Goal: Information Seeking & Learning: Learn about a topic

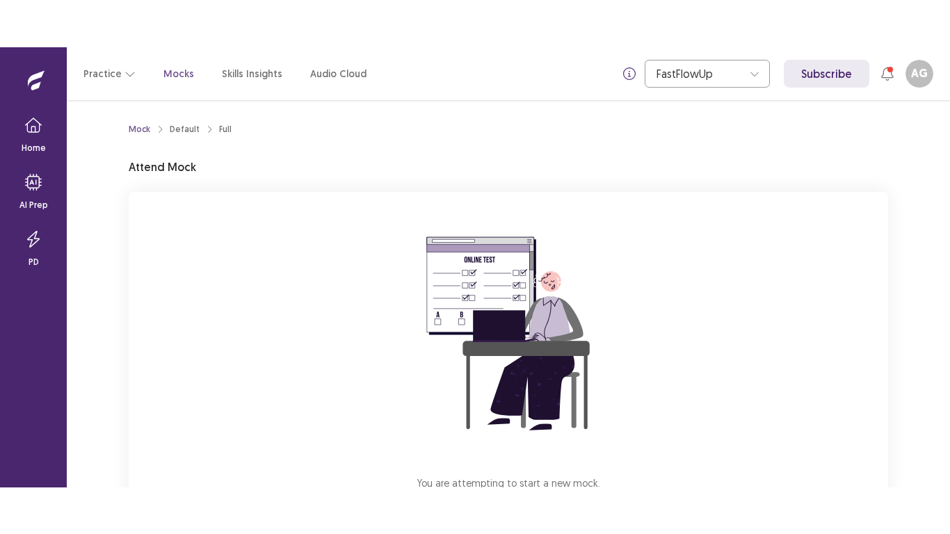
scroll to position [70, 0]
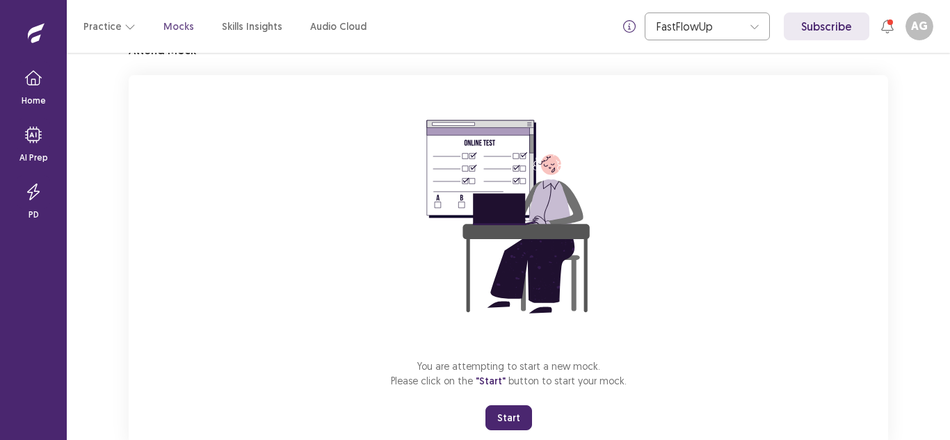
click at [505, 416] on button "Start" at bounding box center [508, 417] width 47 height 25
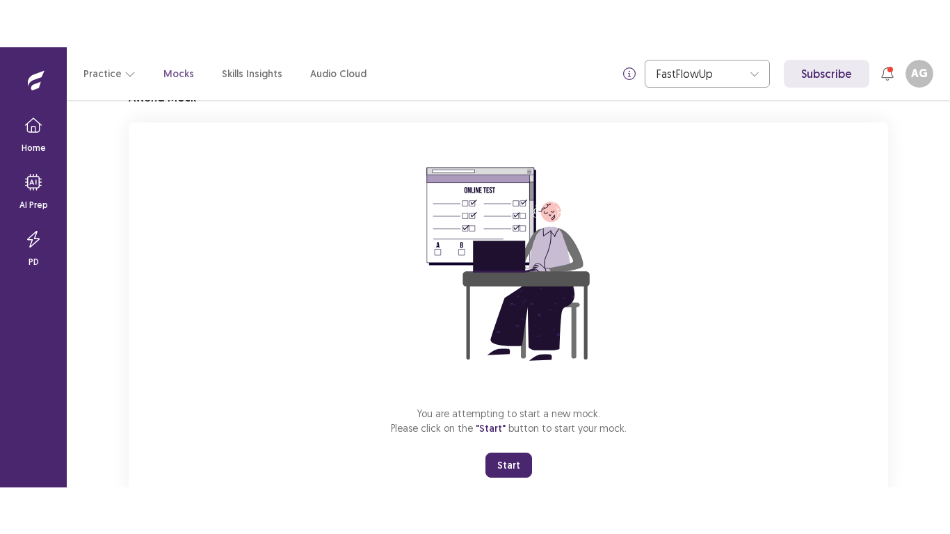
scroll to position [16, 0]
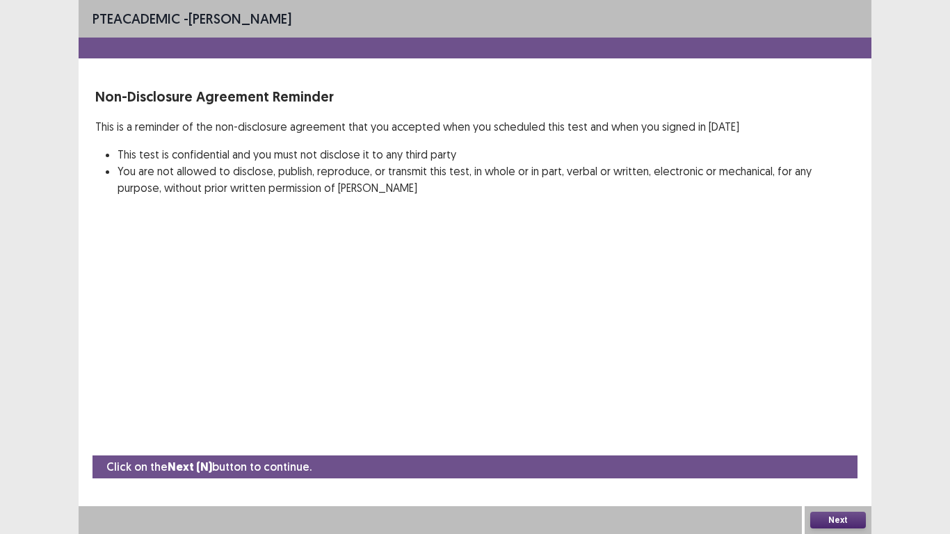
click at [853, 439] on button "Next" at bounding box center [838, 520] width 56 height 17
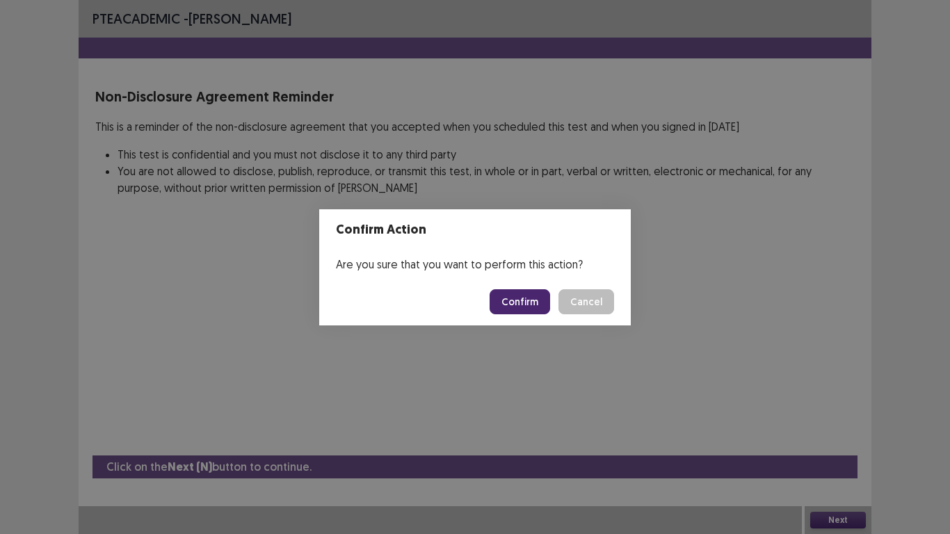
click at [519, 302] on button "Confirm" at bounding box center [519, 301] width 60 height 25
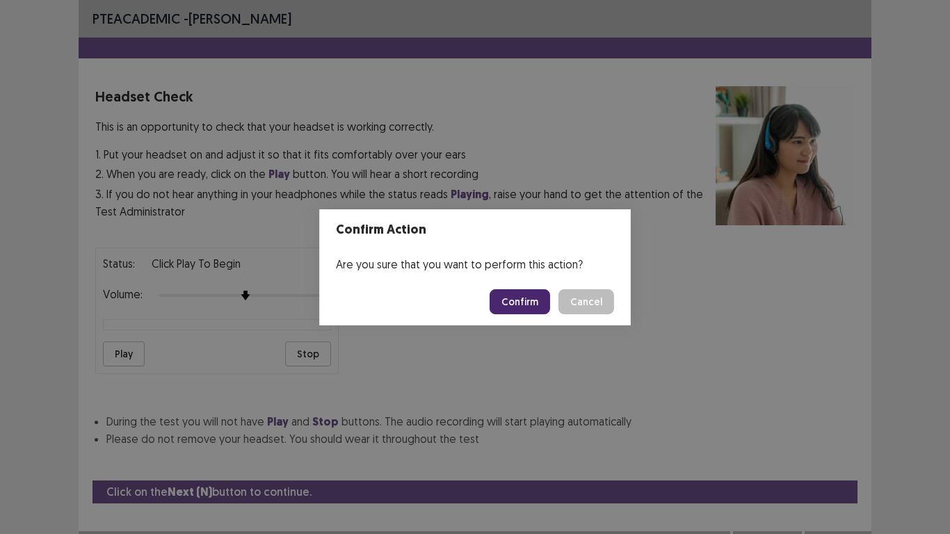
scroll to position [25, 0]
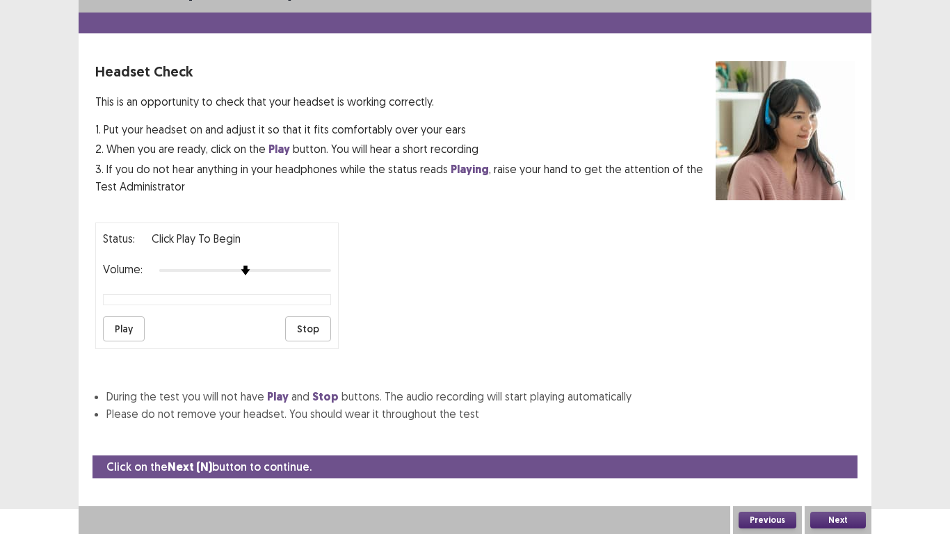
click at [126, 325] on button "Play" at bounding box center [124, 328] width 42 height 25
click at [305, 323] on button "Stop" at bounding box center [308, 328] width 46 height 25
click at [839, 439] on button "Next" at bounding box center [838, 520] width 56 height 17
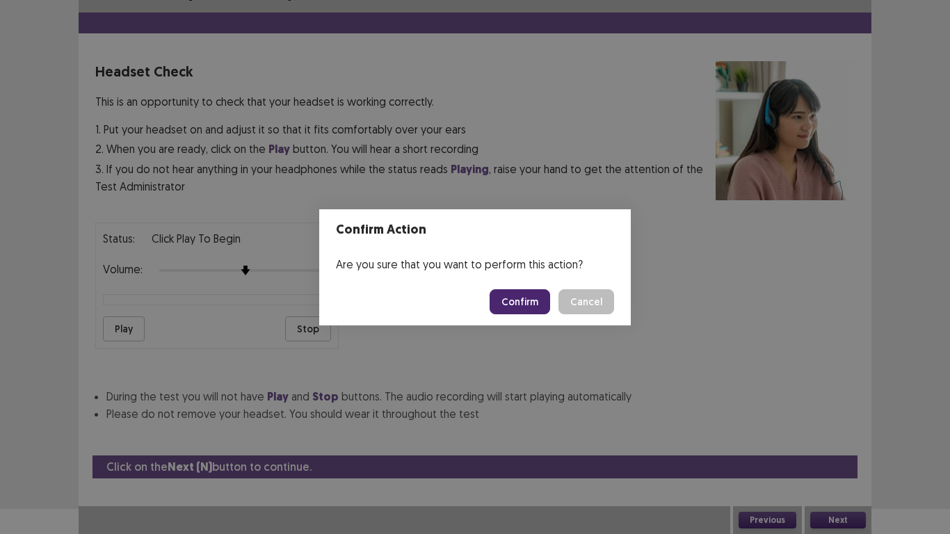
click at [508, 298] on button "Confirm" at bounding box center [519, 301] width 60 height 25
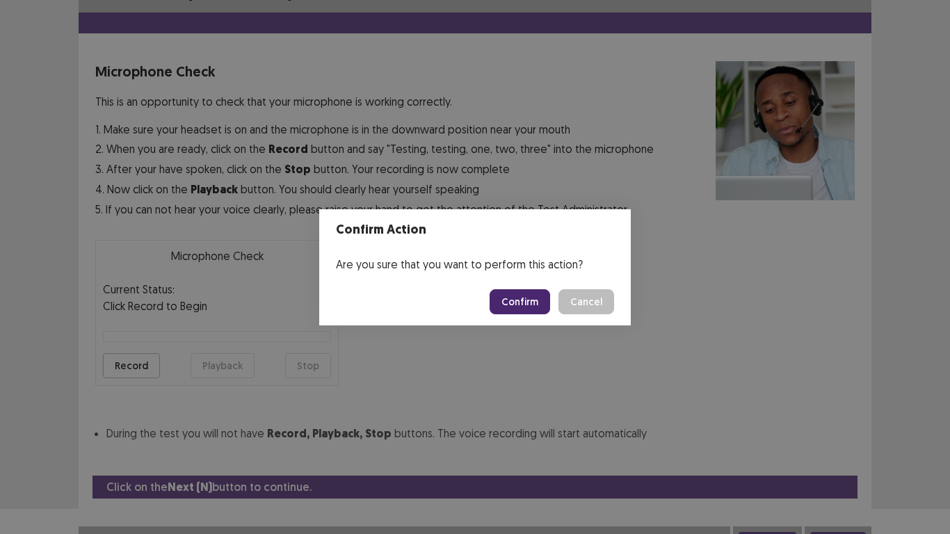
scroll to position [40, 0]
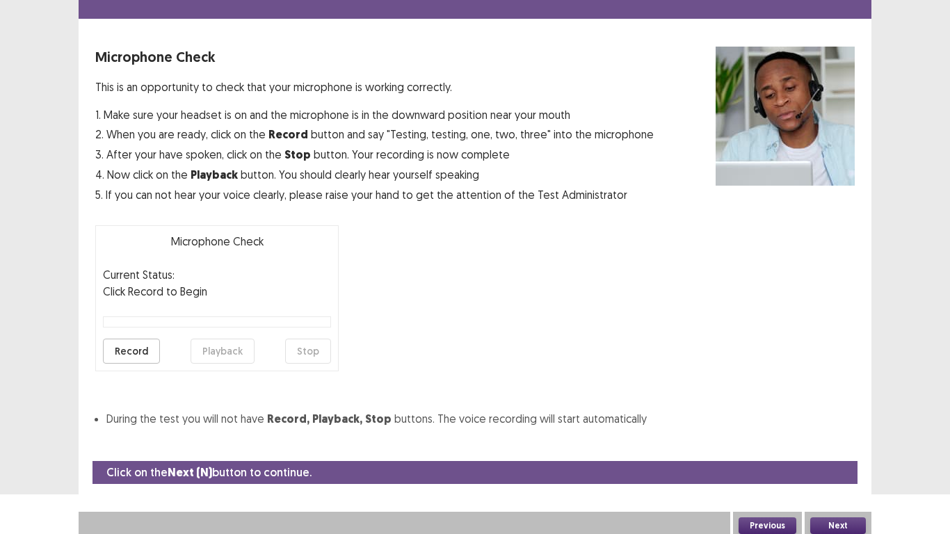
click at [145, 346] on button "Record" at bounding box center [131, 351] width 57 height 25
click at [311, 357] on button "Stop" at bounding box center [308, 351] width 46 height 25
click at [211, 354] on button "Playback" at bounding box center [222, 351] width 64 height 25
click at [847, 439] on button "Next" at bounding box center [838, 525] width 56 height 17
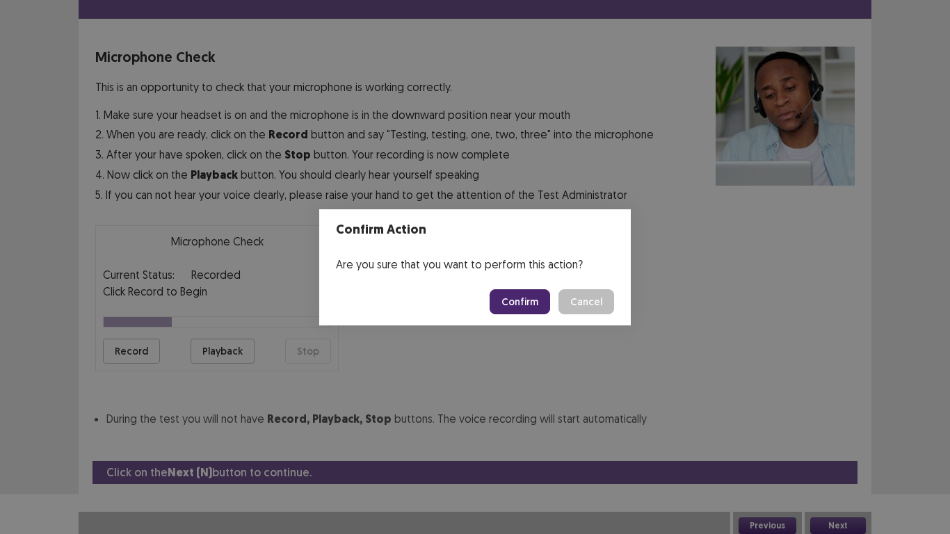
click at [519, 300] on button "Confirm" at bounding box center [519, 301] width 60 height 25
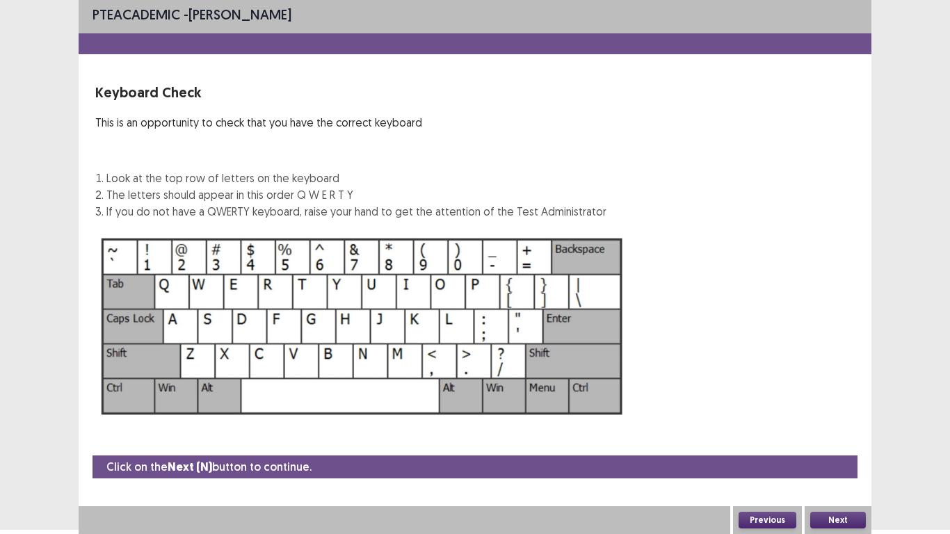
scroll to position [4, 0]
click at [820, 439] on button "Next" at bounding box center [838, 520] width 56 height 17
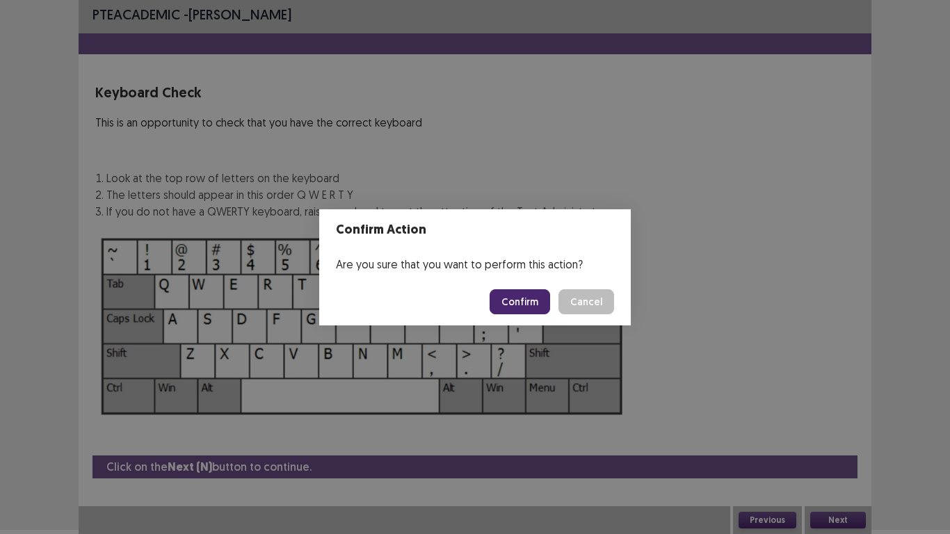
click at [501, 303] on button "Confirm" at bounding box center [519, 301] width 60 height 25
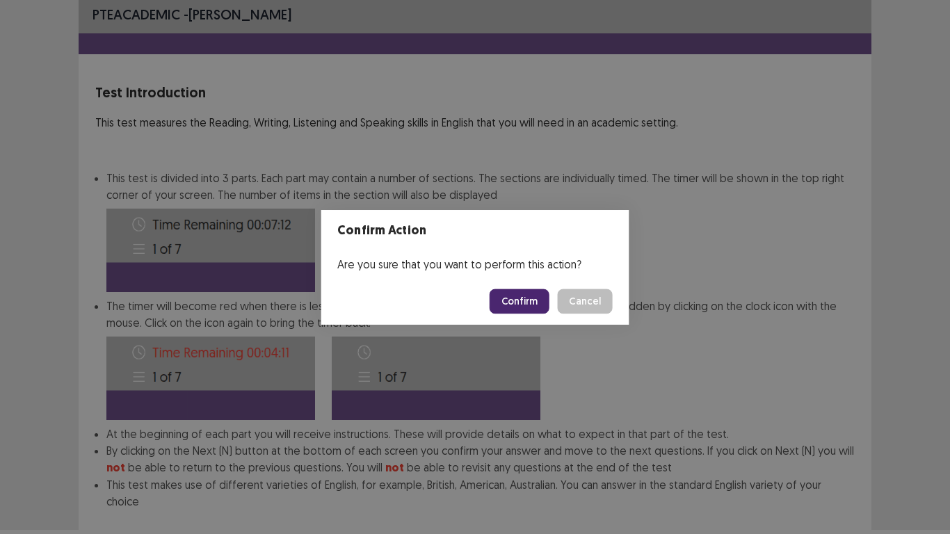
scroll to position [75, 0]
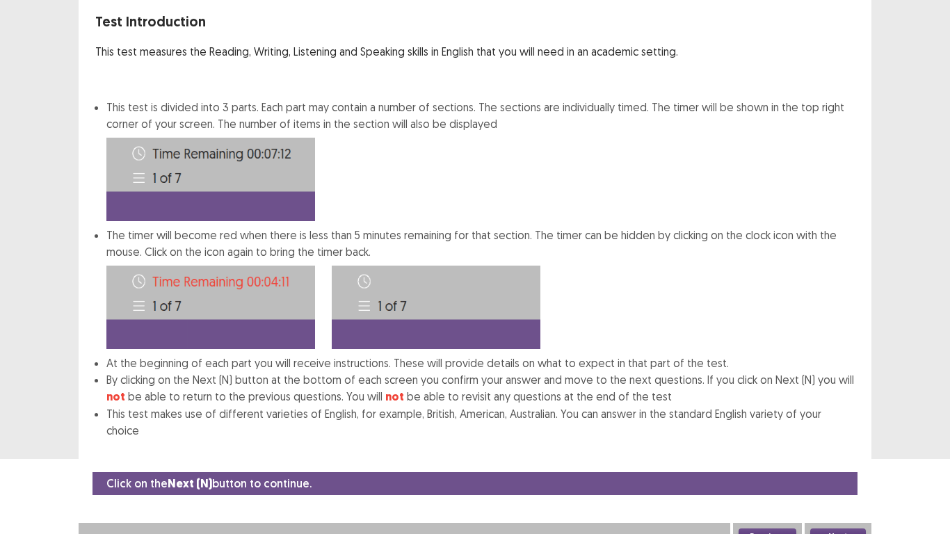
click at [827, 439] on button "Next" at bounding box center [838, 536] width 56 height 17
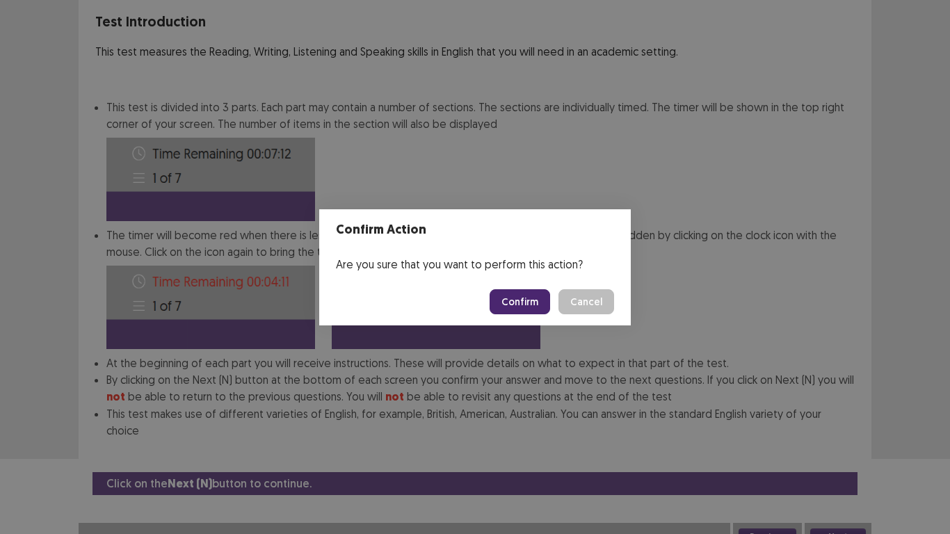
click at [531, 292] on button "Confirm" at bounding box center [519, 301] width 60 height 25
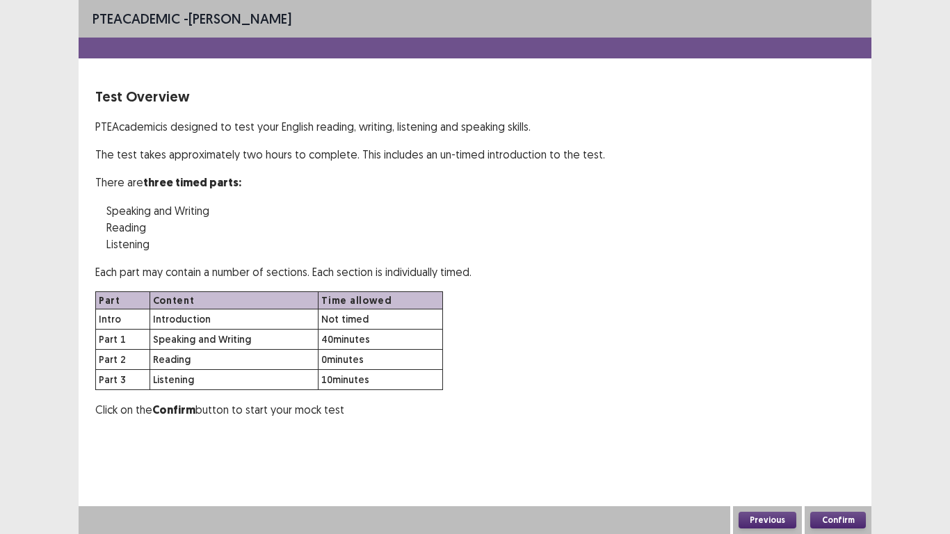
scroll to position [0, 0]
click at [813, 439] on button "Confirm" at bounding box center [838, 520] width 56 height 17
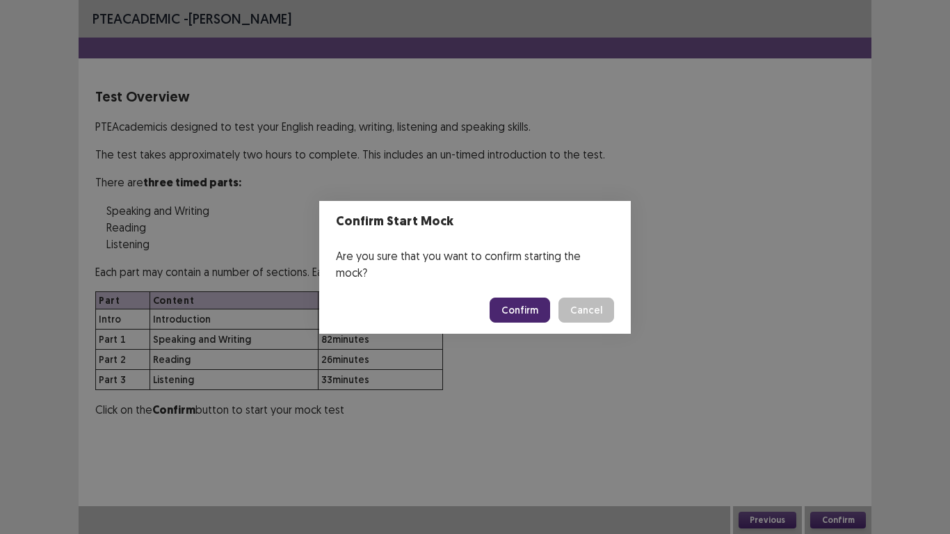
click at [543, 305] on button "Confirm" at bounding box center [519, 310] width 60 height 25
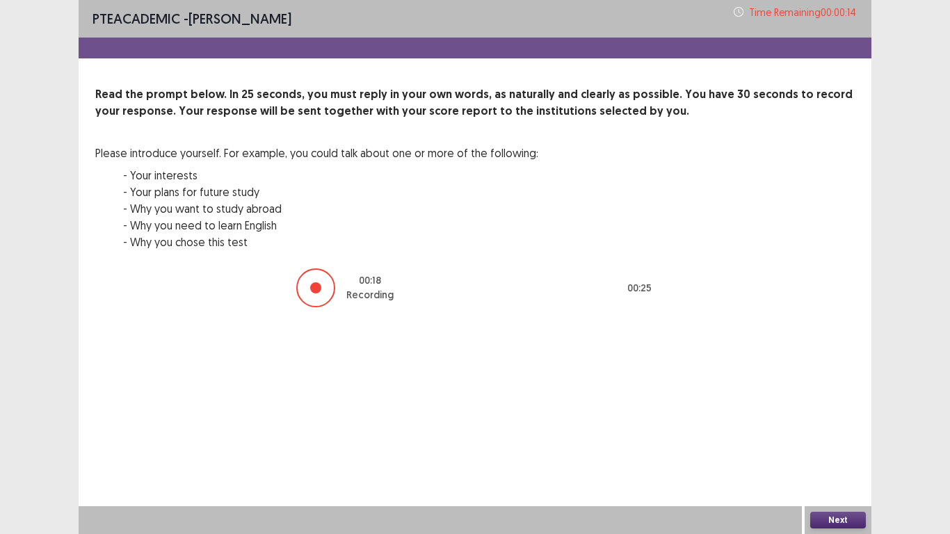
click at [840, 439] on button "Next" at bounding box center [838, 520] width 56 height 17
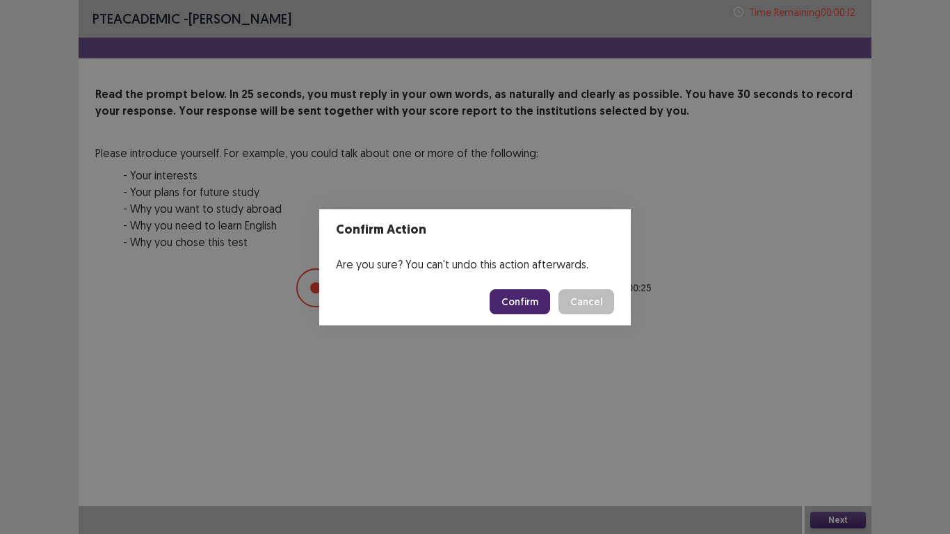
click at [519, 300] on button "Confirm" at bounding box center [519, 301] width 60 height 25
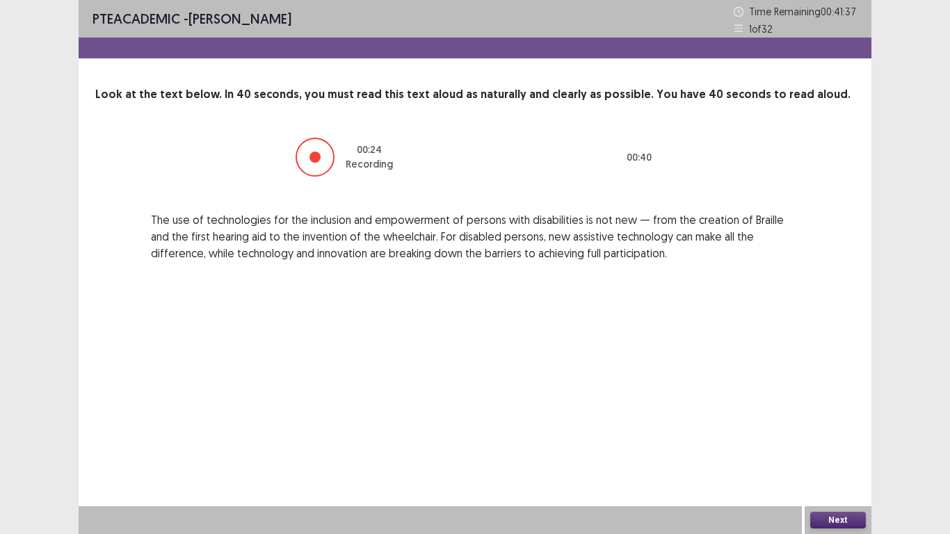
click at [836, 439] on button "Next" at bounding box center [838, 520] width 56 height 17
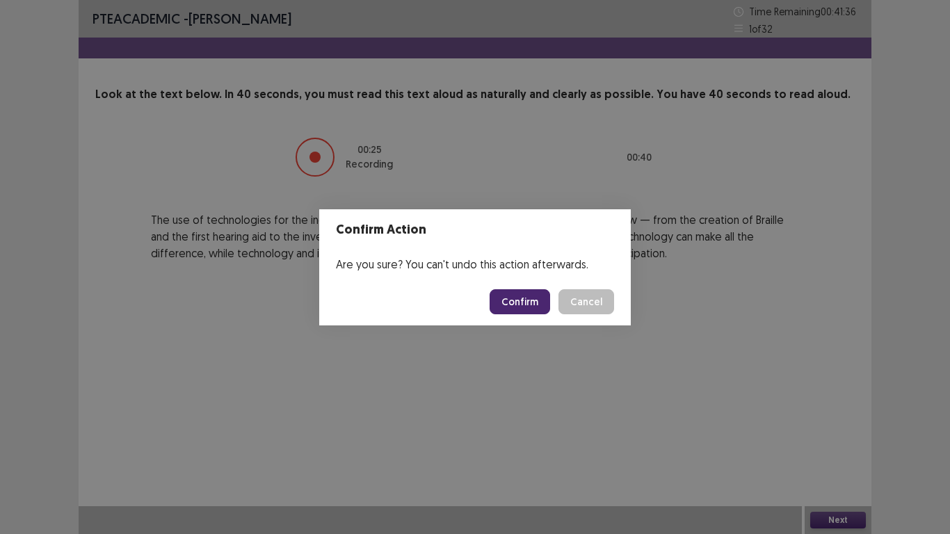
click at [521, 293] on button "Confirm" at bounding box center [519, 301] width 60 height 25
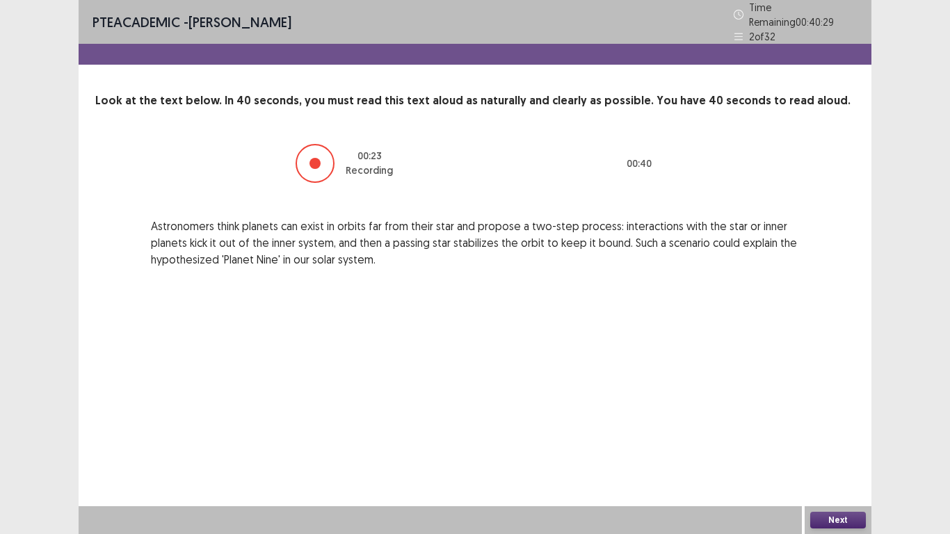
click at [836, 439] on button "Next" at bounding box center [838, 520] width 56 height 17
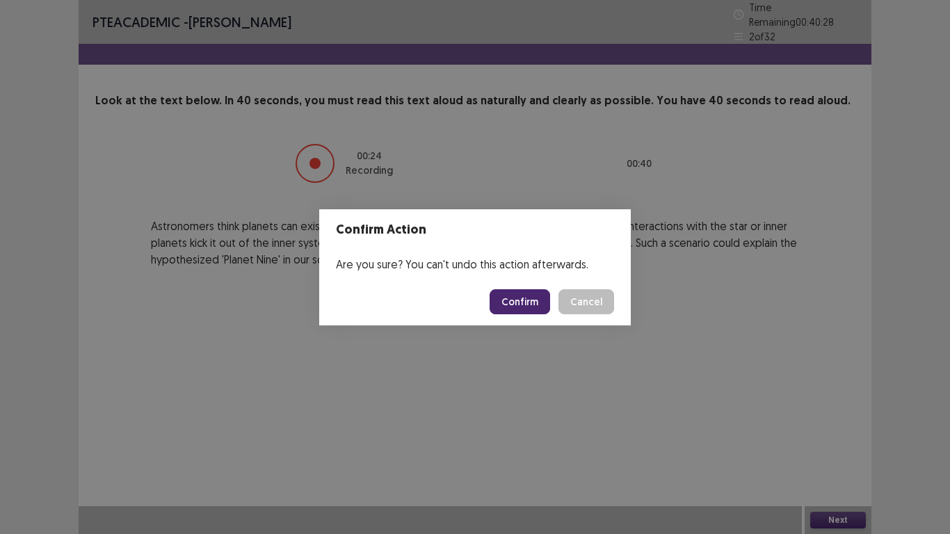
click at [526, 300] on button "Confirm" at bounding box center [519, 301] width 60 height 25
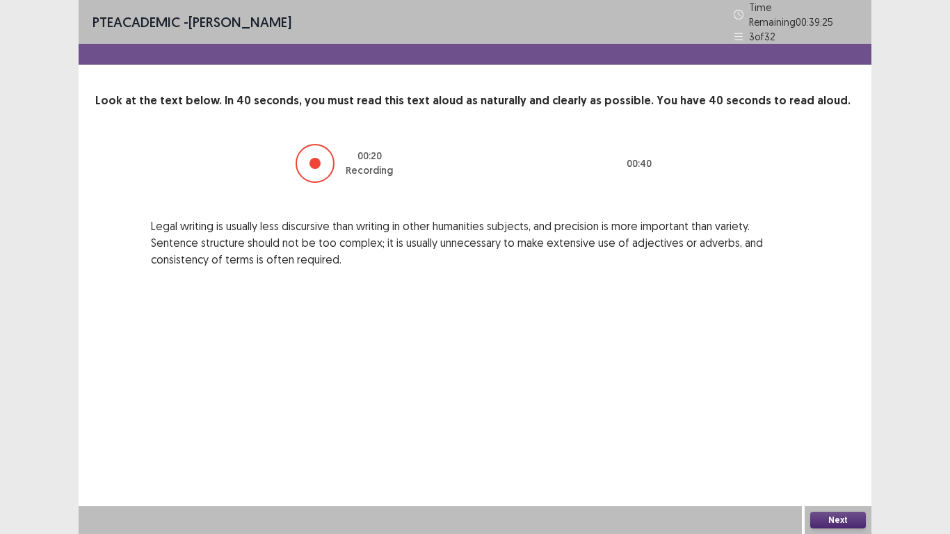
click at [841, 439] on button "Next" at bounding box center [838, 520] width 56 height 17
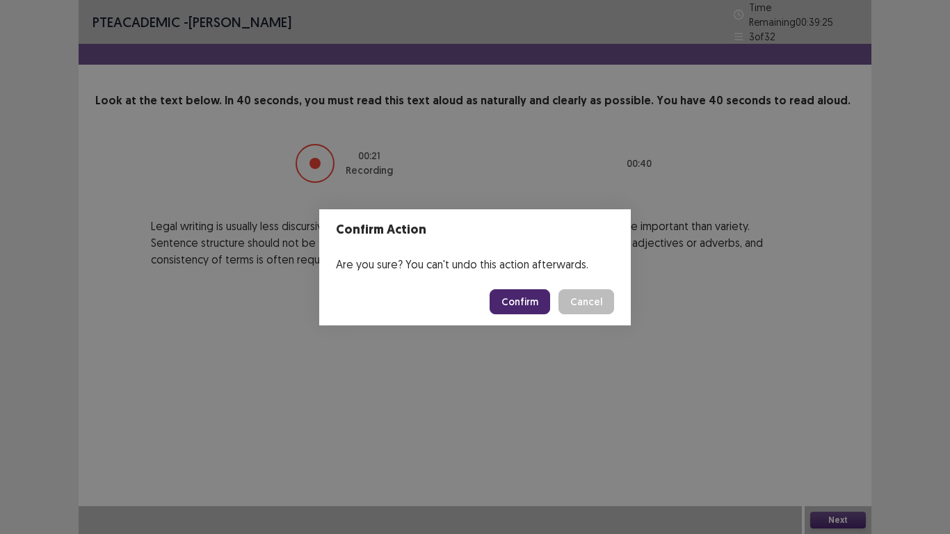
click at [526, 312] on button "Confirm" at bounding box center [519, 301] width 60 height 25
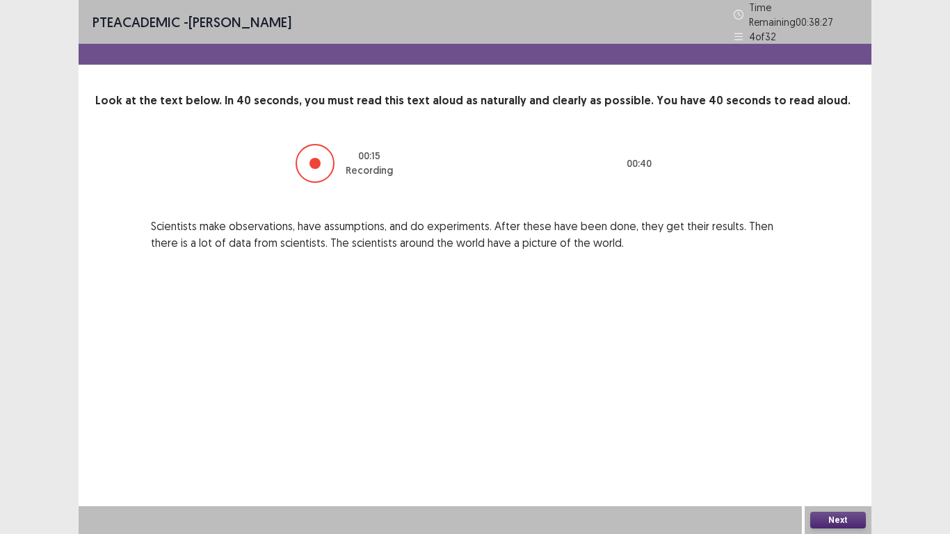
click at [834, 439] on button "Next" at bounding box center [838, 520] width 56 height 17
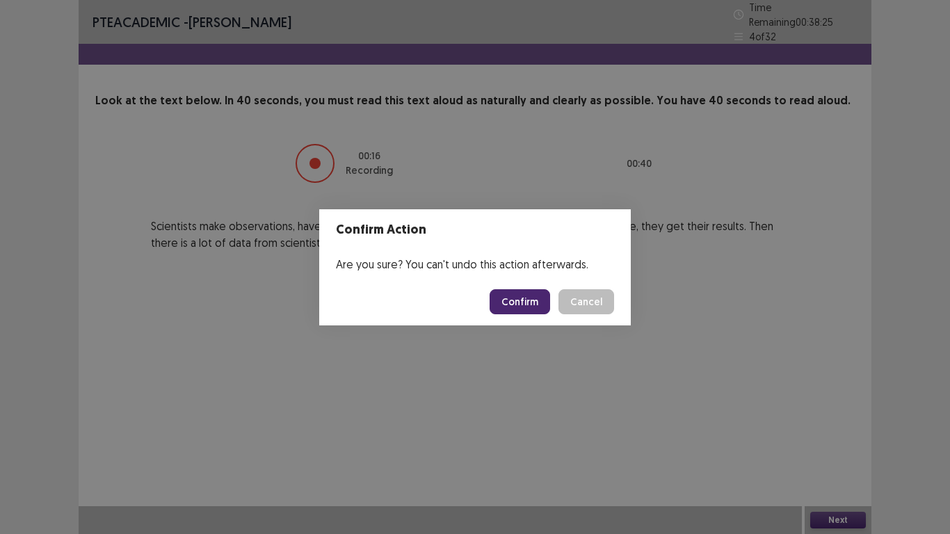
click at [523, 303] on button "Confirm" at bounding box center [519, 301] width 60 height 25
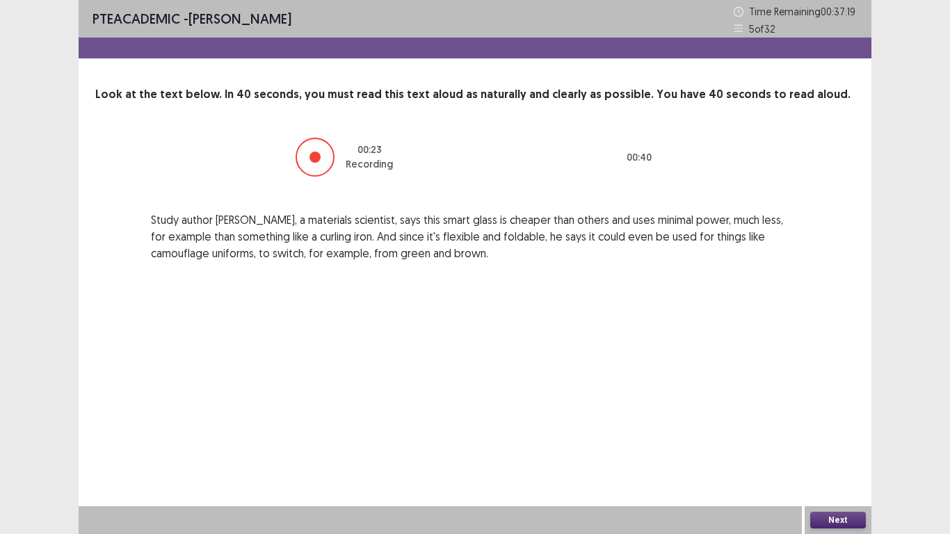
click at [842, 439] on button "Next" at bounding box center [838, 520] width 56 height 17
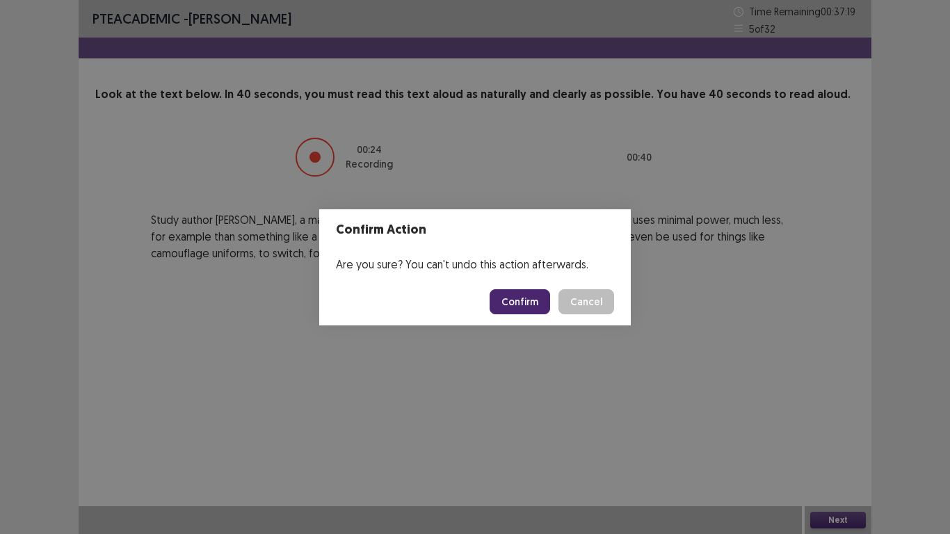
click at [517, 307] on button "Confirm" at bounding box center [519, 301] width 60 height 25
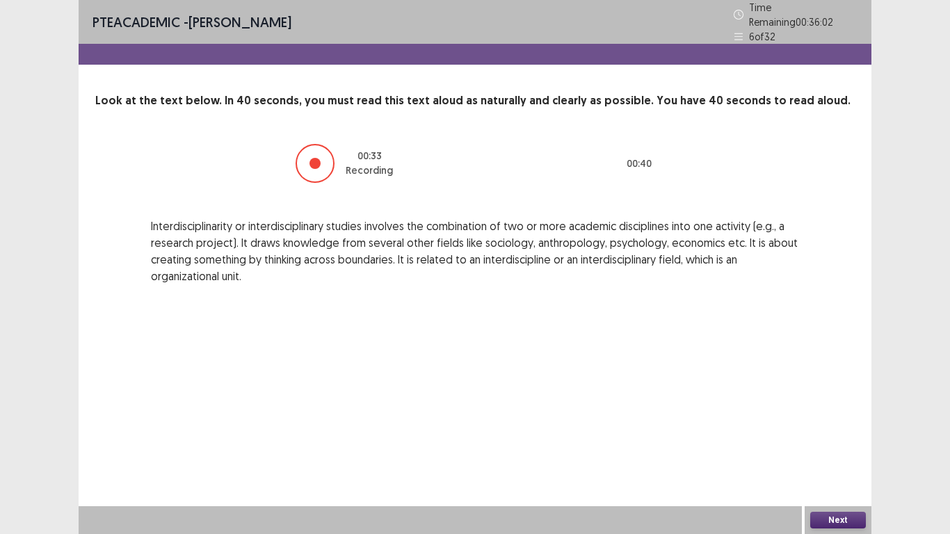
click at [835, 439] on button "Next" at bounding box center [838, 520] width 56 height 17
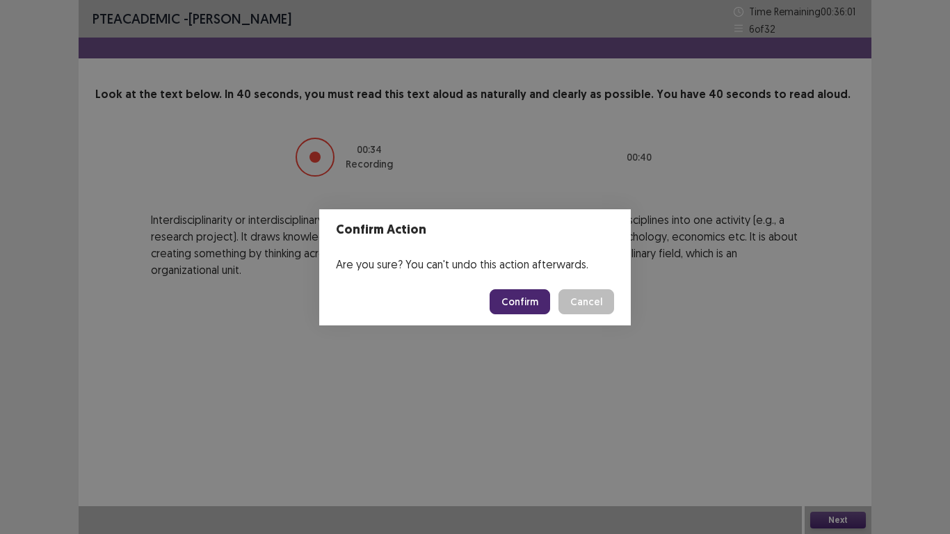
click at [525, 302] on button "Confirm" at bounding box center [519, 301] width 60 height 25
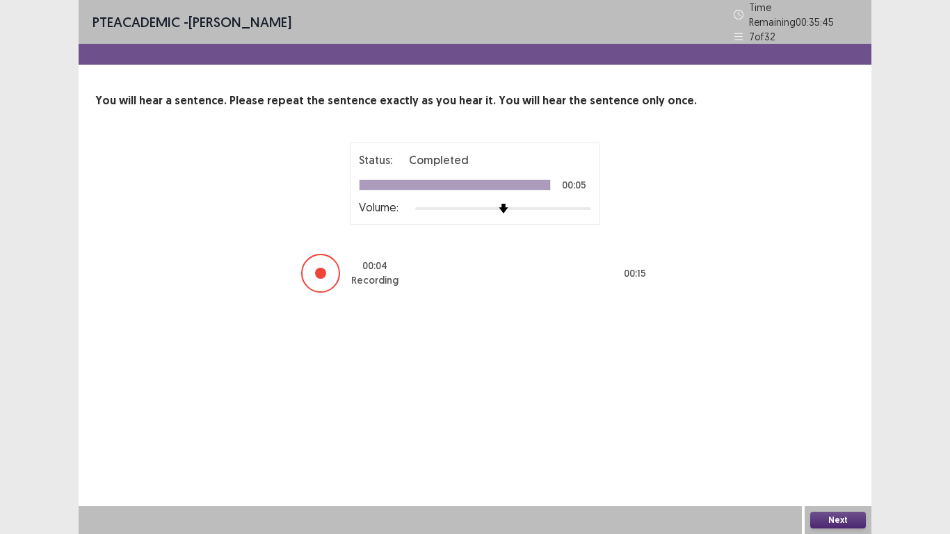
click at [834, 439] on button "Next" at bounding box center [838, 520] width 56 height 17
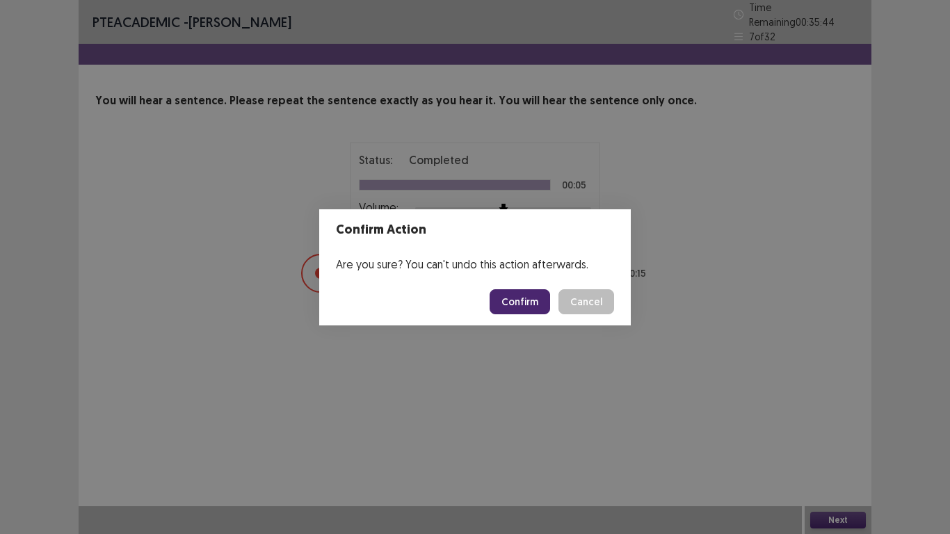
click at [533, 299] on button "Confirm" at bounding box center [519, 301] width 60 height 25
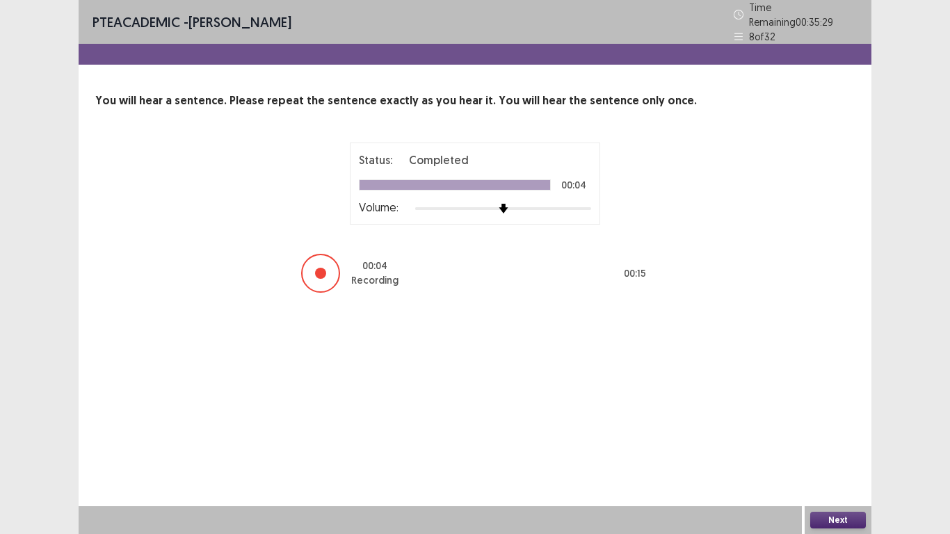
click at [832, 439] on button "Next" at bounding box center [838, 520] width 56 height 17
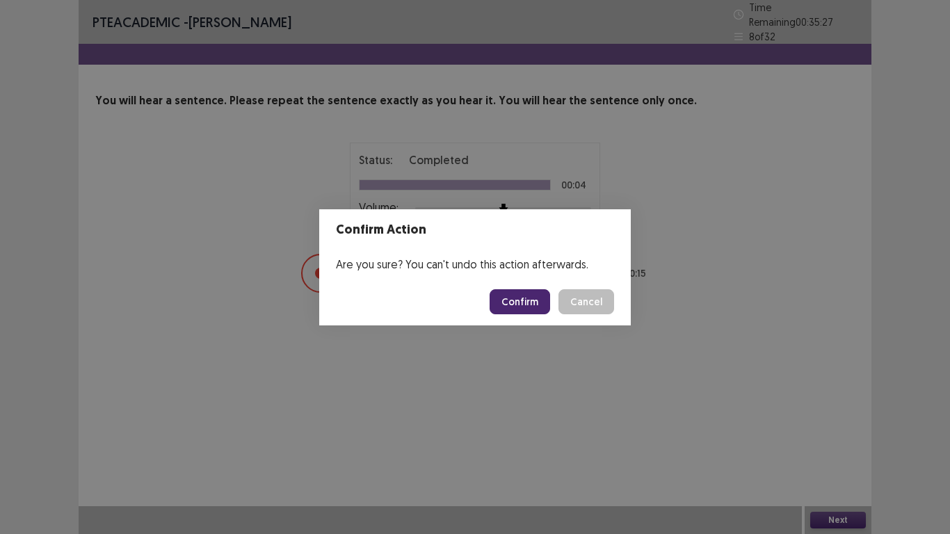
click at [516, 309] on button "Confirm" at bounding box center [519, 301] width 60 height 25
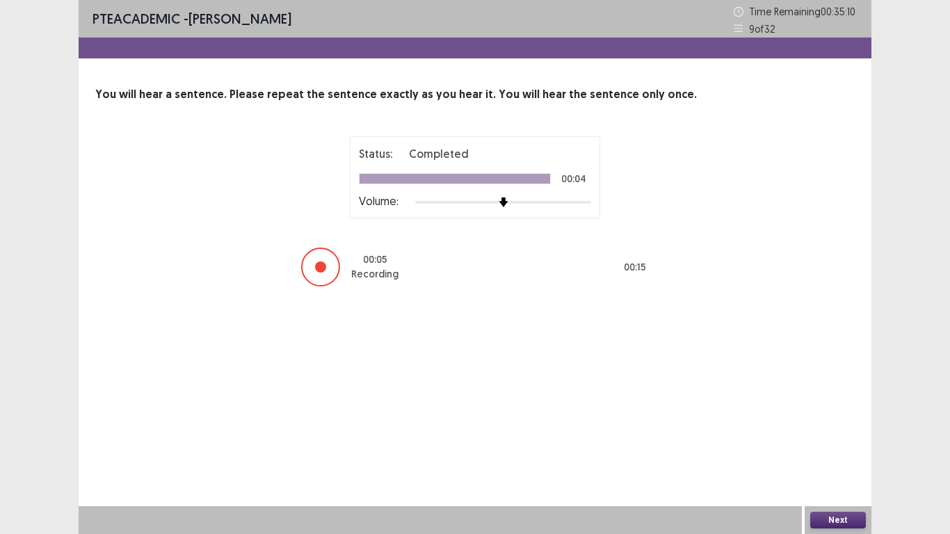
click at [837, 439] on button "Next" at bounding box center [838, 520] width 56 height 17
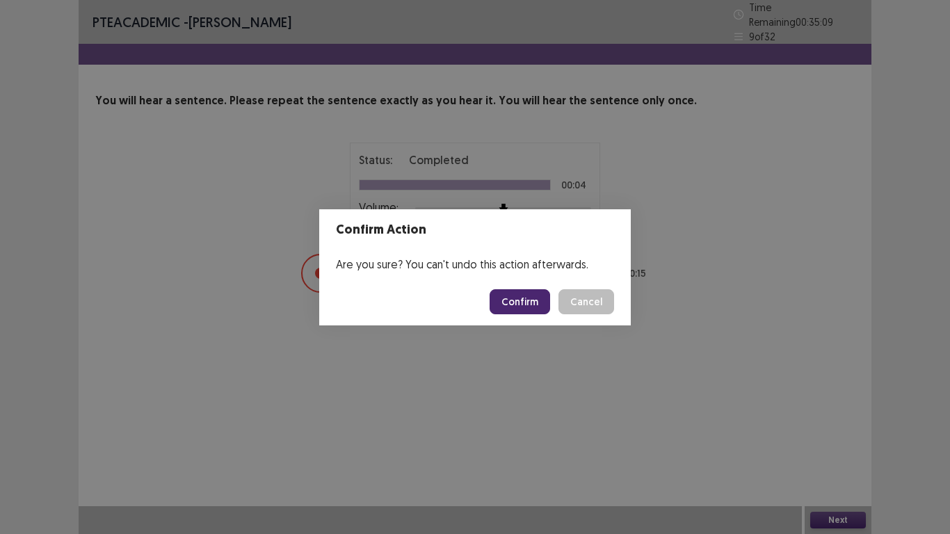
click at [521, 305] on button "Confirm" at bounding box center [519, 301] width 60 height 25
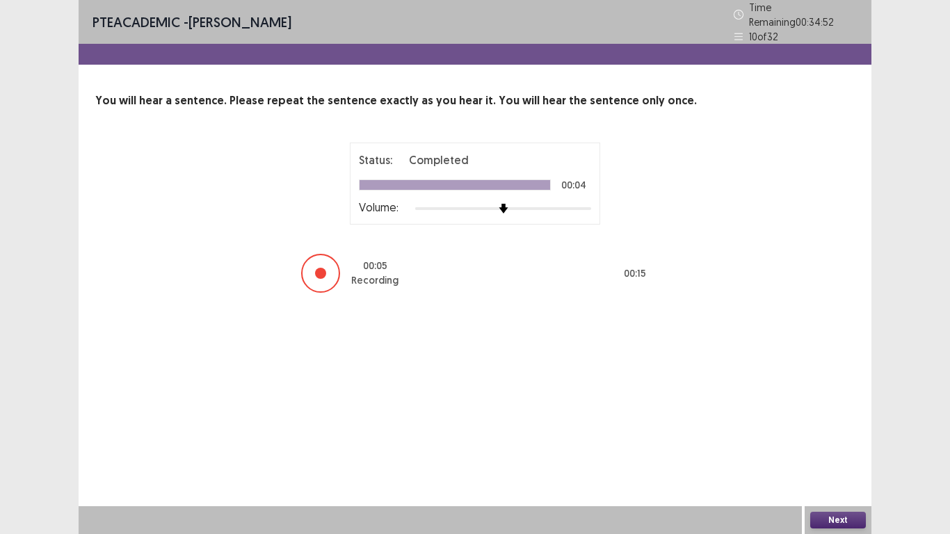
click at [833, 439] on button "Next" at bounding box center [838, 520] width 56 height 17
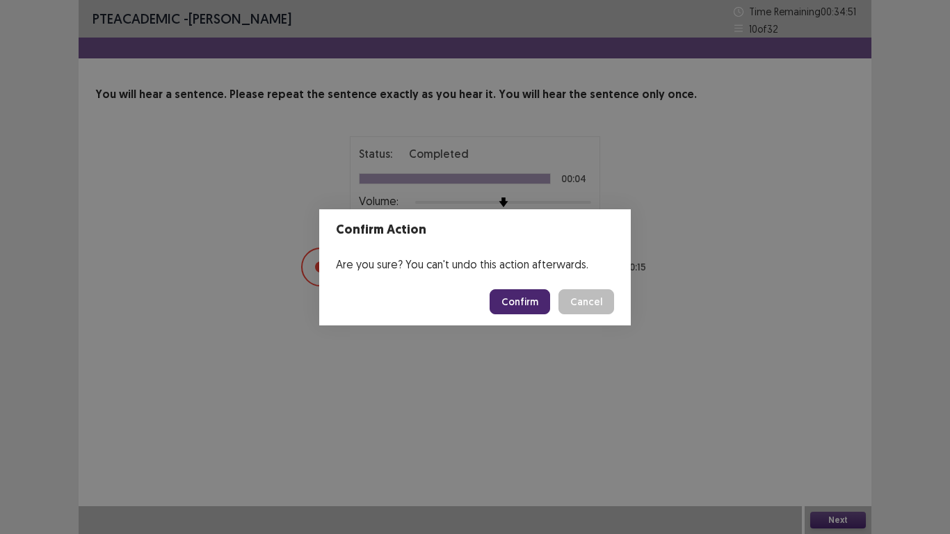
click at [521, 311] on button "Confirm" at bounding box center [519, 301] width 60 height 25
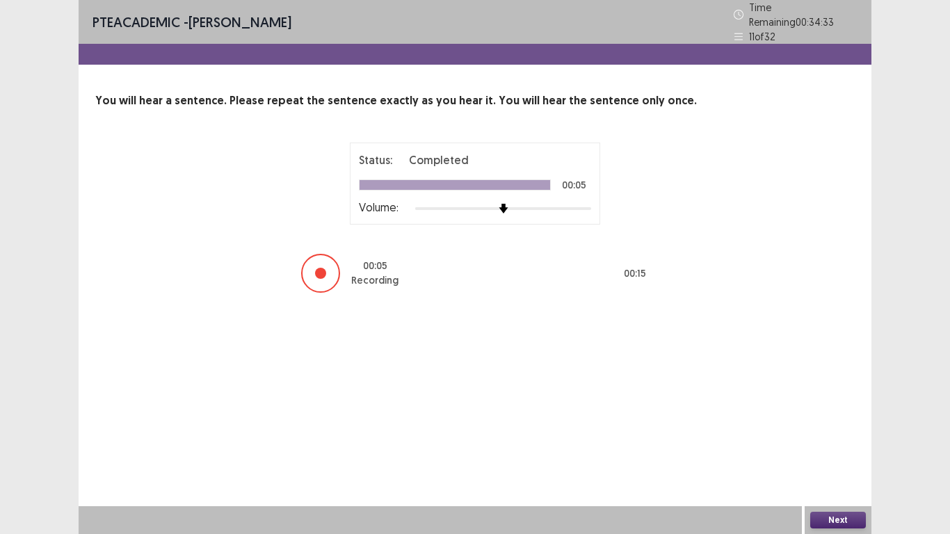
click at [838, 439] on button "Next" at bounding box center [838, 520] width 56 height 17
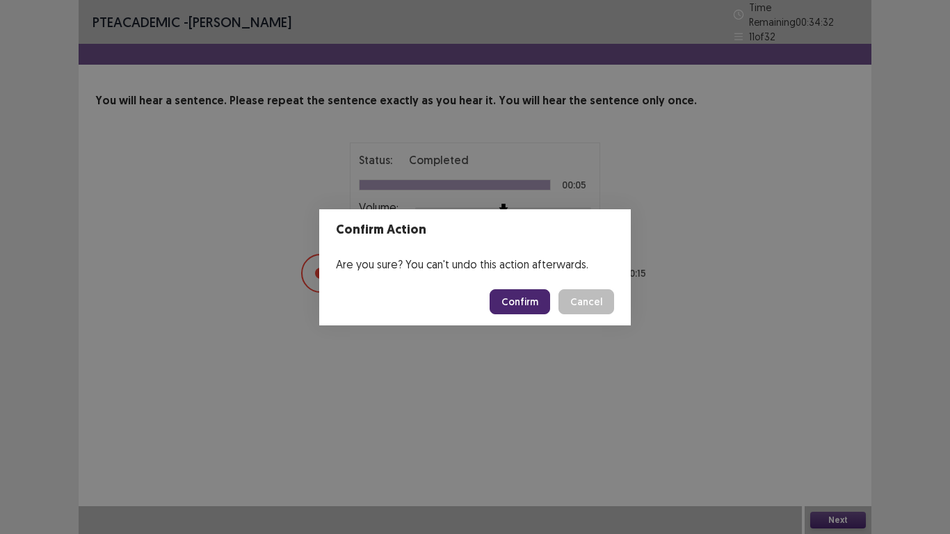
click at [525, 305] on button "Confirm" at bounding box center [519, 301] width 60 height 25
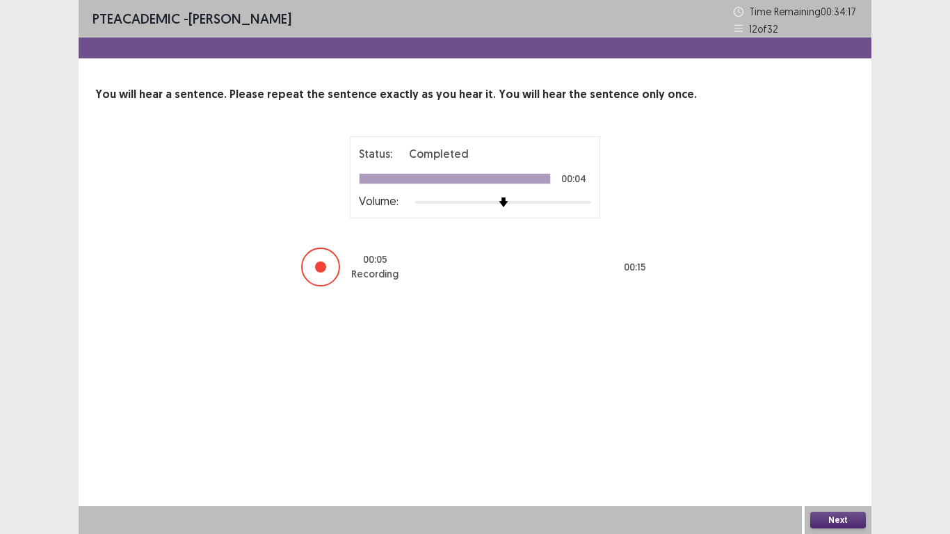
click at [836, 439] on button "Next" at bounding box center [838, 520] width 56 height 17
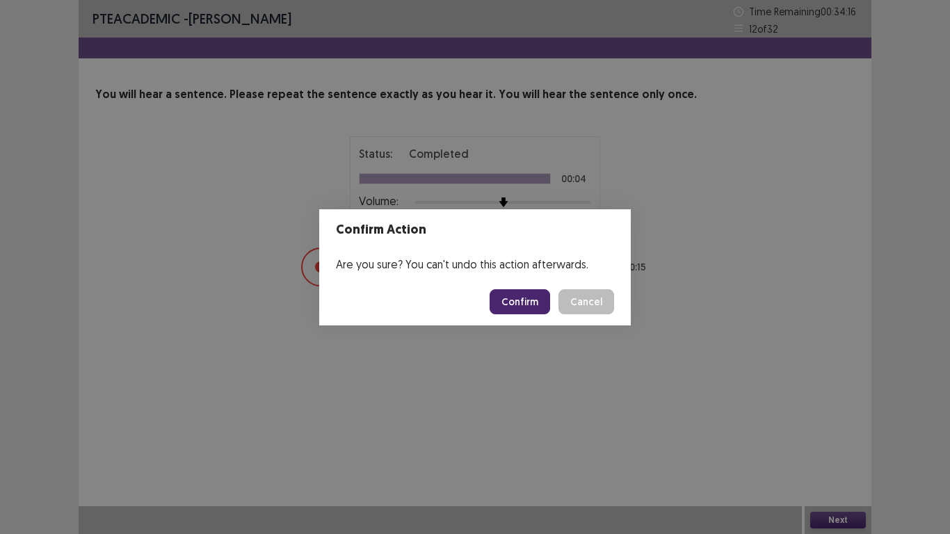
click at [526, 296] on button "Confirm" at bounding box center [519, 301] width 60 height 25
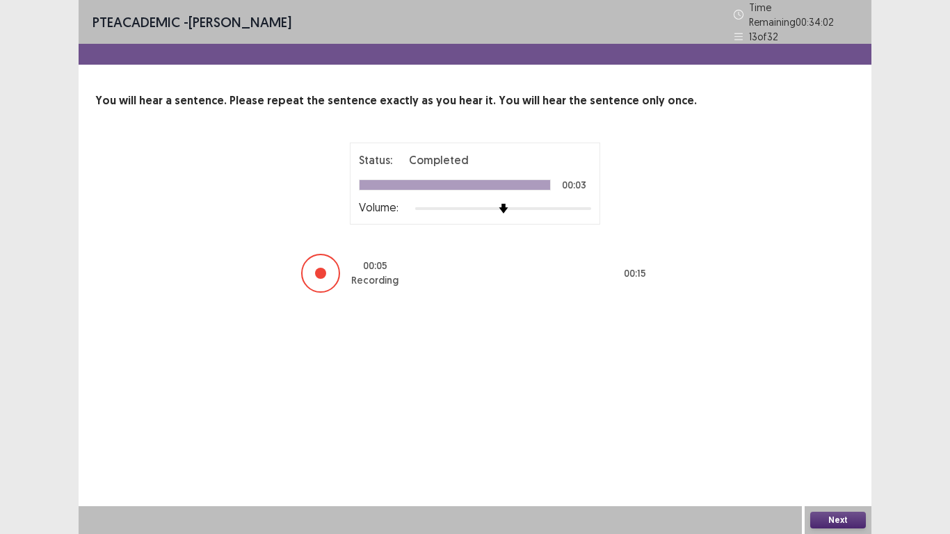
click at [841, 439] on button "Next" at bounding box center [838, 520] width 56 height 17
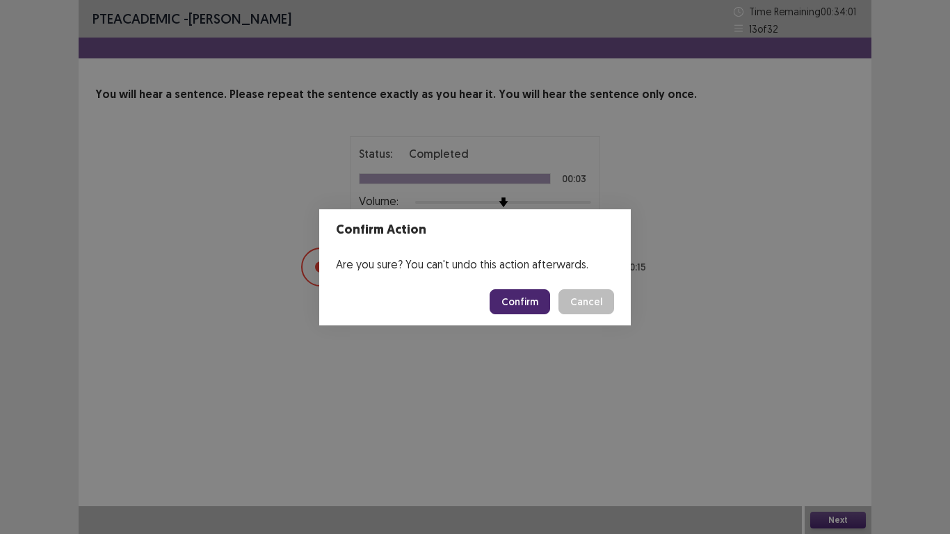
click at [528, 300] on button "Confirm" at bounding box center [519, 301] width 60 height 25
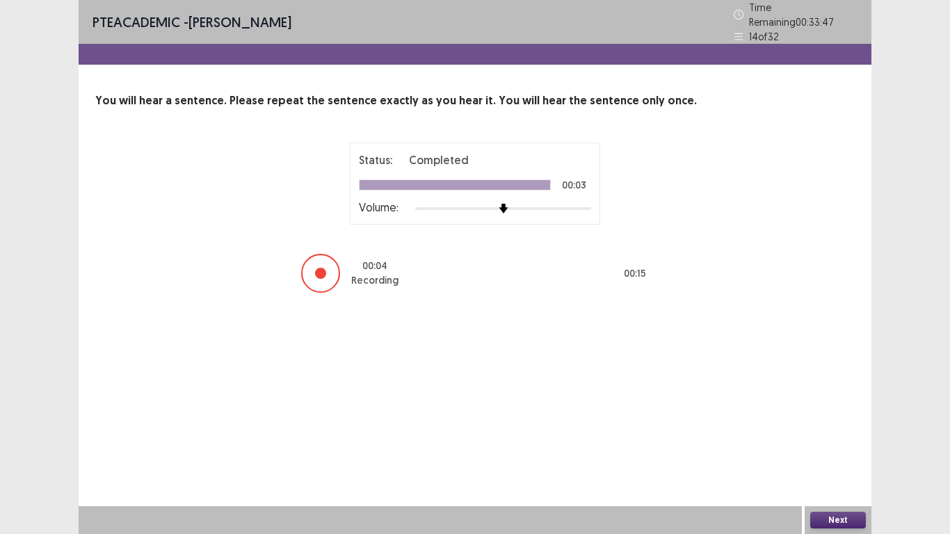
click at [837, 439] on button "Next" at bounding box center [838, 520] width 56 height 17
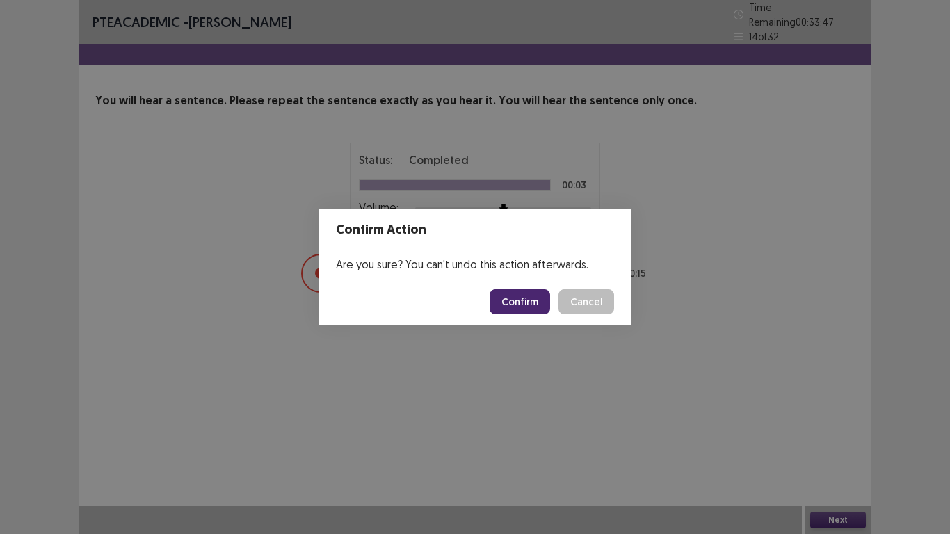
click at [522, 304] on button "Confirm" at bounding box center [519, 301] width 60 height 25
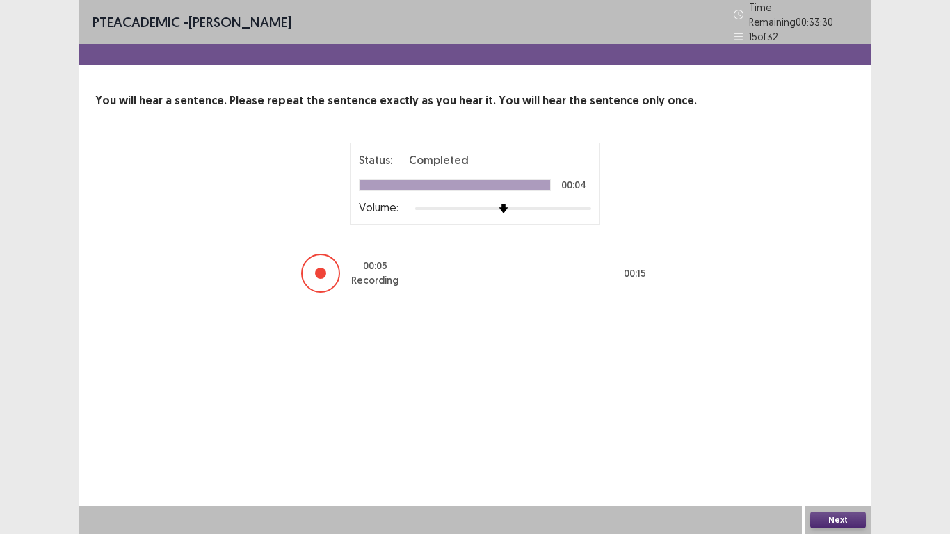
click at [843, 439] on button "Next" at bounding box center [838, 520] width 56 height 17
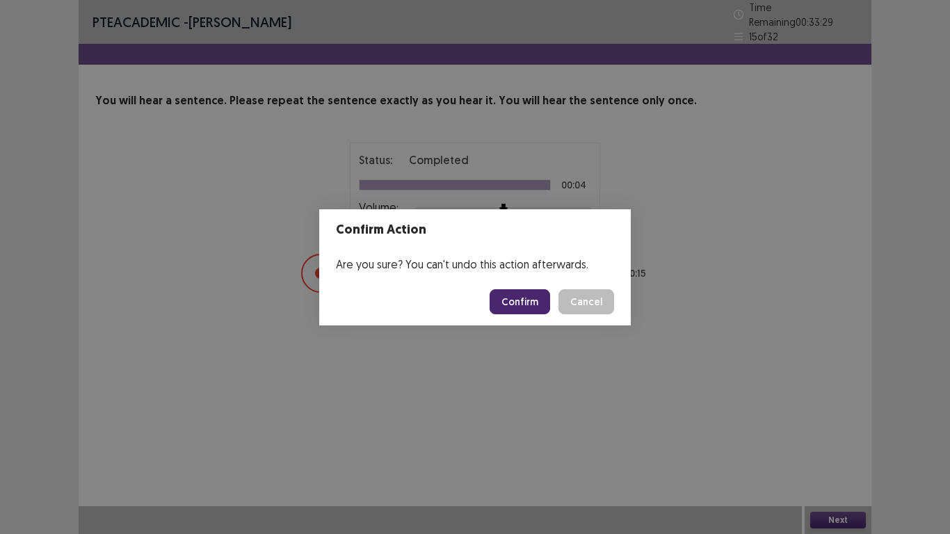
click at [520, 306] on button "Confirm" at bounding box center [519, 301] width 60 height 25
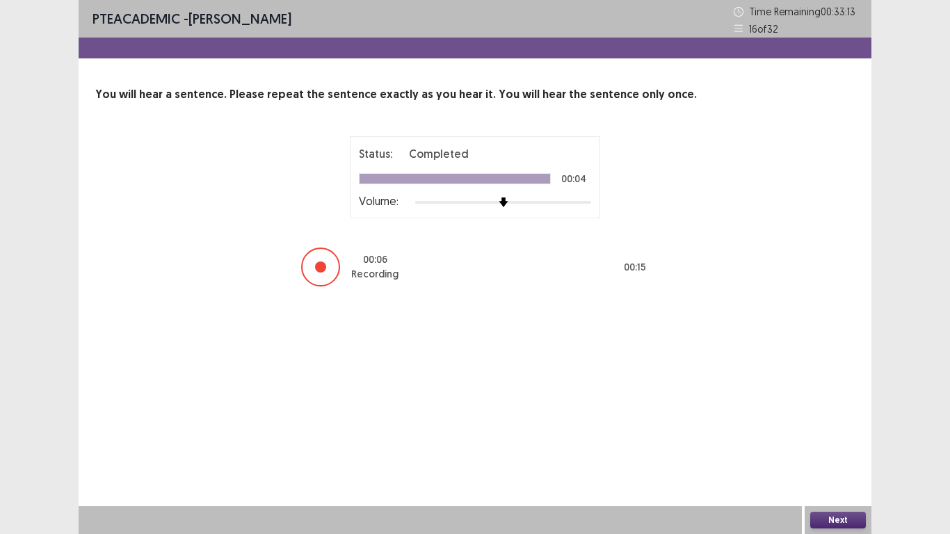
click at [840, 439] on button "Next" at bounding box center [838, 520] width 56 height 17
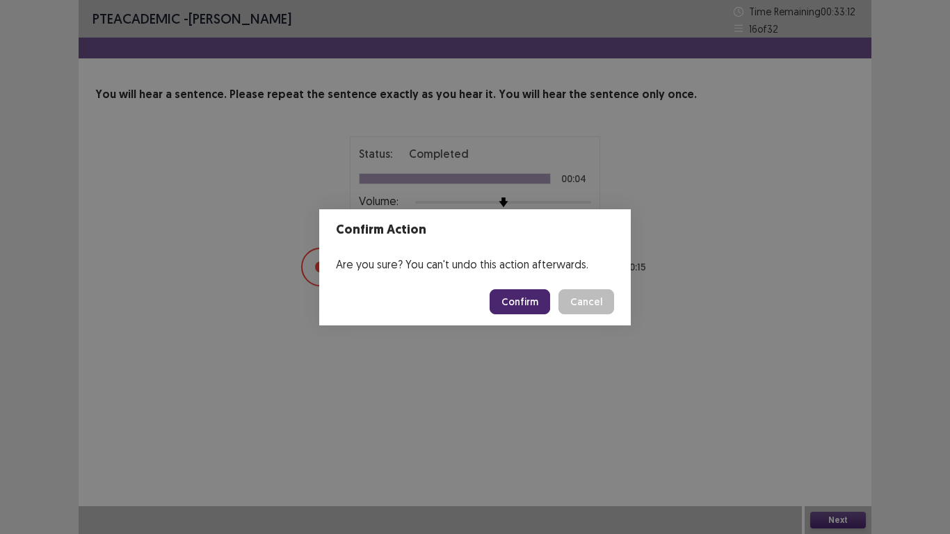
click at [531, 304] on button "Confirm" at bounding box center [519, 301] width 60 height 25
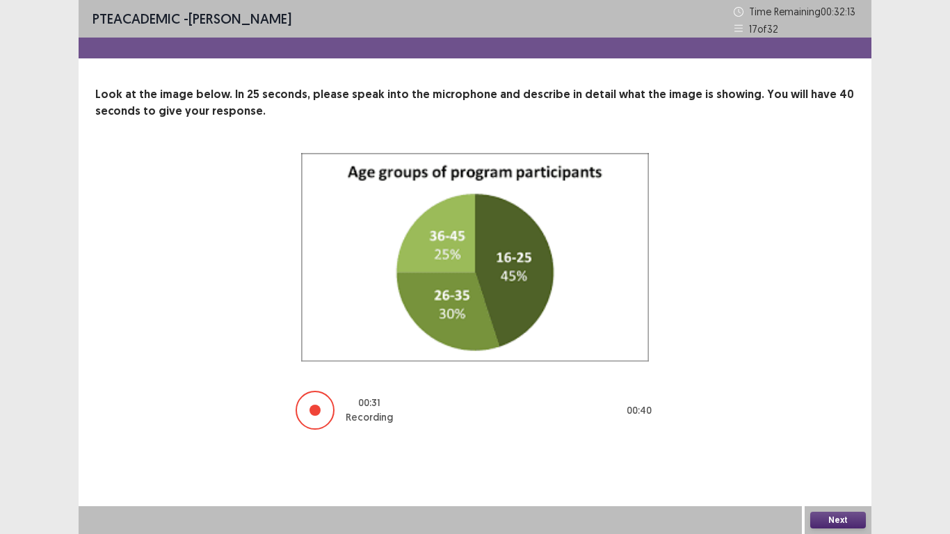
click at [831, 439] on button "Next" at bounding box center [838, 520] width 56 height 17
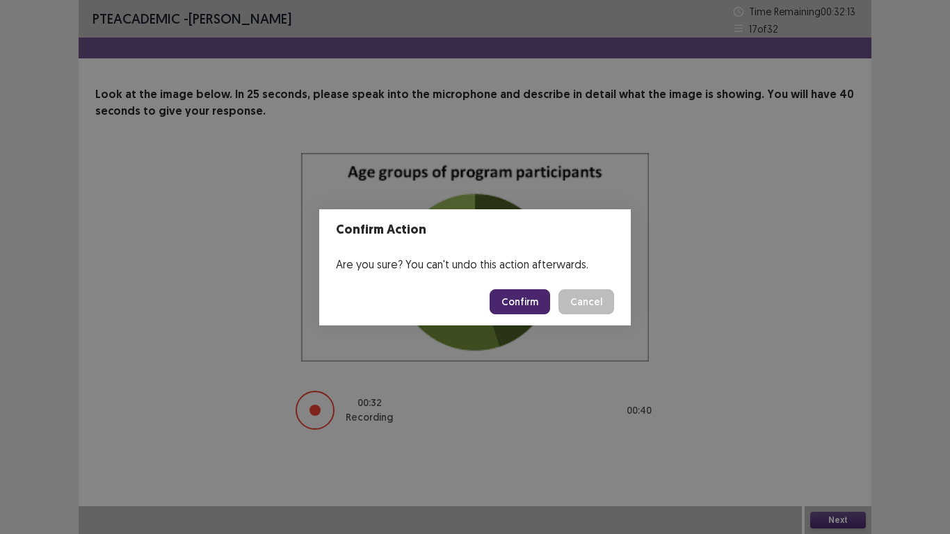
click at [533, 307] on button "Confirm" at bounding box center [519, 301] width 60 height 25
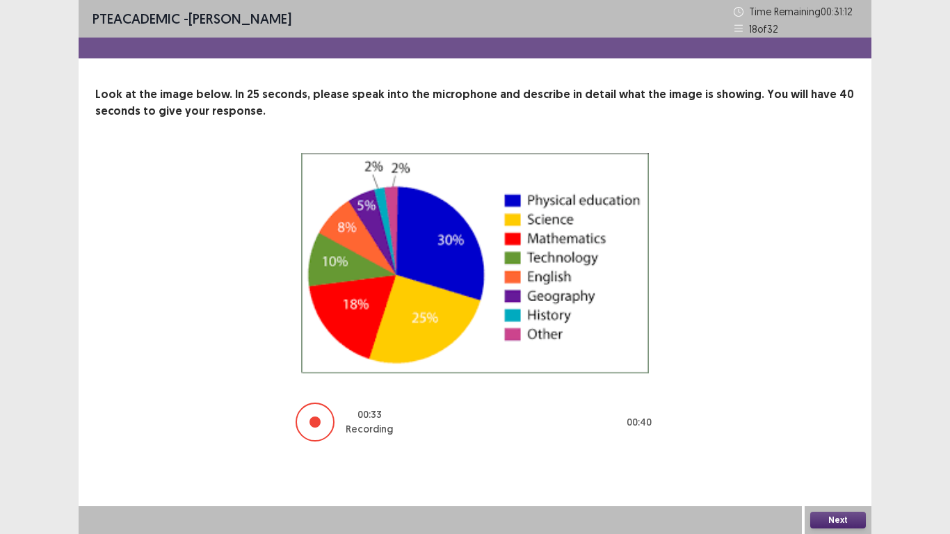
click at [835, 439] on button "Next" at bounding box center [838, 520] width 56 height 17
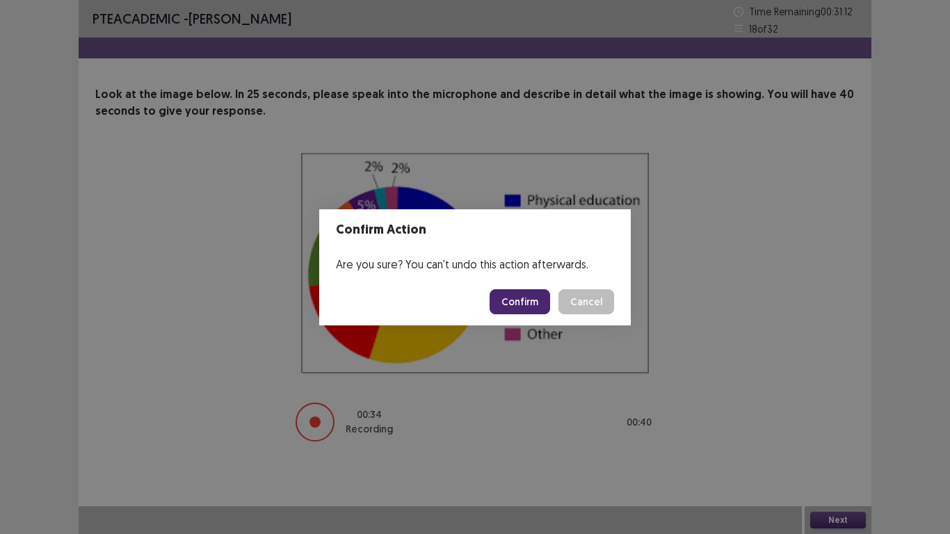
click at [530, 302] on button "Confirm" at bounding box center [519, 301] width 60 height 25
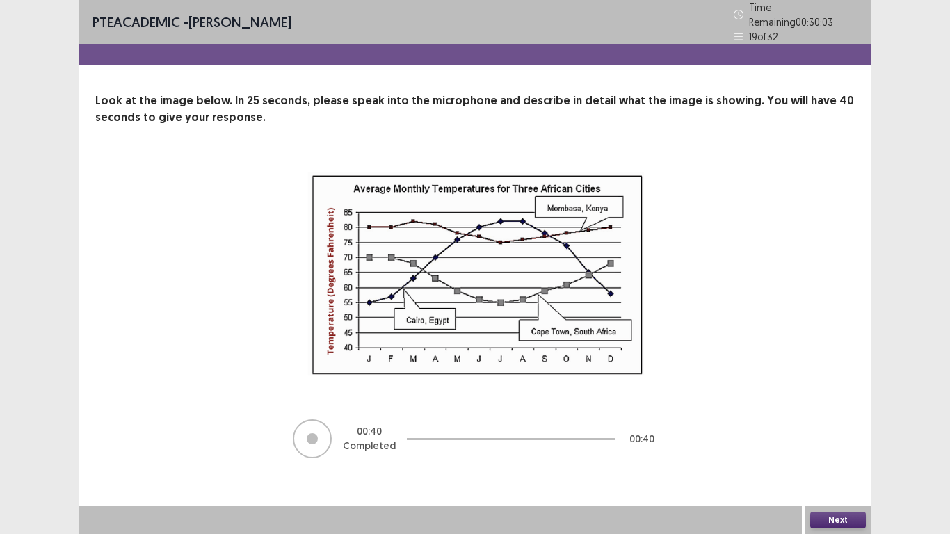
click at [835, 439] on button "Next" at bounding box center [838, 520] width 56 height 17
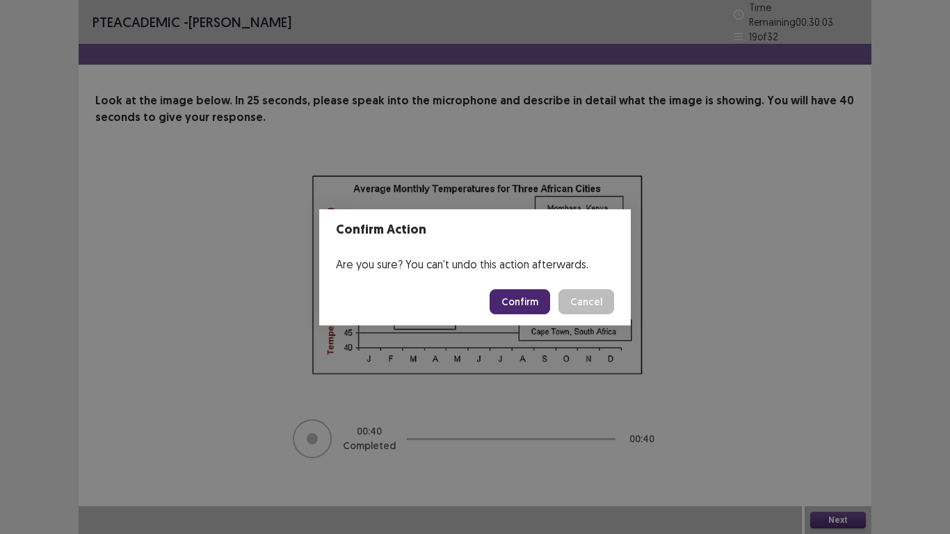
click at [526, 310] on button "Confirm" at bounding box center [519, 301] width 60 height 25
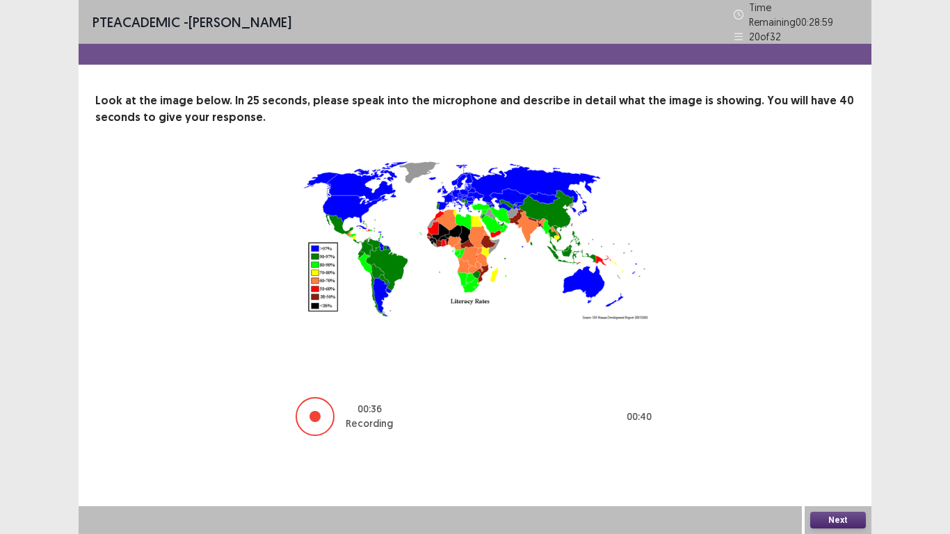
click at [834, 439] on button "Next" at bounding box center [838, 520] width 56 height 17
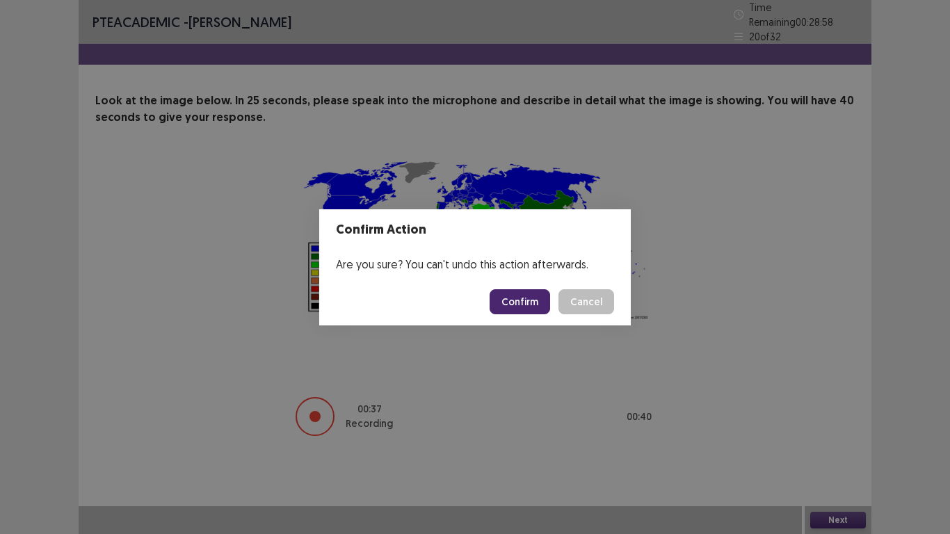
click at [524, 302] on button "Confirm" at bounding box center [519, 301] width 60 height 25
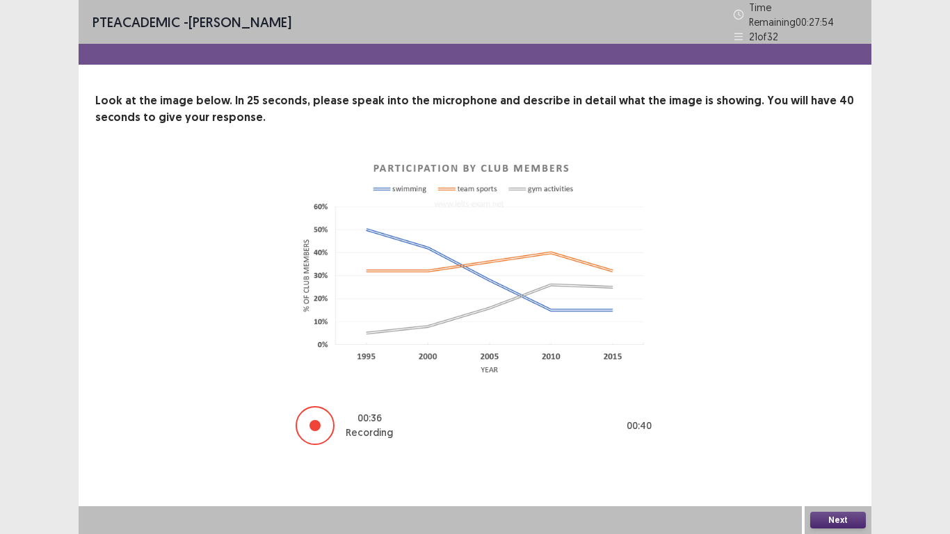
click at [832, 439] on button "Next" at bounding box center [838, 520] width 56 height 17
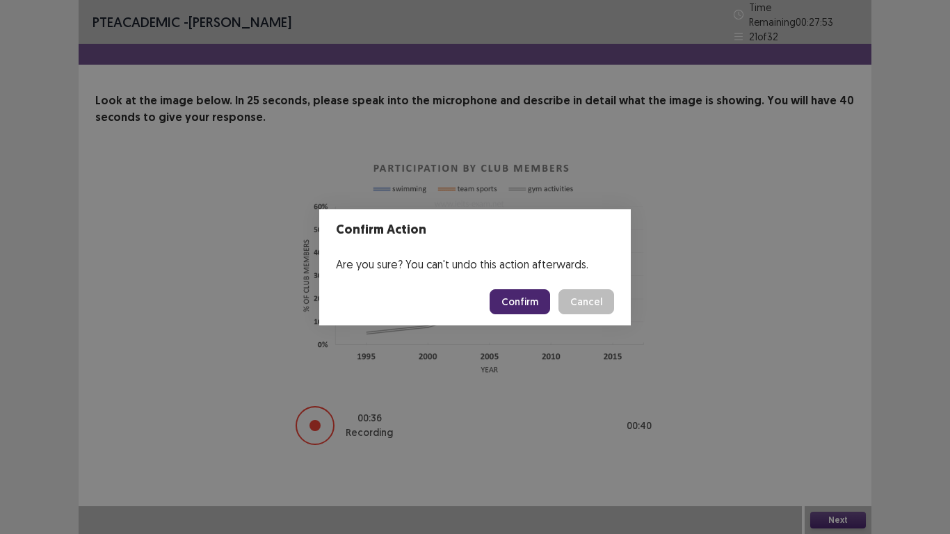
click at [530, 300] on button "Confirm" at bounding box center [519, 301] width 60 height 25
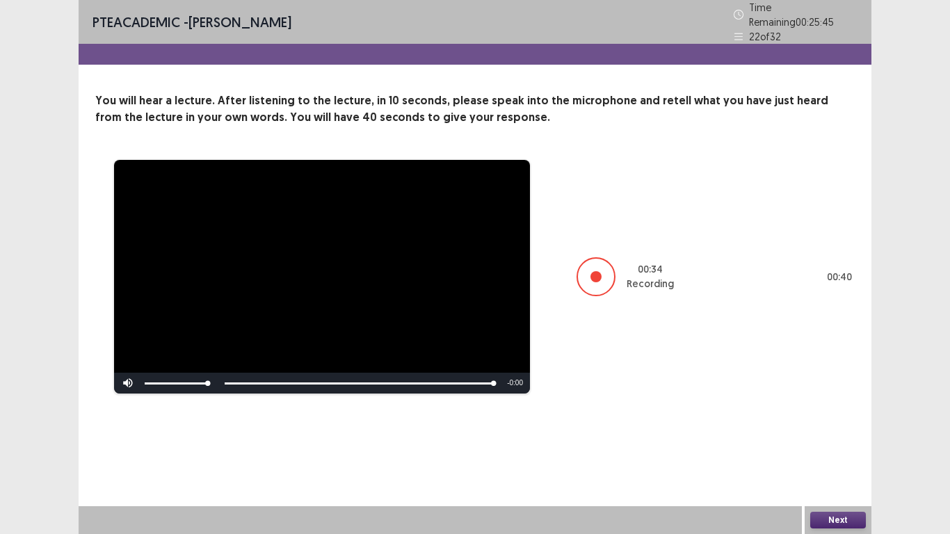
click at [835, 439] on button "Next" at bounding box center [838, 520] width 56 height 17
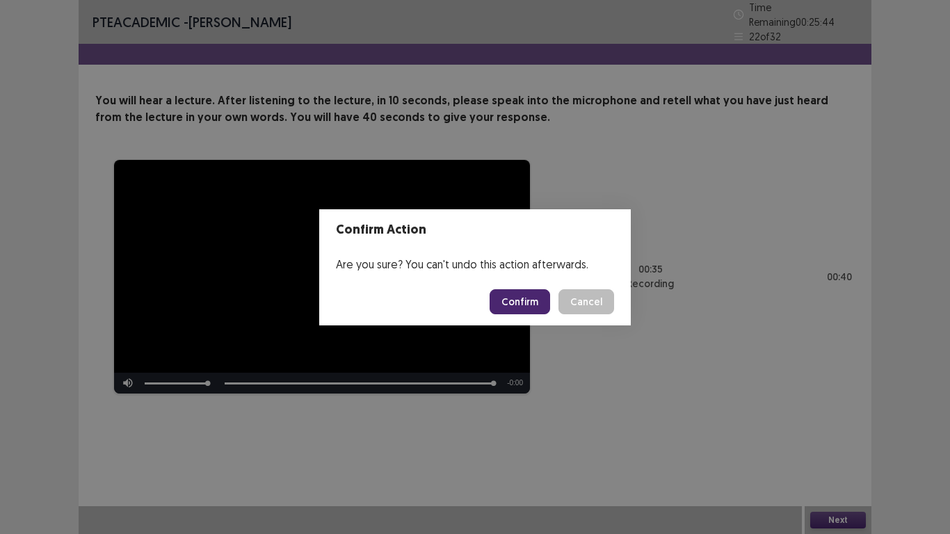
click at [523, 305] on button "Confirm" at bounding box center [519, 301] width 60 height 25
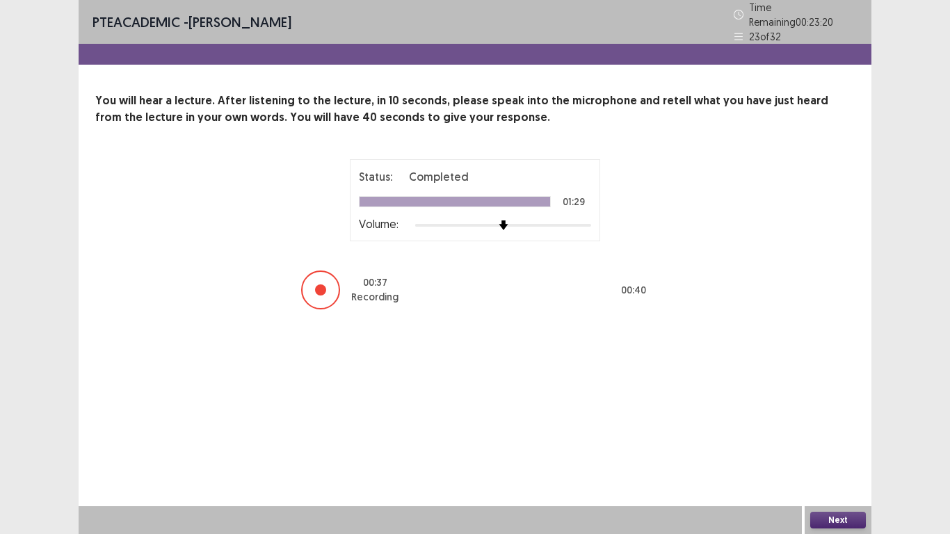
click at [825, 439] on button "Next" at bounding box center [838, 520] width 56 height 17
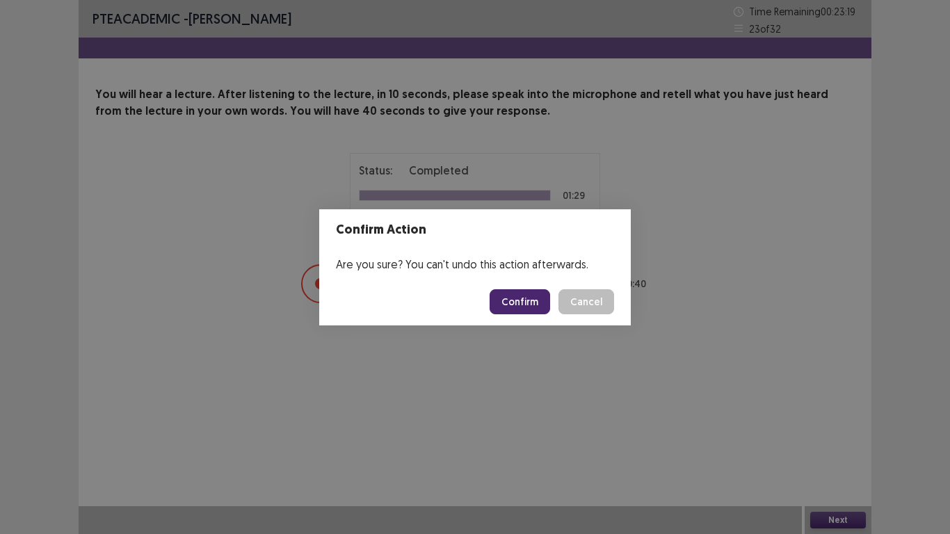
click at [525, 311] on button "Confirm" at bounding box center [519, 301] width 60 height 25
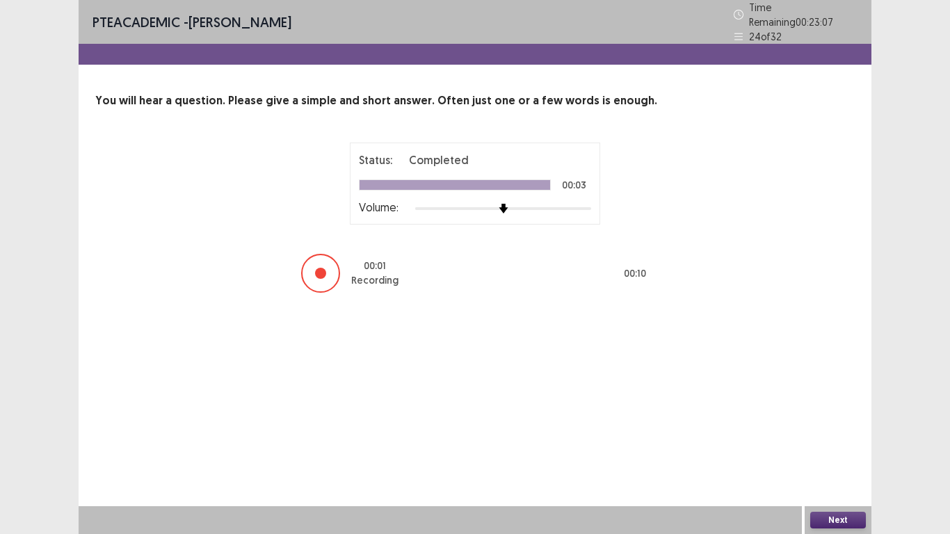
click at [841, 439] on button "Next" at bounding box center [838, 520] width 56 height 17
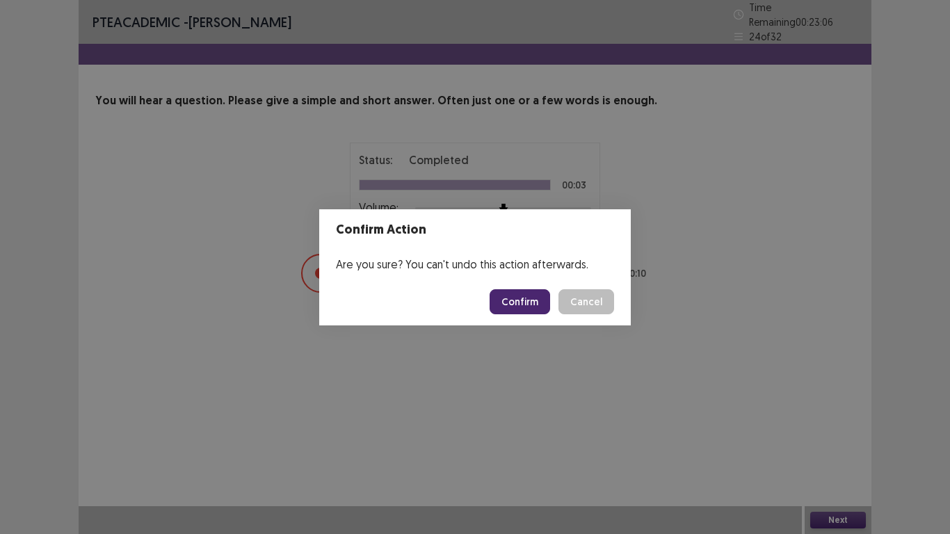
click at [526, 305] on button "Confirm" at bounding box center [519, 301] width 60 height 25
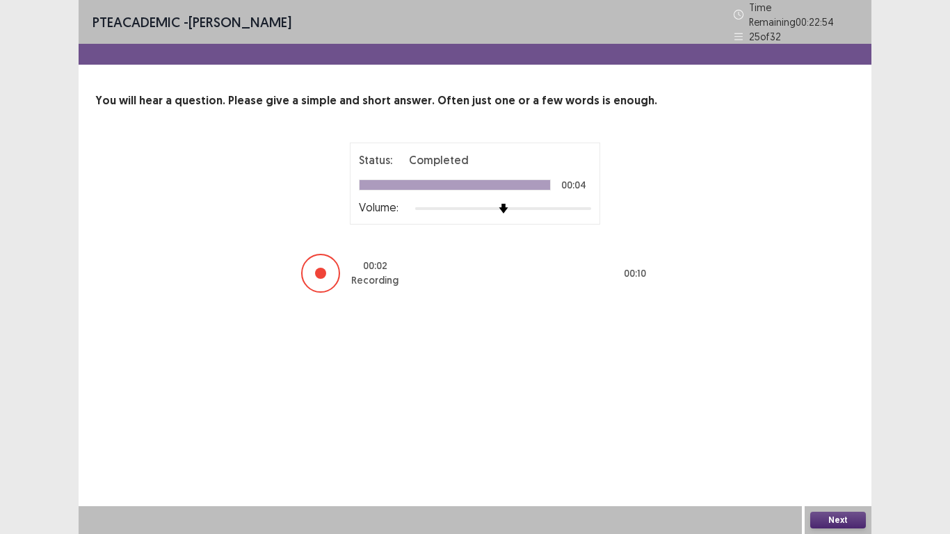
click at [835, 439] on button "Next" at bounding box center [838, 520] width 56 height 17
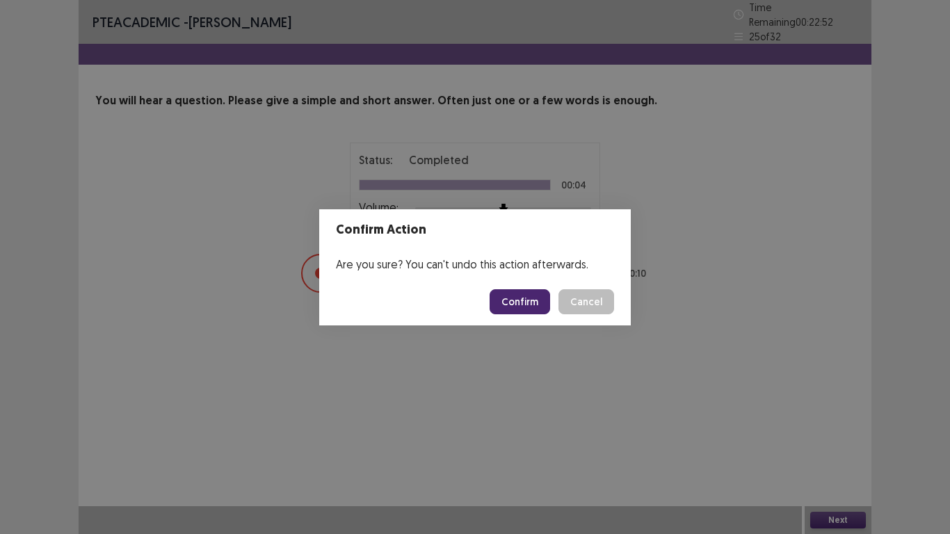
click at [526, 300] on button "Confirm" at bounding box center [519, 301] width 60 height 25
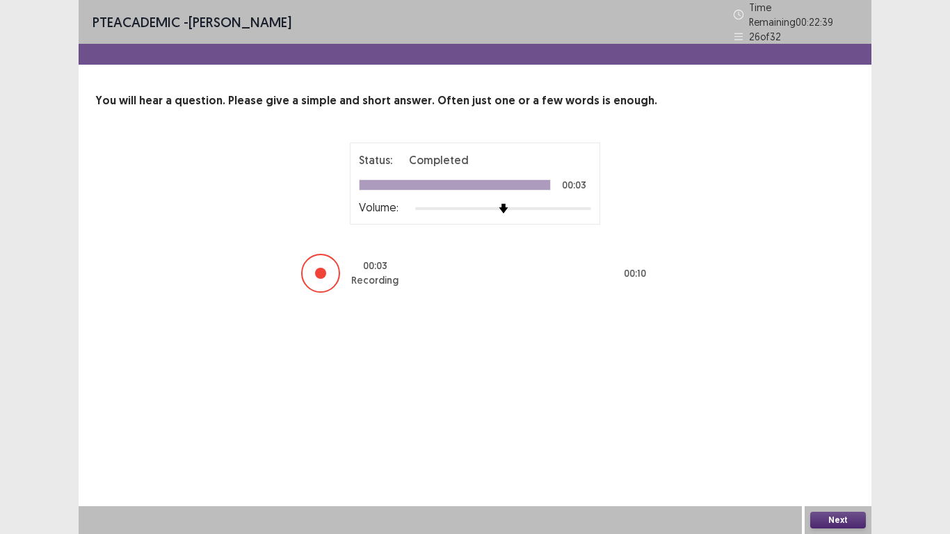
click at [836, 439] on button "Next" at bounding box center [838, 520] width 56 height 17
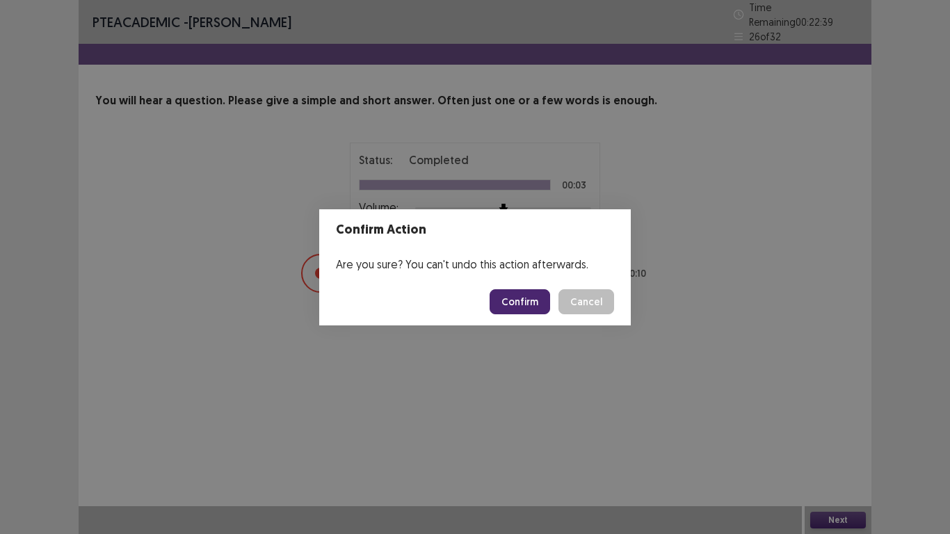
click at [524, 307] on button "Confirm" at bounding box center [519, 301] width 60 height 25
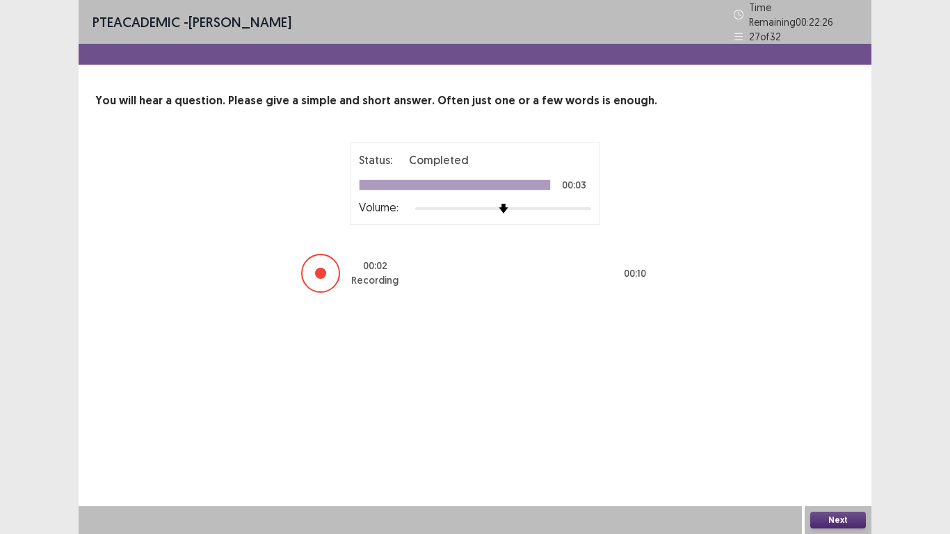
click at [841, 439] on button "Next" at bounding box center [838, 520] width 56 height 17
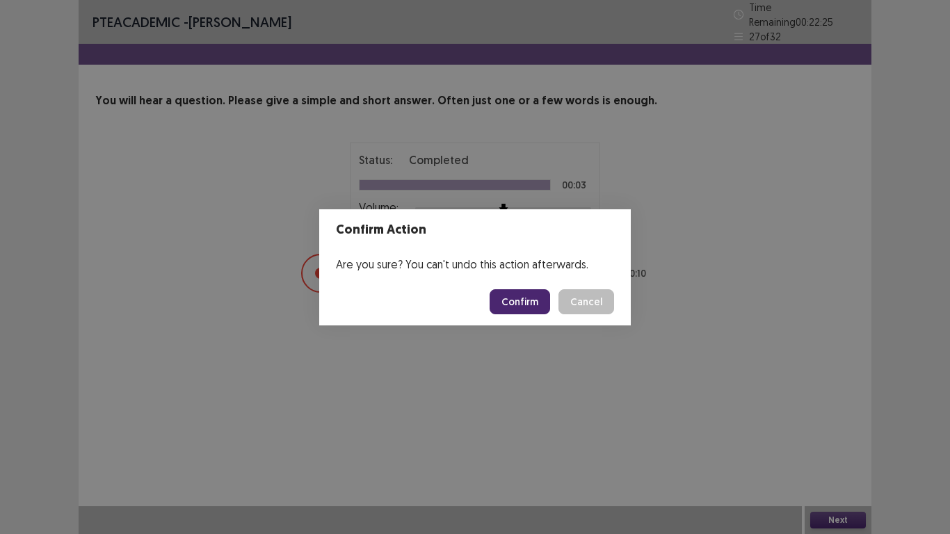
click at [530, 302] on button "Confirm" at bounding box center [519, 301] width 60 height 25
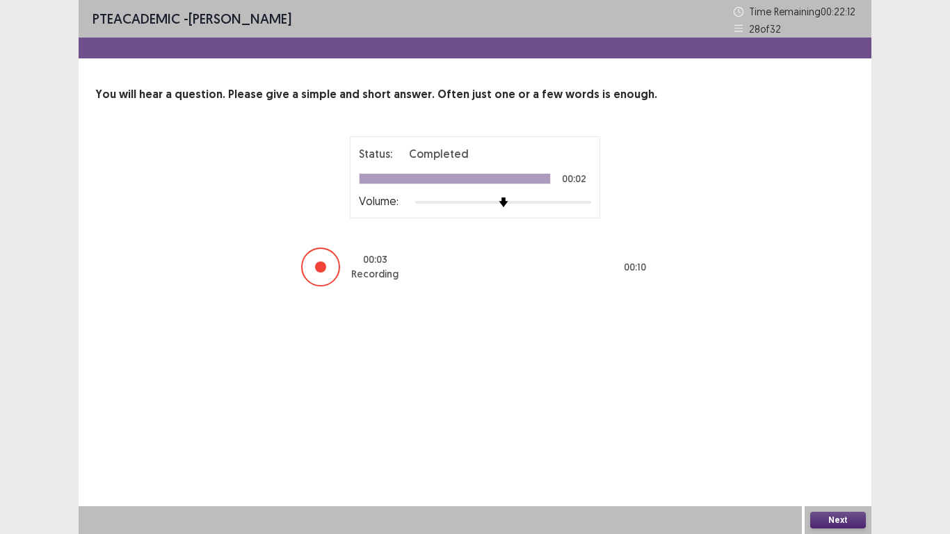
click at [836, 439] on button "Next" at bounding box center [838, 520] width 56 height 17
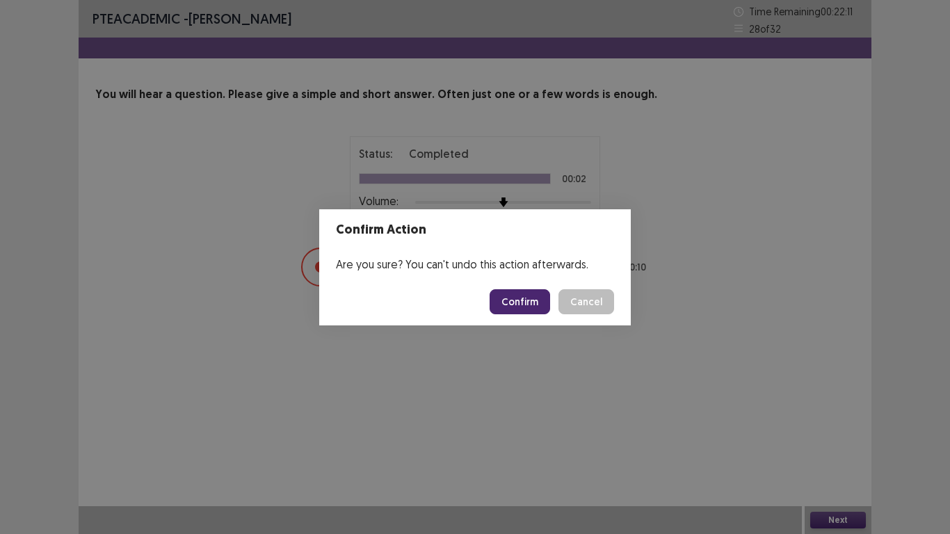
click at [526, 302] on button "Confirm" at bounding box center [519, 301] width 60 height 25
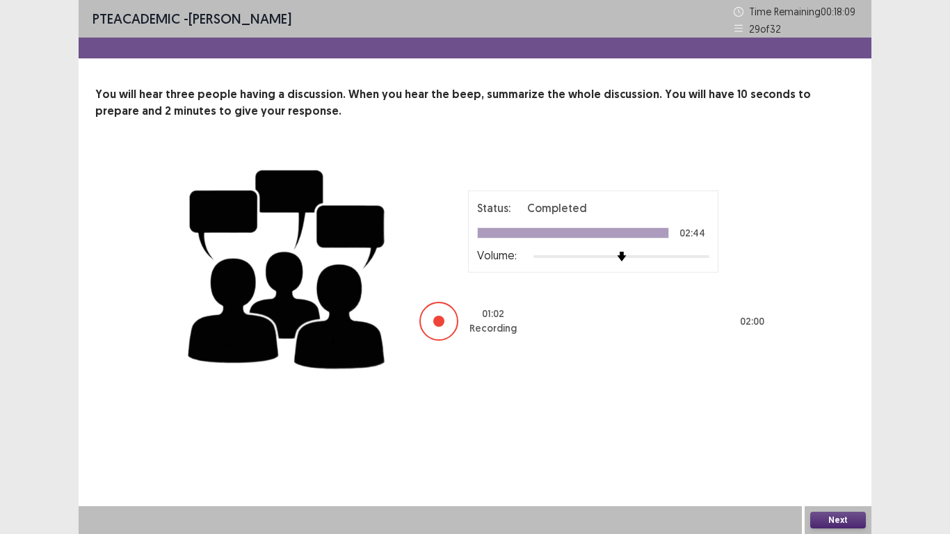
click at [829, 439] on button "Next" at bounding box center [838, 520] width 56 height 17
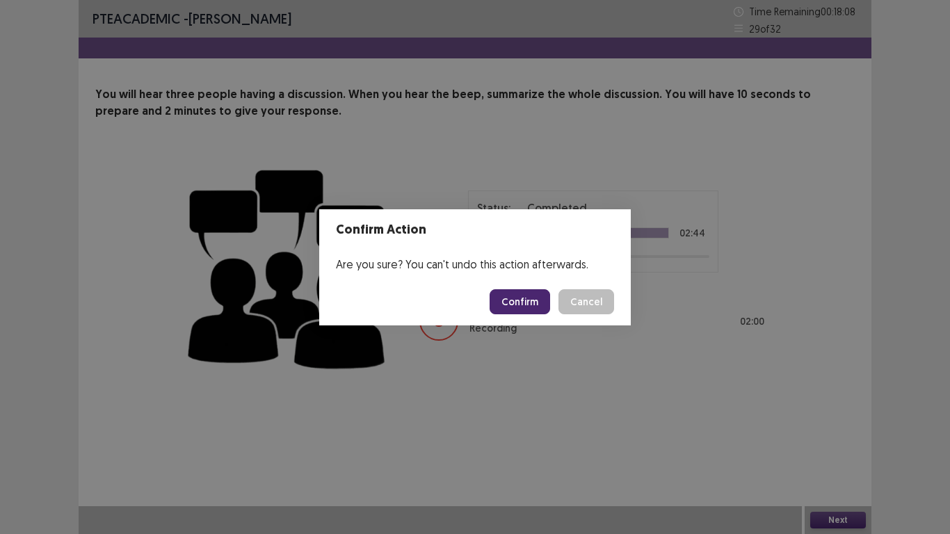
click at [525, 299] on button "Confirm" at bounding box center [519, 301] width 60 height 25
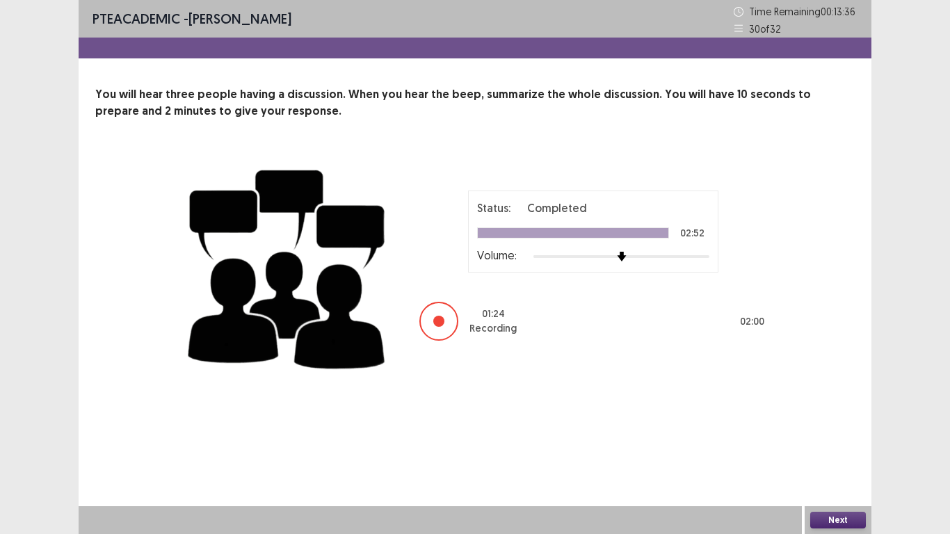
click at [822, 439] on button "Next" at bounding box center [838, 520] width 56 height 17
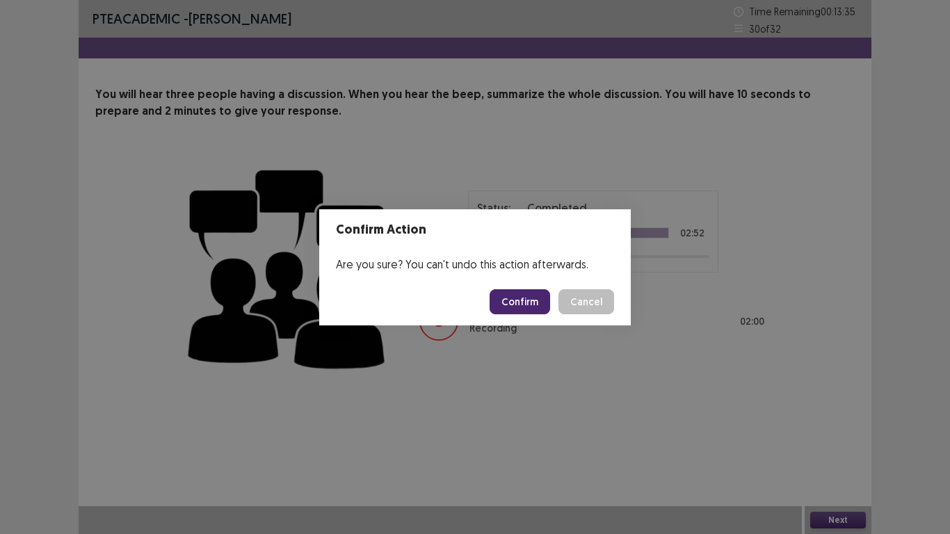
click at [520, 306] on button "Confirm" at bounding box center [519, 301] width 60 height 25
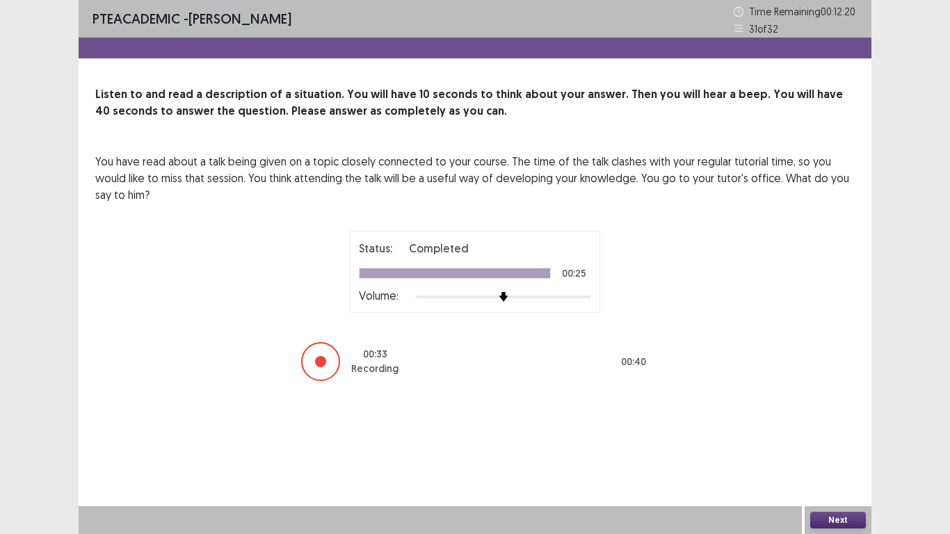
click at [836, 439] on button "Next" at bounding box center [838, 520] width 56 height 17
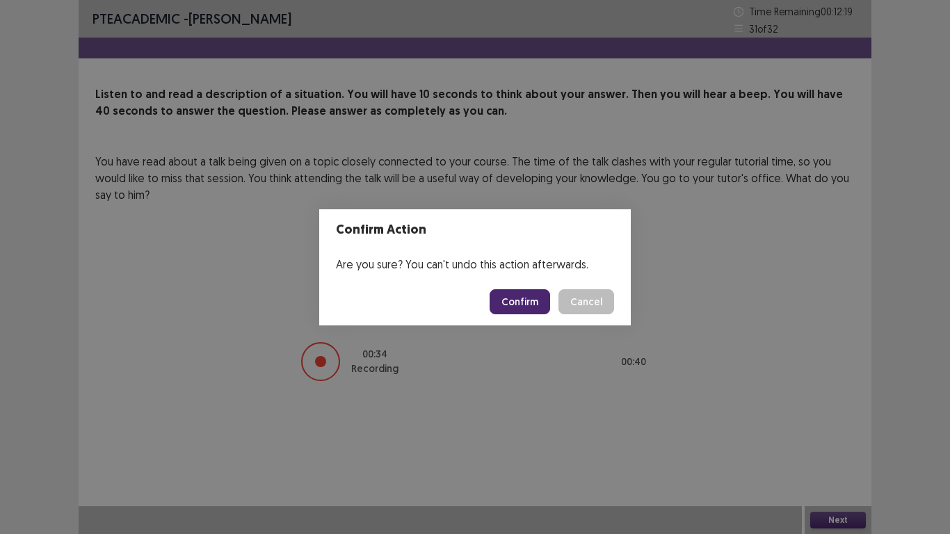
click at [515, 305] on button "Confirm" at bounding box center [519, 301] width 60 height 25
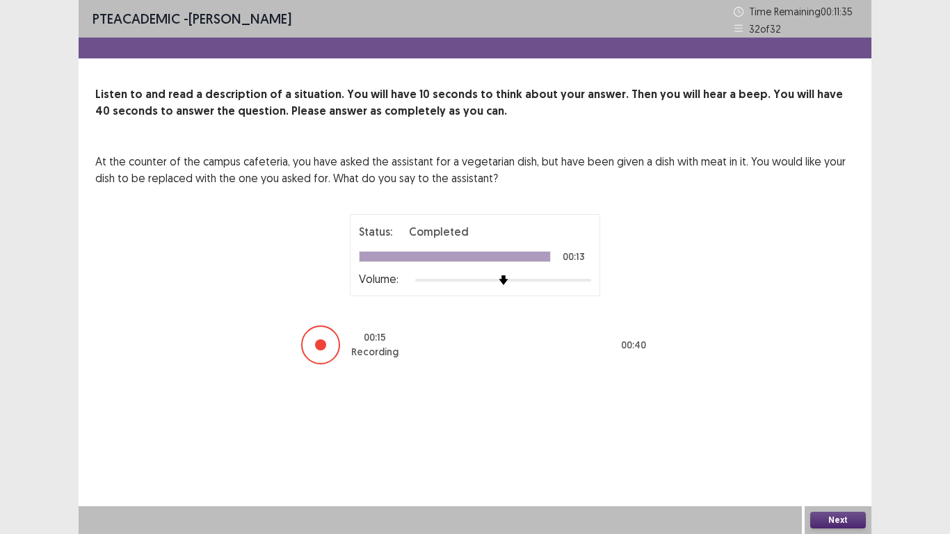
click at [836, 439] on button "Next" at bounding box center [838, 520] width 56 height 17
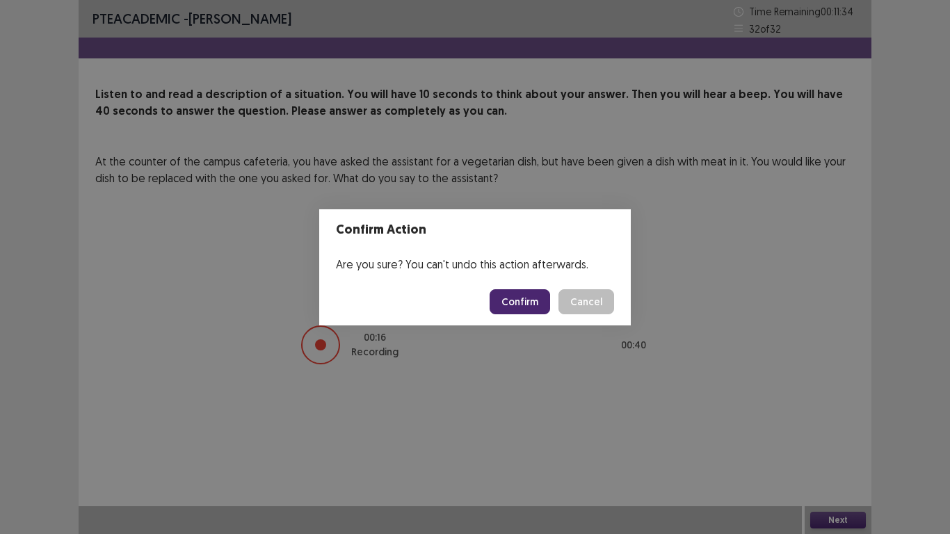
click at [527, 302] on button "Confirm" at bounding box center [519, 301] width 60 height 25
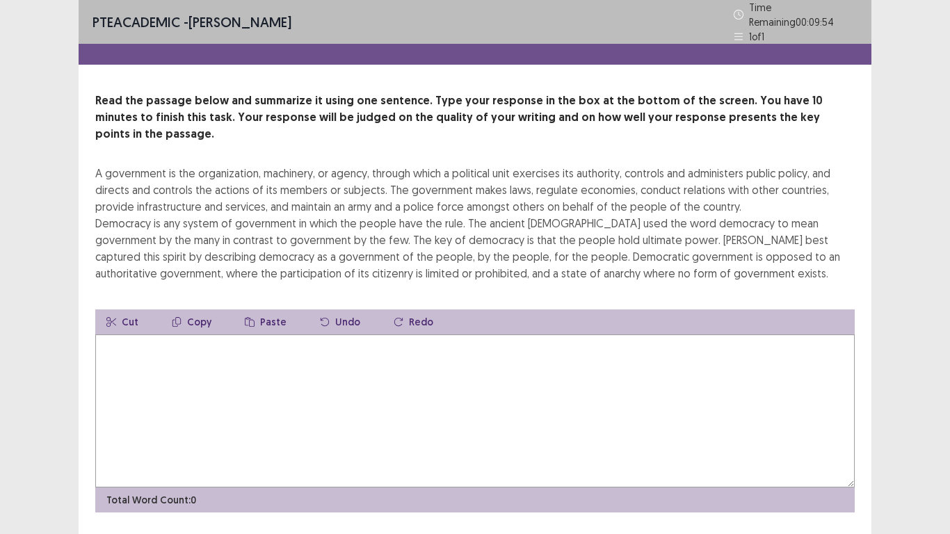
click at [122, 334] on textarea at bounding box center [474, 410] width 759 height 153
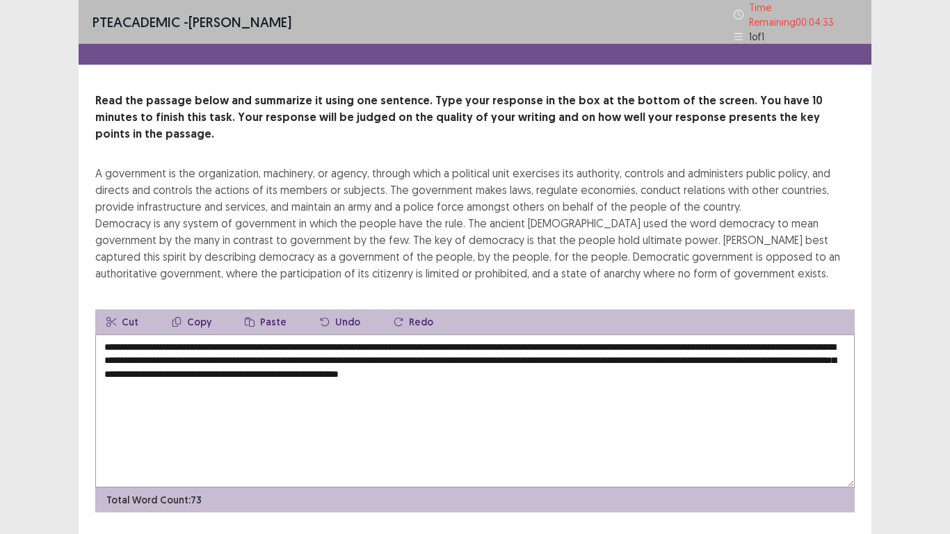
click at [153, 334] on textarea "**********" at bounding box center [474, 410] width 759 height 153
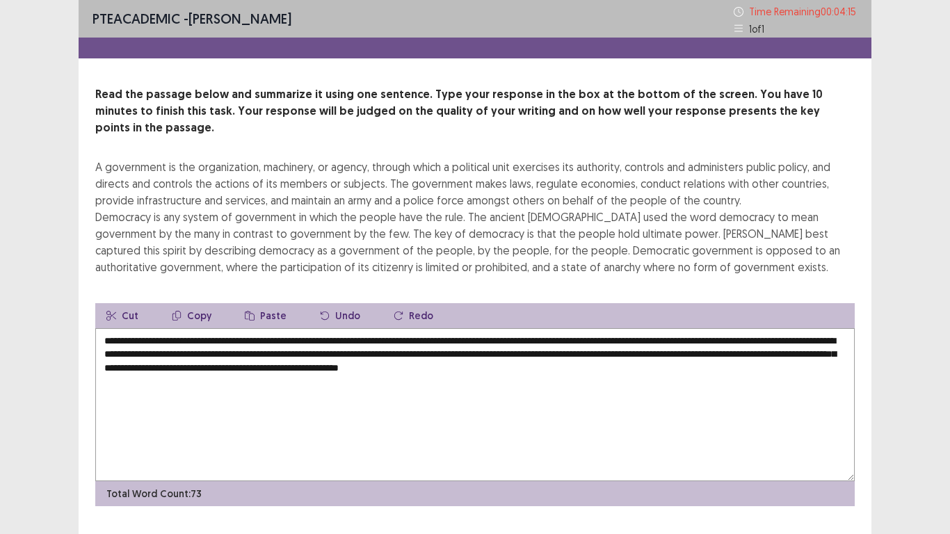
click at [290, 328] on textarea "**********" at bounding box center [474, 404] width 759 height 153
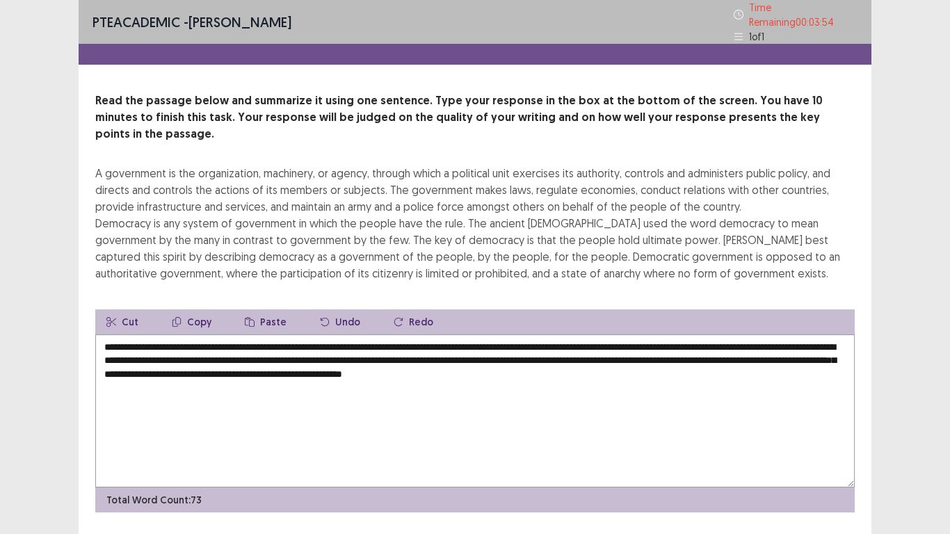
click at [671, 334] on textarea "**********" at bounding box center [474, 410] width 759 height 153
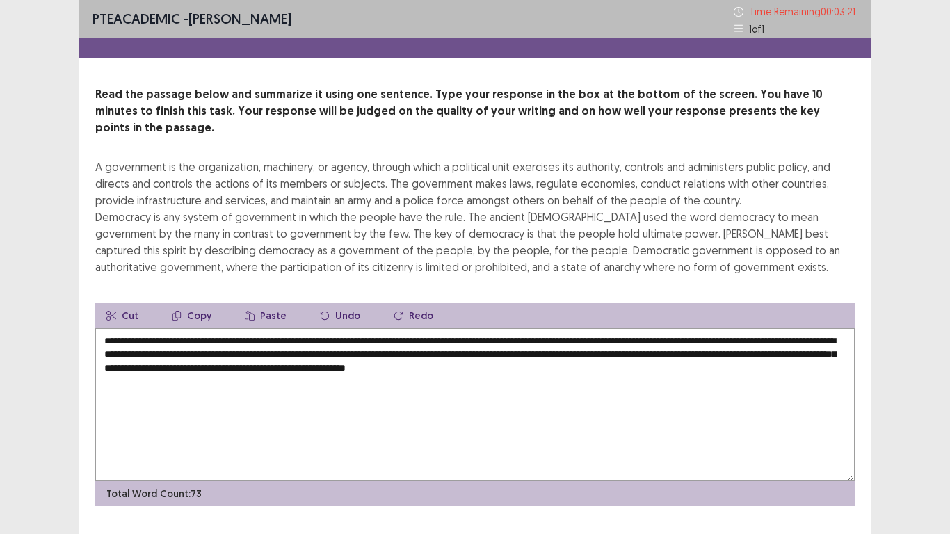
click at [405, 350] on textarea "**********" at bounding box center [474, 404] width 759 height 153
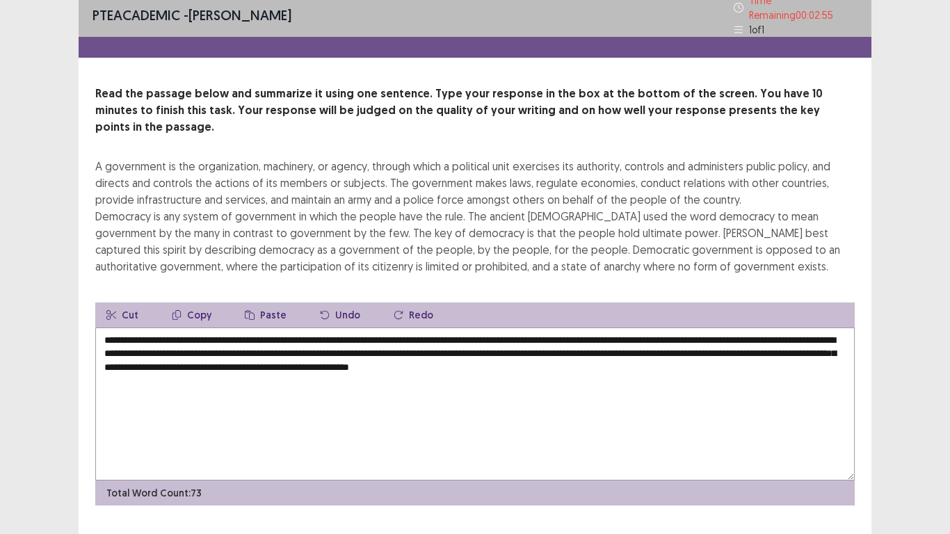
scroll to position [17, 0]
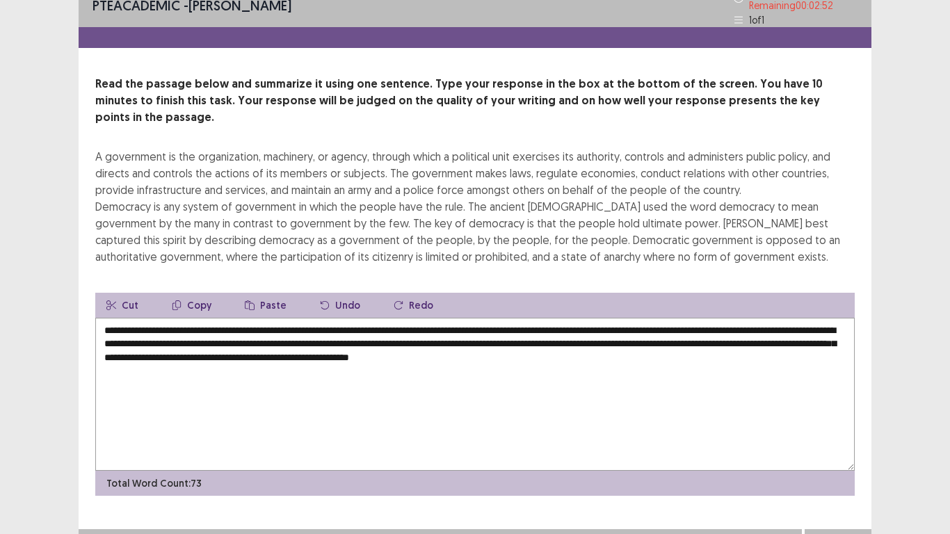
type textarea "**********"
click at [827, 439] on button "Next" at bounding box center [838, 543] width 56 height 17
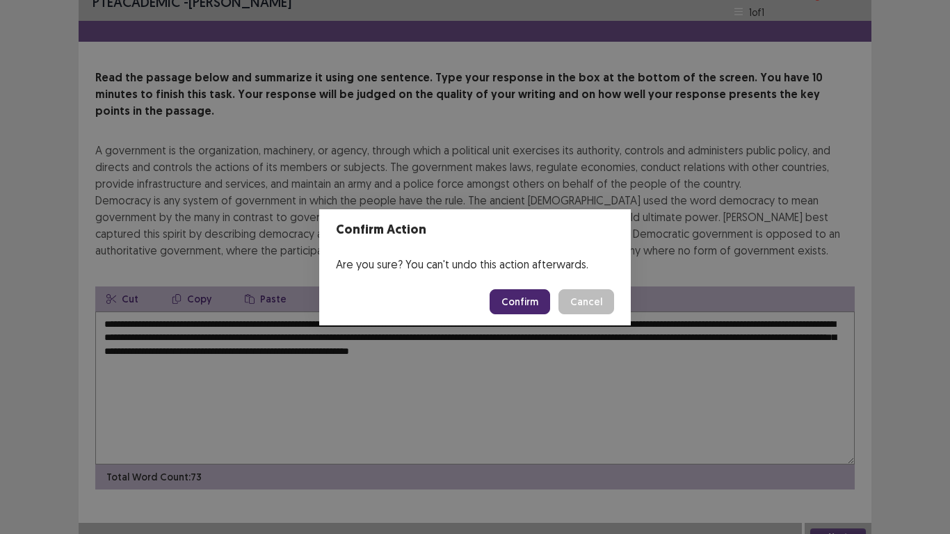
click at [520, 302] on button "Confirm" at bounding box center [519, 301] width 60 height 25
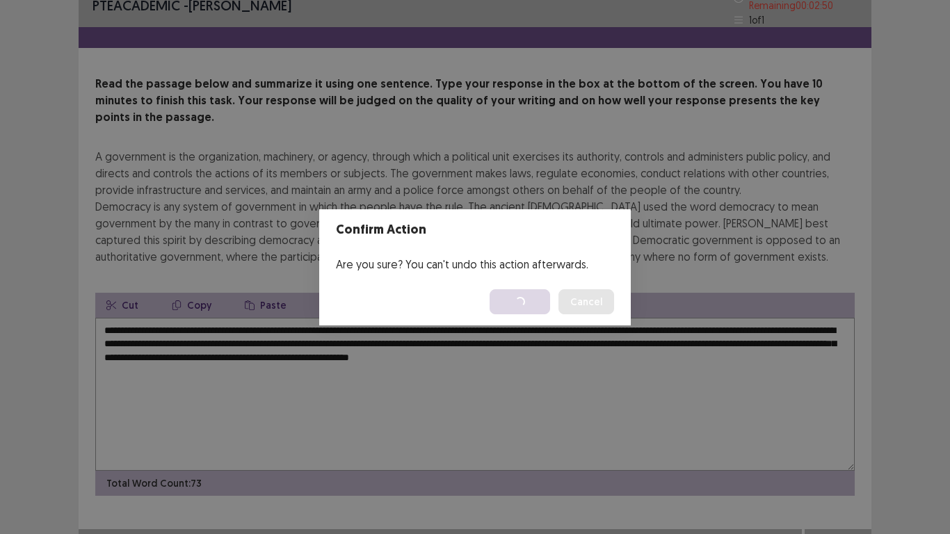
scroll to position [0, 0]
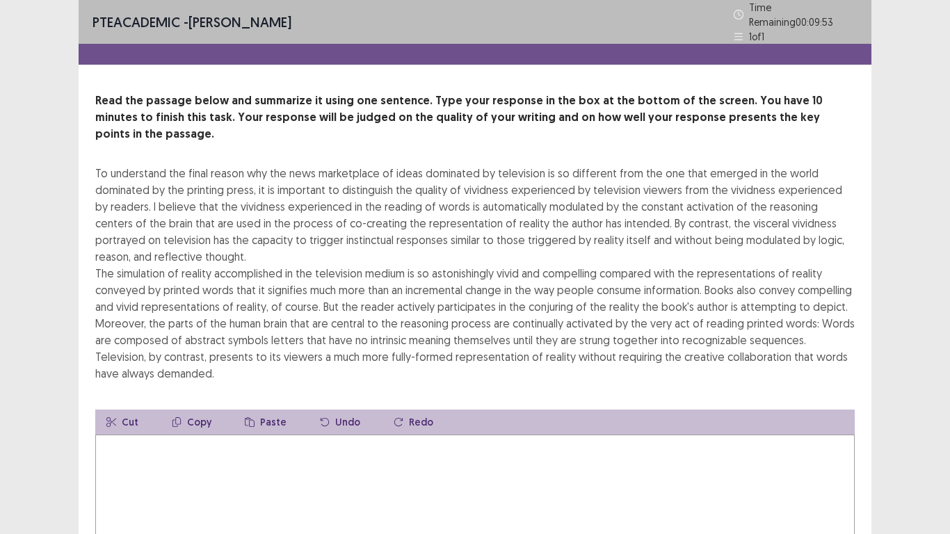
click at [131, 435] on textarea at bounding box center [474, 511] width 759 height 153
type textarea "*"
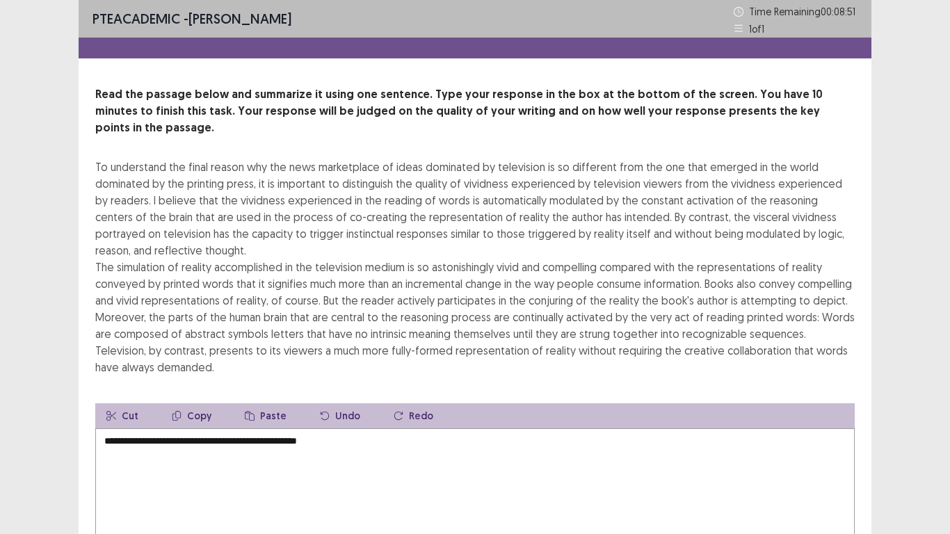
click at [234, 428] on textarea "**********" at bounding box center [474, 504] width 759 height 153
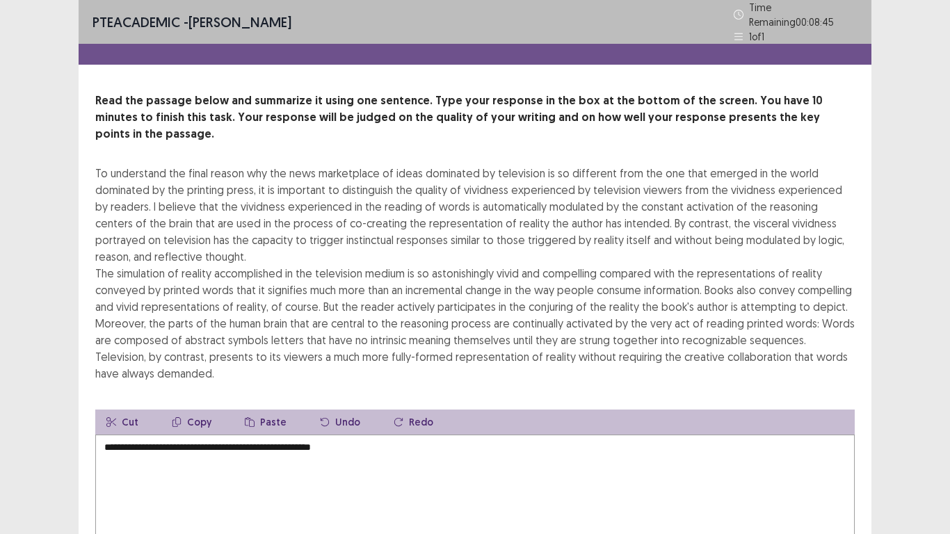
click at [375, 435] on textarea "**********" at bounding box center [474, 511] width 759 height 153
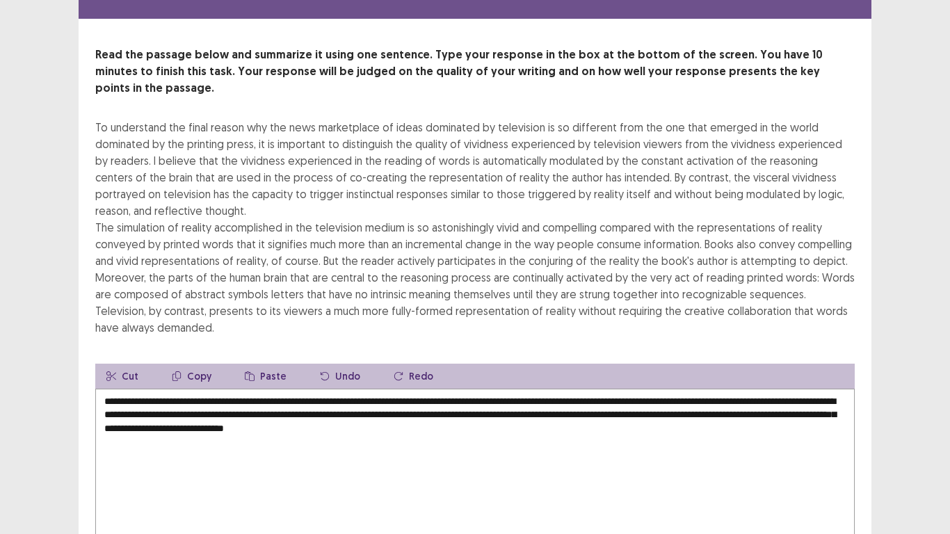
scroll to position [117, 0]
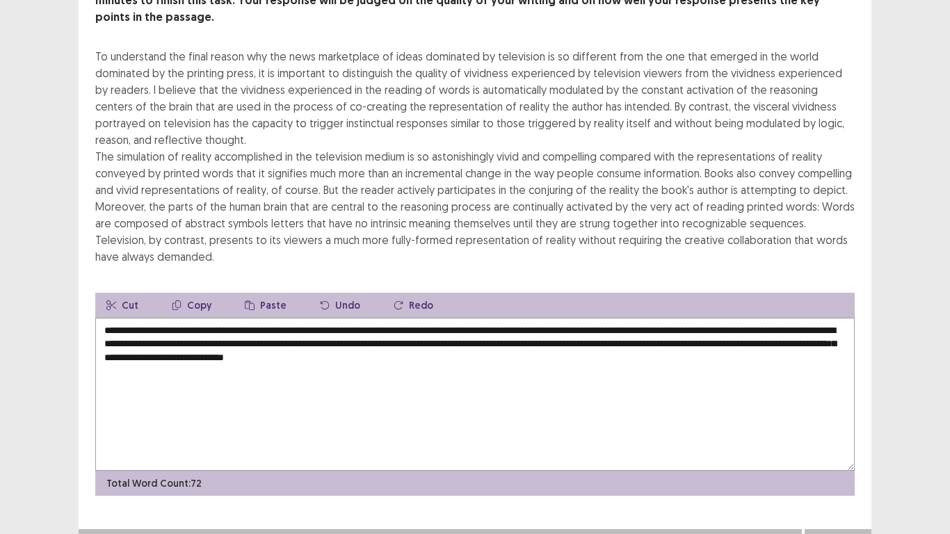
type textarea "**********"
click at [845, 439] on button "Next" at bounding box center [838, 543] width 56 height 17
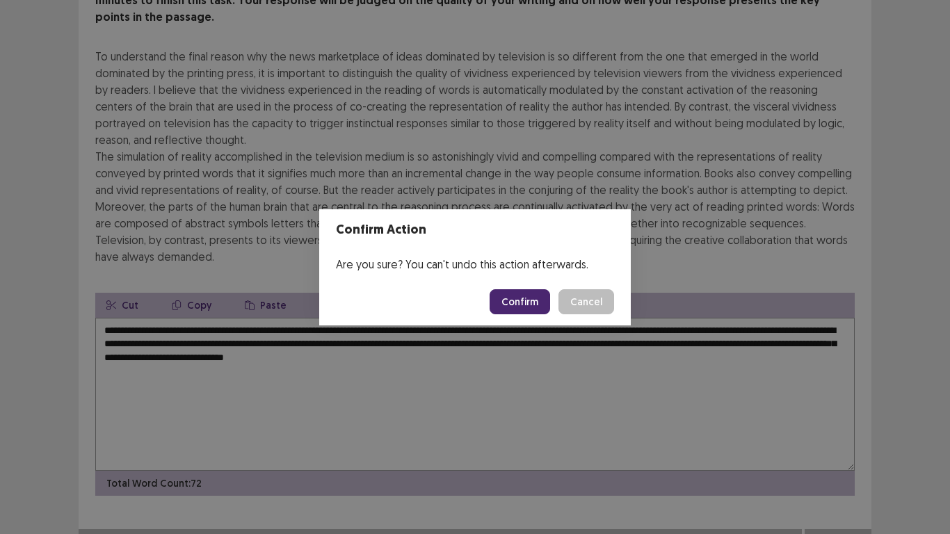
click at [536, 304] on button "Confirm" at bounding box center [519, 301] width 60 height 25
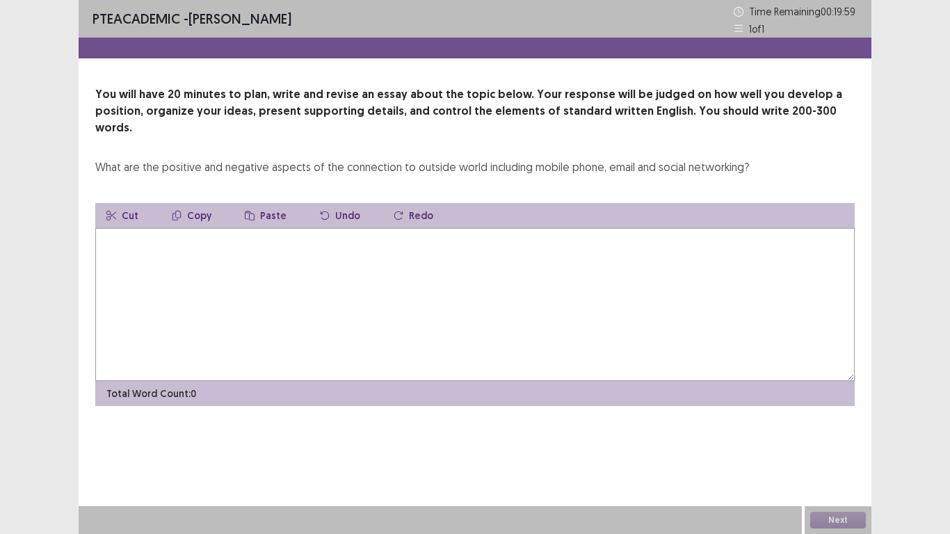
click at [131, 235] on textarea at bounding box center [474, 304] width 759 height 153
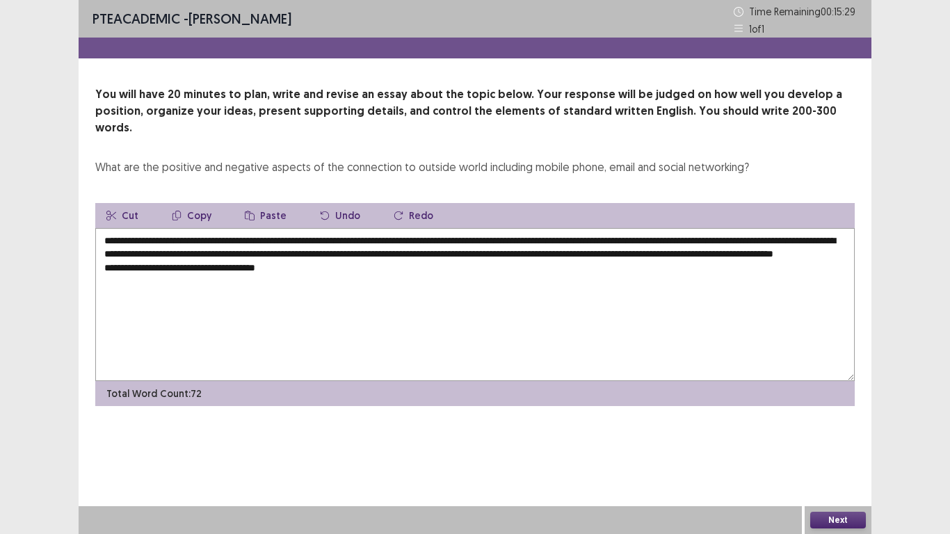
drag, startPoint x: 187, startPoint y: 224, endPoint x: 322, endPoint y: 228, distance: 134.9
click at [322, 228] on textarea "**********" at bounding box center [474, 304] width 759 height 153
click at [322, 273] on textarea "**********" at bounding box center [474, 304] width 759 height 153
paste textarea "**********"
drag, startPoint x: 528, startPoint y: 236, endPoint x: 681, endPoint y: 241, distance: 152.4
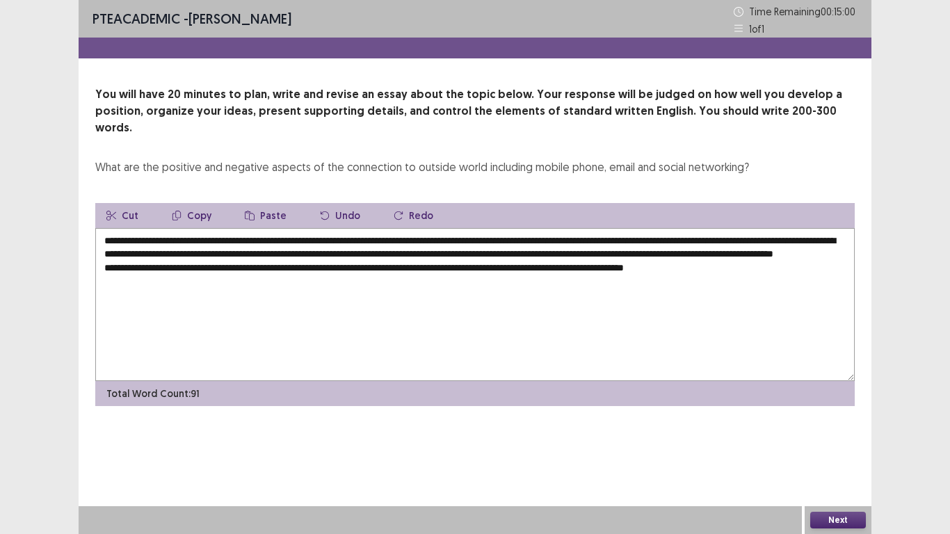
click at [681, 241] on textarea "**********" at bounding box center [474, 304] width 759 height 153
drag, startPoint x: 126, startPoint y: 247, endPoint x: 412, endPoint y: 254, distance: 285.8
click at [412, 254] on textarea "**********" at bounding box center [474, 304] width 759 height 153
click at [747, 270] on textarea "**********" at bounding box center [474, 304] width 759 height 153
paste textarea "**********"
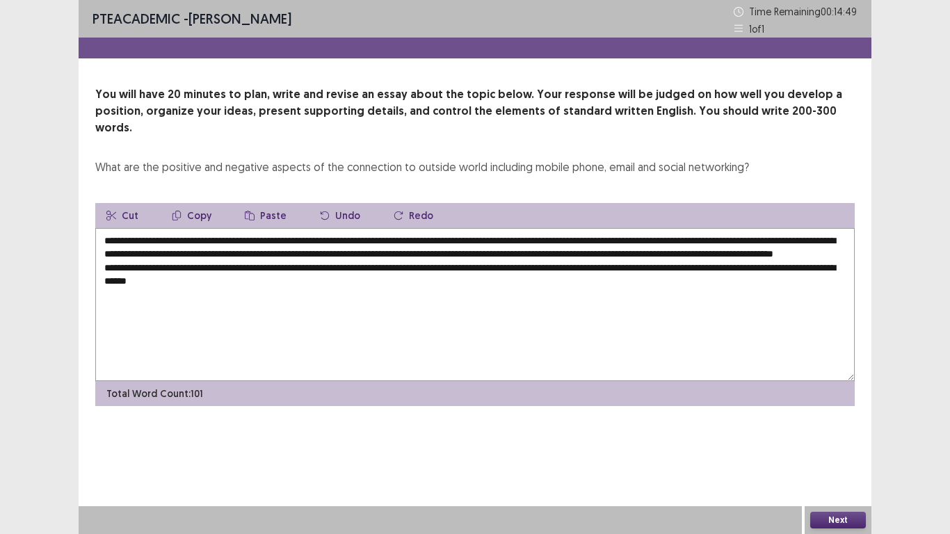
click at [311, 275] on textarea "**********" at bounding box center [474, 304] width 759 height 153
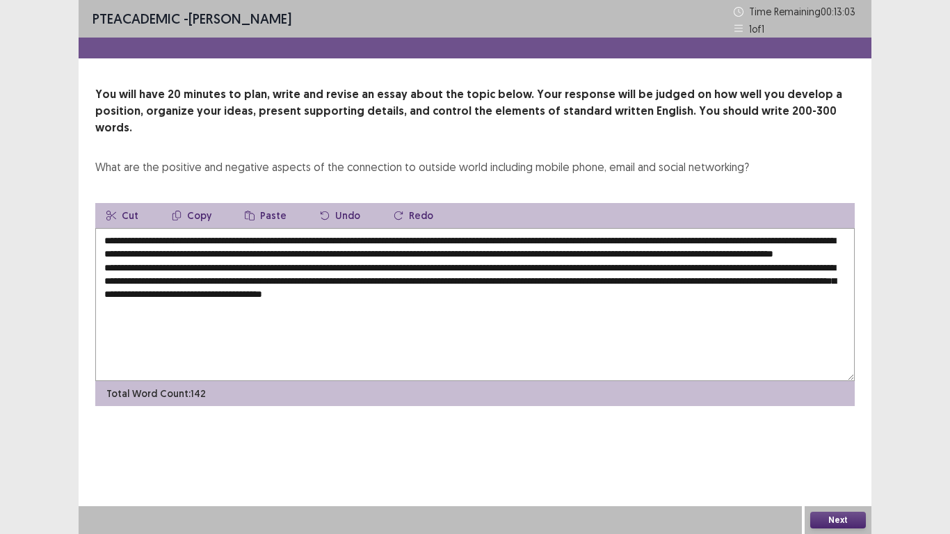
drag, startPoint x: 188, startPoint y: 225, endPoint x: 323, endPoint y: 228, distance: 134.9
click at [323, 228] on textarea "**********" at bounding box center [474, 304] width 759 height 153
click at [663, 295] on textarea "**********" at bounding box center [474, 304] width 759 height 153
paste textarea "**********"
click at [628, 292] on textarea "**********" at bounding box center [474, 304] width 759 height 153
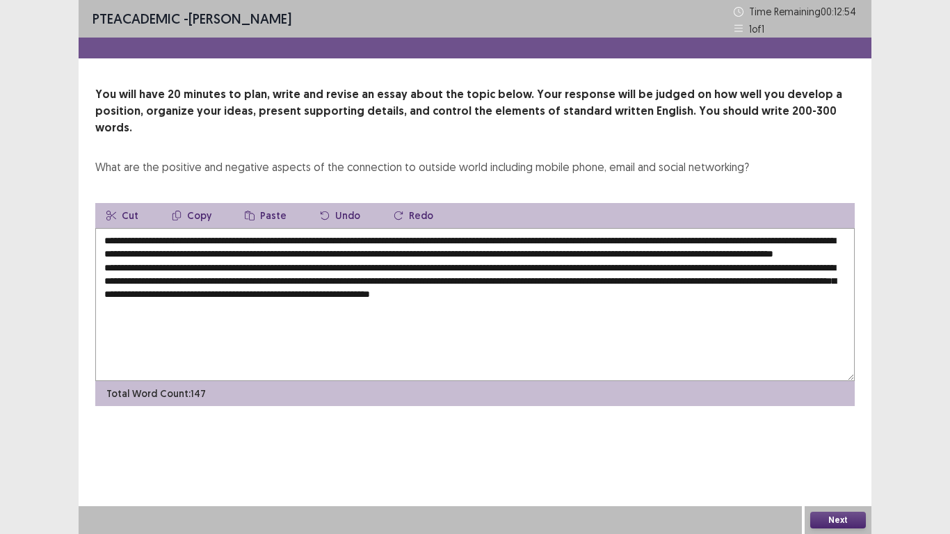
click at [788, 291] on textarea "**********" at bounding box center [474, 304] width 759 height 153
paste textarea "**********"
click at [305, 314] on textarea "**********" at bounding box center [474, 304] width 759 height 153
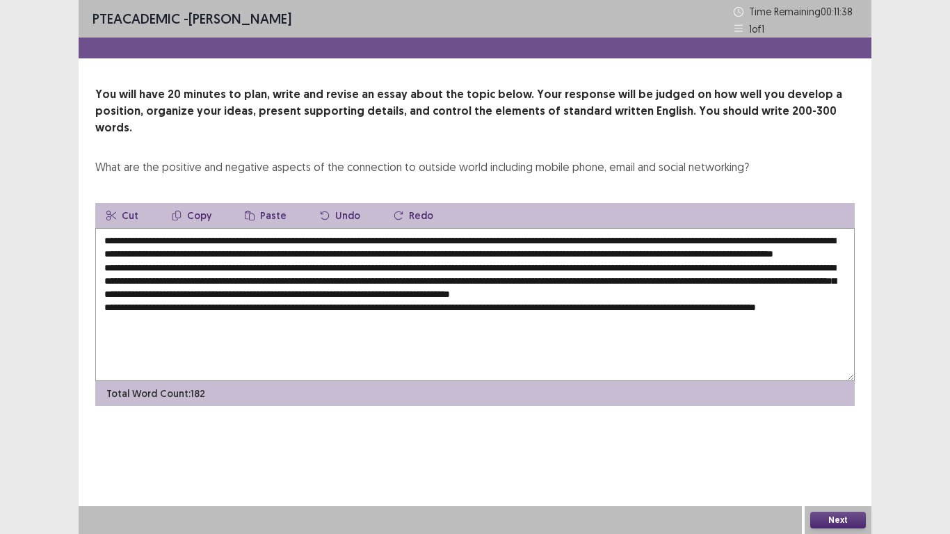
drag, startPoint x: 530, startPoint y: 235, endPoint x: 807, endPoint y: 240, distance: 276.7
click at [807, 240] on textarea at bounding box center [474, 304] width 759 height 153
click at [254, 333] on textarea at bounding box center [474, 304] width 759 height 153
paste textarea "**********"
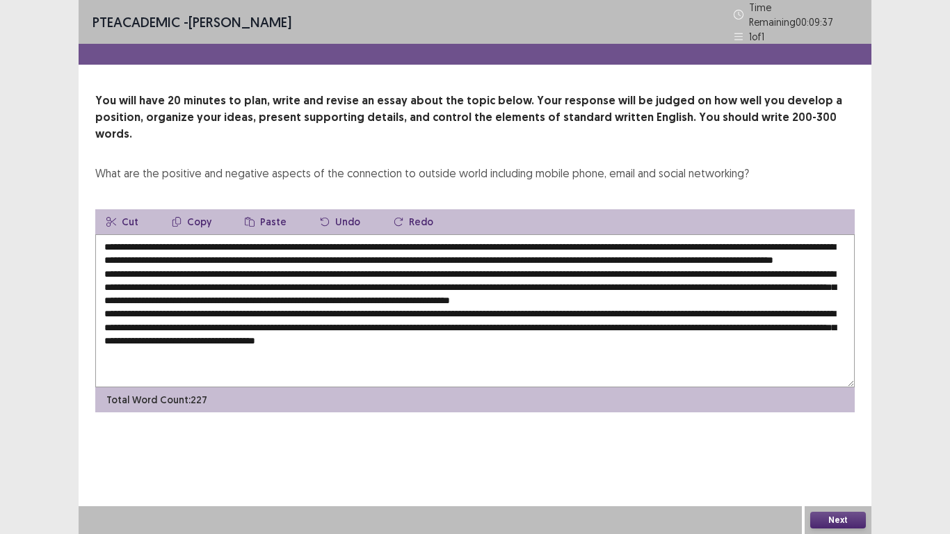
drag, startPoint x: 186, startPoint y: 224, endPoint x: 323, endPoint y: 230, distance: 137.8
click at [323, 234] on textarea at bounding box center [474, 310] width 759 height 153
click at [655, 346] on textarea at bounding box center [474, 310] width 759 height 153
paste textarea "**********"
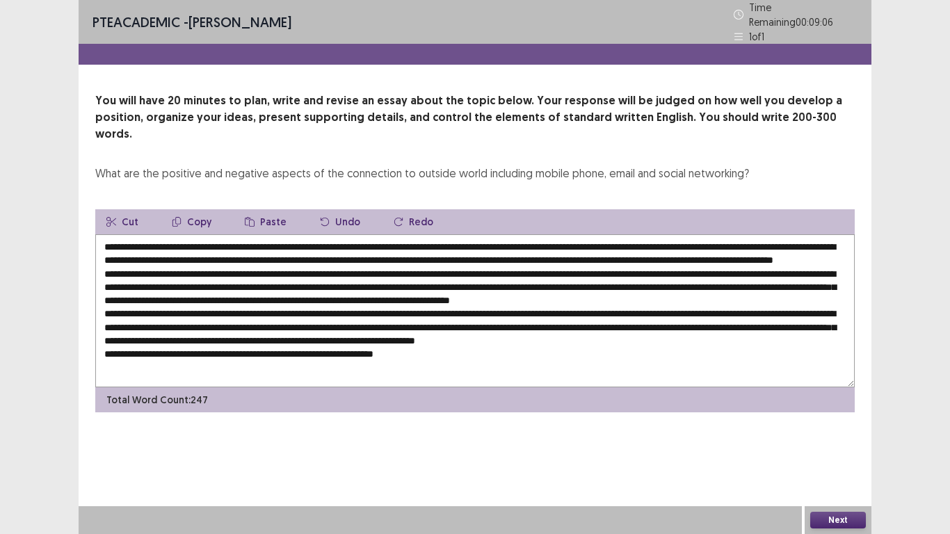
paste textarea "**********"
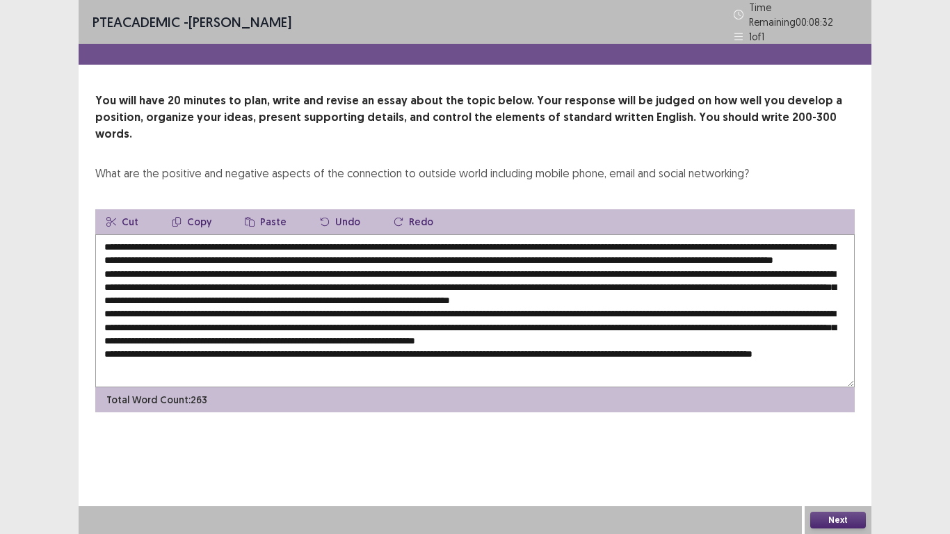
scroll to position [0, 0]
click at [437, 256] on textarea at bounding box center [474, 310] width 759 height 153
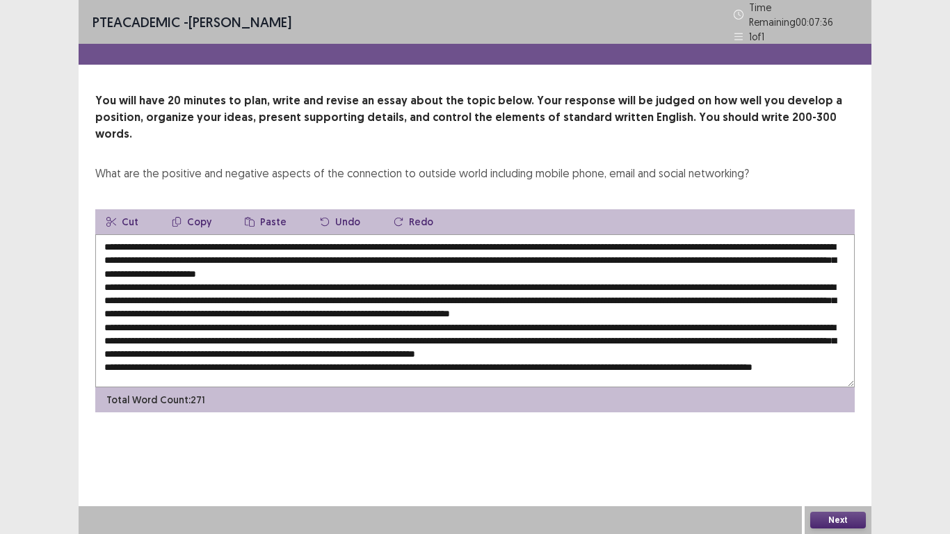
click at [250, 268] on textarea at bounding box center [474, 310] width 759 height 153
click at [182, 291] on textarea at bounding box center [474, 310] width 759 height 153
click at [179, 316] on textarea at bounding box center [474, 310] width 759 height 153
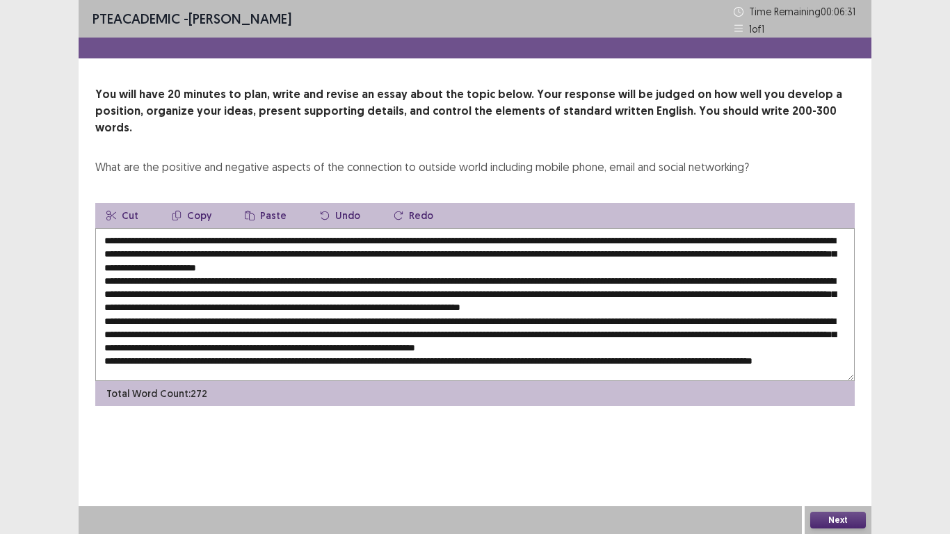
click at [163, 352] on textarea at bounding box center [474, 304] width 759 height 153
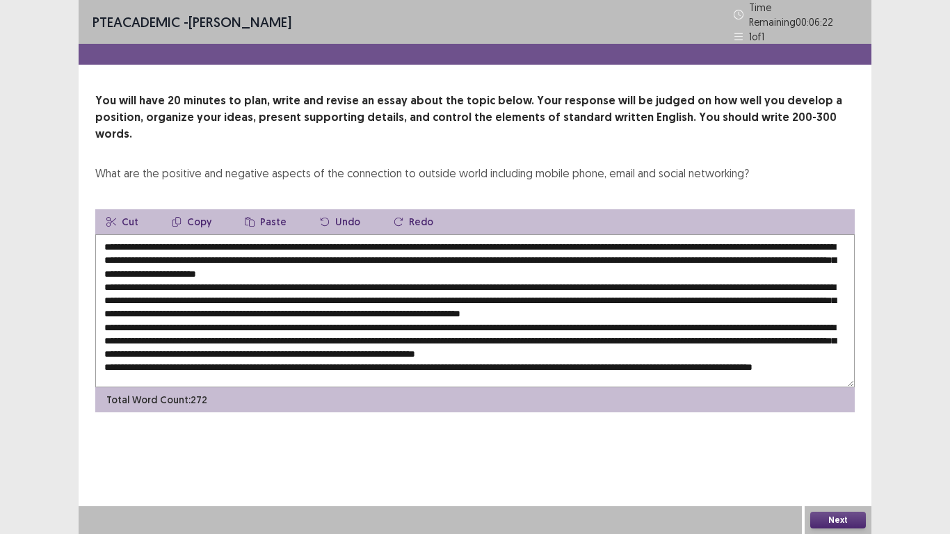
click at [309, 300] on textarea at bounding box center [474, 310] width 759 height 153
type textarea "**********"
click at [839, 439] on button "Next" at bounding box center [838, 520] width 56 height 17
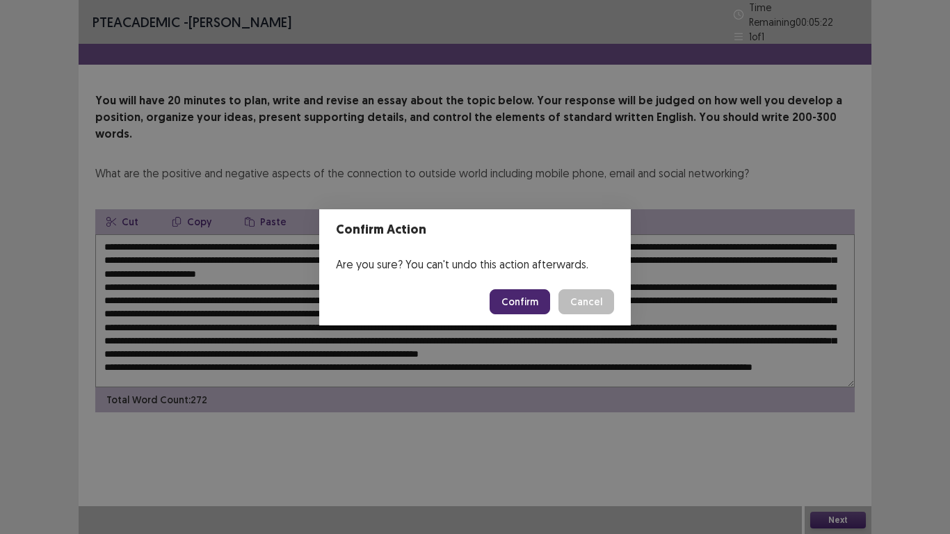
click at [521, 298] on button "Confirm" at bounding box center [519, 301] width 60 height 25
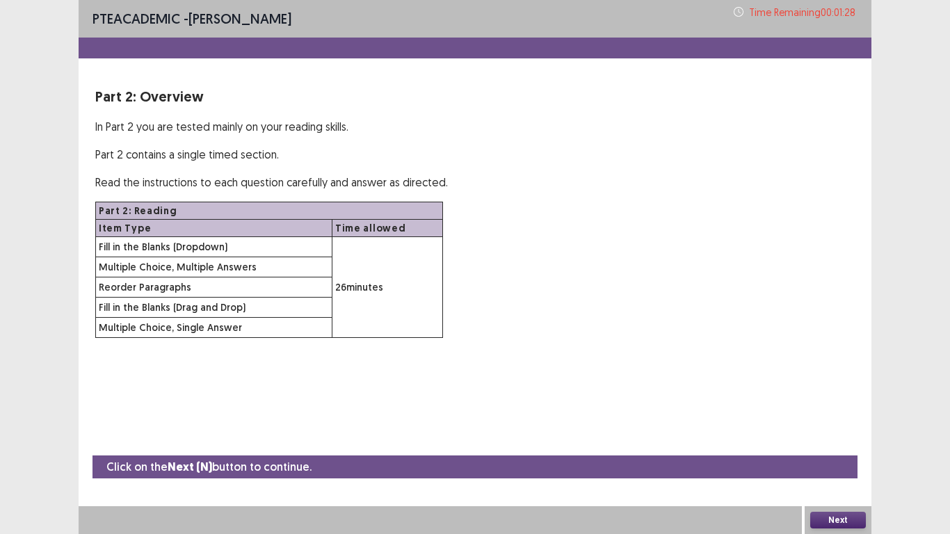
click at [824, 439] on button "Next" at bounding box center [838, 520] width 56 height 17
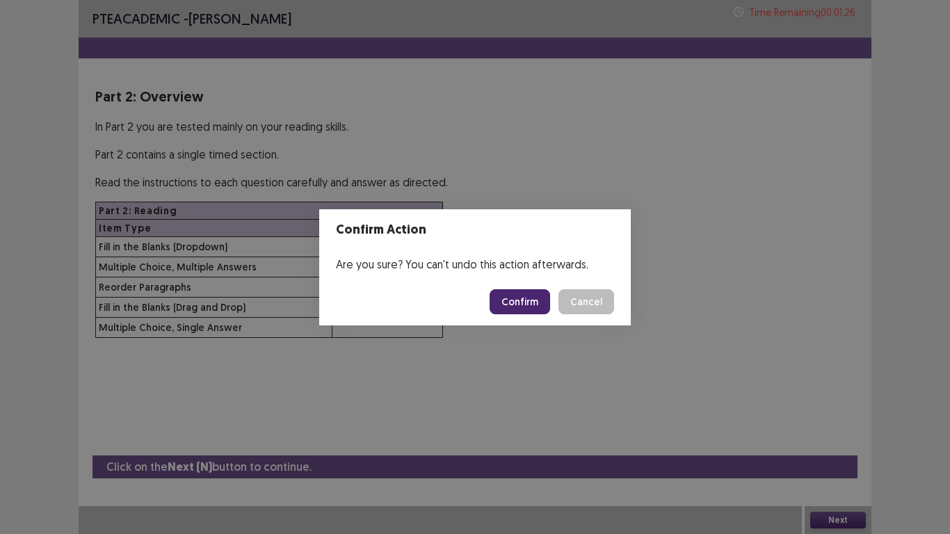
click at [522, 301] on button "Confirm" at bounding box center [519, 301] width 60 height 25
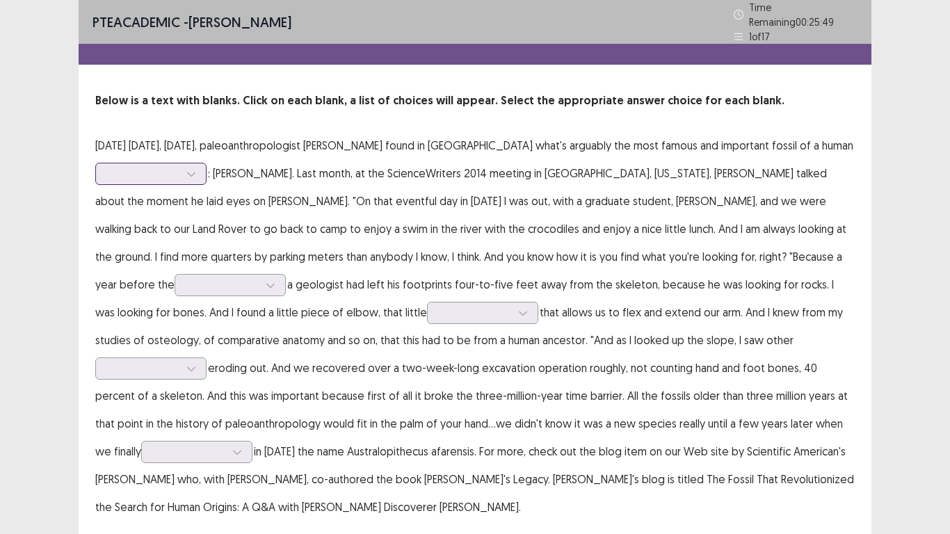
click at [179, 170] on div at bounding box center [143, 173] width 72 height 13
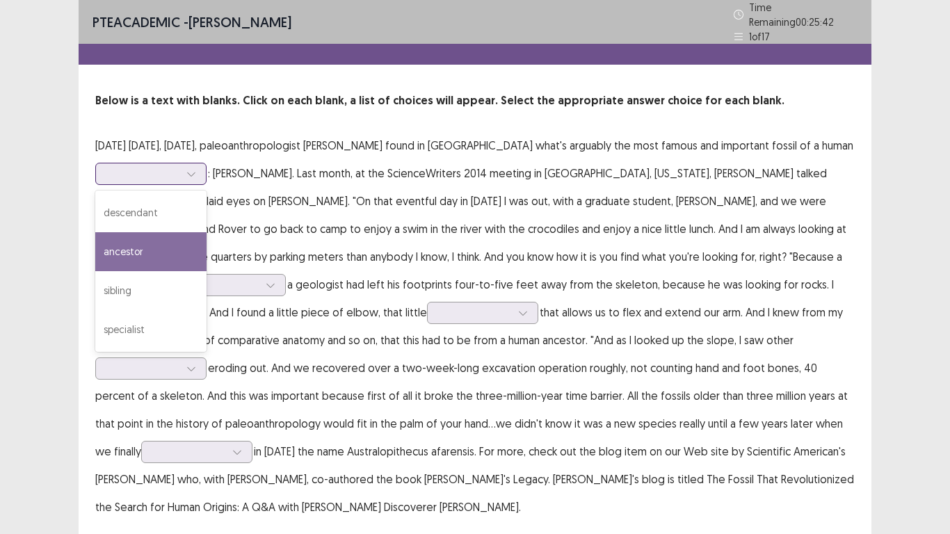
click at [206, 246] on div "ancestor" at bounding box center [150, 251] width 111 height 39
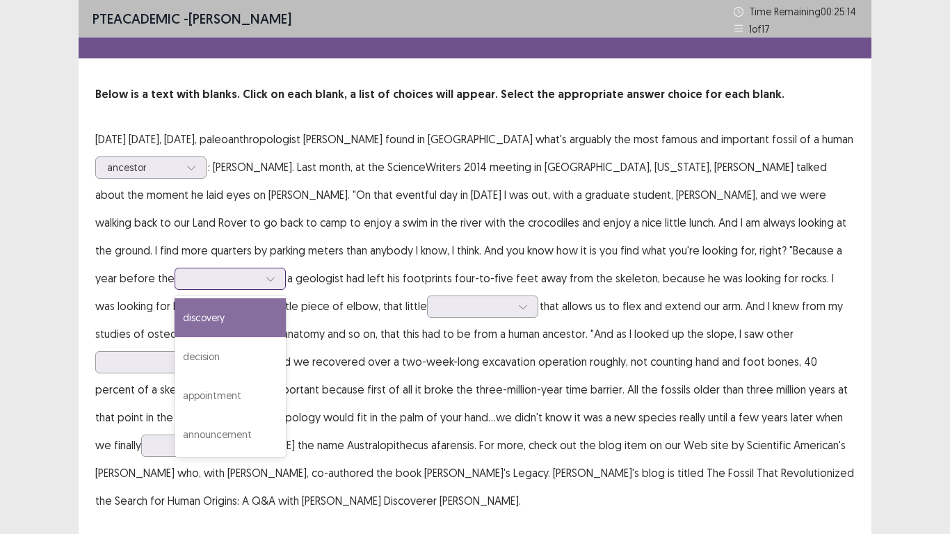
click at [281, 268] on div at bounding box center [270, 278] width 21 height 21
click at [286, 298] on div "discovery" at bounding box center [230, 317] width 111 height 39
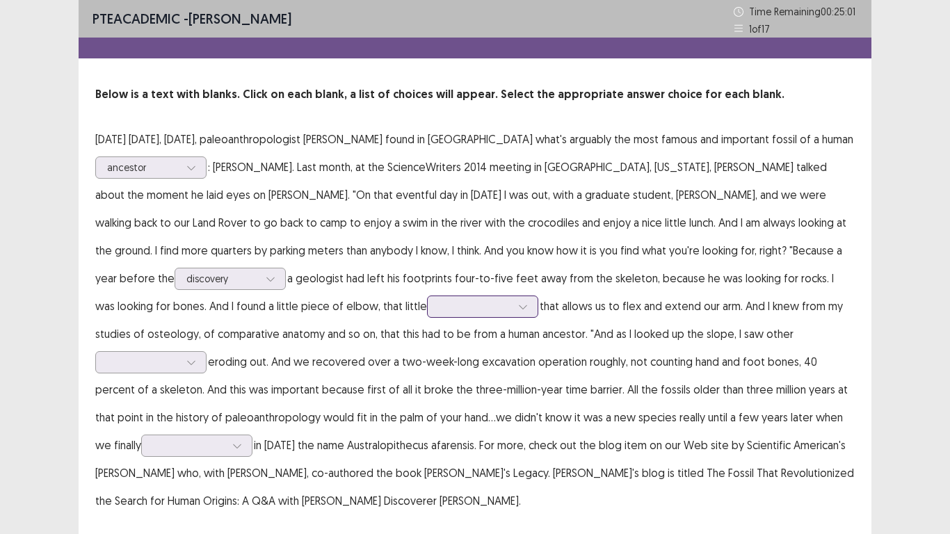
click at [439, 307] on div at bounding box center [475, 306] width 72 height 13
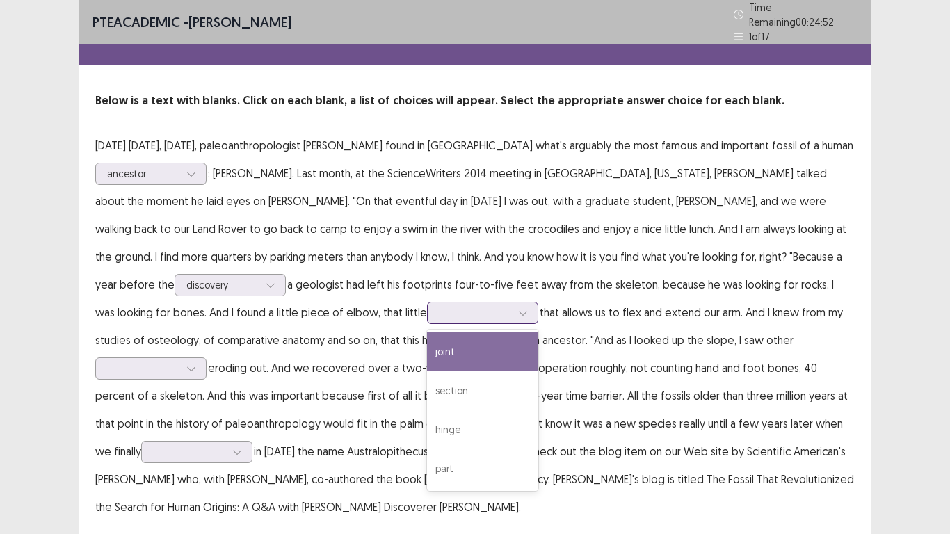
click at [427, 342] on div "joint" at bounding box center [482, 351] width 111 height 39
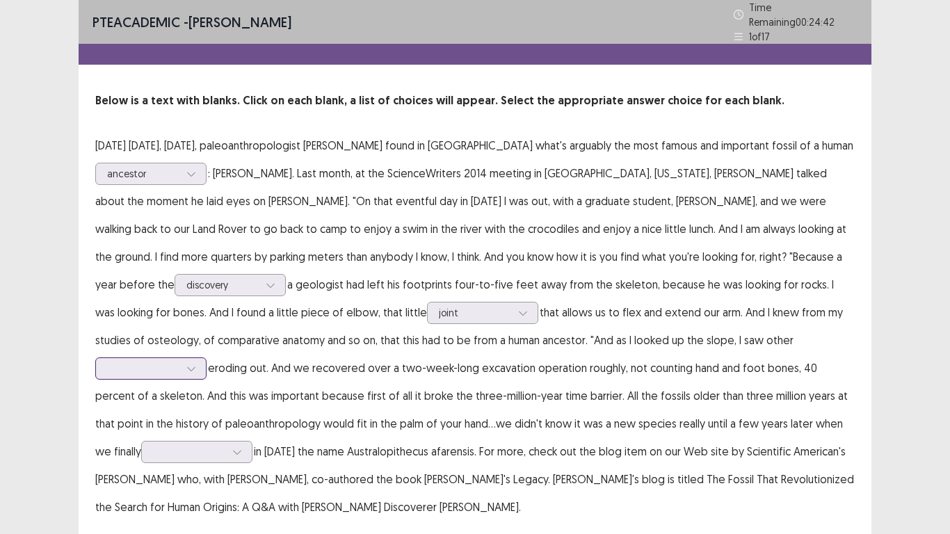
click at [179, 362] on div at bounding box center [143, 368] width 72 height 13
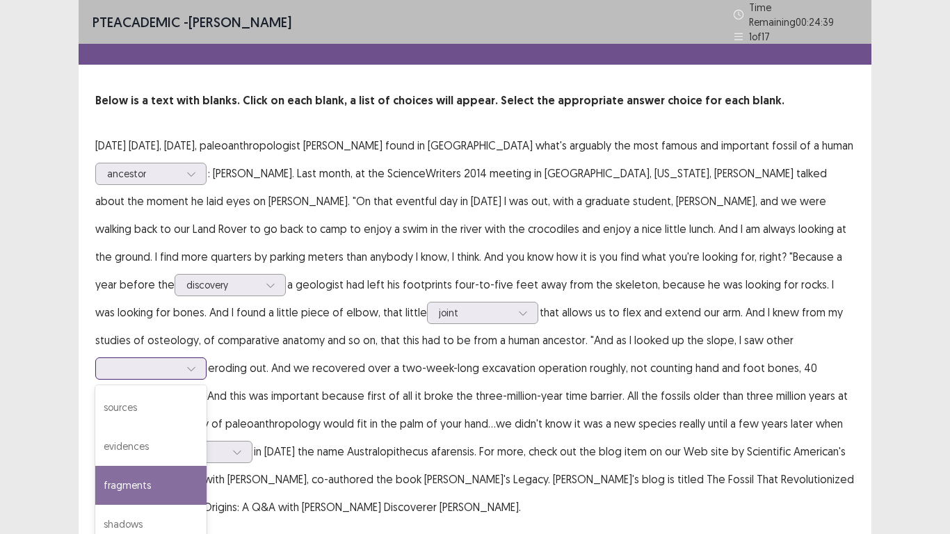
click at [206, 439] on div "fragments" at bounding box center [150, 485] width 111 height 39
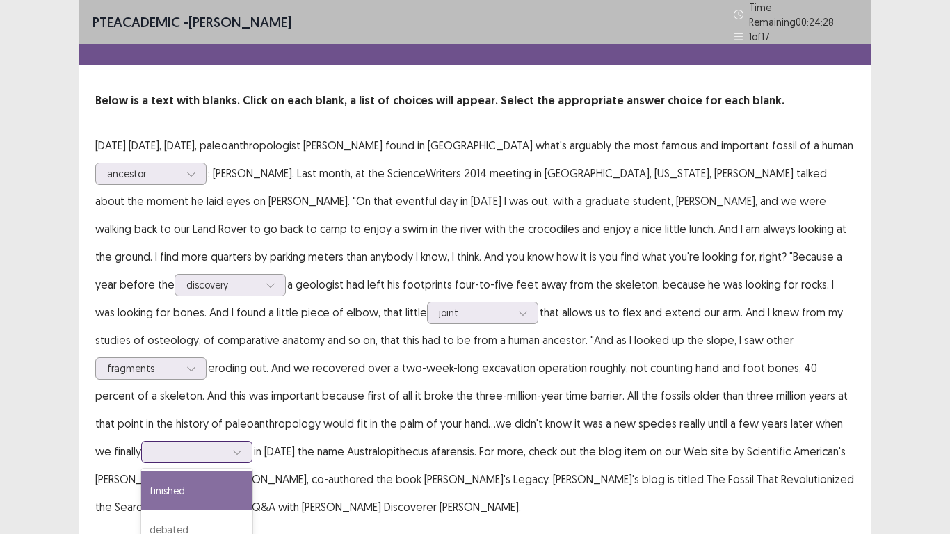
scroll to position [14, 0]
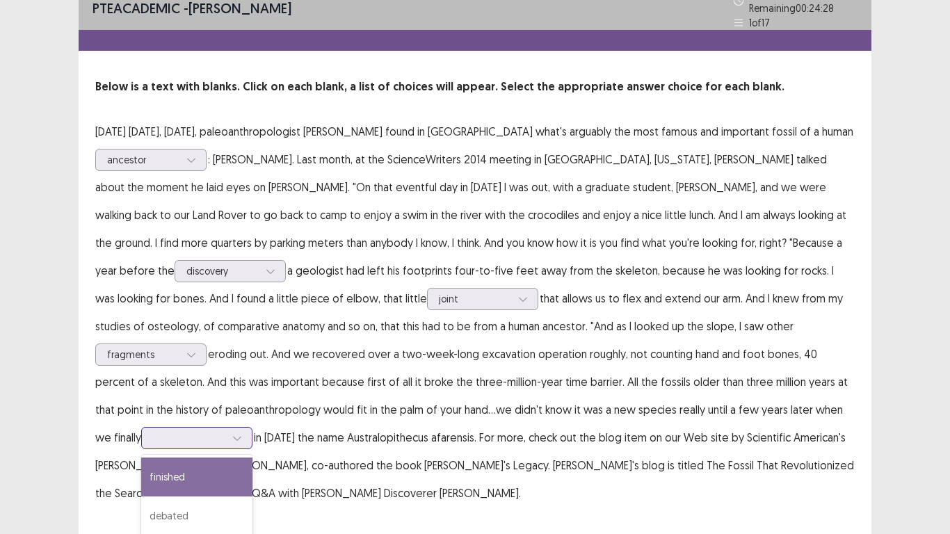
click at [252, 427] on div "4 results available. Use Up and Down to choose options, press Enter to select t…" at bounding box center [196, 438] width 111 height 22
click at [252, 439] on div "published" at bounding box center [196, 501] width 111 height 39
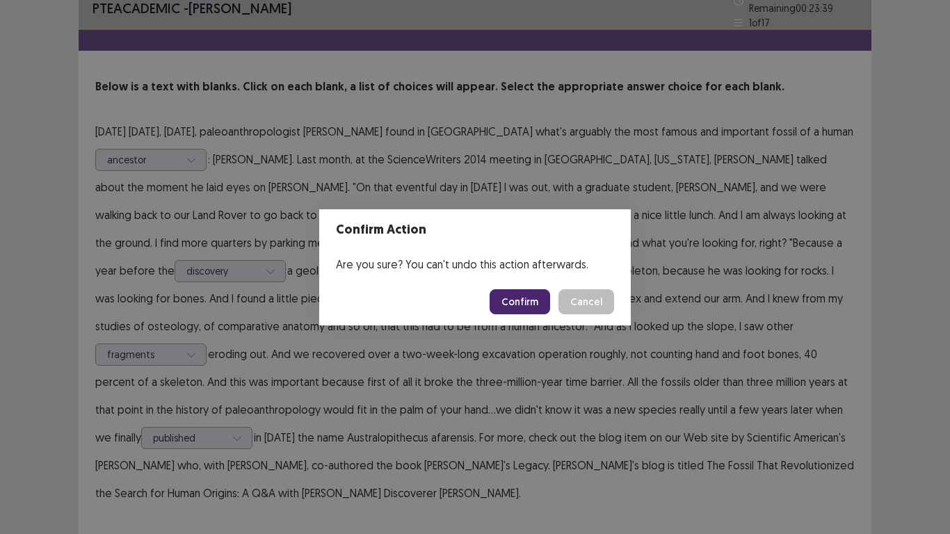
click at [528, 296] on button "Confirm" at bounding box center [519, 301] width 60 height 25
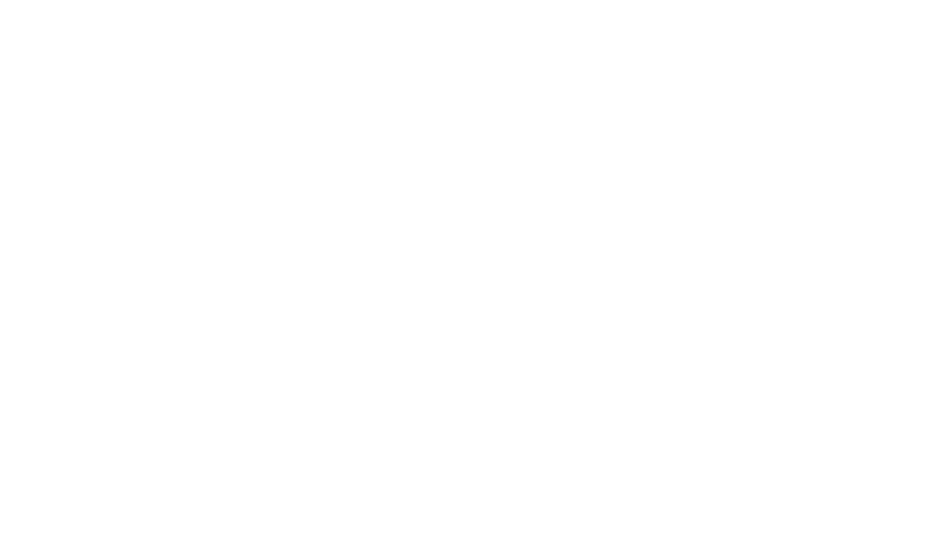
scroll to position [0, 0]
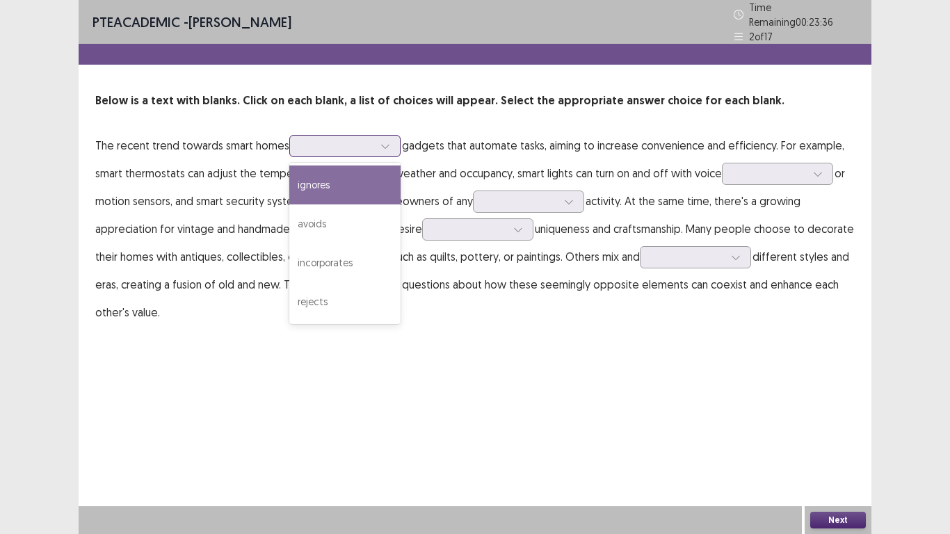
click at [297, 144] on div at bounding box center [344, 146] width 111 height 22
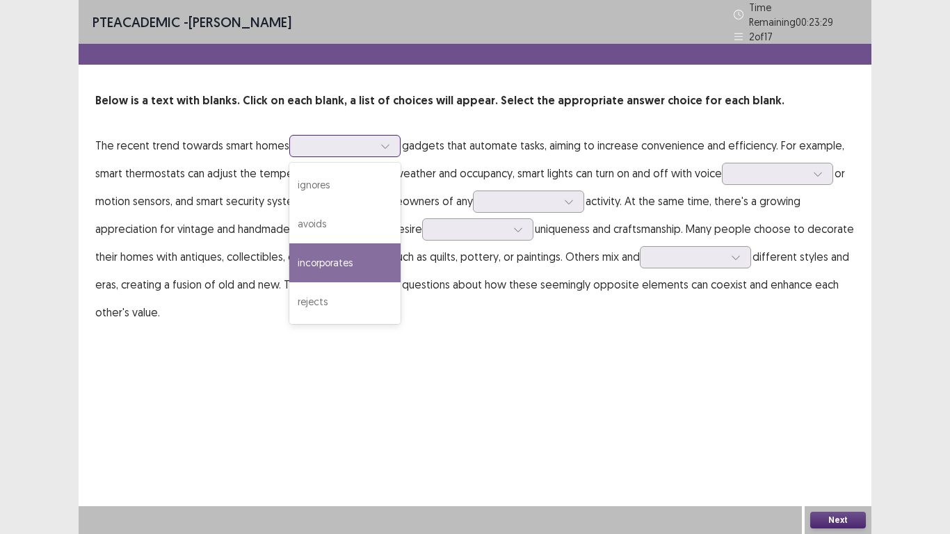
click at [307, 271] on div "incorporates" at bounding box center [344, 262] width 111 height 39
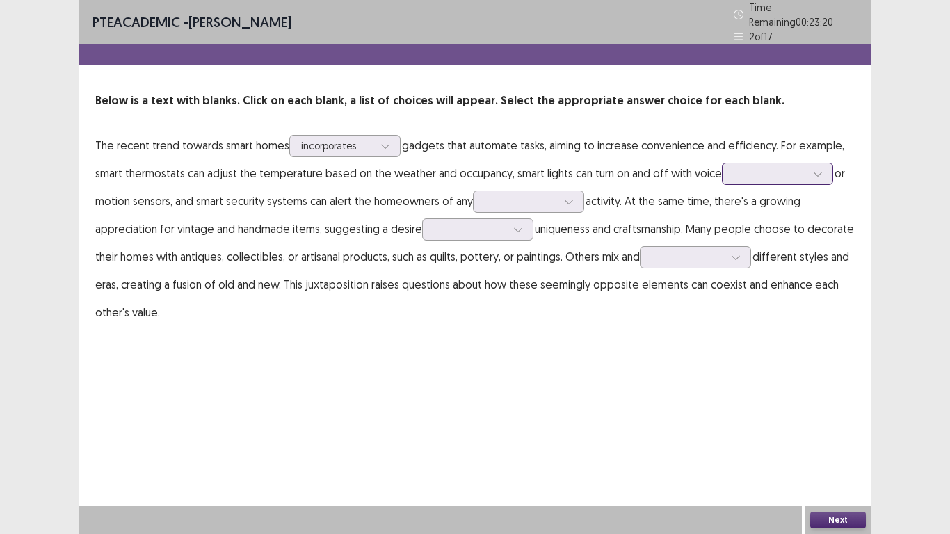
click at [748, 170] on div at bounding box center [769, 173] width 72 height 13
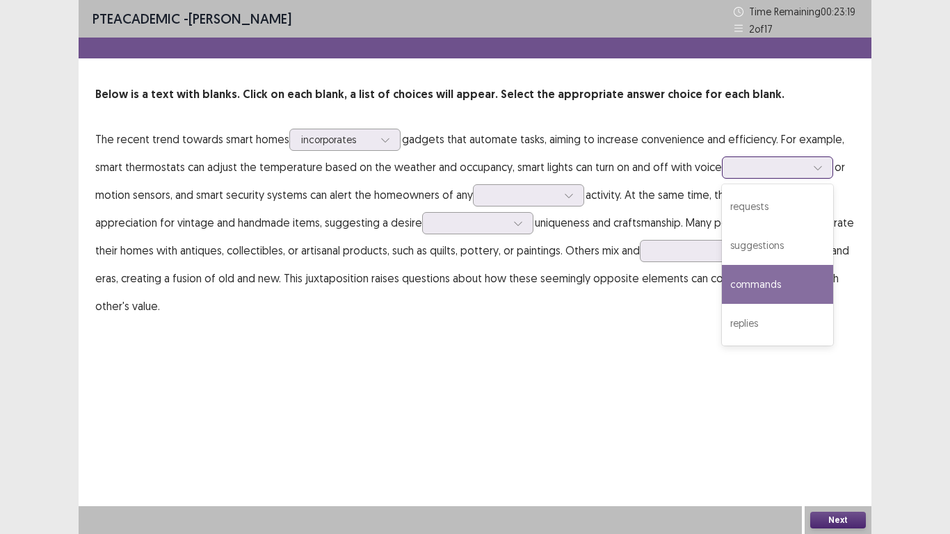
click at [755, 277] on div "commands" at bounding box center [777, 284] width 111 height 39
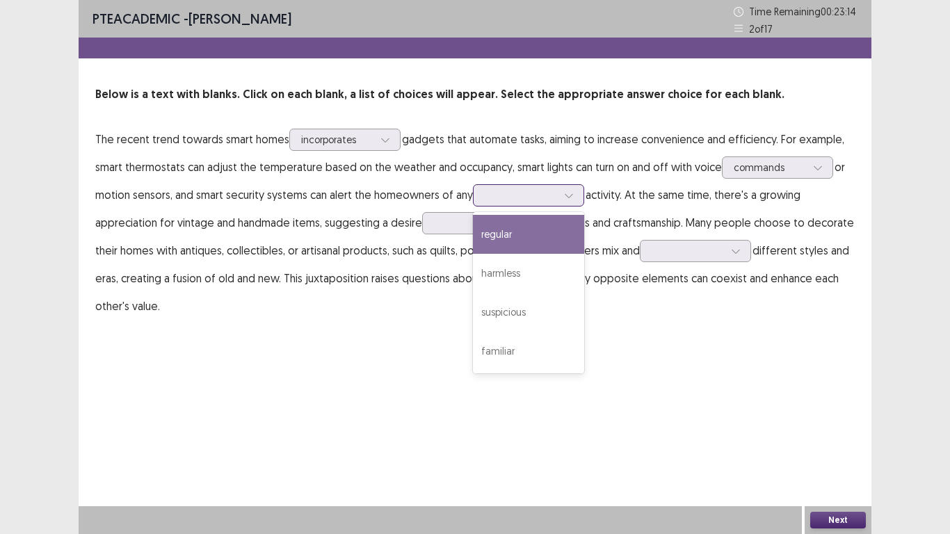
click at [503, 192] on div at bounding box center [521, 194] width 72 height 13
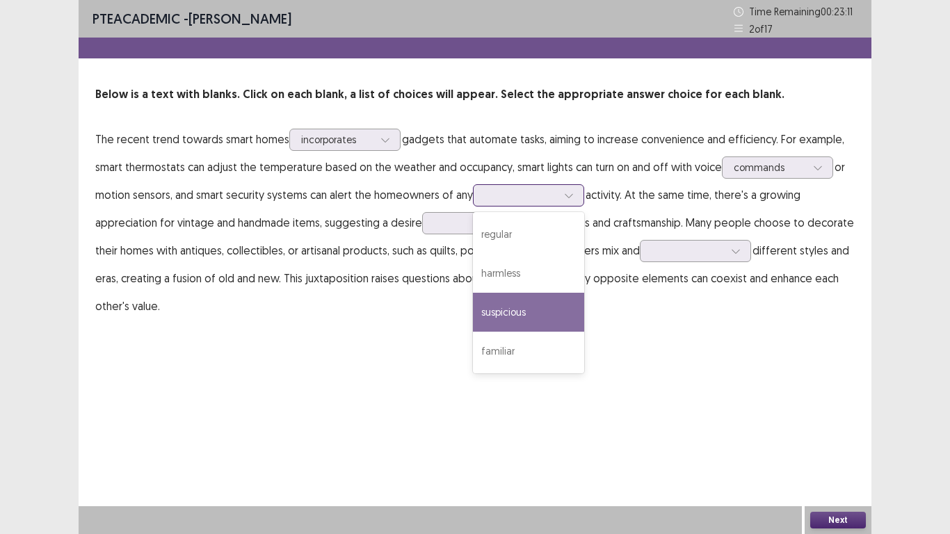
click at [512, 314] on div "suspicious" at bounding box center [528, 312] width 111 height 39
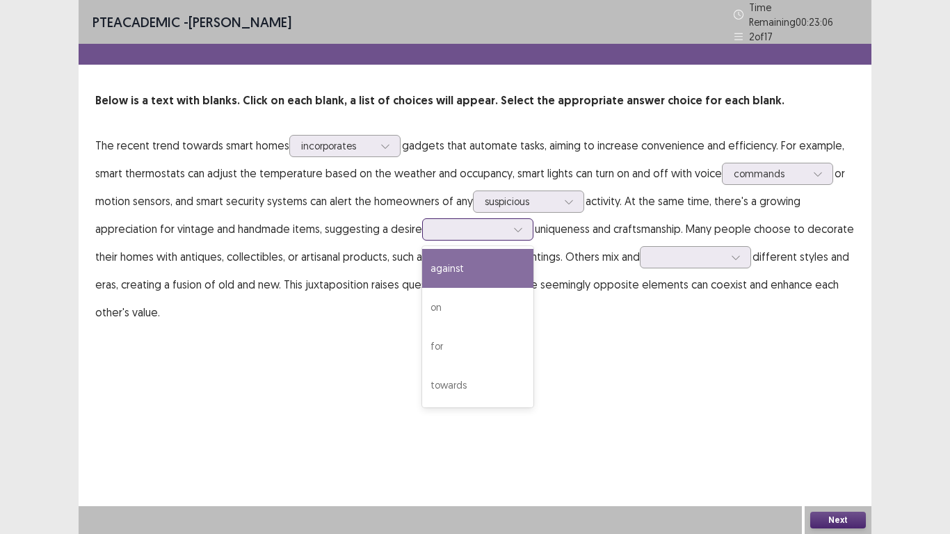
click at [462, 227] on div at bounding box center [470, 228] width 72 height 13
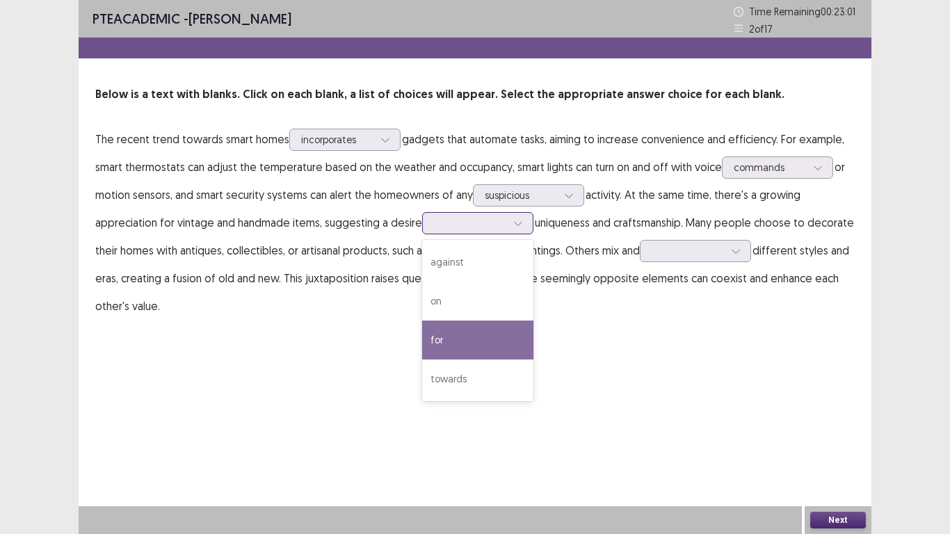
click at [441, 340] on div "for" at bounding box center [477, 339] width 111 height 39
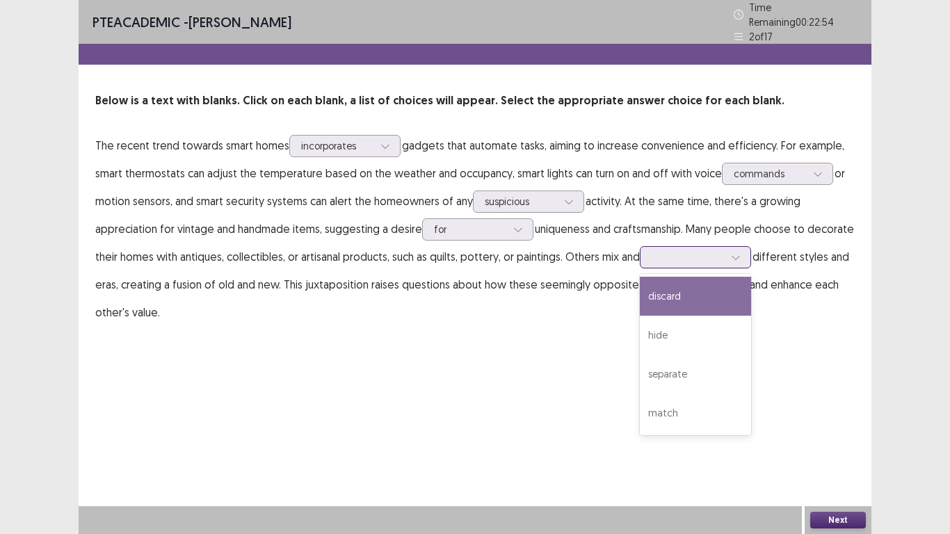
click at [701, 250] on div at bounding box center [687, 256] width 72 height 13
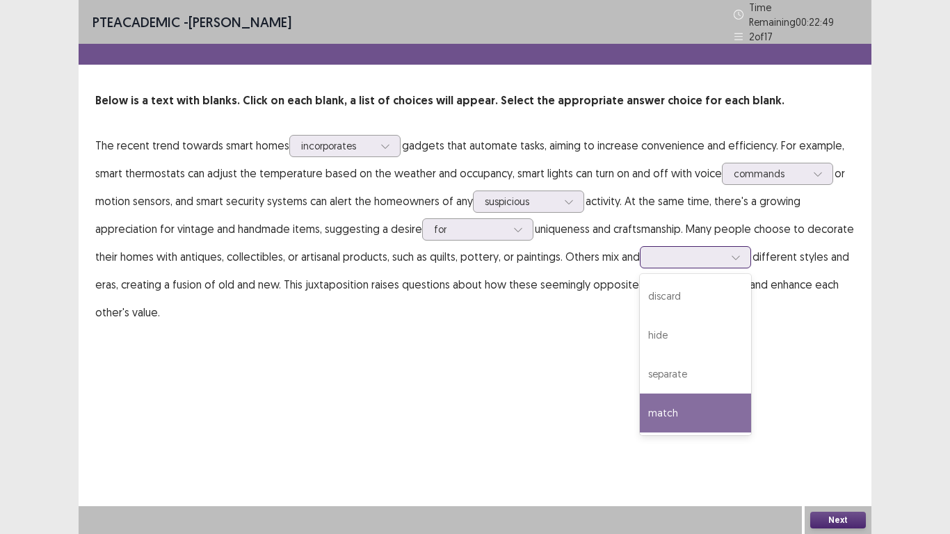
click at [656, 415] on div "match" at bounding box center [695, 412] width 111 height 39
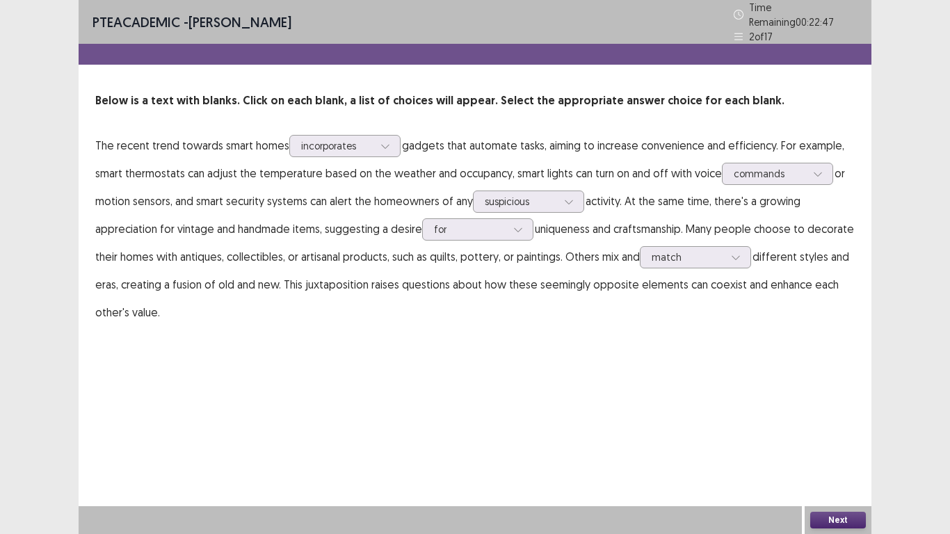
click at [833, 439] on button "Next" at bounding box center [838, 520] width 56 height 17
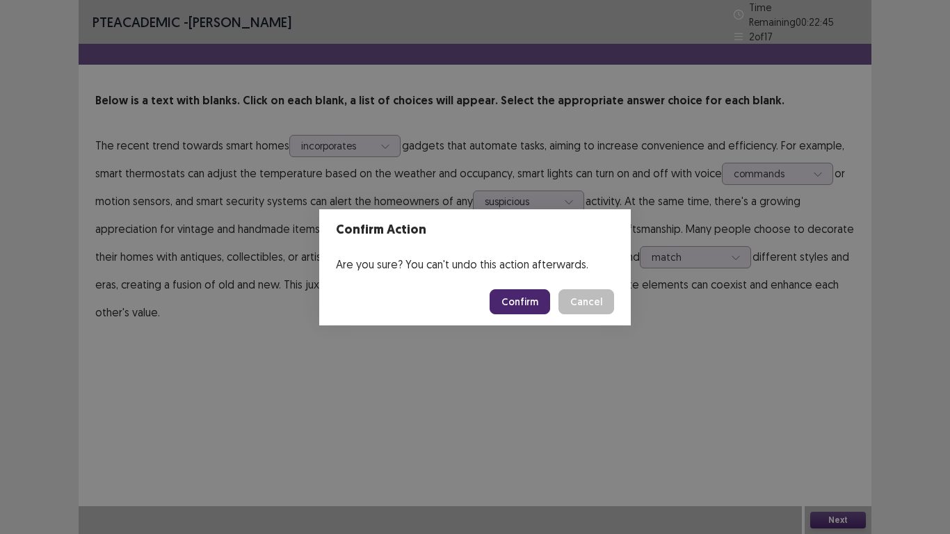
click at [525, 305] on button "Confirm" at bounding box center [519, 301] width 60 height 25
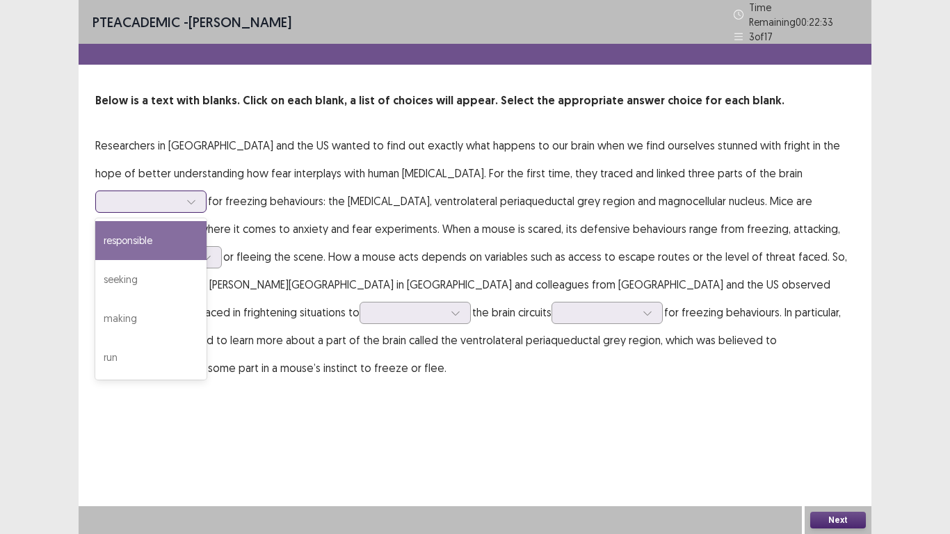
click at [179, 195] on div at bounding box center [143, 201] width 72 height 13
click at [206, 221] on div "responsible" at bounding box center [150, 240] width 111 height 39
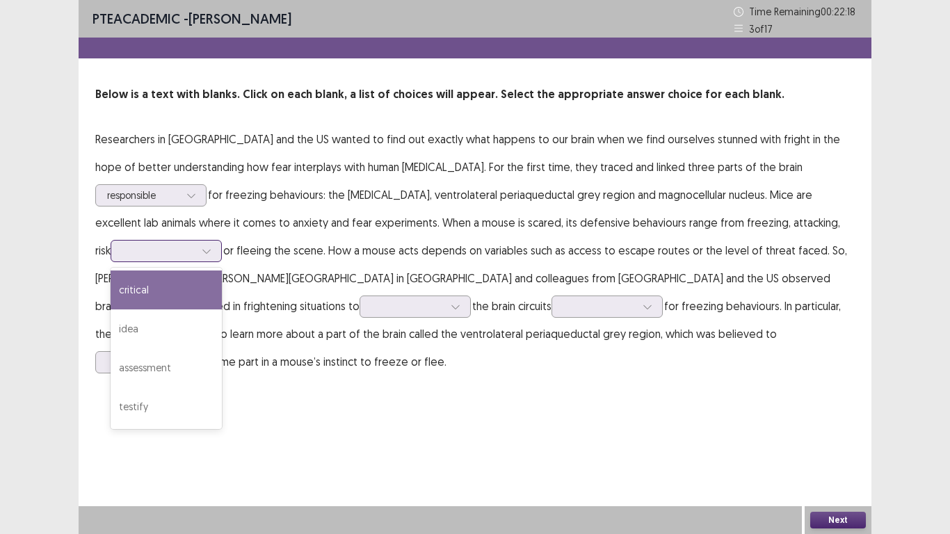
click at [195, 244] on div at bounding box center [158, 250] width 72 height 13
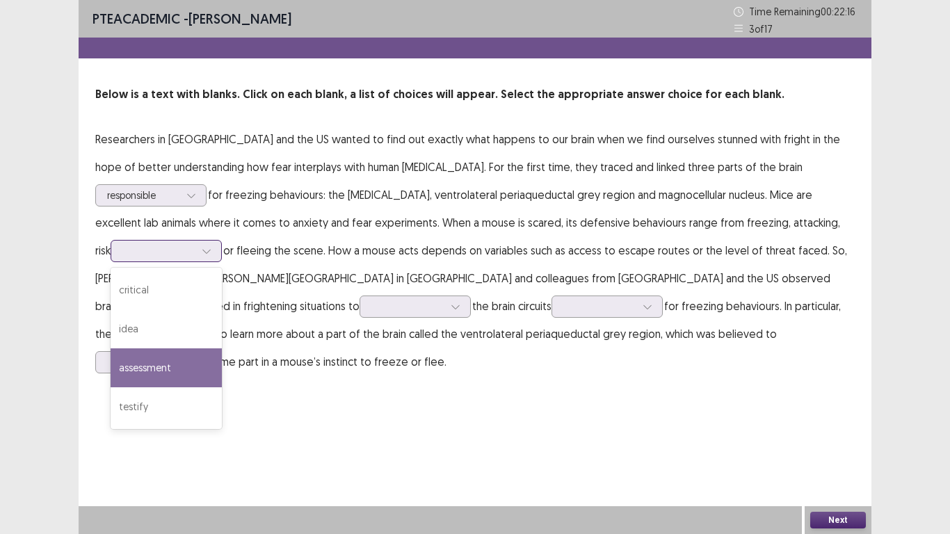
click at [222, 348] on div "assessment" at bounding box center [166, 367] width 111 height 39
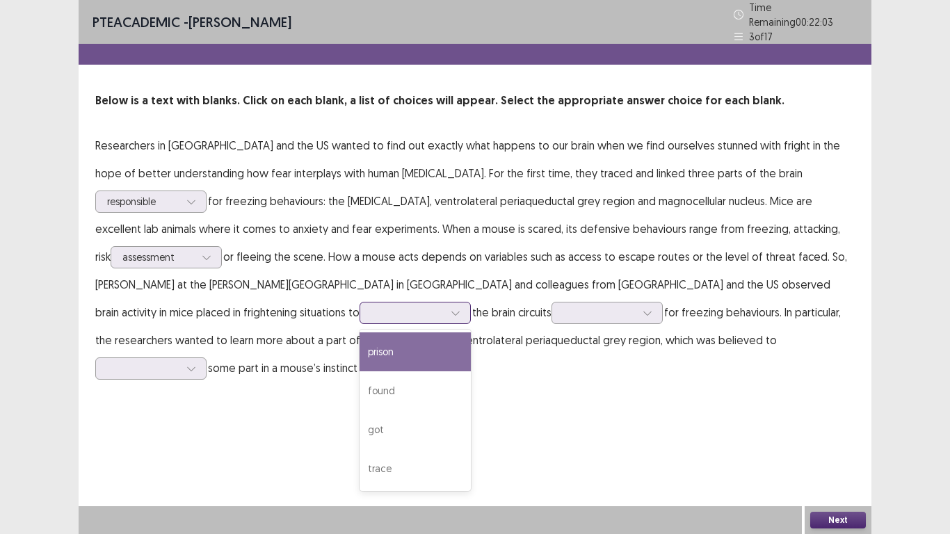
click at [371, 307] on div at bounding box center [407, 312] width 72 height 13
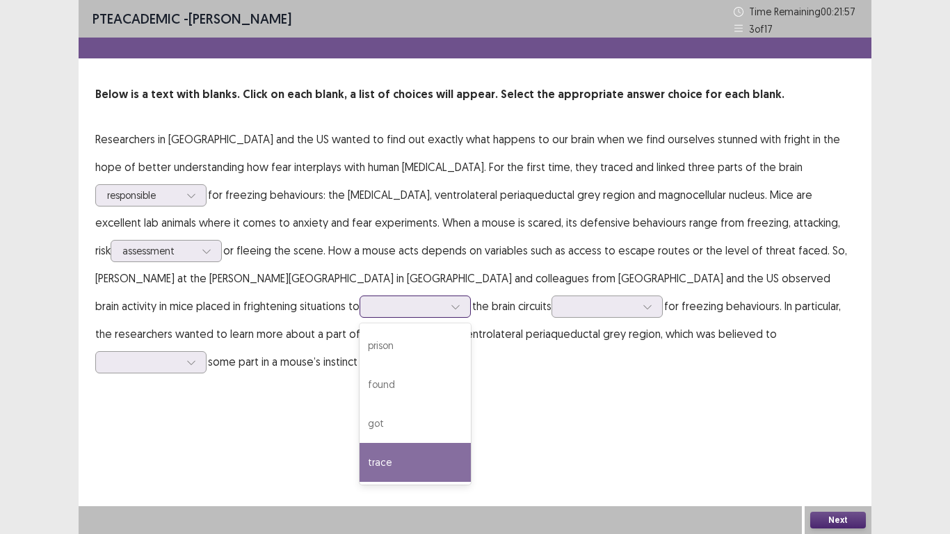
click at [359, 439] on div "trace" at bounding box center [414, 462] width 111 height 39
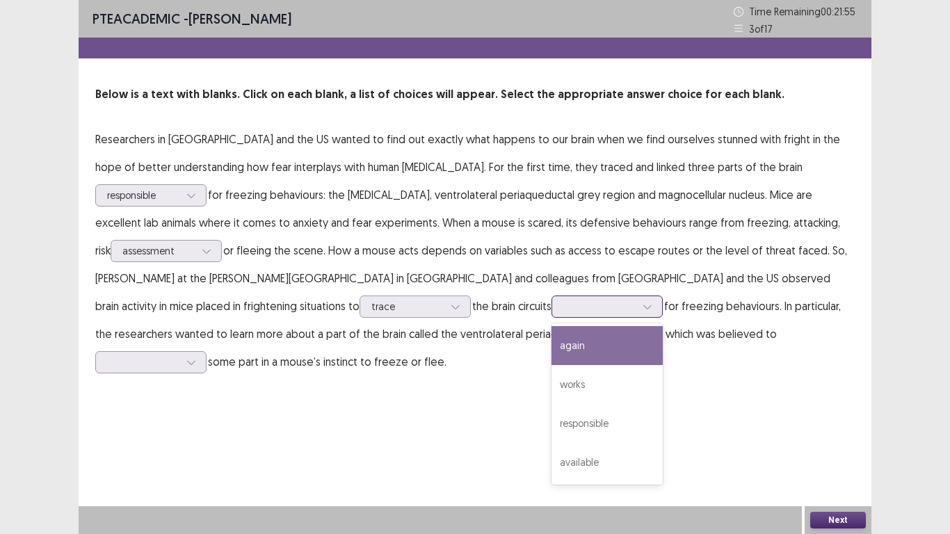
click at [563, 306] on div at bounding box center [599, 306] width 72 height 13
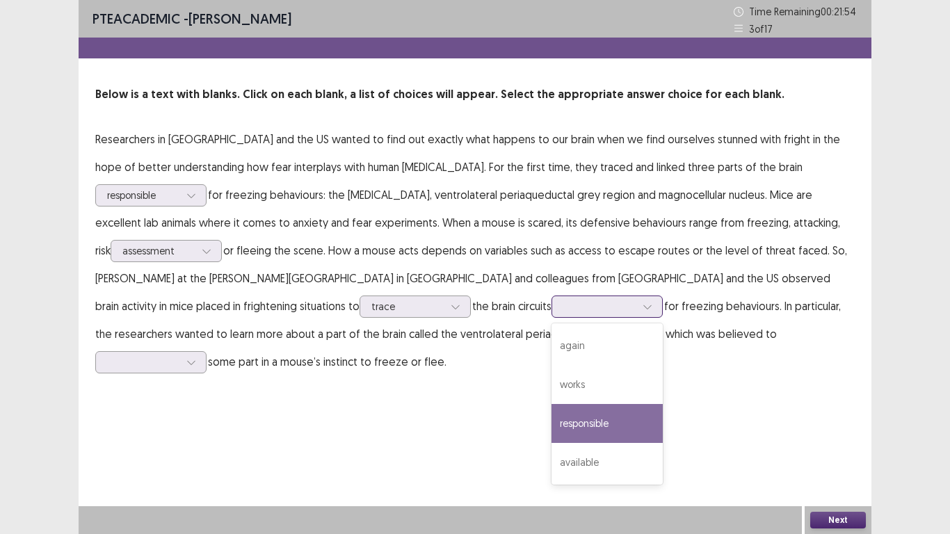
click at [551, 425] on div "responsible" at bounding box center [606, 423] width 111 height 39
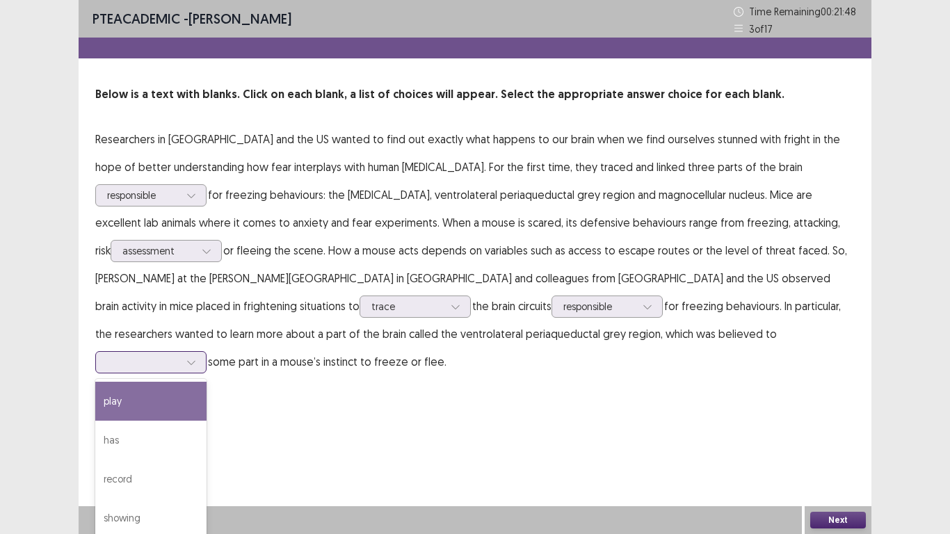
click at [179, 355] on div at bounding box center [143, 361] width 72 height 13
click at [206, 382] on div "play" at bounding box center [150, 401] width 111 height 39
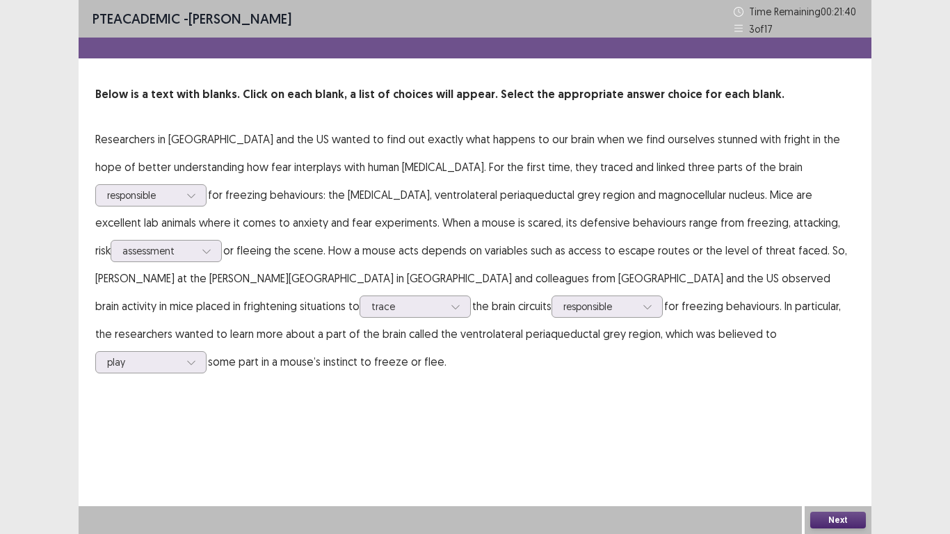
click at [841, 439] on button "Next" at bounding box center [838, 520] width 56 height 17
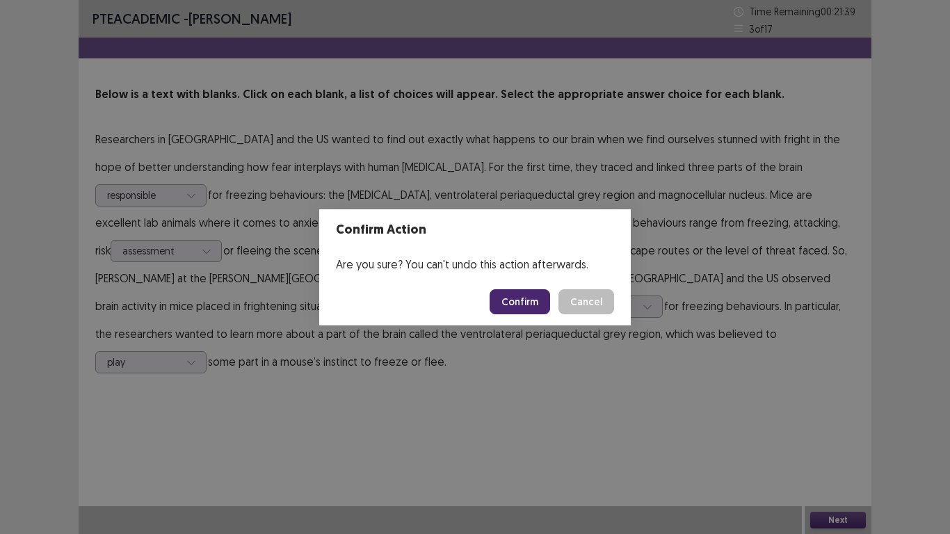
click at [528, 292] on button "Confirm" at bounding box center [519, 301] width 60 height 25
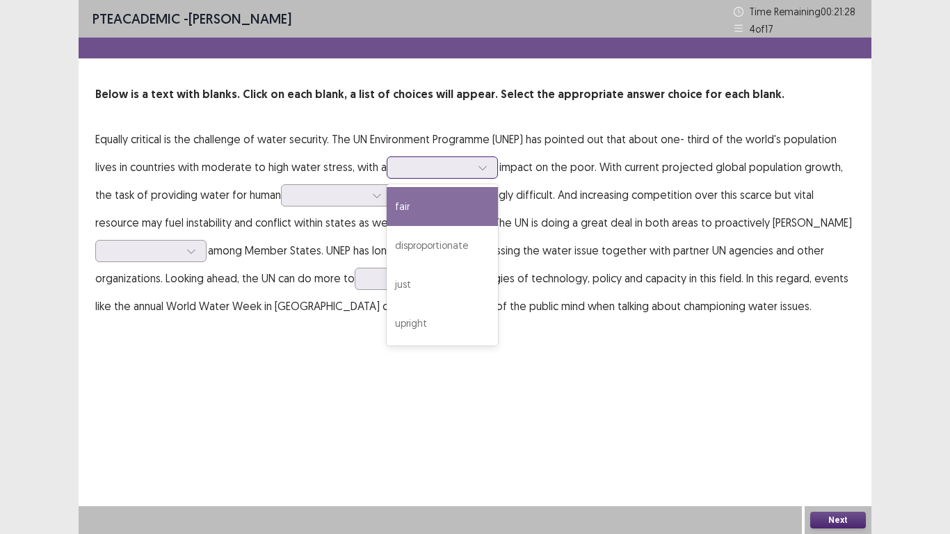
click at [419, 171] on div at bounding box center [434, 167] width 72 height 13
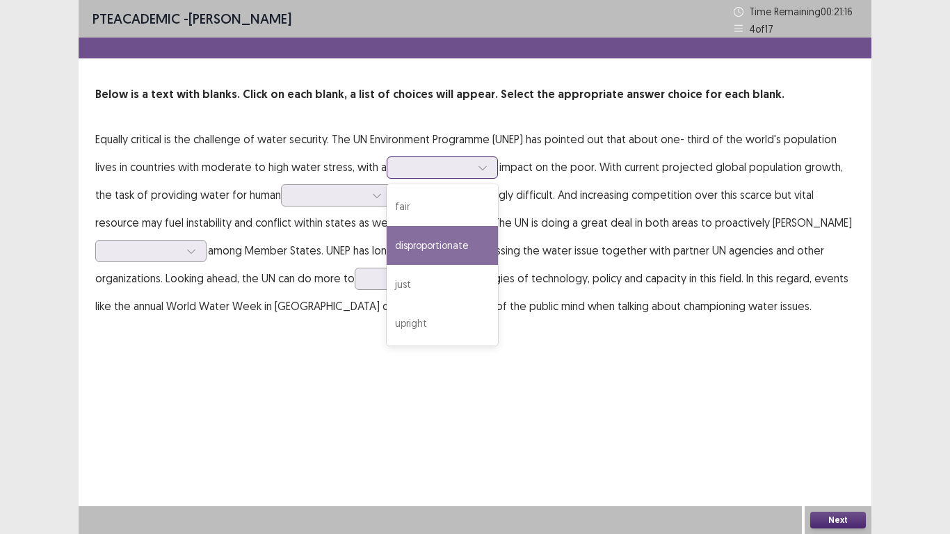
click at [398, 247] on div "disproportionate" at bounding box center [442, 245] width 111 height 39
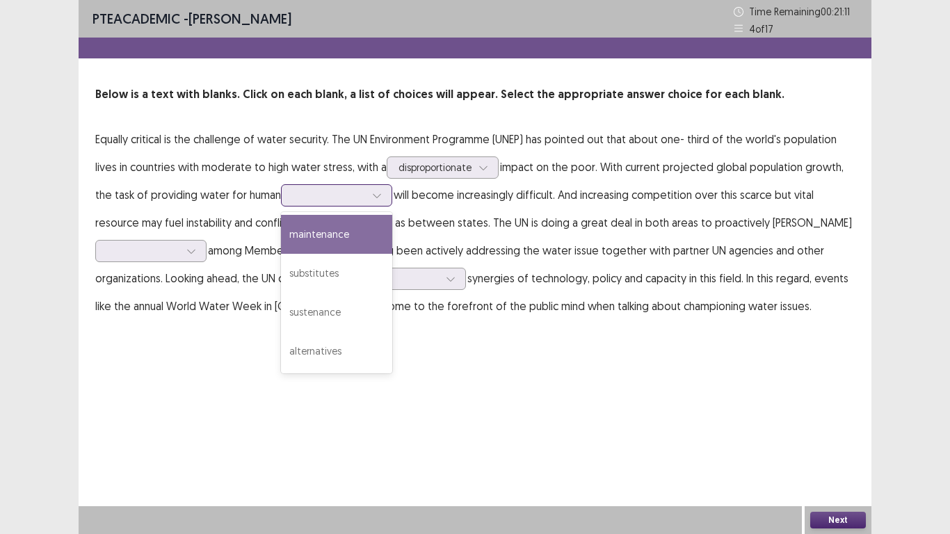
click at [315, 199] on div at bounding box center [329, 194] width 72 height 13
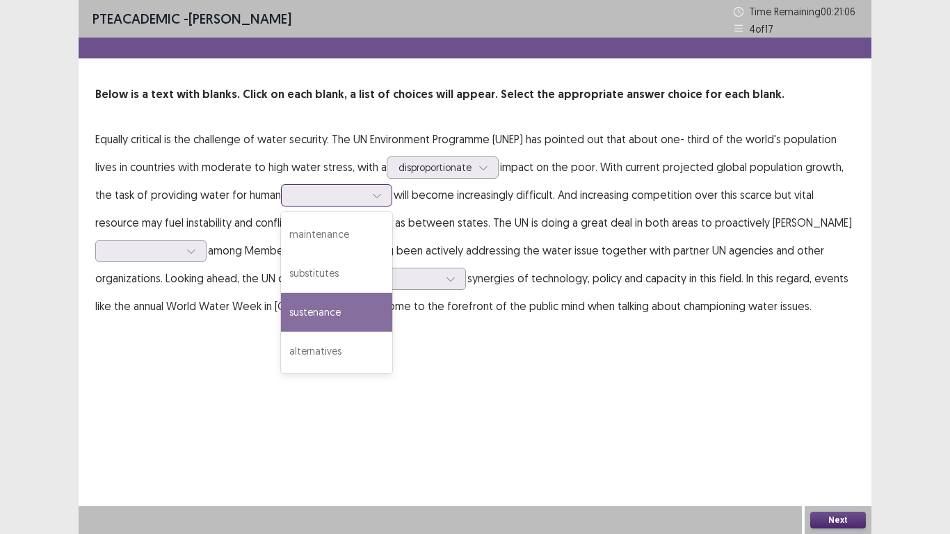
click at [305, 314] on div "sustenance" at bounding box center [336, 312] width 111 height 39
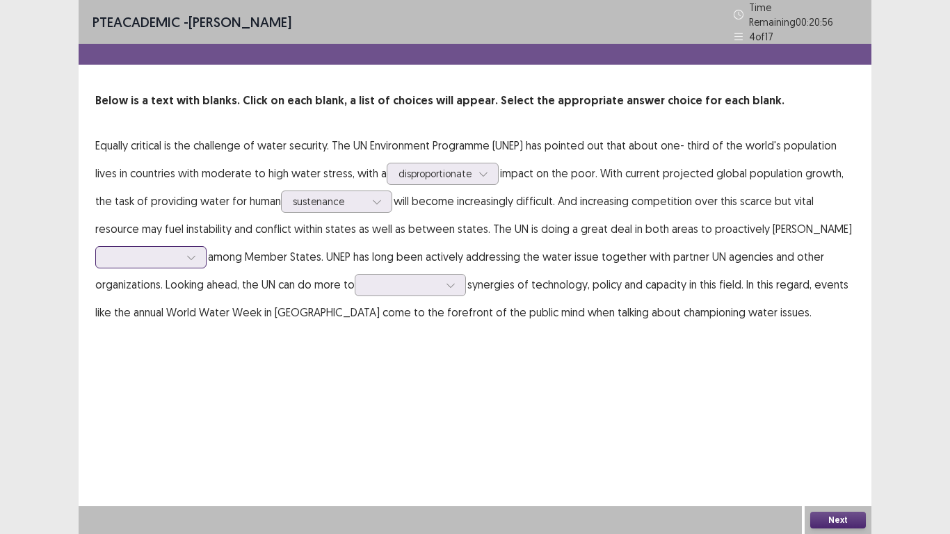
click at [144, 254] on div at bounding box center [143, 256] width 72 height 13
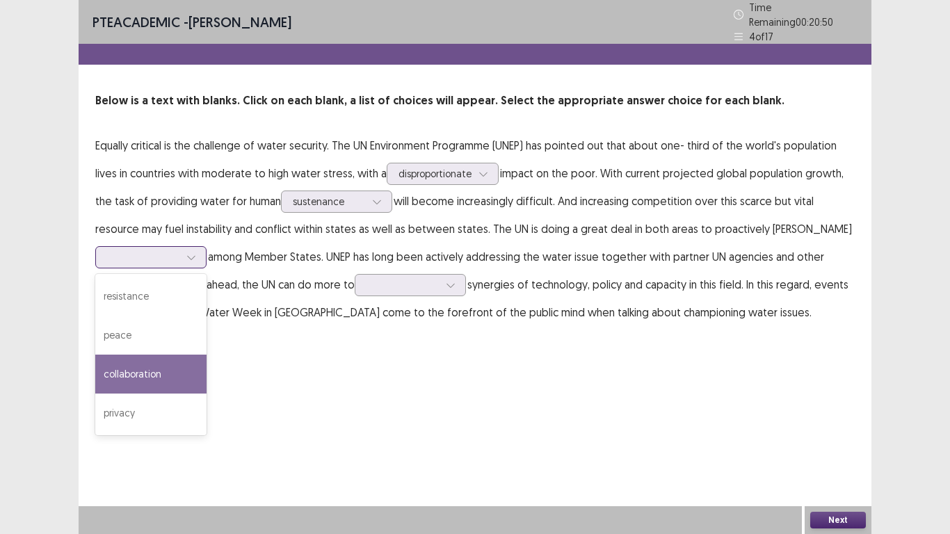
click at [110, 370] on div "collaboration" at bounding box center [150, 374] width 111 height 39
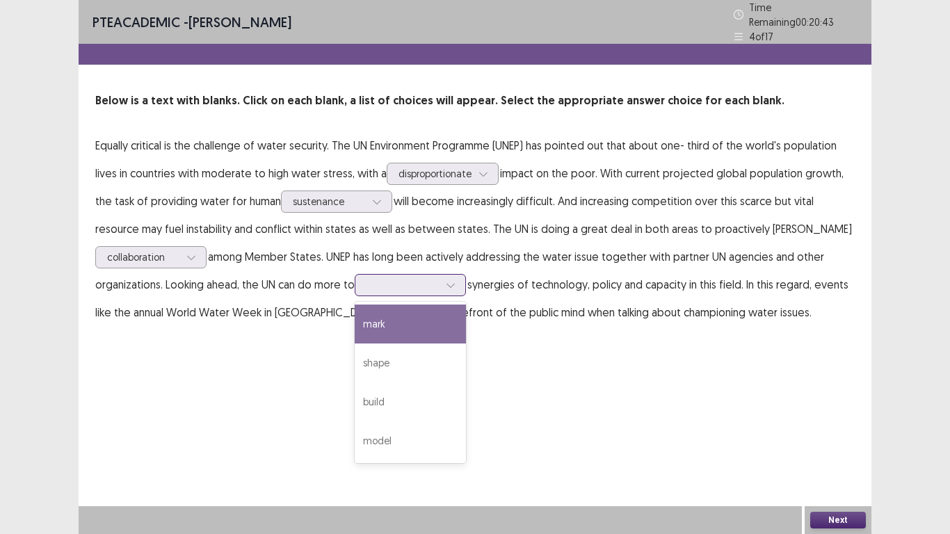
click at [394, 282] on div at bounding box center [402, 284] width 72 height 13
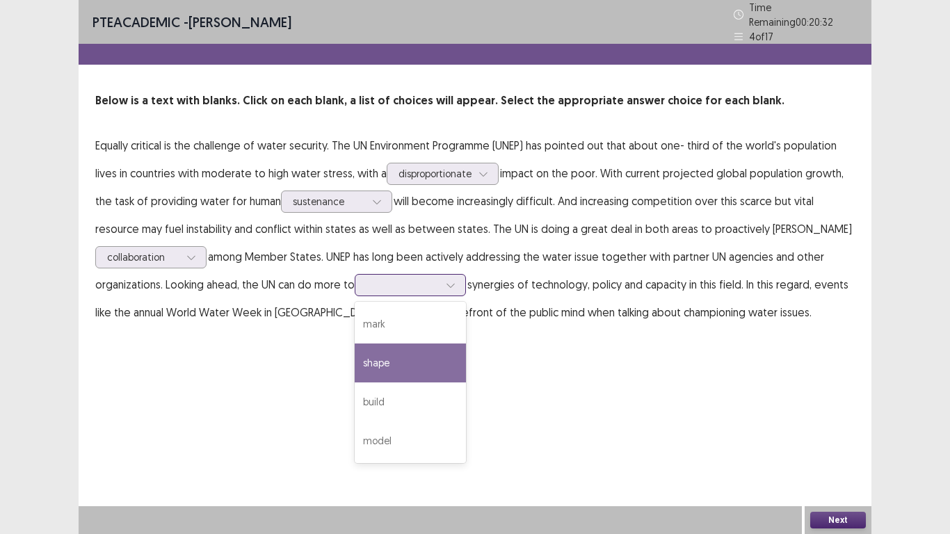
click at [375, 359] on div "shape" at bounding box center [410, 362] width 111 height 39
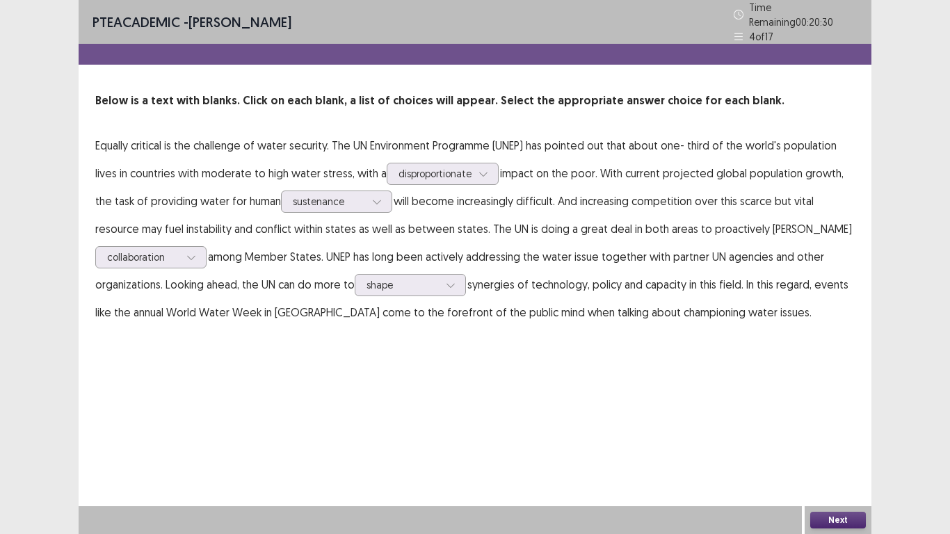
click at [819, 439] on button "Next" at bounding box center [838, 520] width 56 height 17
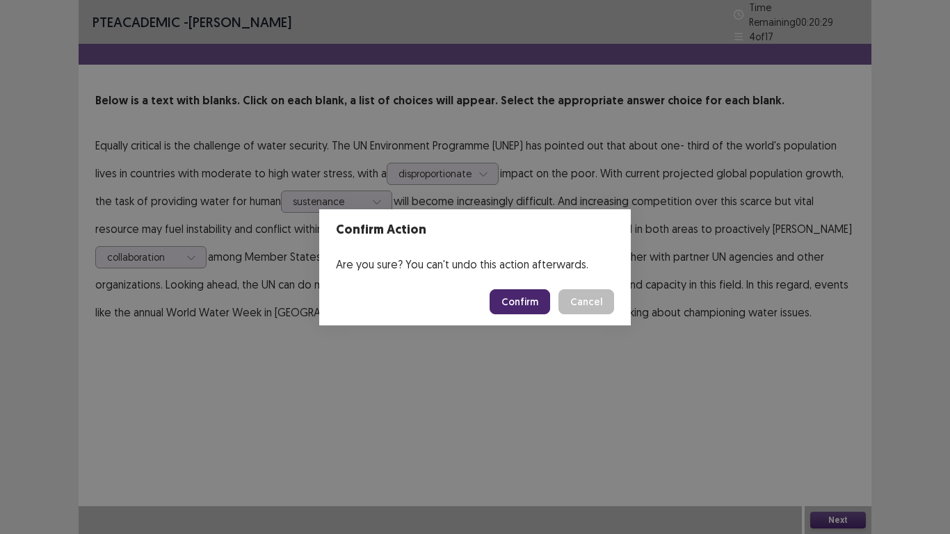
click at [510, 299] on button "Confirm" at bounding box center [519, 301] width 60 height 25
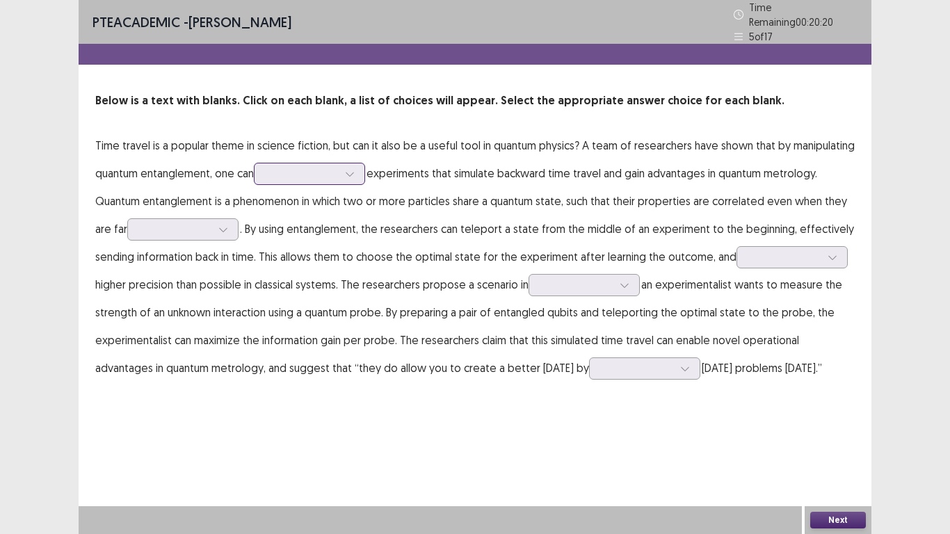
click at [292, 167] on div at bounding box center [302, 173] width 72 height 13
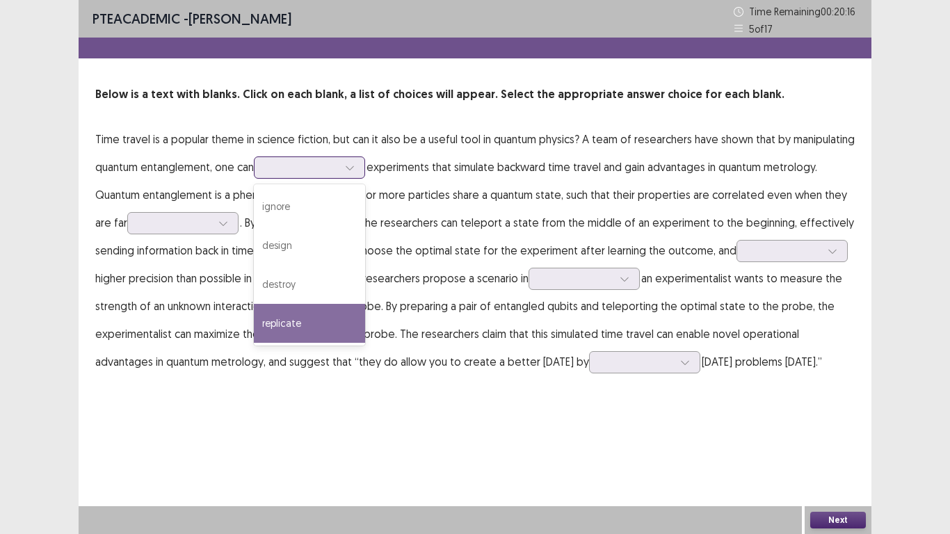
click at [284, 328] on div "replicate" at bounding box center [309, 323] width 111 height 39
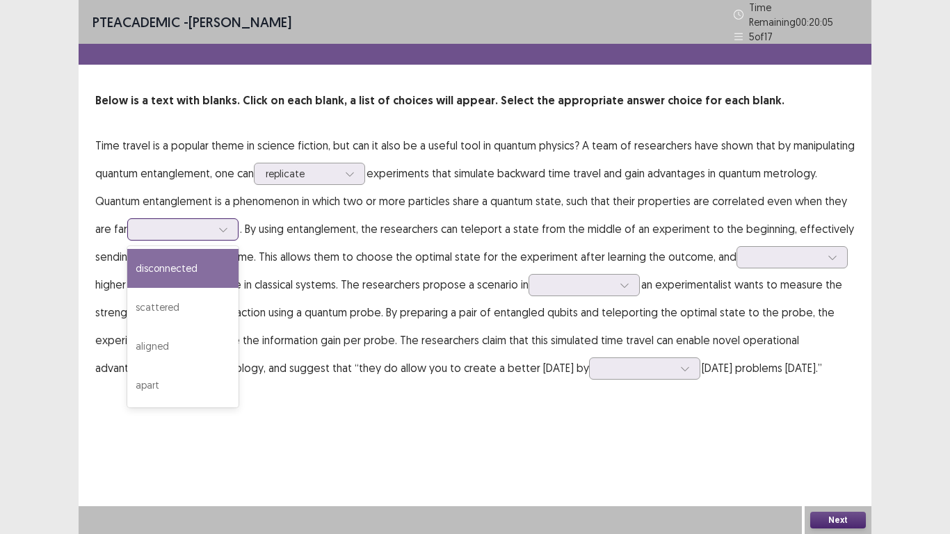
click at [165, 222] on div at bounding box center [175, 228] width 72 height 13
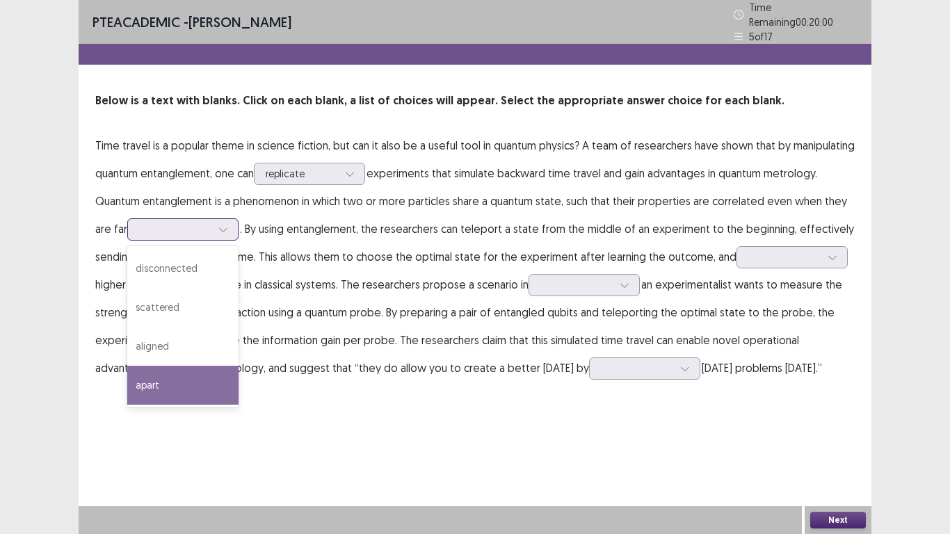
click at [140, 387] on div "apart" at bounding box center [182, 385] width 111 height 39
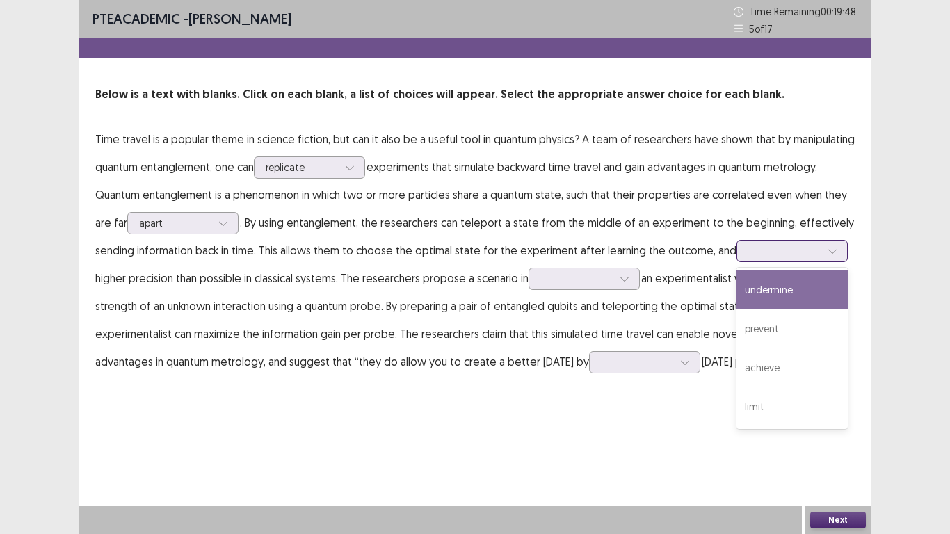
click at [771, 252] on div at bounding box center [784, 250] width 72 height 13
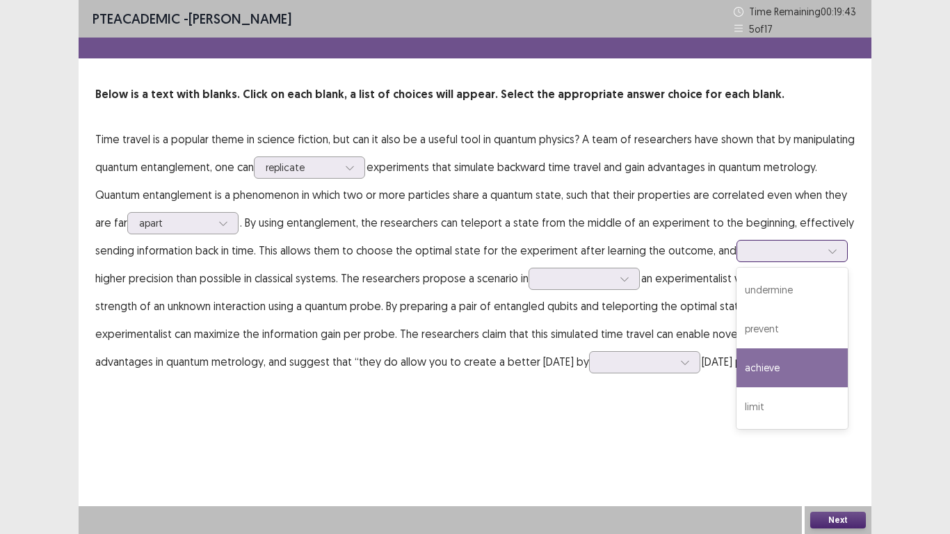
click at [742, 369] on div "achieve" at bounding box center [791, 367] width 111 height 39
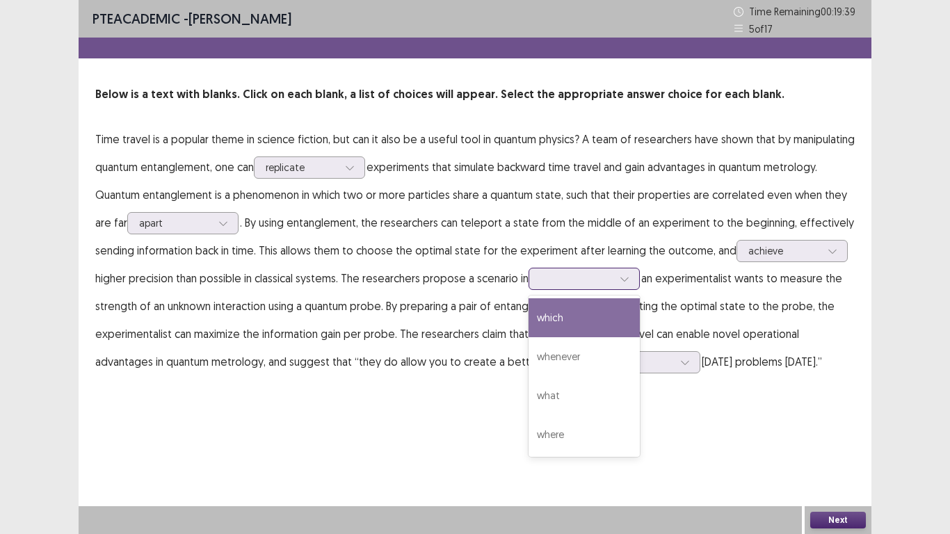
click at [572, 277] on div at bounding box center [576, 278] width 72 height 13
click at [565, 323] on div "which" at bounding box center [583, 317] width 111 height 39
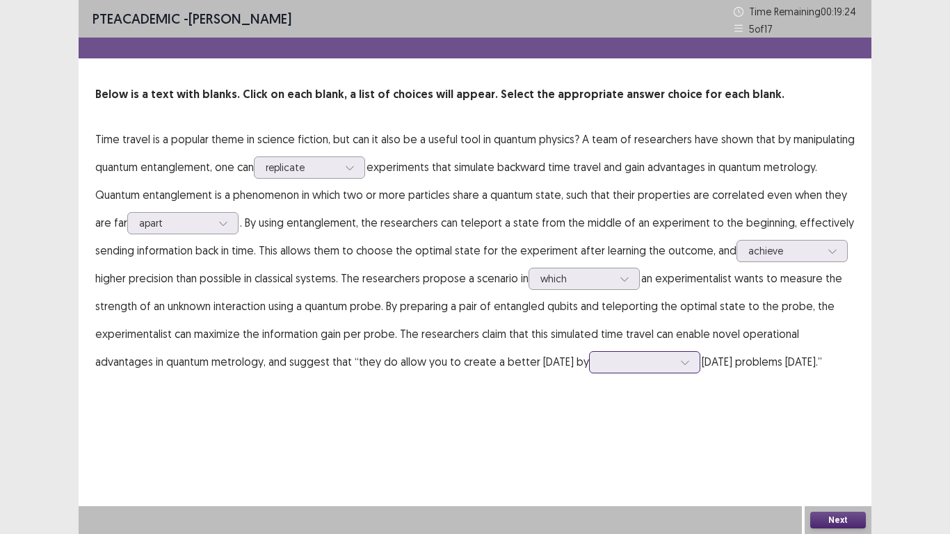
click at [601, 364] on div at bounding box center [637, 361] width 72 height 13
click at [592, 439] on div "fixing" at bounding box center [644, 517] width 111 height 39
click at [834, 439] on button "Next" at bounding box center [838, 520] width 56 height 17
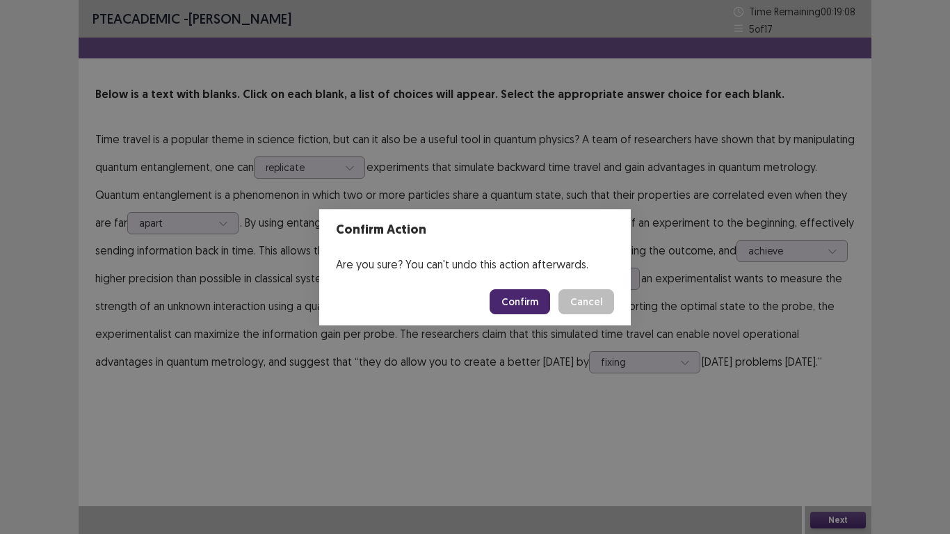
click at [533, 302] on button "Confirm" at bounding box center [519, 301] width 60 height 25
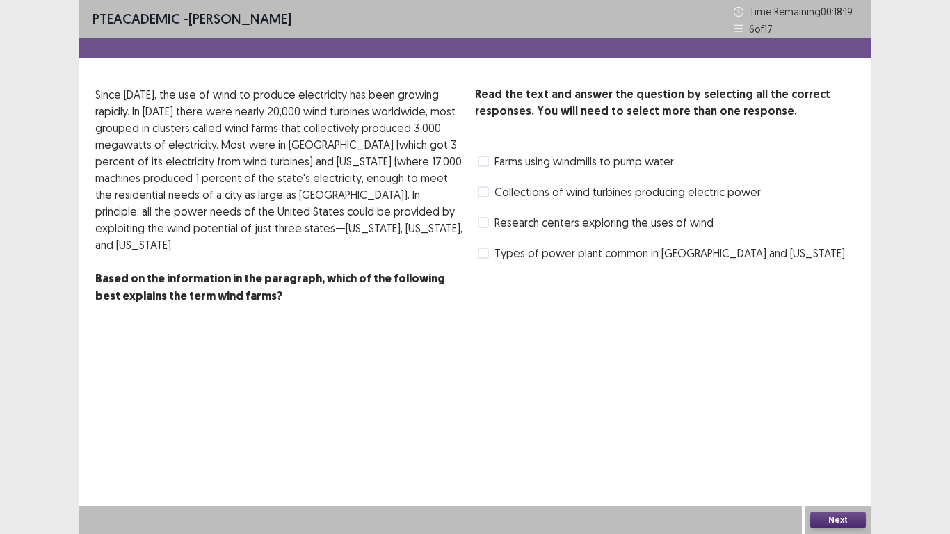
click at [629, 196] on span "Collections of wind turbines producing electric power" at bounding box center [627, 192] width 266 height 17
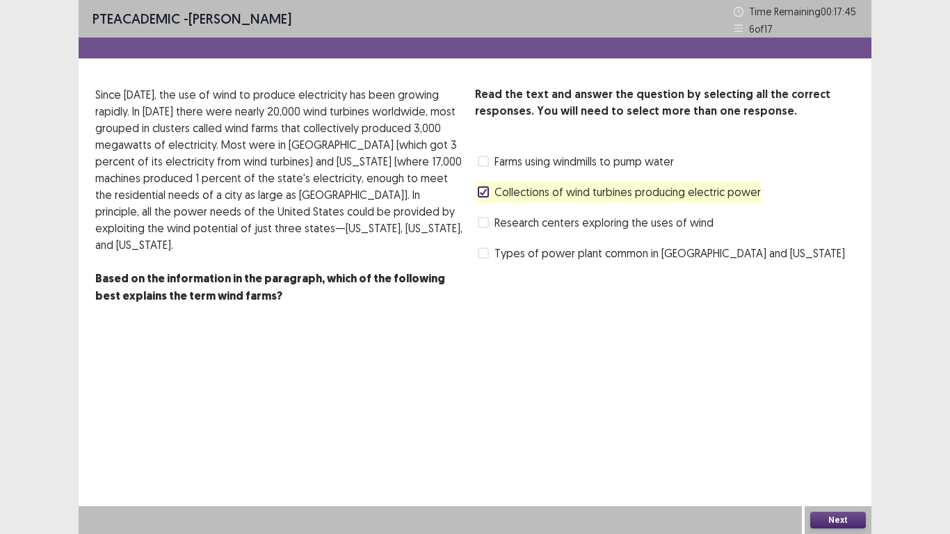
click at [482, 257] on span at bounding box center [483, 252] width 11 height 11
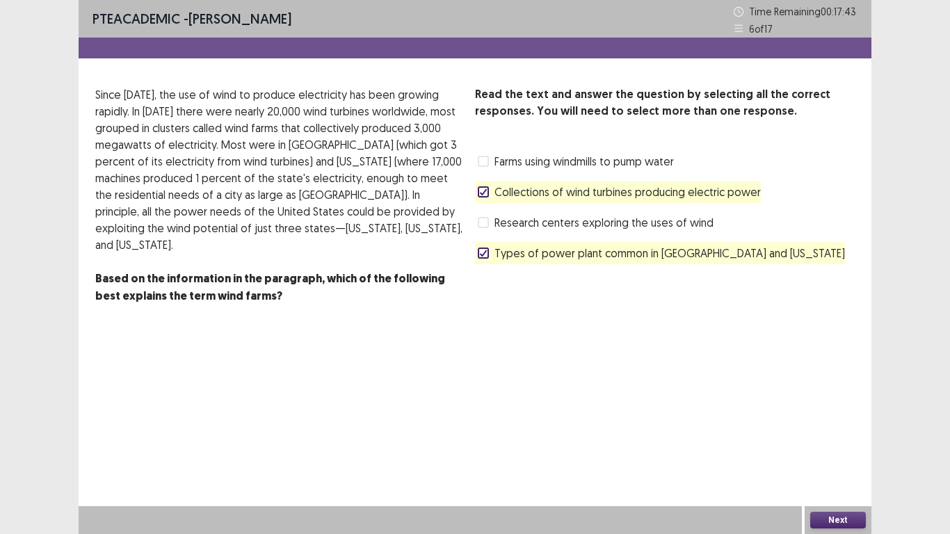
click at [820, 439] on button "Next" at bounding box center [838, 520] width 56 height 17
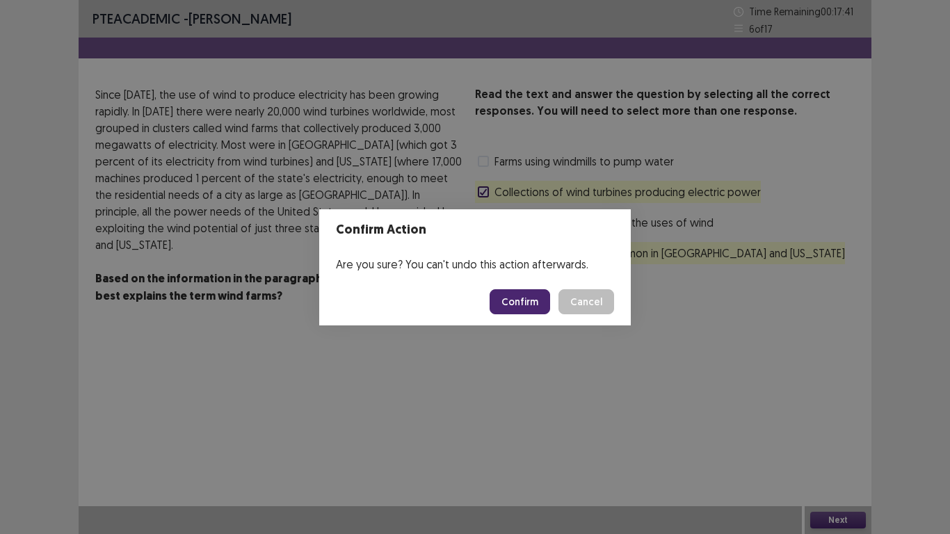
click at [511, 302] on button "Confirm" at bounding box center [519, 301] width 60 height 25
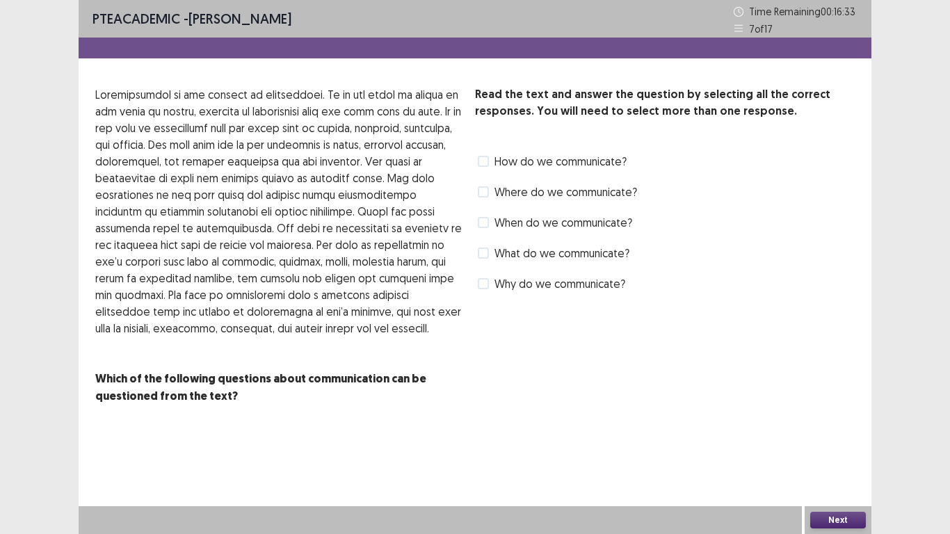
click at [481, 163] on span at bounding box center [483, 161] width 11 height 11
click at [484, 222] on span at bounding box center [483, 222] width 11 height 11
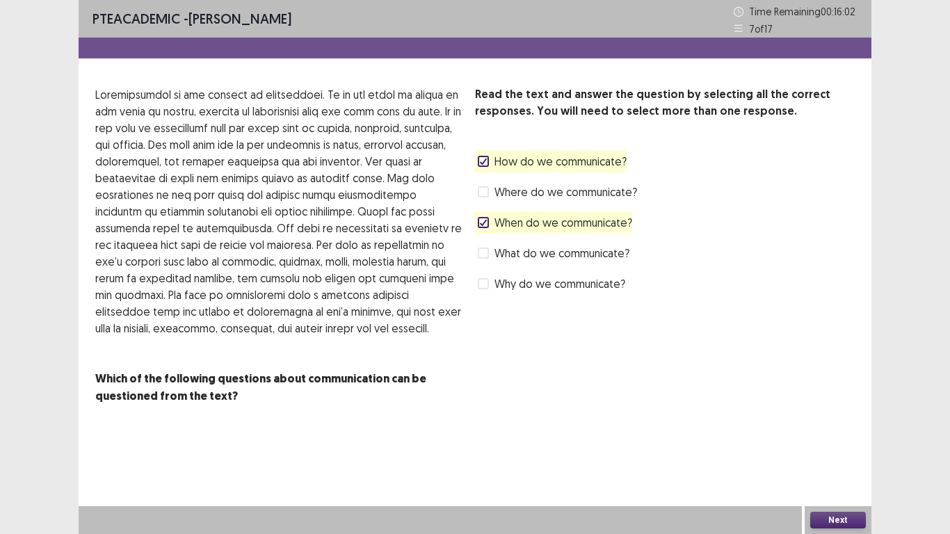
click at [485, 284] on span at bounding box center [483, 283] width 11 height 11
click at [827, 439] on button "Next" at bounding box center [838, 520] width 56 height 17
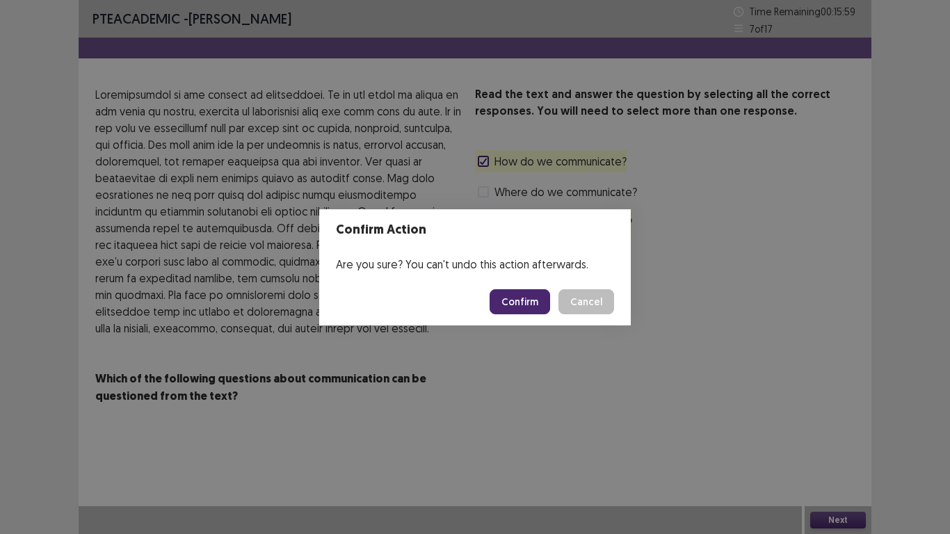
click at [526, 304] on button "Confirm" at bounding box center [519, 301] width 60 height 25
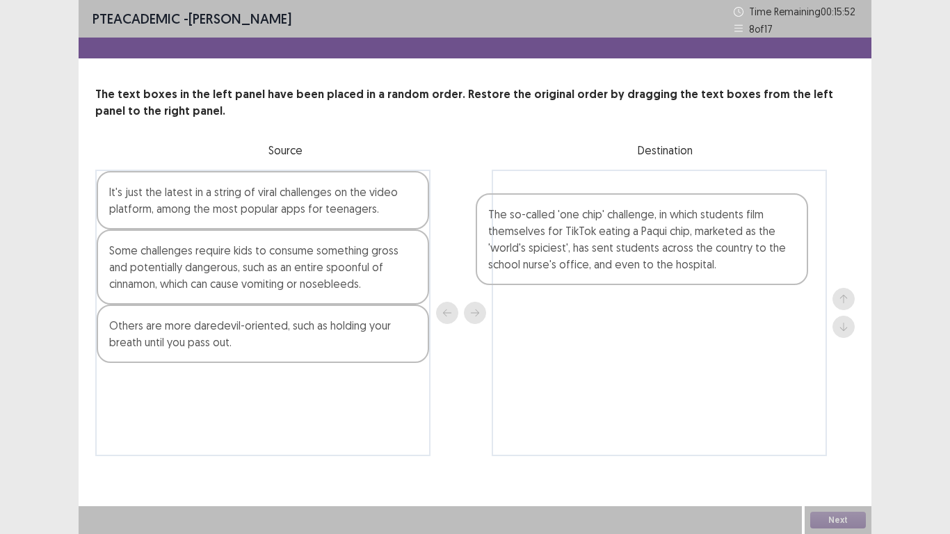
drag, startPoint x: 232, startPoint y: 405, endPoint x: 624, endPoint y: 238, distance: 426.1
click at [624, 238] on div "It's just the latest in a string of viral challenges on the video platform, amo…" at bounding box center [474, 313] width 759 height 286
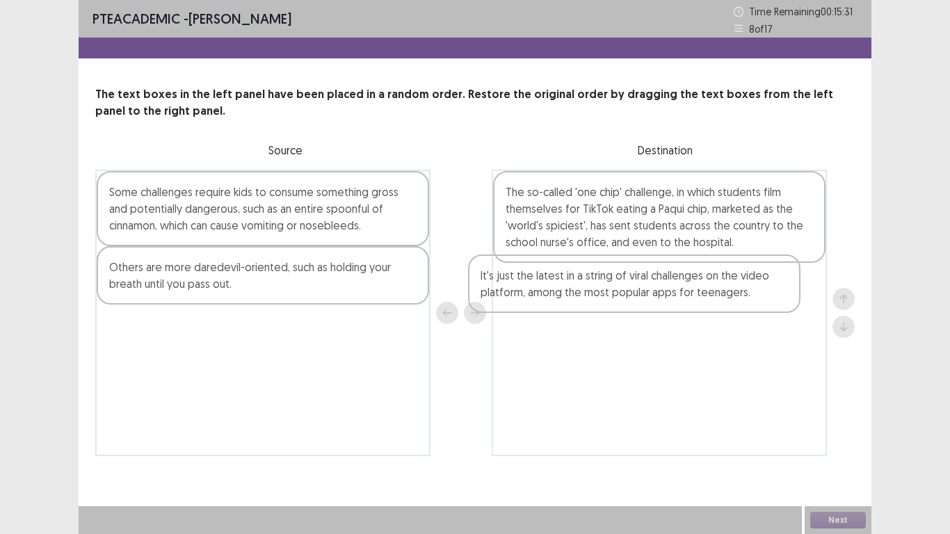
drag, startPoint x: 254, startPoint y: 203, endPoint x: 629, endPoint y: 286, distance: 383.9
click at [629, 286] on div "It's just the latest in a string of viral challenges on the video platform, amo…" at bounding box center [474, 313] width 759 height 286
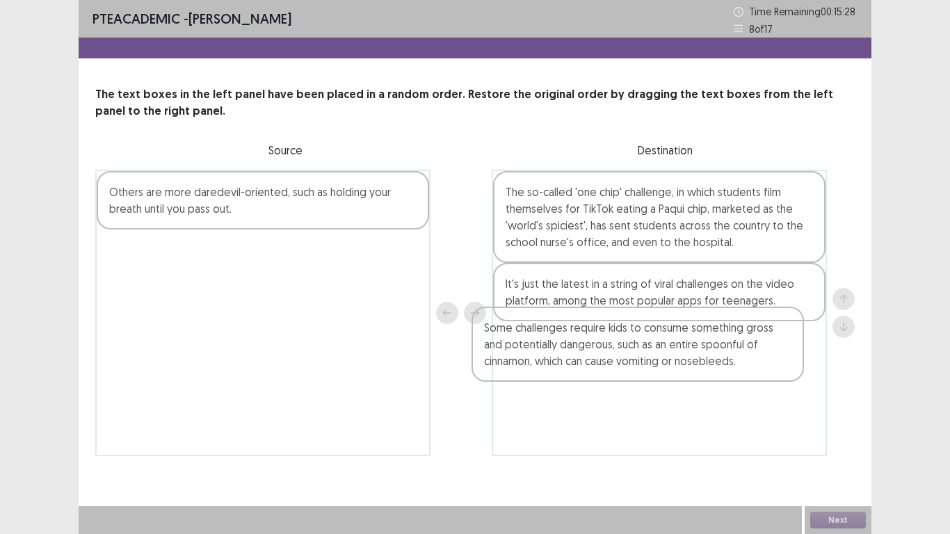
drag, startPoint x: 204, startPoint y: 216, endPoint x: 587, endPoint y: 357, distance: 408.9
click at [587, 357] on div "Some challenges require kids to consume something gross and potentially dangero…" at bounding box center [474, 313] width 759 height 286
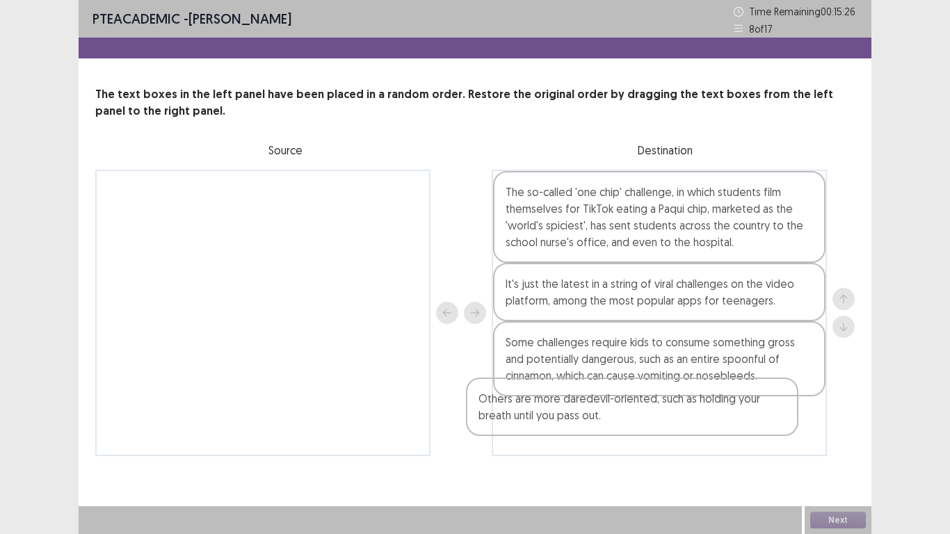
drag, startPoint x: 352, startPoint y: 204, endPoint x: 745, endPoint y: 416, distance: 447.3
click at [745, 416] on div "Others are more daredevil-oriented, such as holding your breath until you pass …" at bounding box center [474, 313] width 759 height 286
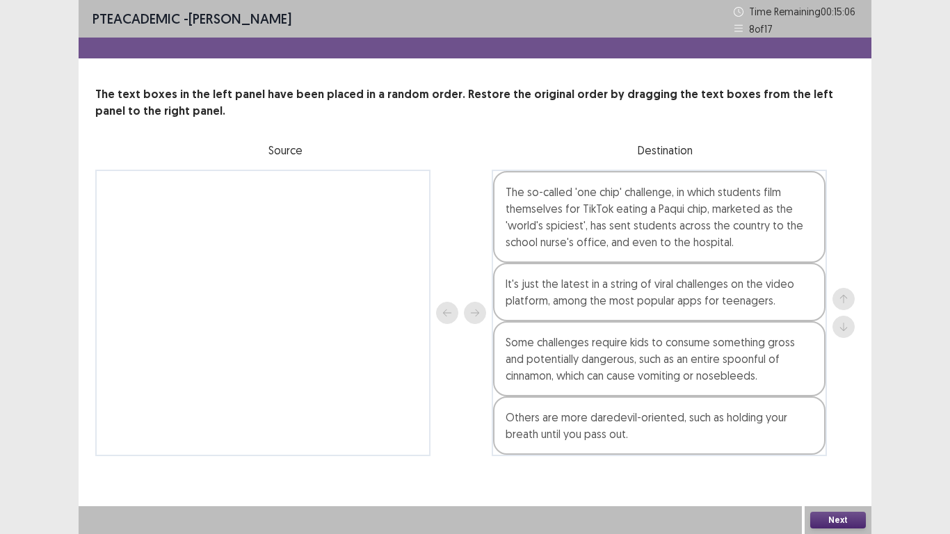
click at [834, 439] on button "Next" at bounding box center [838, 520] width 56 height 17
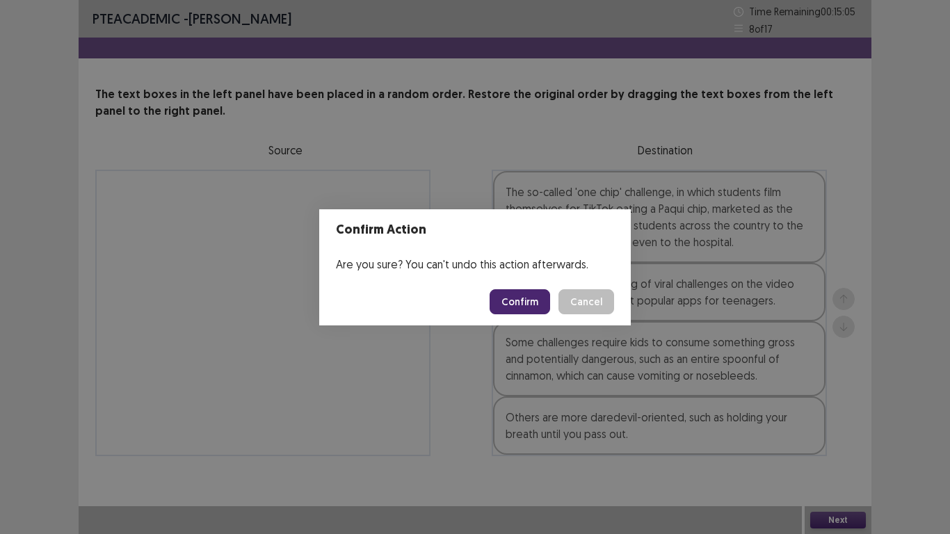
click at [519, 292] on button "Confirm" at bounding box center [519, 301] width 60 height 25
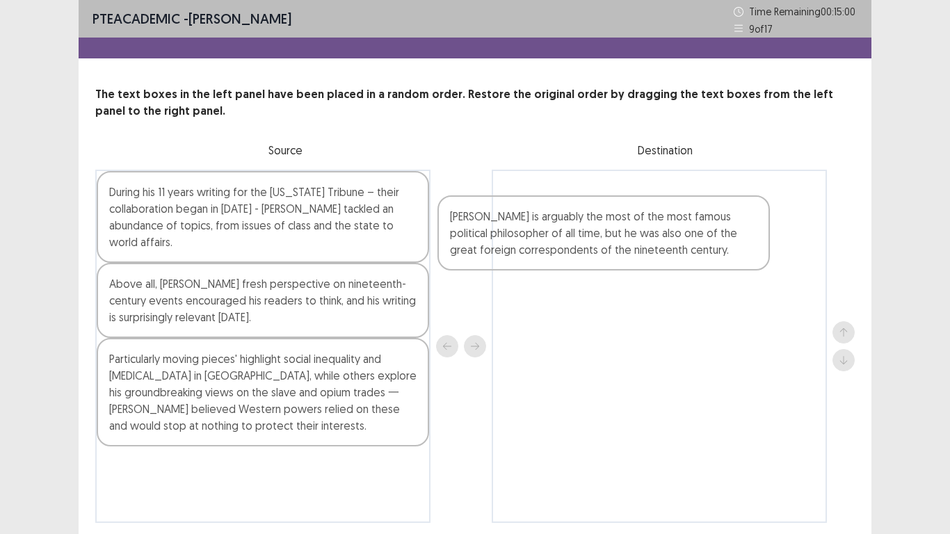
drag, startPoint x: 247, startPoint y: 284, endPoint x: 608, endPoint y: 234, distance: 364.3
click at [608, 234] on div "During his 11 years writing for the [US_STATE] Tribune – their collaboration be…" at bounding box center [474, 346] width 759 height 353
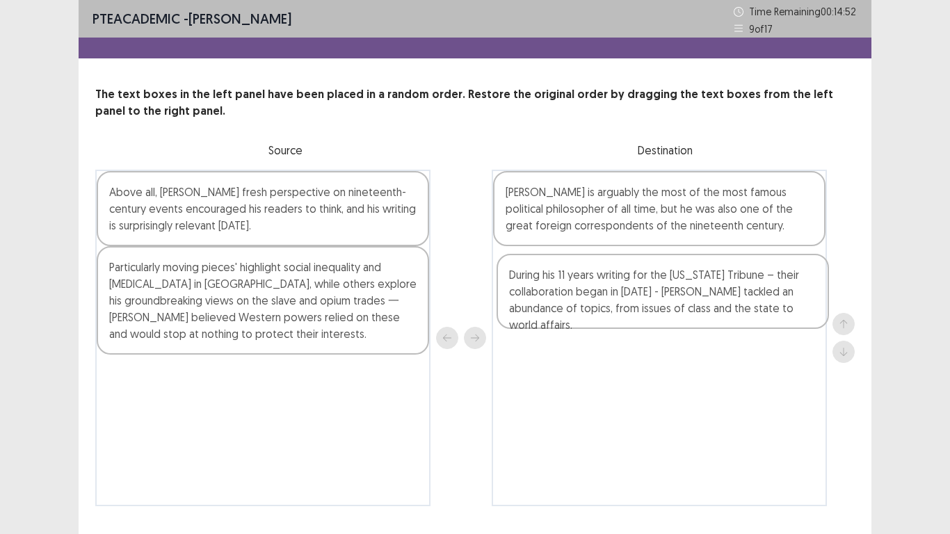
drag, startPoint x: 172, startPoint y: 210, endPoint x: 578, endPoint y: 289, distance: 413.7
click at [578, 289] on div "During his 11 years writing for the [US_STATE] Tribune – their collaboration be…" at bounding box center [474, 338] width 759 height 336
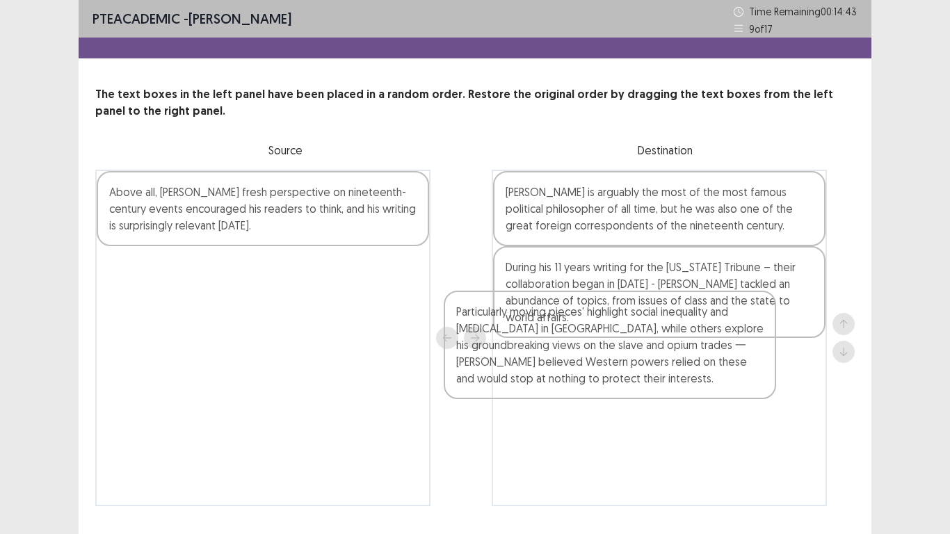
drag, startPoint x: 211, startPoint y: 295, endPoint x: 569, endPoint y: 346, distance: 360.9
click at [569, 346] on div "Above all, [PERSON_NAME] fresh perspective on nineteenth-century events encoura…" at bounding box center [474, 338] width 759 height 336
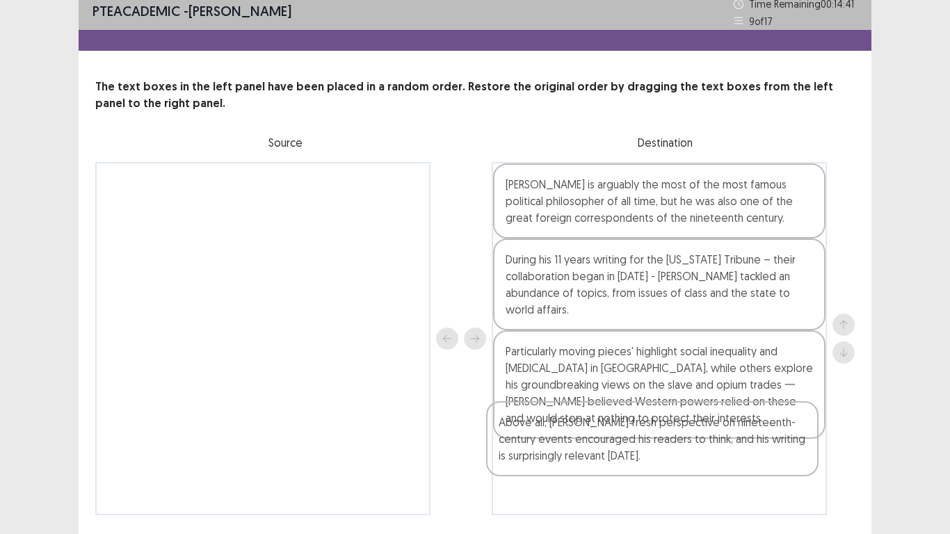
scroll to position [33, 0]
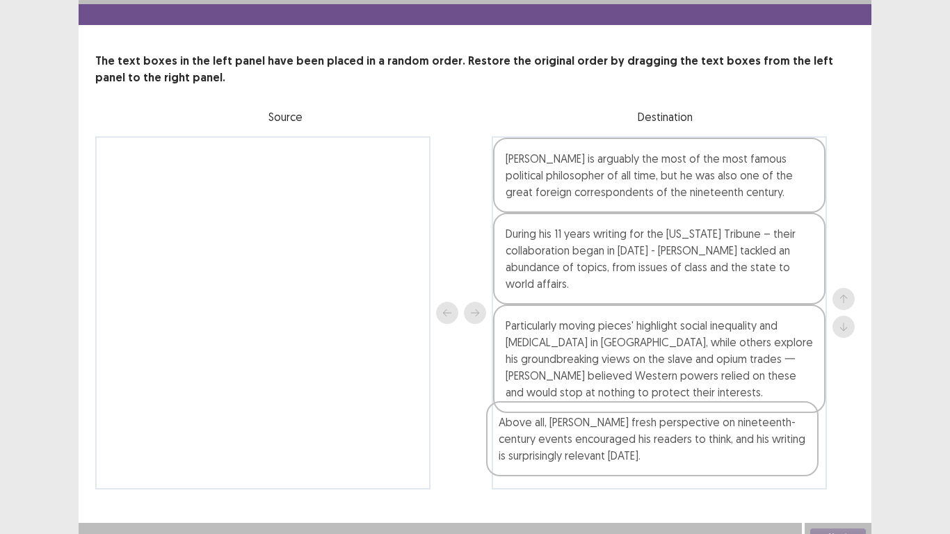
drag, startPoint x: 328, startPoint y: 233, endPoint x: 726, endPoint y: 471, distance: 463.7
click at [726, 439] on div "Above all, [PERSON_NAME] fresh perspective on nineteenth-century events encoura…" at bounding box center [474, 312] width 759 height 353
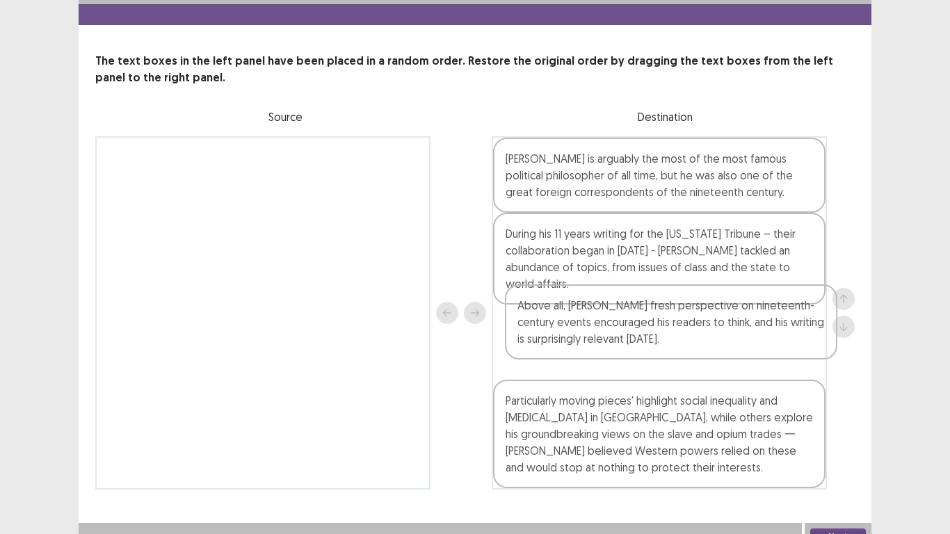
drag, startPoint x: 529, startPoint y: 436, endPoint x: 546, endPoint y: 321, distance: 115.9
click at [546, 321] on div "[PERSON_NAME] is arguably the most of the most famous political philosopher of …" at bounding box center [659, 312] width 335 height 353
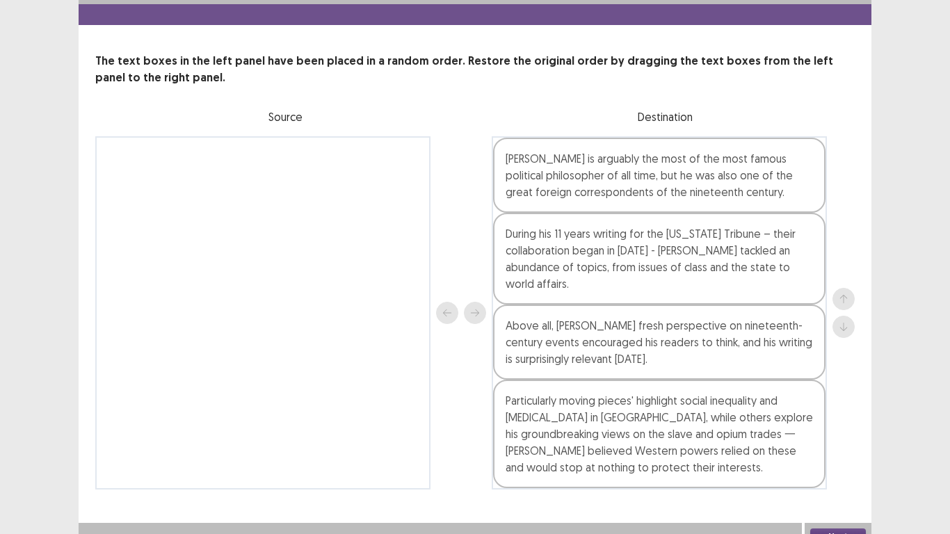
click at [833, 439] on button "Next" at bounding box center [838, 536] width 56 height 17
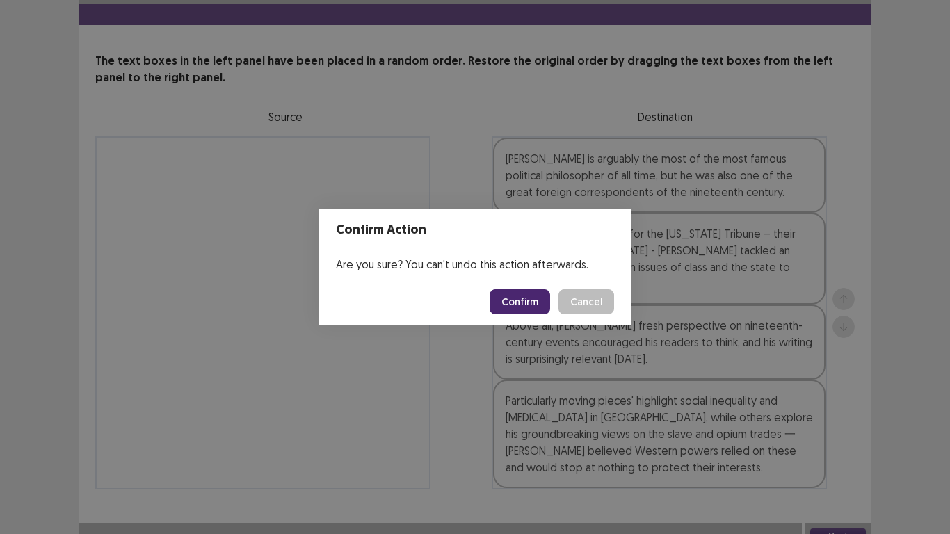
click at [532, 299] on button "Confirm" at bounding box center [519, 301] width 60 height 25
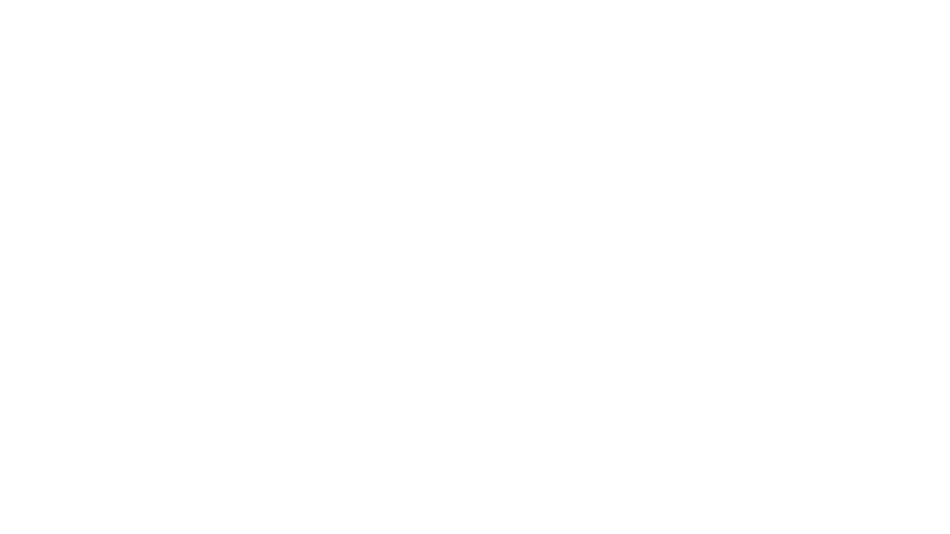
scroll to position [0, 0]
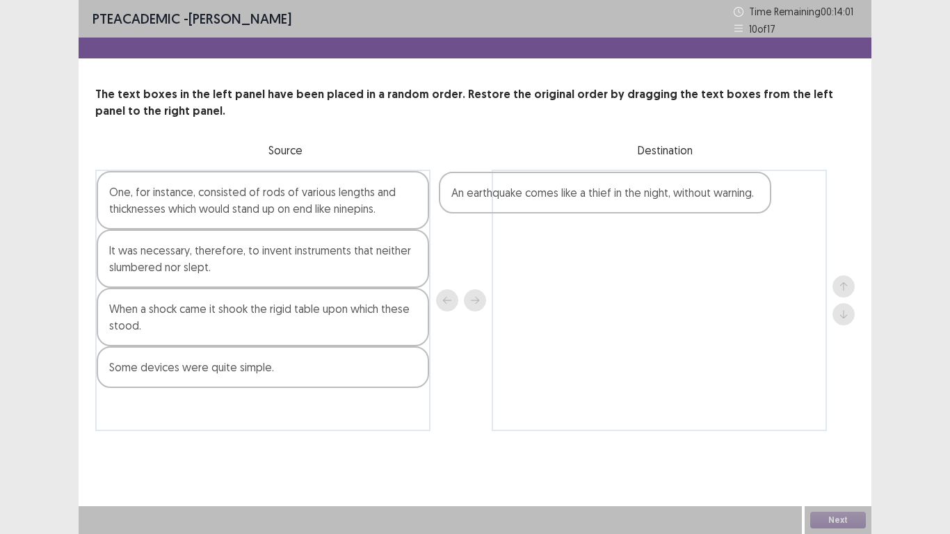
drag, startPoint x: 259, startPoint y: 407, endPoint x: 608, endPoint y: 191, distance: 410.5
click at [608, 191] on div "One, for instance, consisted of rods of various lengths and thicknesses which w…" at bounding box center [474, 300] width 759 height 261
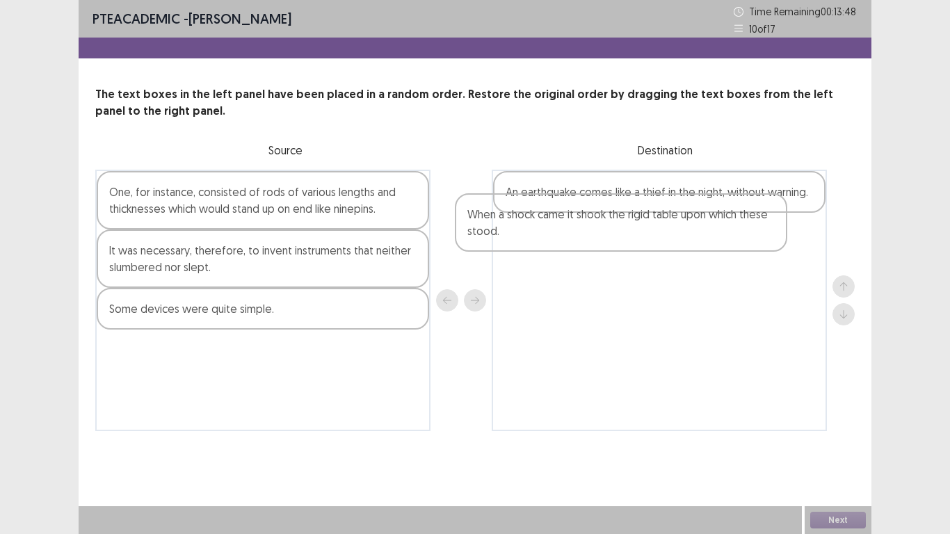
drag, startPoint x: 216, startPoint y: 331, endPoint x: 610, endPoint y: 238, distance: 405.0
click at [610, 238] on div "One, for instance, consisted of rods of various lengths and thicknesses which w…" at bounding box center [474, 300] width 759 height 261
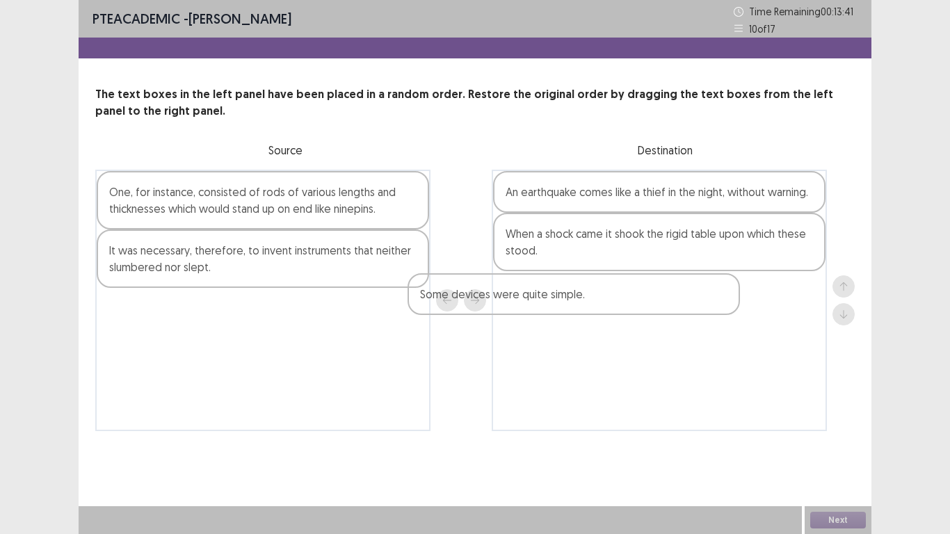
drag, startPoint x: 234, startPoint y: 320, endPoint x: 578, endPoint y: 300, distance: 344.7
click at [581, 302] on div "One, for instance, consisted of rods of various lengths and thicknesses which w…" at bounding box center [474, 300] width 759 height 261
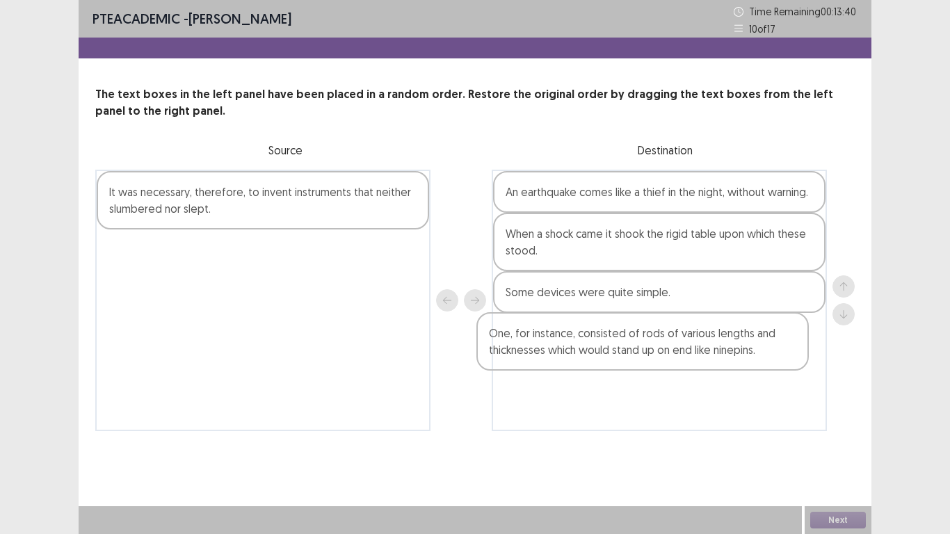
drag, startPoint x: 409, startPoint y: 204, endPoint x: 727, endPoint y: 305, distance: 333.8
click at [793, 348] on div "One, for instance, consisted of rods of various lengths and thicknesses which w…" at bounding box center [474, 300] width 759 height 261
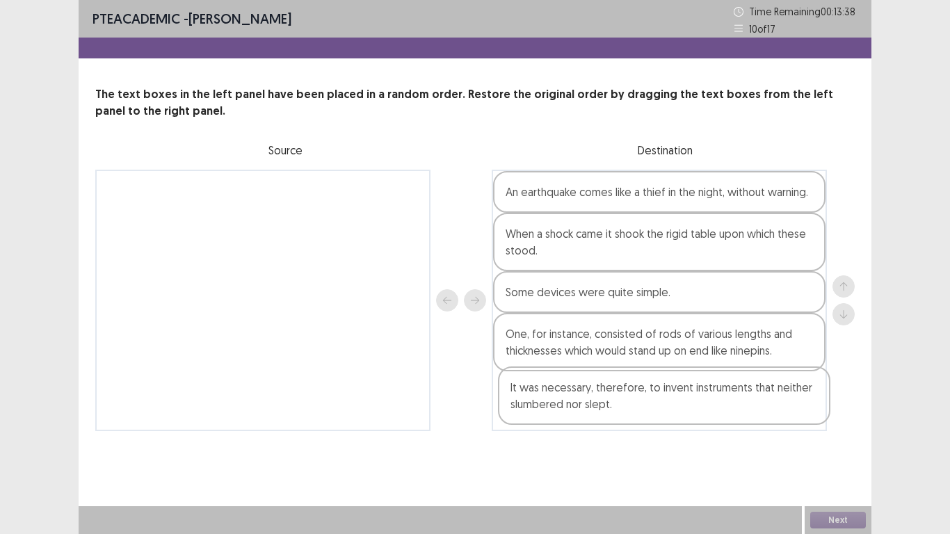
drag, startPoint x: 298, startPoint y: 197, endPoint x: 711, endPoint y: 405, distance: 462.0
click at [711, 405] on div "It was necessary, therefore, to invent instruments that neither slumbered nor s…" at bounding box center [474, 300] width 759 height 261
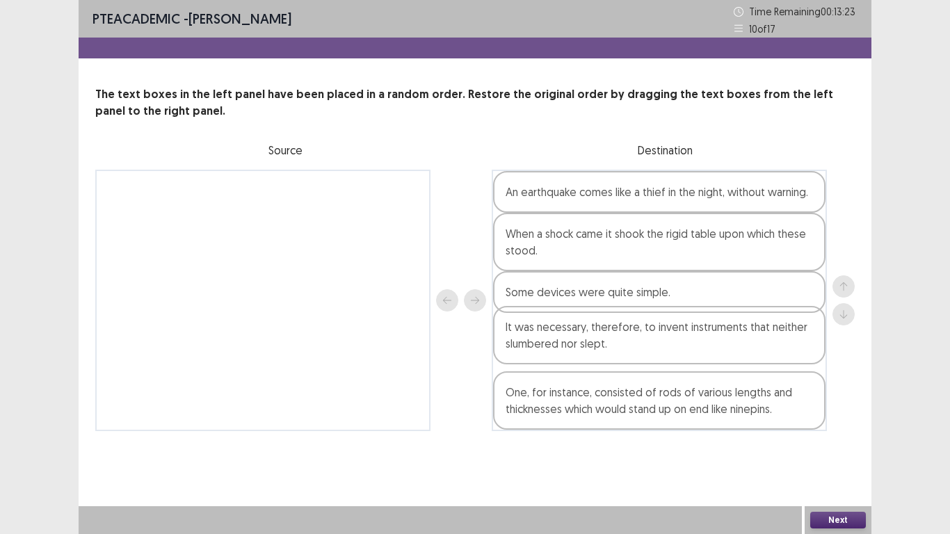
drag, startPoint x: 545, startPoint y: 412, endPoint x: 545, endPoint y: 339, distance: 73.0
click at [545, 336] on div "An earthquake comes like a thief in the night, without warning. When a shock ca…" at bounding box center [659, 300] width 335 height 261
click at [818, 439] on button "Next" at bounding box center [838, 520] width 56 height 17
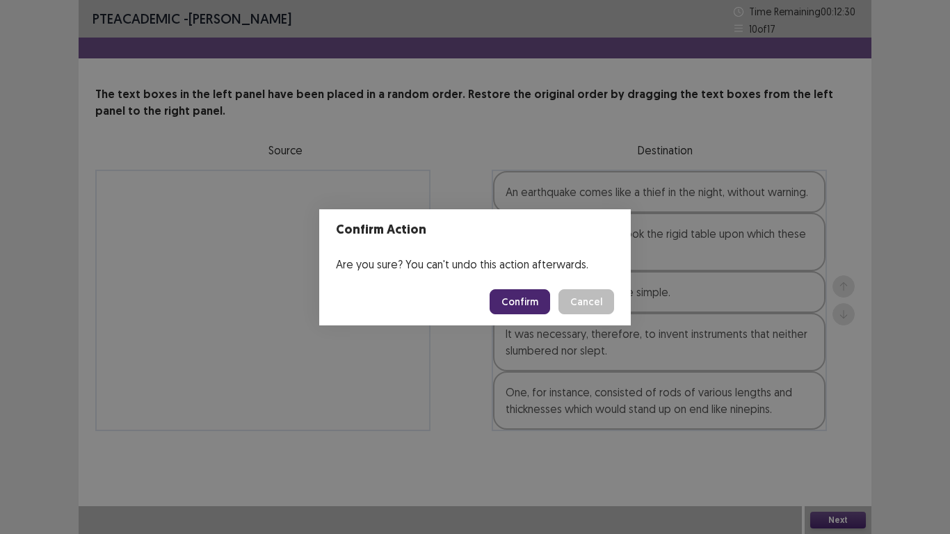
click at [601, 307] on button "Cancel" at bounding box center [586, 301] width 56 height 25
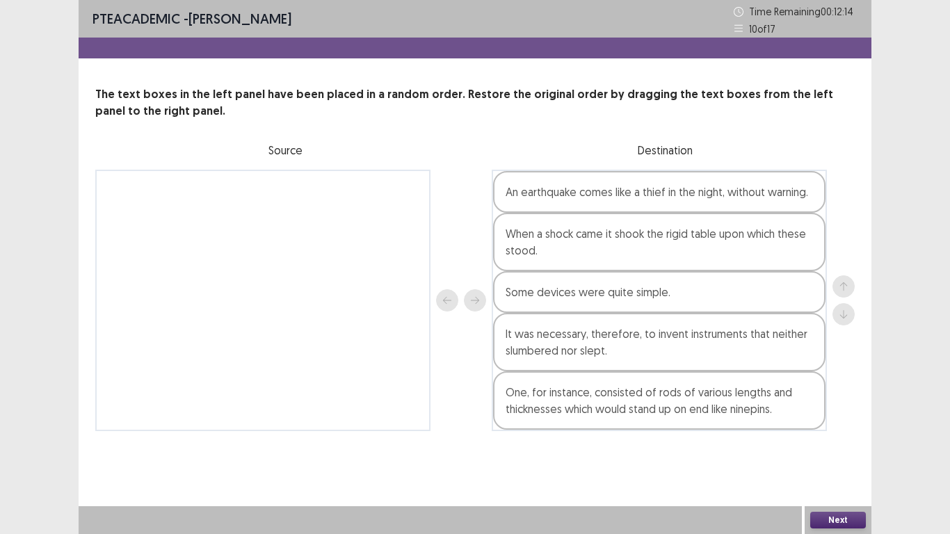
click at [820, 439] on button "Next" at bounding box center [838, 520] width 56 height 17
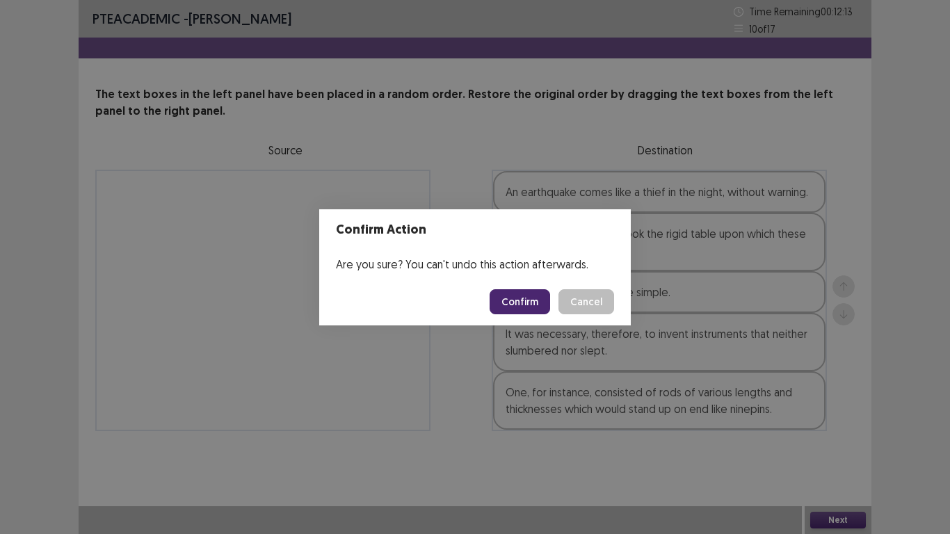
click at [512, 300] on button "Confirm" at bounding box center [519, 301] width 60 height 25
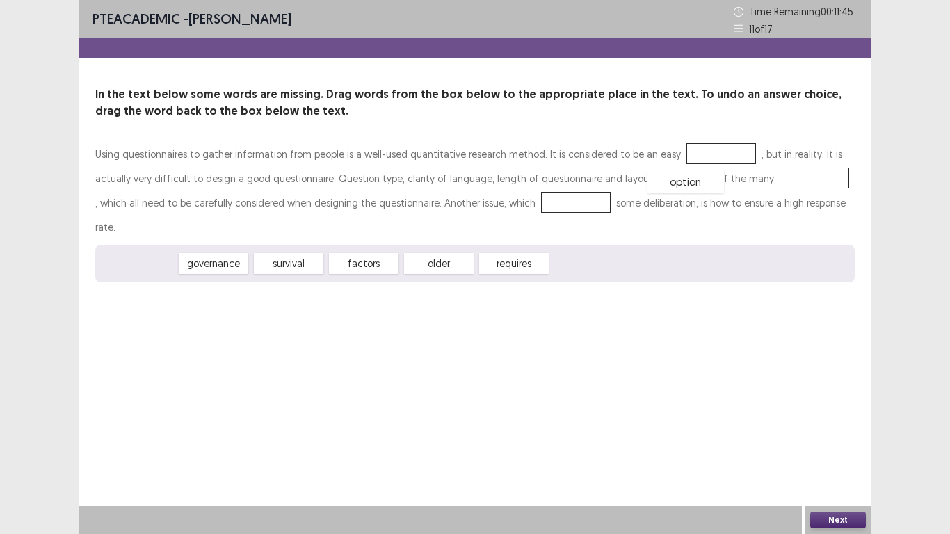
drag, startPoint x: 137, startPoint y: 243, endPoint x: 711, endPoint y: 152, distance: 580.7
drag, startPoint x: 293, startPoint y: 238, endPoint x: 742, endPoint y: 177, distance: 453.4
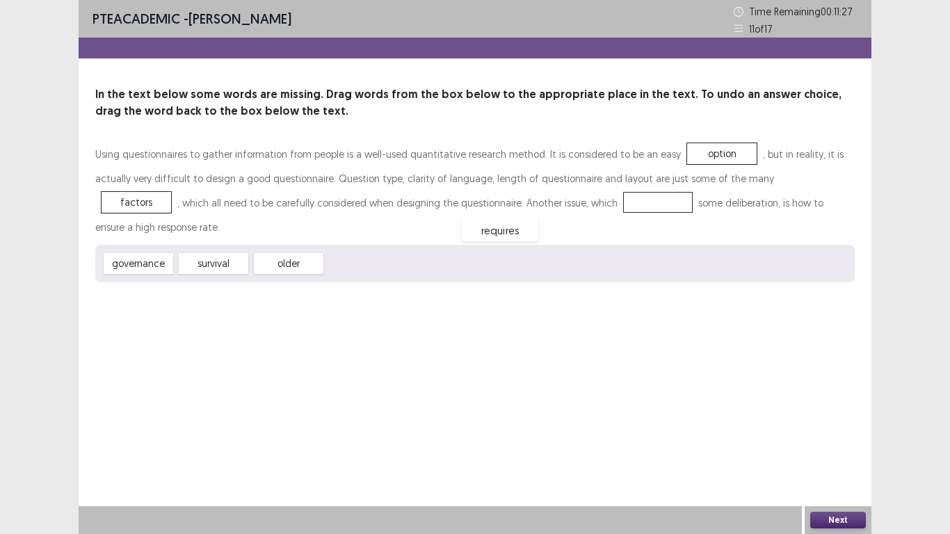
drag, startPoint x: 367, startPoint y: 238, endPoint x: 503, endPoint y: 204, distance: 140.3
click at [808, 439] on div "Next" at bounding box center [837, 520] width 67 height 28
click at [843, 439] on button "Next" at bounding box center [838, 520] width 56 height 17
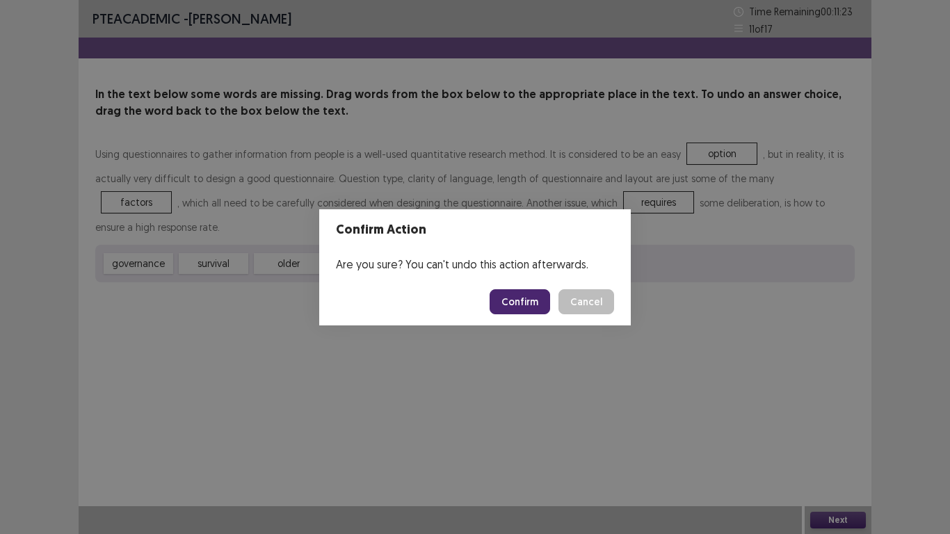
click at [530, 300] on button "Confirm" at bounding box center [519, 301] width 60 height 25
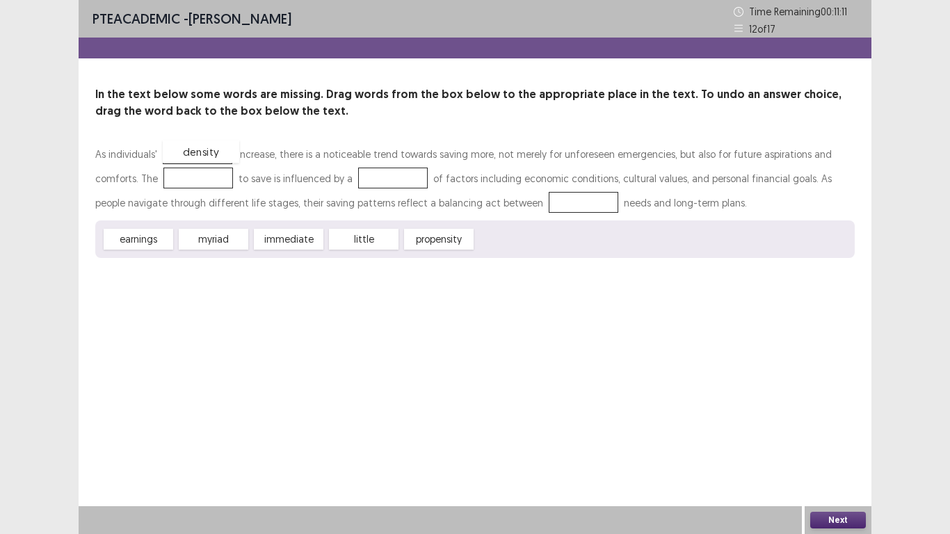
drag, startPoint x: 510, startPoint y: 243, endPoint x: 197, endPoint y: 155, distance: 324.9
drag, startPoint x: 200, startPoint y: 154, endPoint x: 504, endPoint y: 242, distance: 317.0
drag, startPoint x: 137, startPoint y: 242, endPoint x: 220, endPoint y: 152, distance: 122.0
drag, startPoint x: 350, startPoint y: 242, endPoint x: 154, endPoint y: 175, distance: 207.1
drag, startPoint x: 140, startPoint y: 238, endPoint x: 365, endPoint y: 175, distance: 233.3
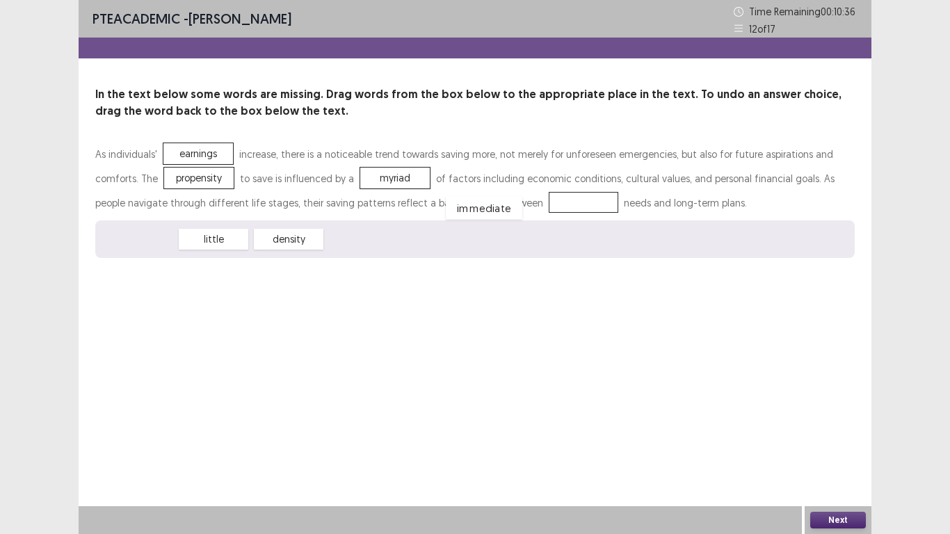
drag, startPoint x: 137, startPoint y: 240, endPoint x: 482, endPoint y: 209, distance: 346.9
click at [838, 439] on button "Next" at bounding box center [838, 520] width 56 height 17
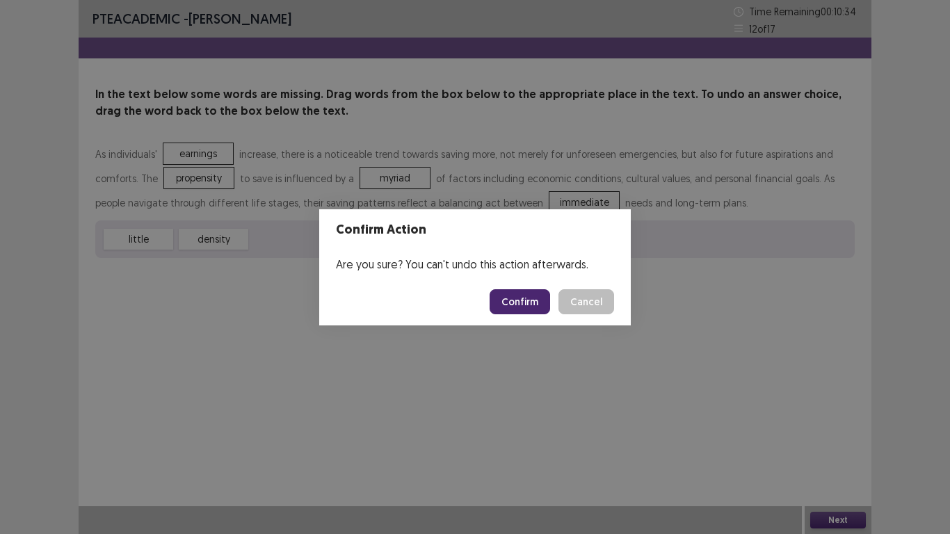
click at [524, 298] on button "Confirm" at bounding box center [519, 301] width 60 height 25
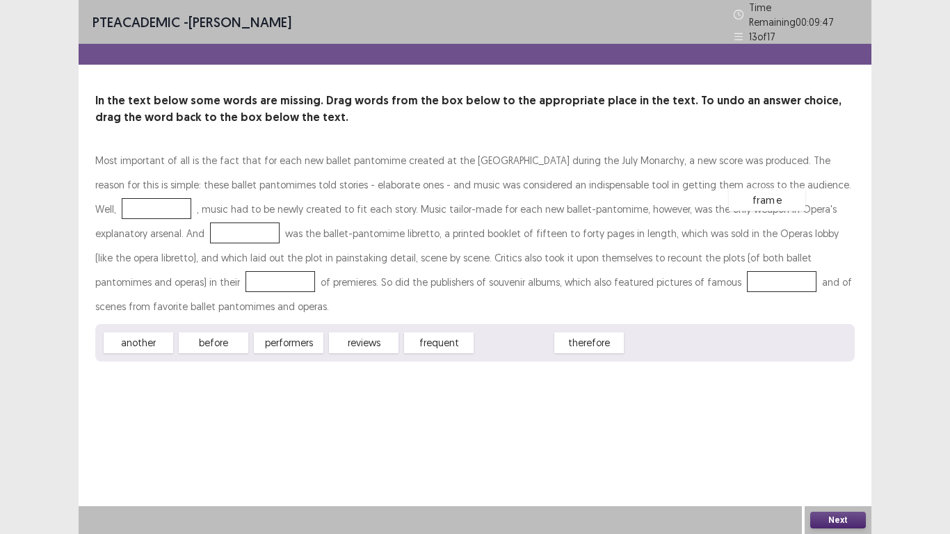
drag, startPoint x: 521, startPoint y: 314, endPoint x: 774, endPoint y: 170, distance: 290.8
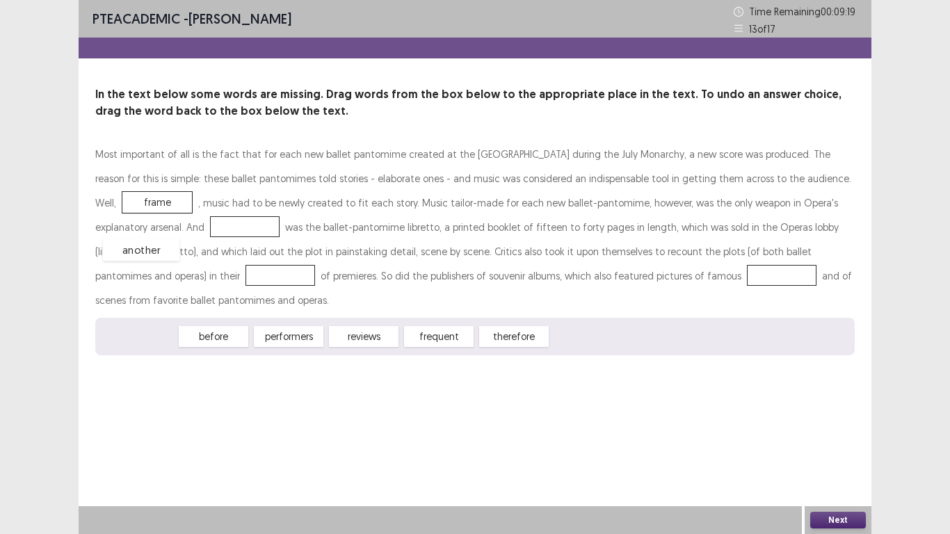
drag, startPoint x: 139, startPoint y: 312, endPoint x: 142, endPoint y: 225, distance: 86.9
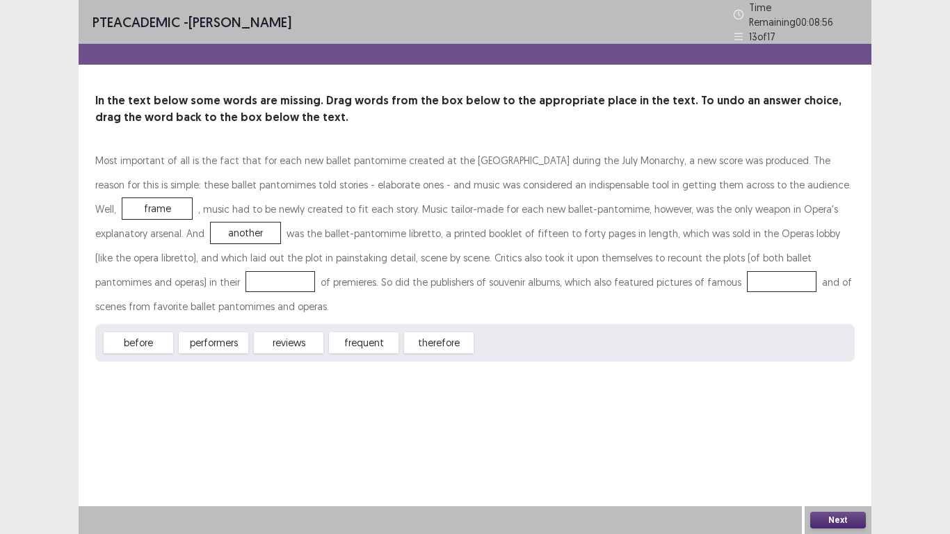
drag, startPoint x: 392, startPoint y: 299, endPoint x: 0, endPoint y: 0, distance: 493.1
click at [0, 175] on div "PTE academic - [PERSON_NAME] Time Remaining 00 : 08 : 56 13 of 17 In the text b…" at bounding box center [475, 267] width 950 height 534
drag, startPoint x: 302, startPoint y: 317, endPoint x: 828, endPoint y: 247, distance: 530.2
drag, startPoint x: 213, startPoint y: 309, endPoint x: 549, endPoint y: 272, distance: 337.9
click at [836, 439] on button "Next" at bounding box center [838, 520] width 56 height 17
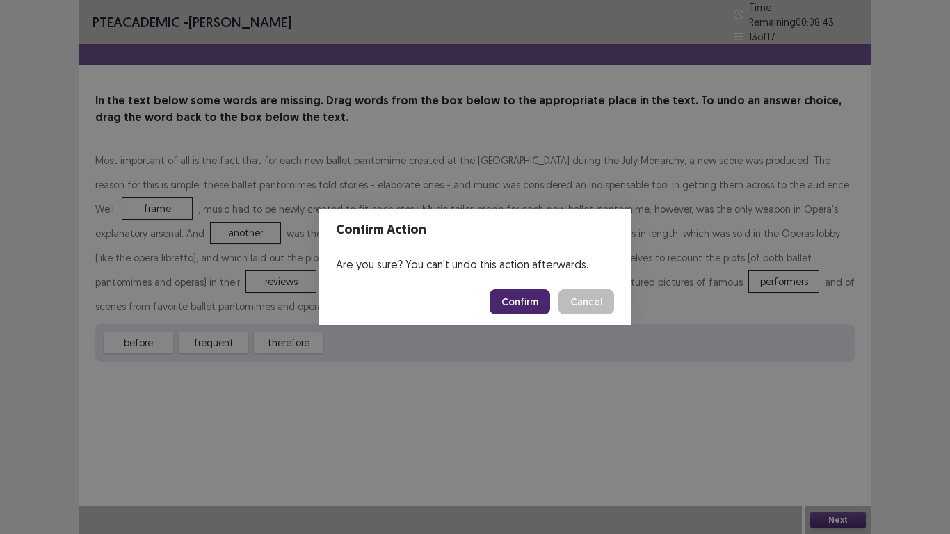
click at [517, 301] on button "Confirm" at bounding box center [519, 301] width 60 height 25
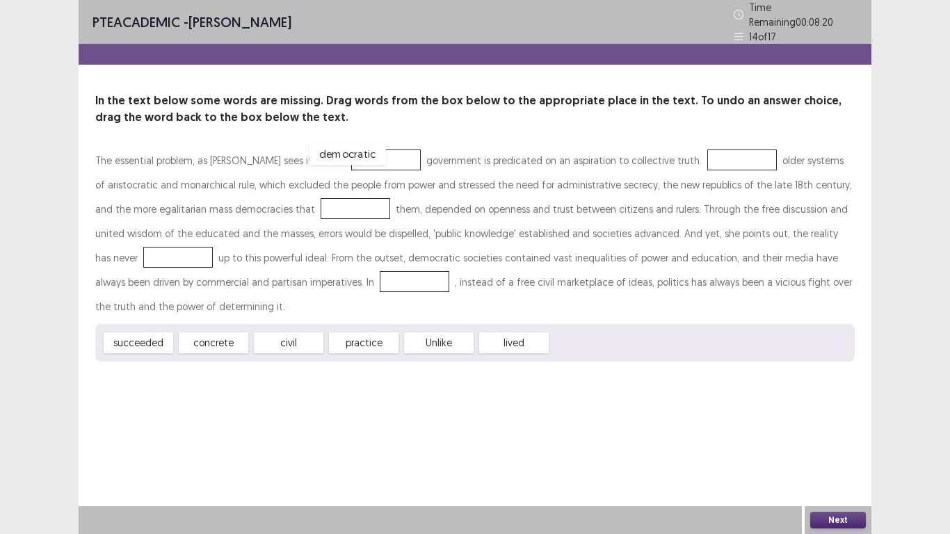
drag, startPoint x: 586, startPoint y: 337, endPoint x: 345, endPoint y: 148, distance: 306.5
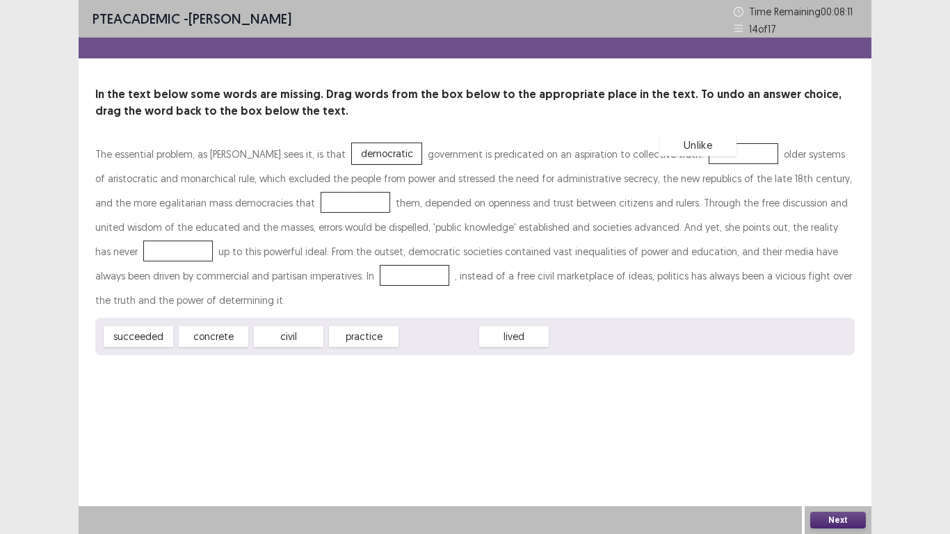
drag, startPoint x: 429, startPoint y: 335, endPoint x: 688, endPoint y: 143, distance: 322.6
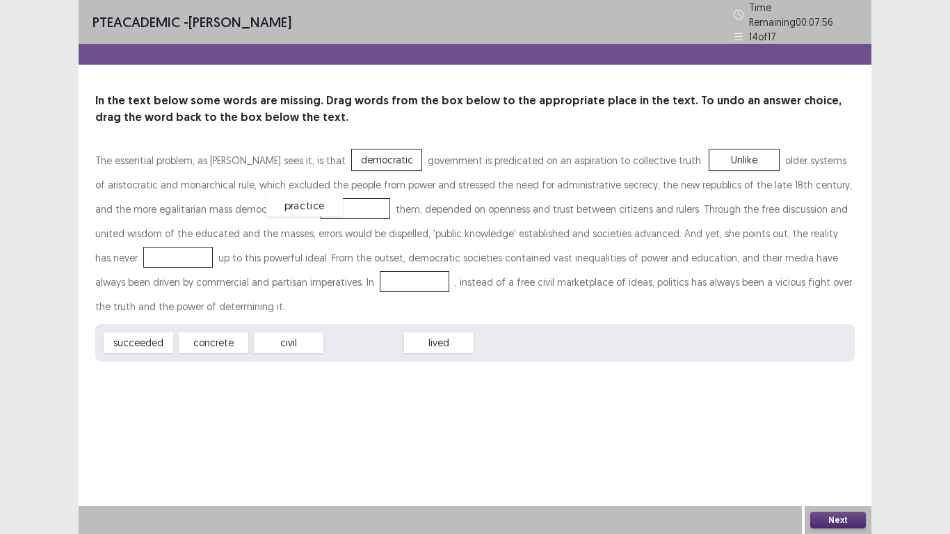
drag, startPoint x: 353, startPoint y: 341, endPoint x: 294, endPoint y: 204, distance: 149.8
drag, startPoint x: 306, startPoint y: 205, endPoint x: 264, endPoint y: 322, distance: 124.0
drag, startPoint x: 159, startPoint y: 335, endPoint x: 323, endPoint y: 200, distance: 213.4
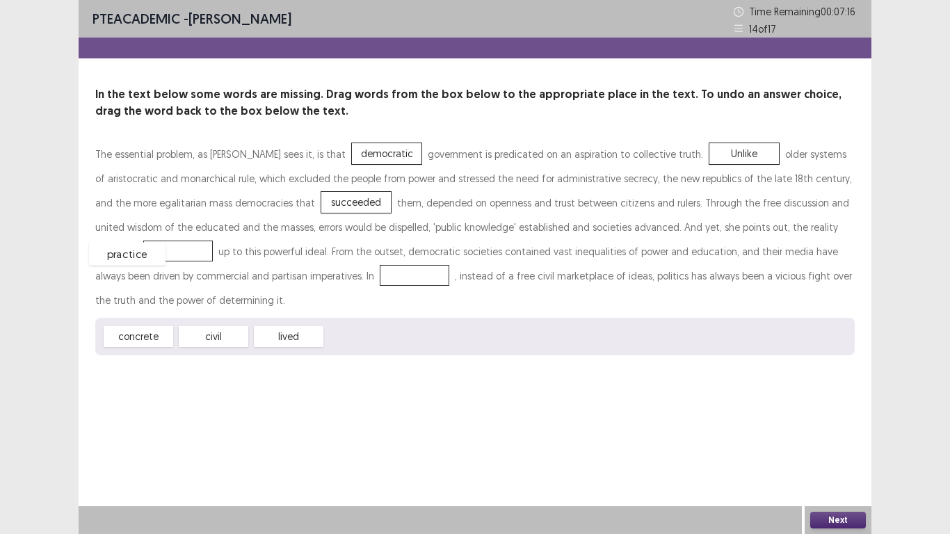
drag, startPoint x: 356, startPoint y: 335, endPoint x: 120, endPoint y: 252, distance: 250.4
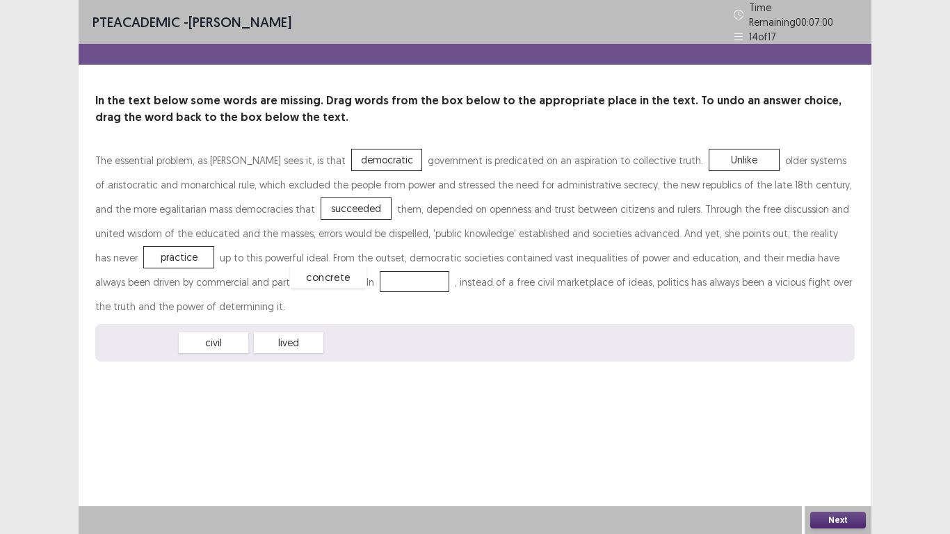
drag, startPoint x: 148, startPoint y: 342, endPoint x: 338, endPoint y: 276, distance: 201.0
click at [823, 439] on button "Next" at bounding box center [838, 520] width 56 height 17
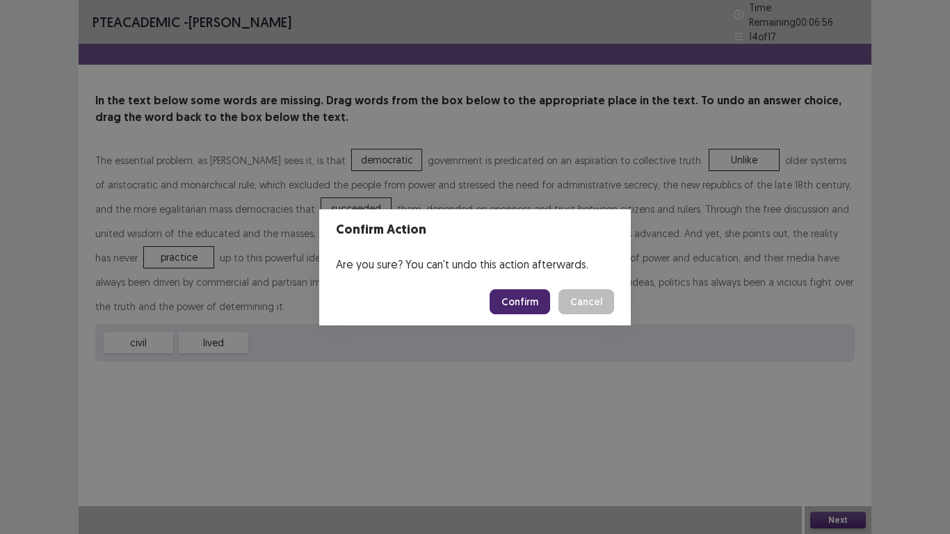
click at [542, 293] on button "Confirm" at bounding box center [519, 301] width 60 height 25
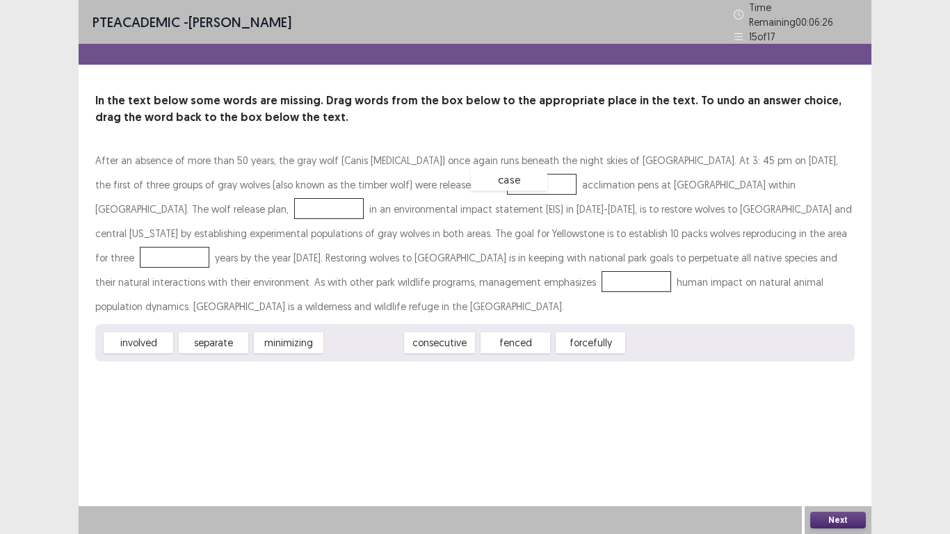
drag, startPoint x: 351, startPoint y: 336, endPoint x: 496, endPoint y: 172, distance: 218.6
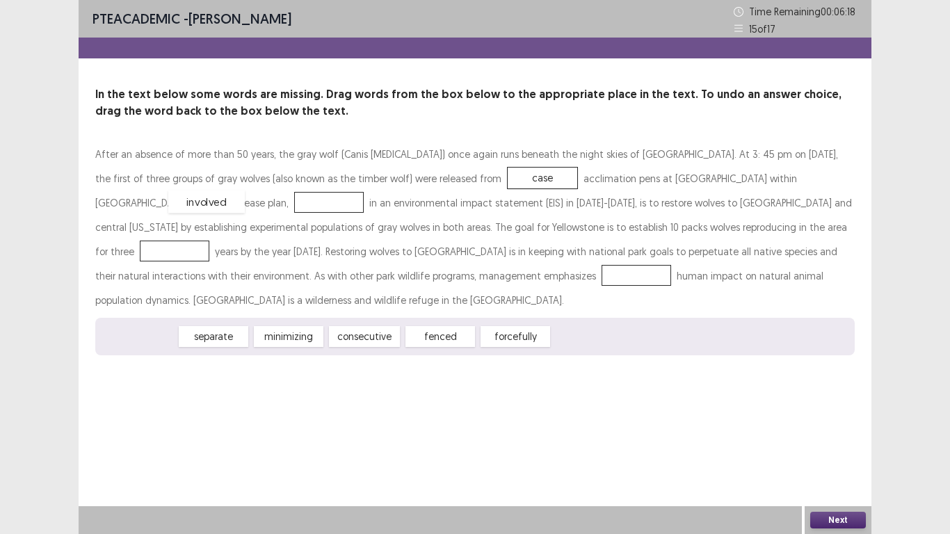
drag, startPoint x: 146, startPoint y: 341, endPoint x: 214, endPoint y: 206, distance: 151.1
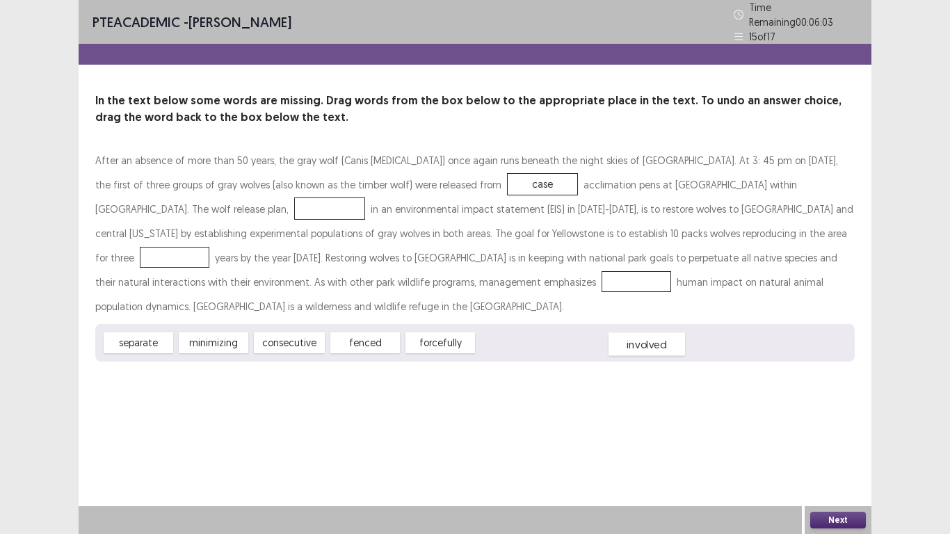
drag, startPoint x: 233, startPoint y: 203, endPoint x: 550, endPoint y: 339, distance: 344.8
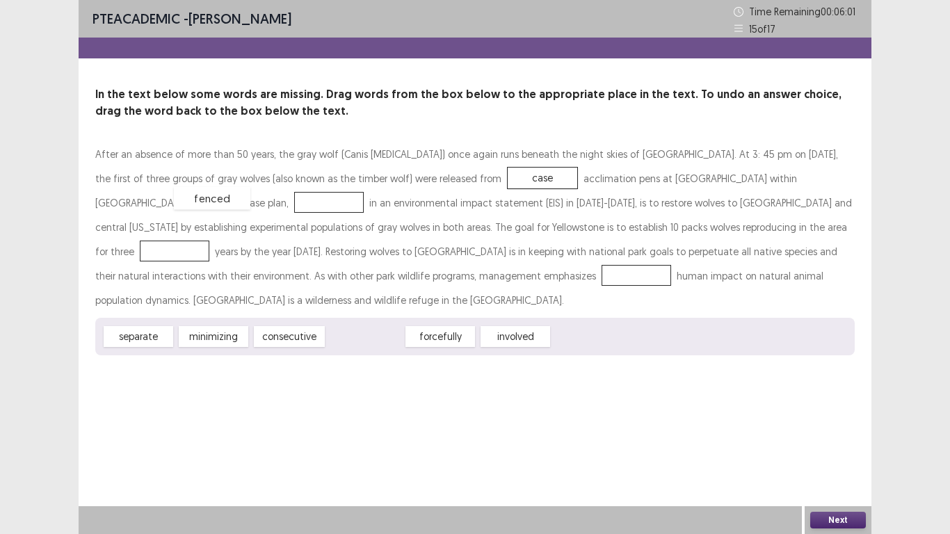
drag, startPoint x: 372, startPoint y: 343, endPoint x: 219, endPoint y: 205, distance: 206.2
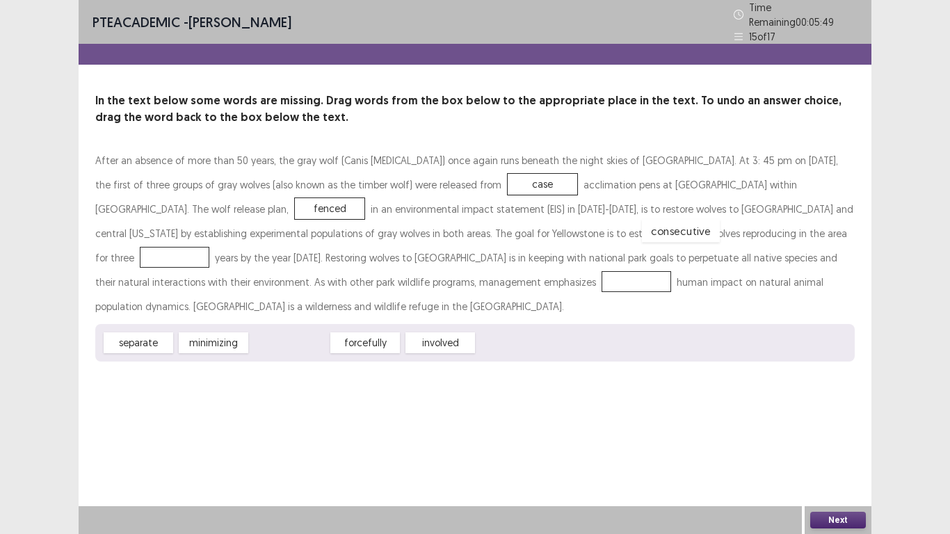
drag, startPoint x: 315, startPoint y: 329, endPoint x: 707, endPoint y: 217, distance: 407.8
drag, startPoint x: 222, startPoint y: 338, endPoint x: 335, endPoint y: 279, distance: 127.8
click at [829, 439] on button "Next" at bounding box center [838, 520] width 56 height 17
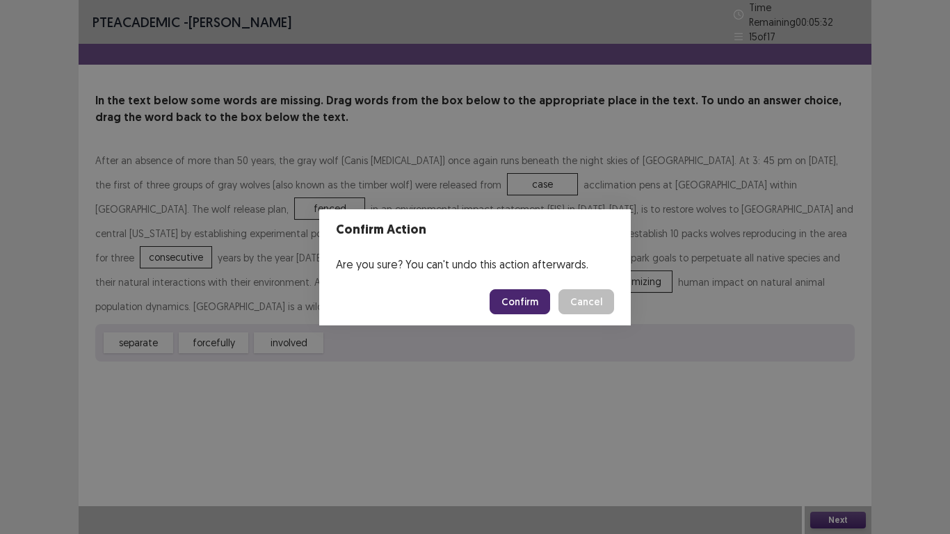
click at [542, 305] on button "Confirm" at bounding box center [519, 301] width 60 height 25
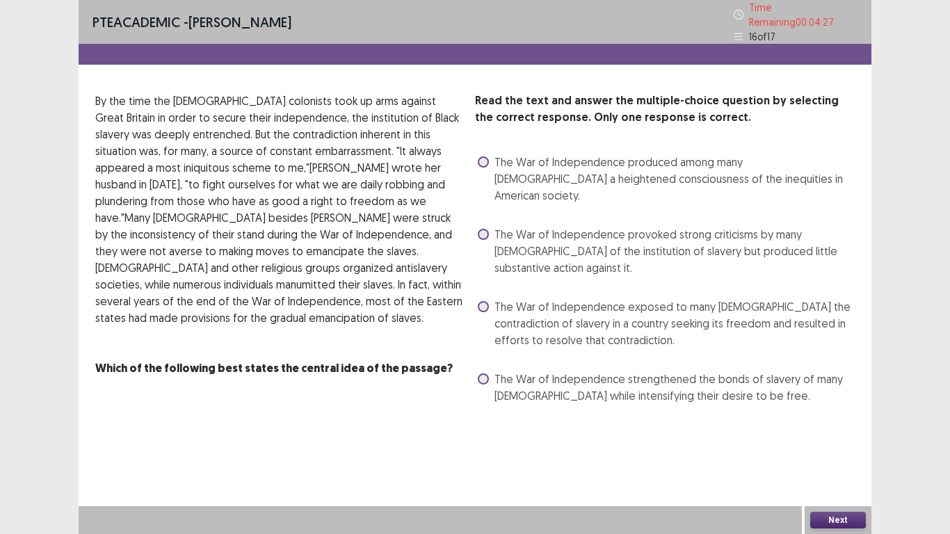
click at [586, 226] on span "The War of Independence provoked strong criticisms by many [DEMOGRAPHIC_DATA] o…" at bounding box center [674, 251] width 360 height 50
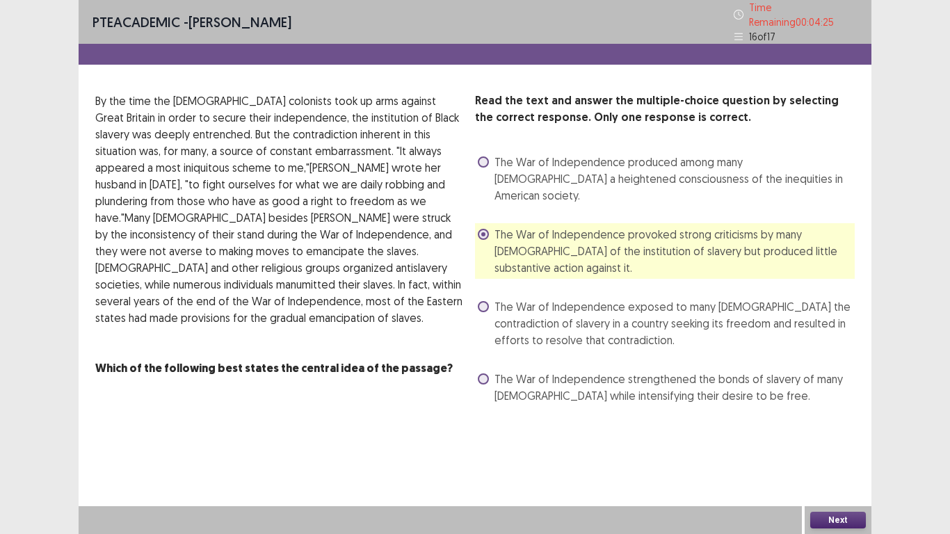
click at [836, 439] on button "Next" at bounding box center [838, 520] width 56 height 17
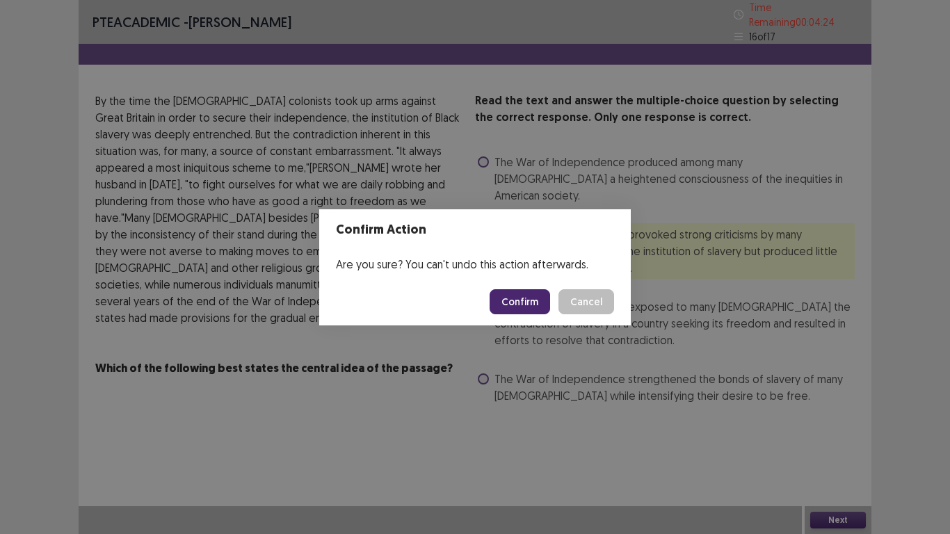
click at [500, 297] on button "Confirm" at bounding box center [519, 301] width 60 height 25
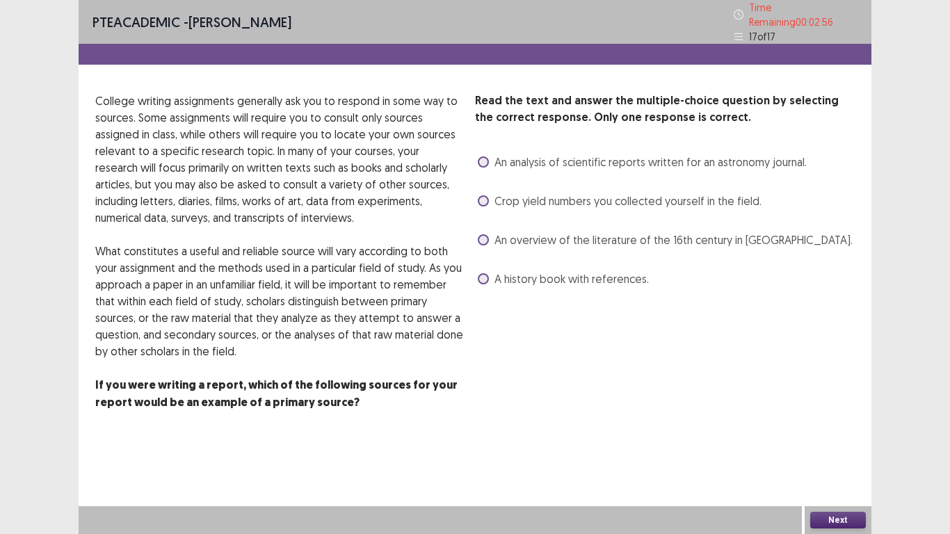
click at [488, 273] on span at bounding box center [483, 278] width 11 height 11
click at [836, 439] on button "Next" at bounding box center [838, 520] width 56 height 17
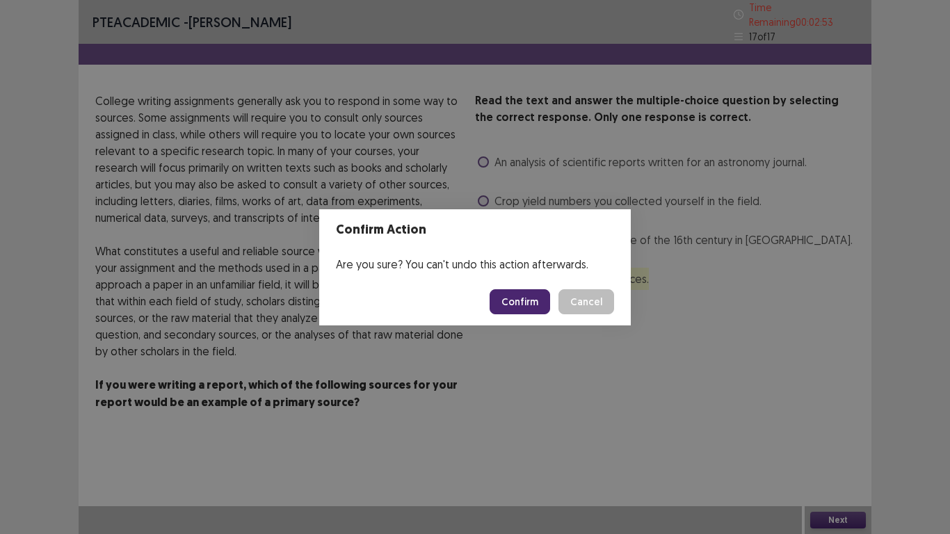
click at [528, 307] on button "Confirm" at bounding box center [519, 301] width 60 height 25
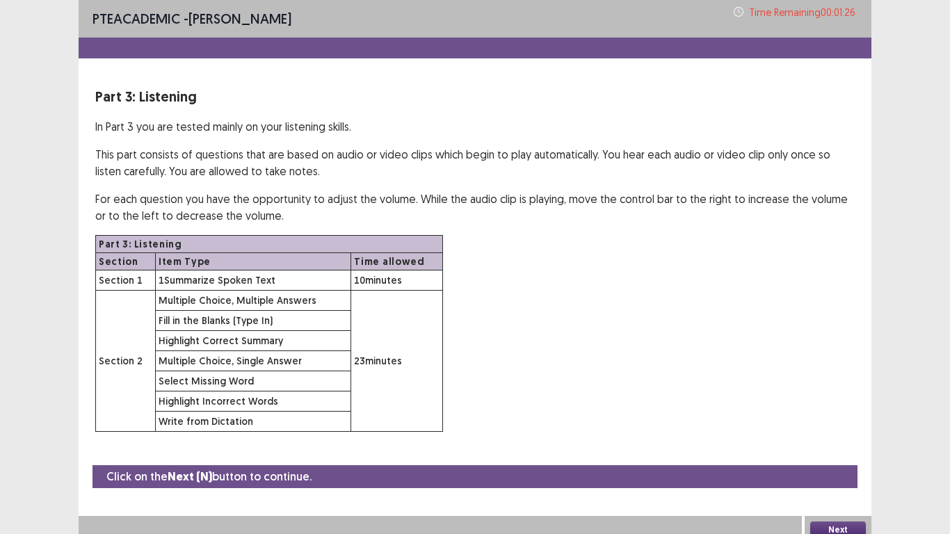
scroll to position [10, 0]
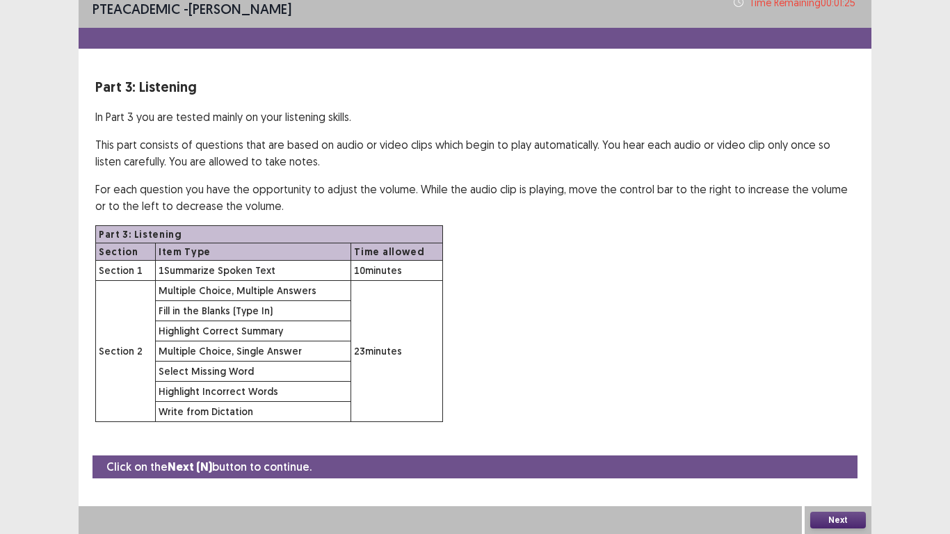
click at [823, 439] on button "Next" at bounding box center [838, 520] width 56 height 17
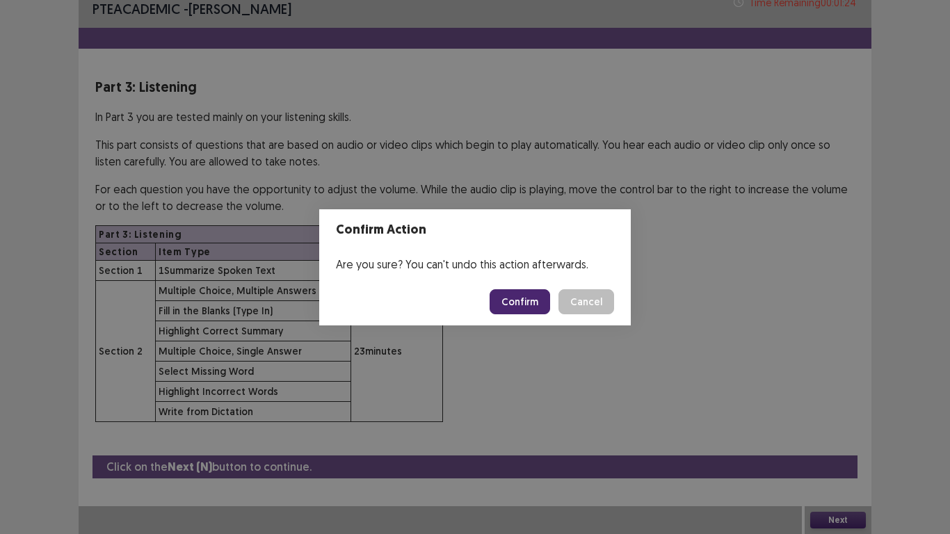
click at [527, 301] on button "Confirm" at bounding box center [519, 301] width 60 height 25
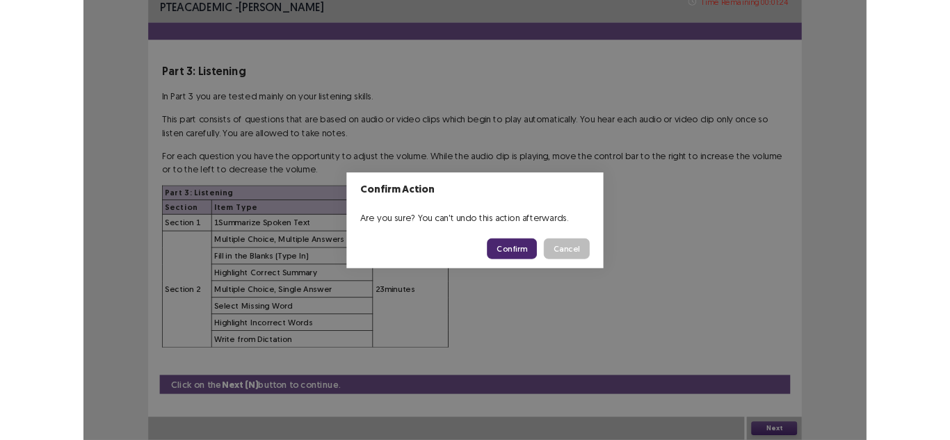
scroll to position [0, 0]
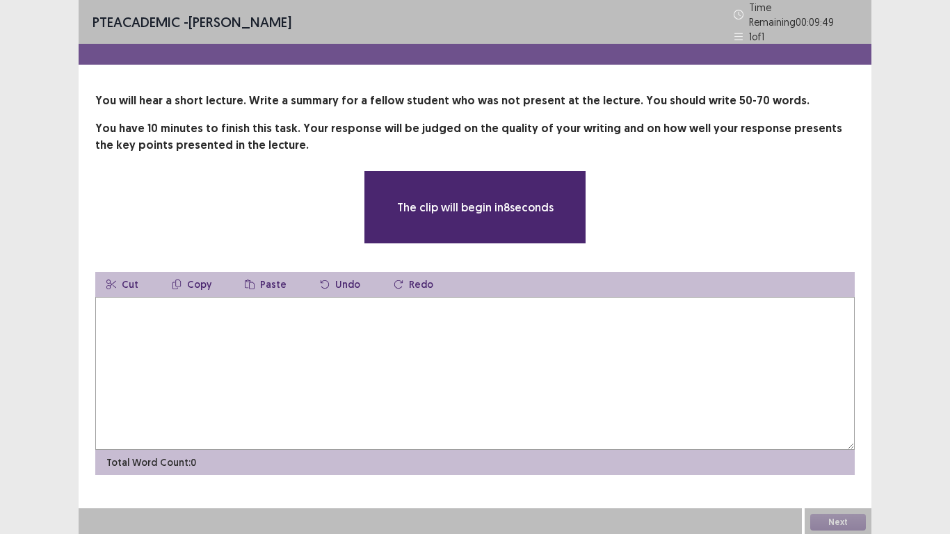
click at [198, 323] on textarea at bounding box center [474, 373] width 759 height 153
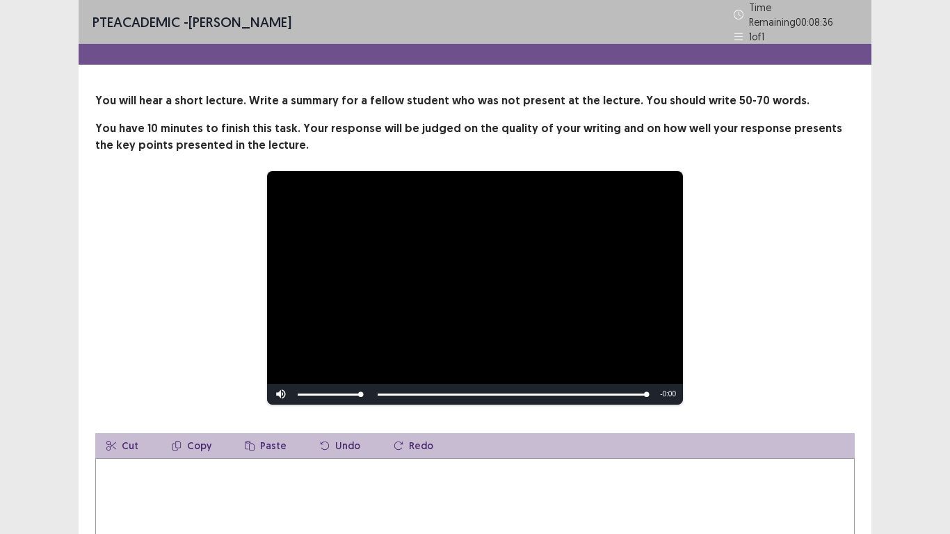
click at [163, 439] on textarea at bounding box center [474, 534] width 759 height 153
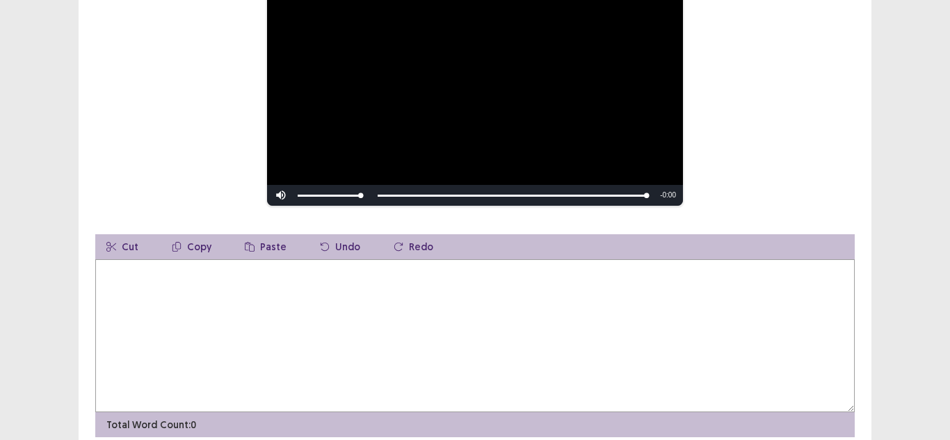
scroll to position [209, 0]
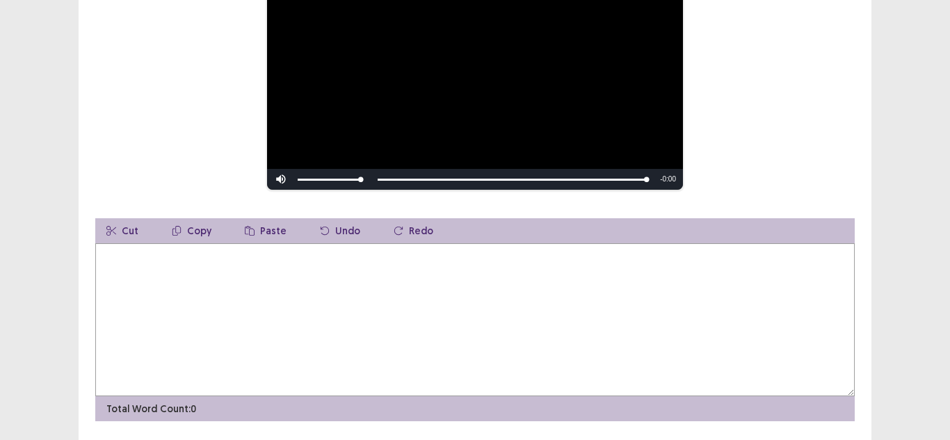
click at [159, 270] on textarea at bounding box center [474, 319] width 759 height 153
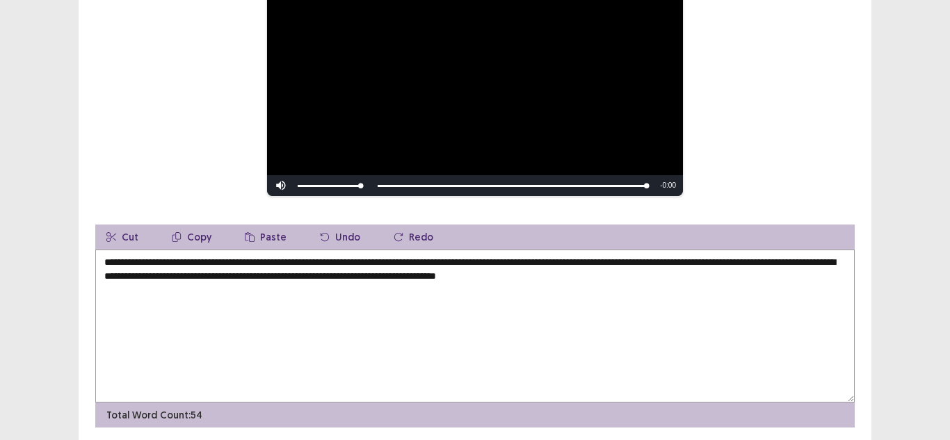
scroll to position [251, 0]
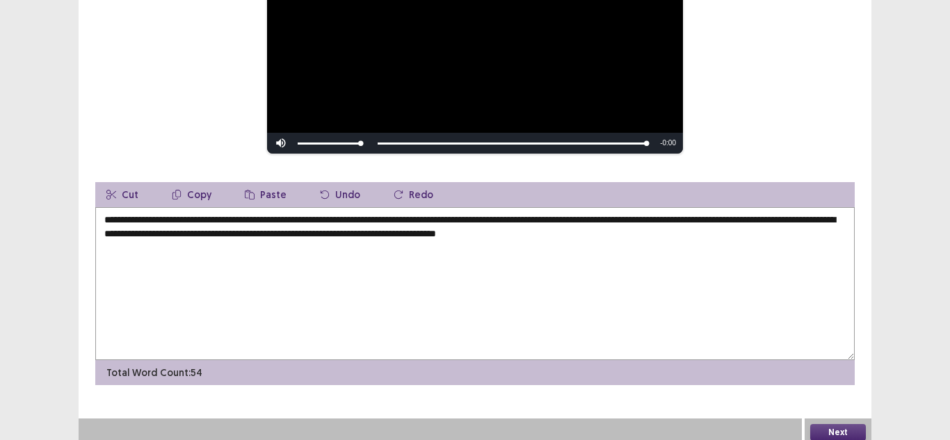
type textarea "**********"
click at [820, 425] on button "Next" at bounding box center [838, 432] width 56 height 17
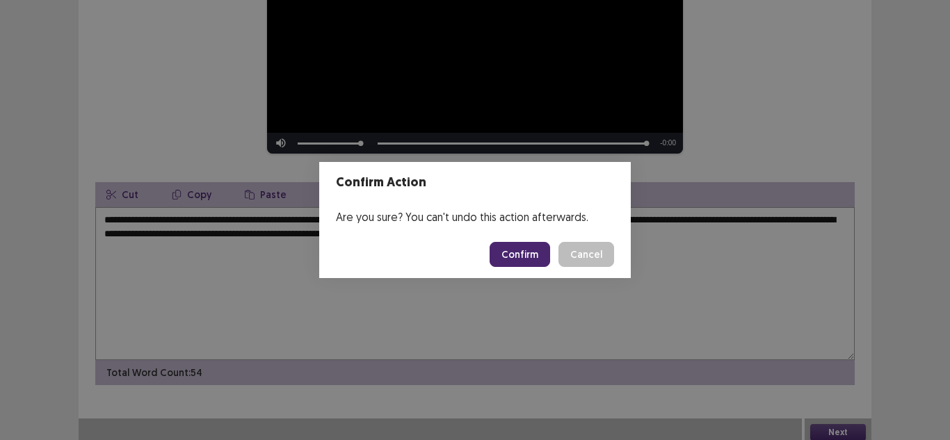
click at [521, 255] on button "Confirm" at bounding box center [519, 254] width 60 height 25
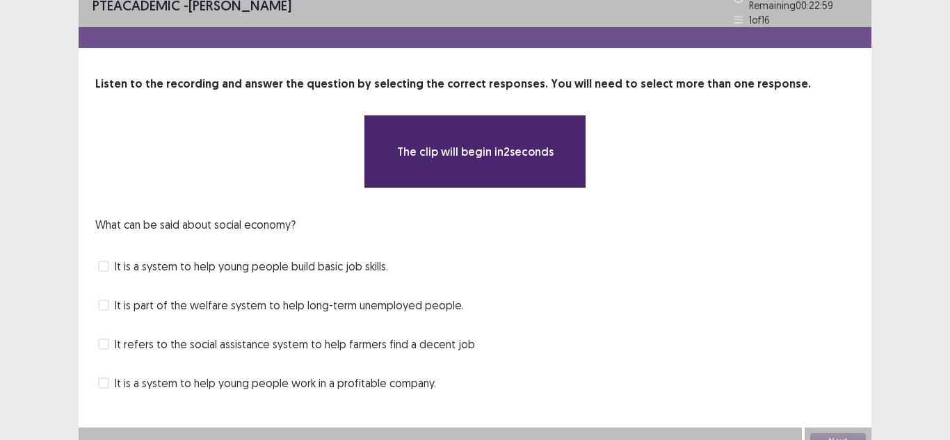
scroll to position [26, 0]
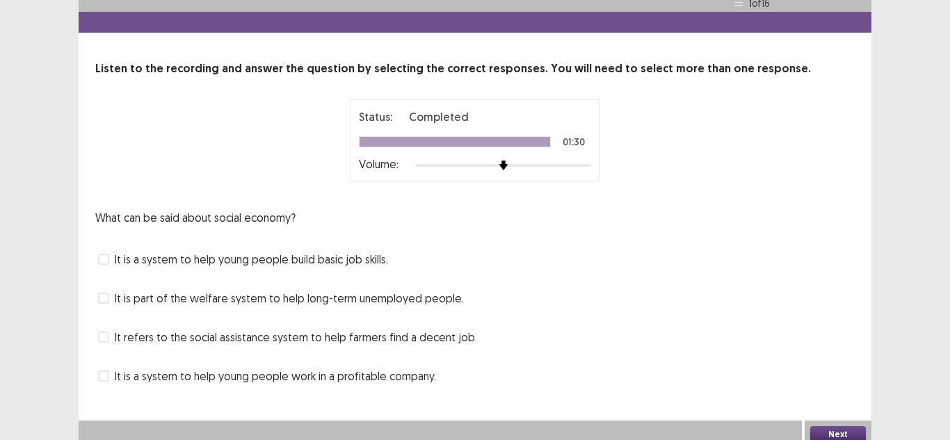
click at [148, 263] on span "It is a system to help young people build basic job skills." at bounding box center [251, 259] width 273 height 17
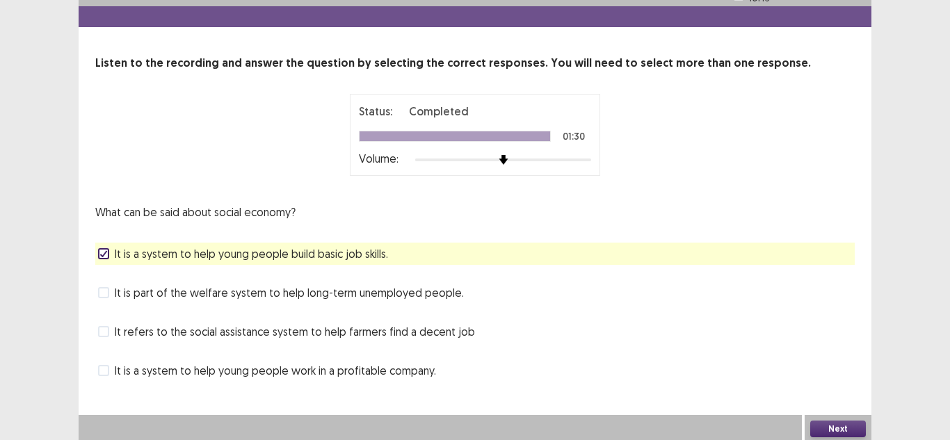
scroll to position [34, 0]
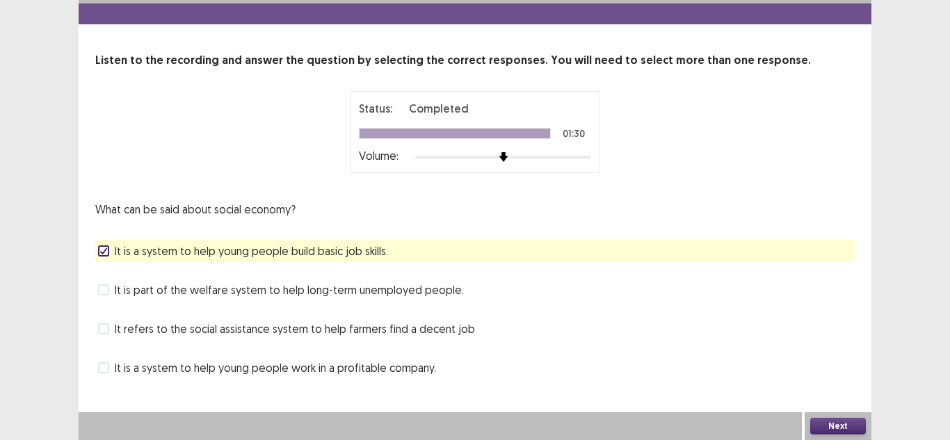
click at [106, 290] on span at bounding box center [103, 289] width 11 height 11
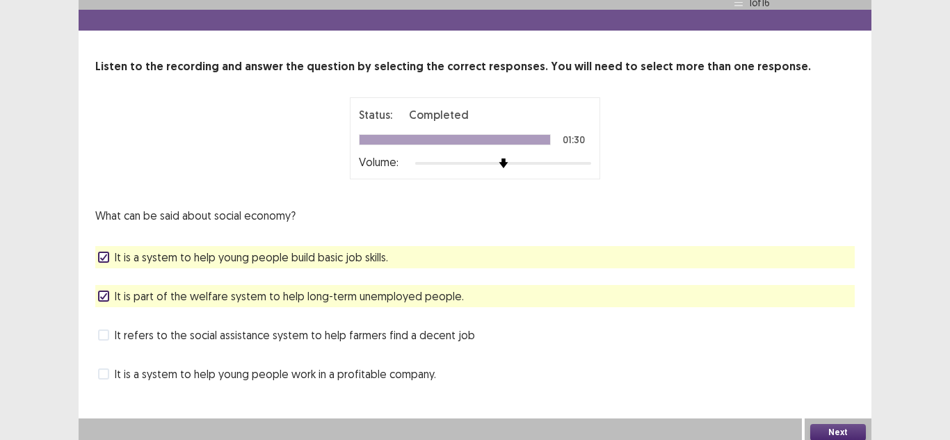
click at [845, 424] on button "Next" at bounding box center [838, 432] width 56 height 17
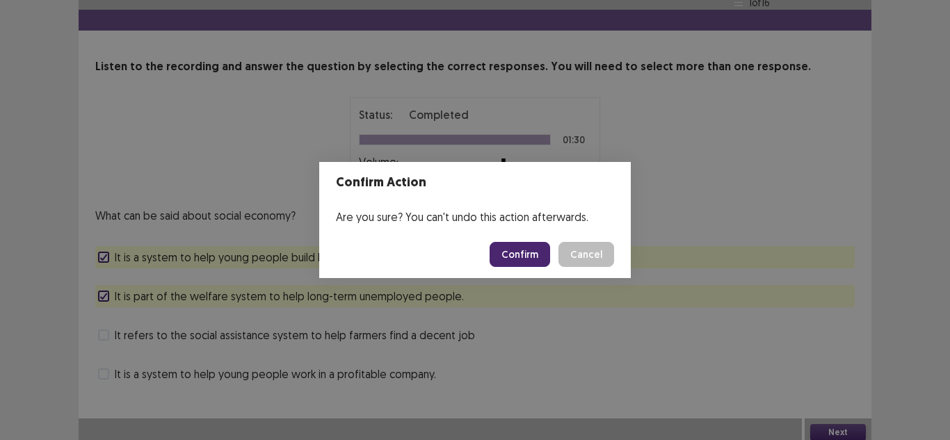
click at [540, 253] on button "Confirm" at bounding box center [519, 254] width 60 height 25
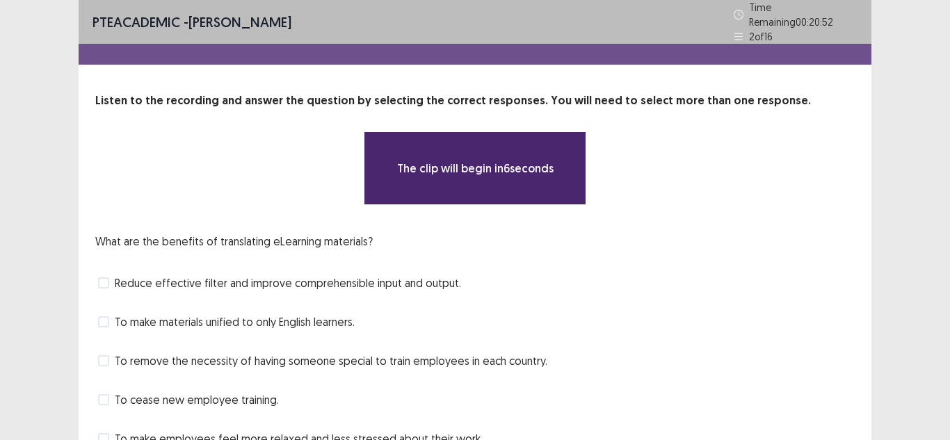
scroll to position [65, 0]
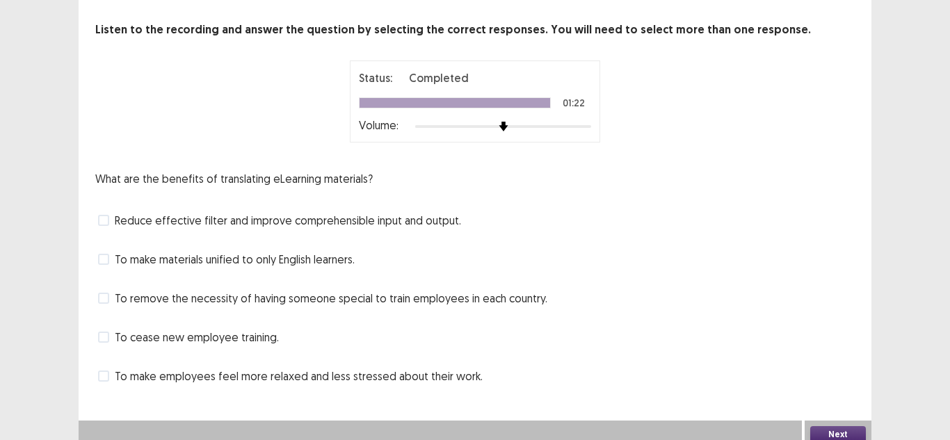
click at [134, 220] on span "Reduce effective filter and improve comprehensible input and output." at bounding box center [288, 220] width 346 height 17
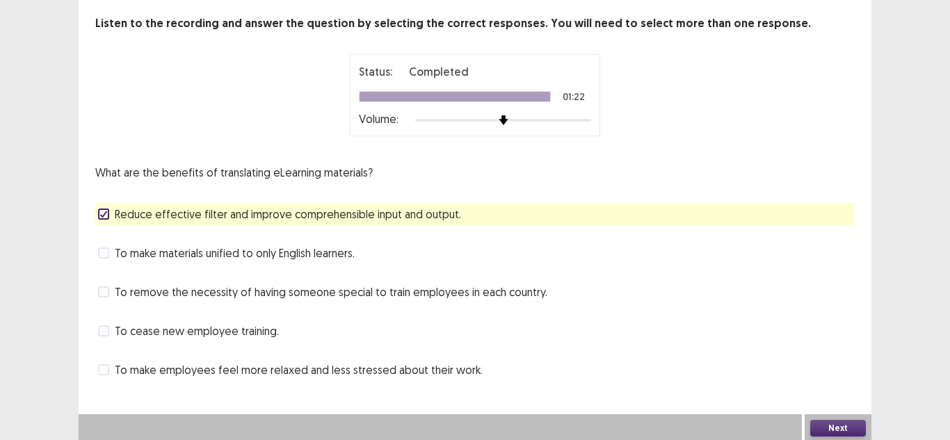
scroll to position [73, 0]
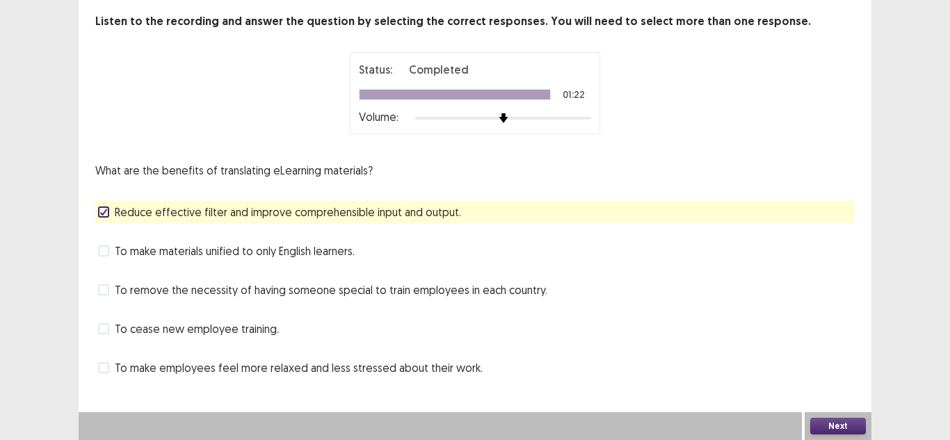
click at [161, 292] on span "To remove the necessity of having someone special to train employees in each co…" at bounding box center [331, 290] width 432 height 17
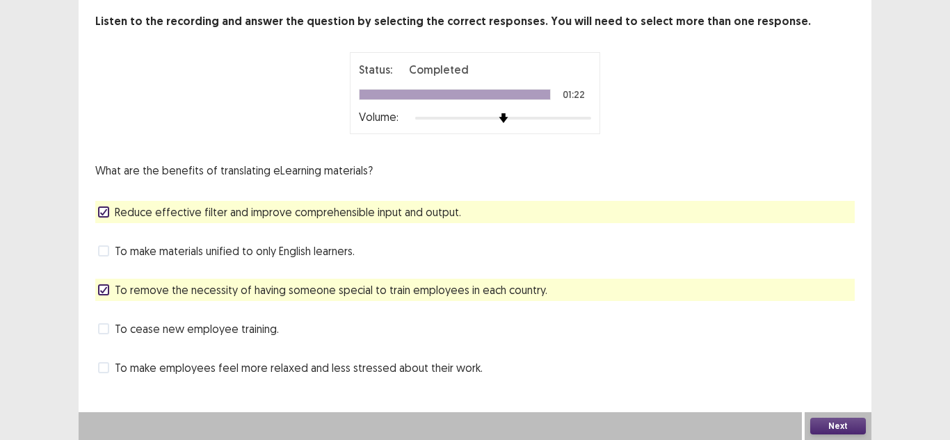
click at [168, 372] on span "To make employees feel more relaxed and less stressed about their work." at bounding box center [299, 367] width 368 height 17
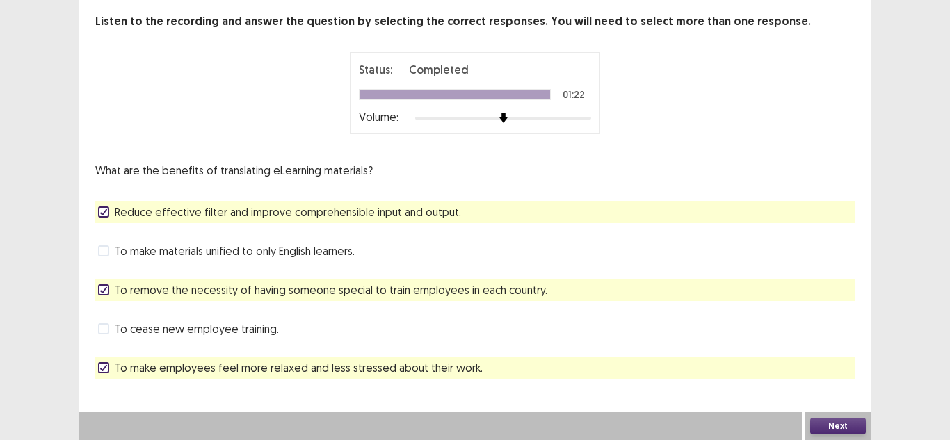
click at [836, 428] on button "Next" at bounding box center [838, 426] width 56 height 17
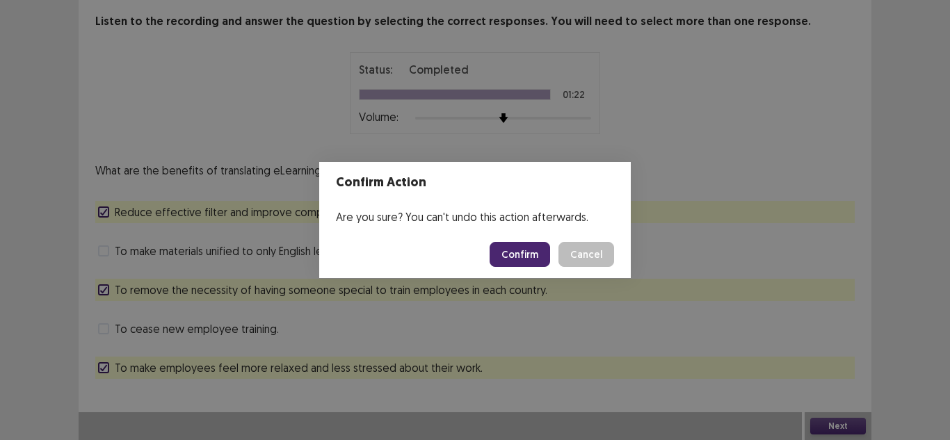
click at [521, 250] on button "Confirm" at bounding box center [519, 254] width 60 height 25
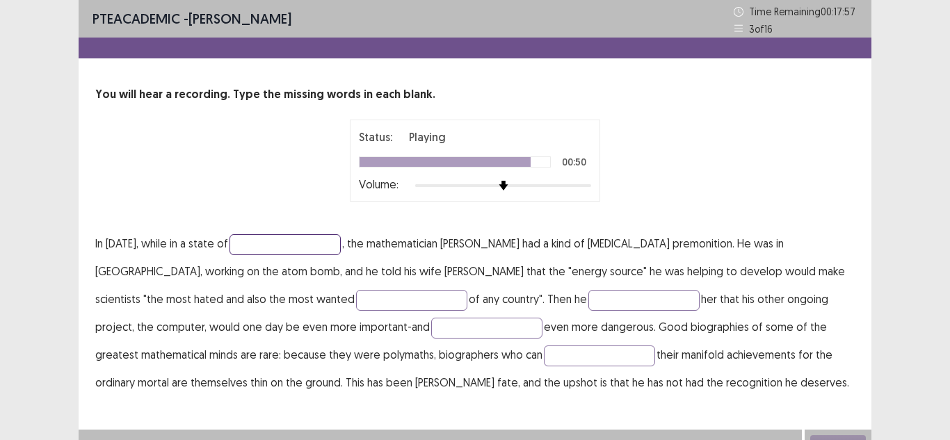
click at [229, 242] on input "text" at bounding box center [284, 244] width 111 height 21
type input "*********"
click at [356, 301] on input "text" at bounding box center [411, 300] width 111 height 21
type input "********"
click at [588, 300] on input "text" at bounding box center [643, 300] width 111 height 21
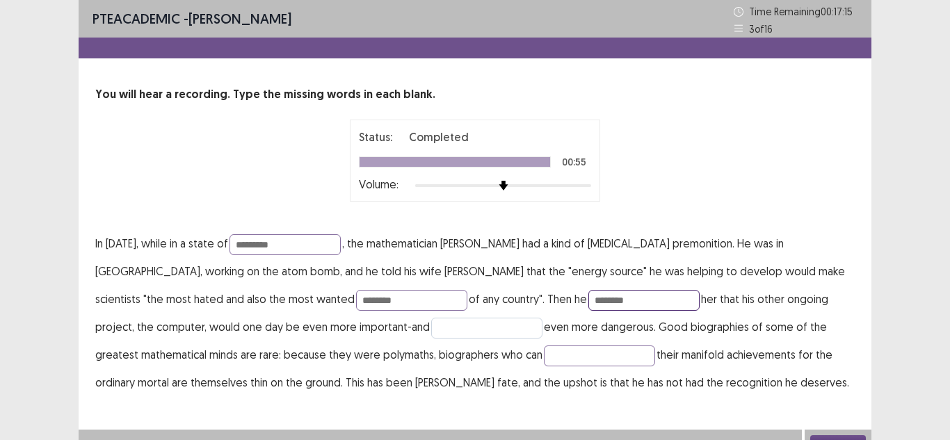
type input "********"
click at [431, 330] on input "text" at bounding box center [486, 328] width 111 height 21
type input "**********"
click at [544, 349] on input "text" at bounding box center [599, 356] width 111 height 21
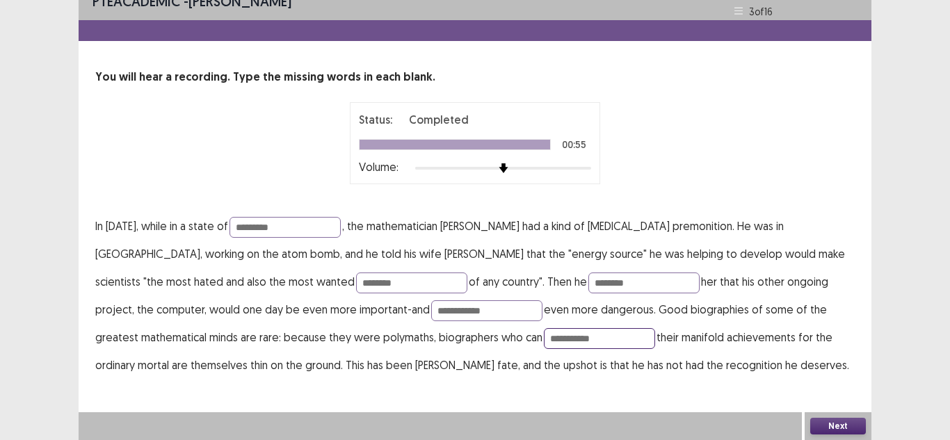
type input "**********"
click at [846, 425] on button "Next" at bounding box center [838, 426] width 56 height 17
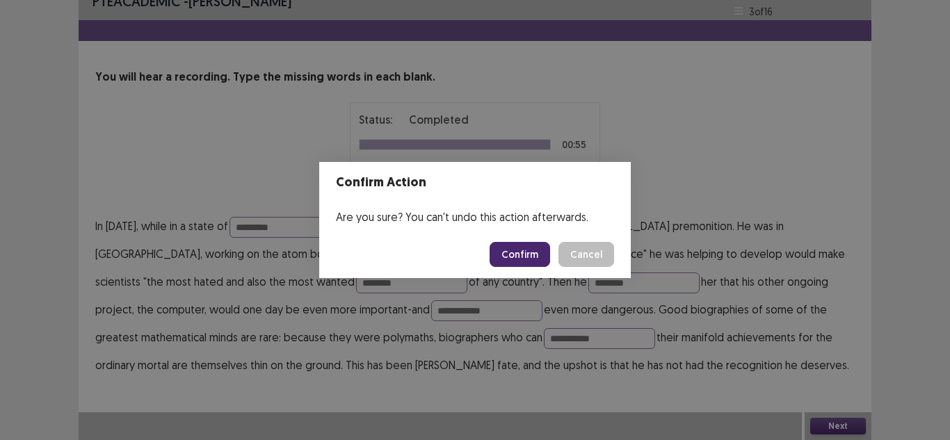
click at [521, 251] on button "Confirm" at bounding box center [519, 254] width 60 height 25
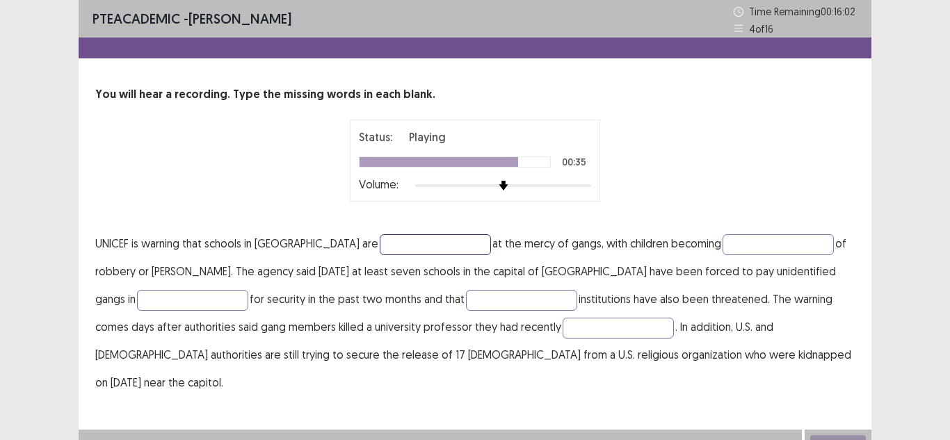
click at [380, 252] on input "text" at bounding box center [435, 244] width 111 height 21
type input "**********"
click at [722, 245] on input "text" at bounding box center [777, 244] width 111 height 21
type input "*******"
click at [166, 297] on input "text" at bounding box center [192, 300] width 111 height 21
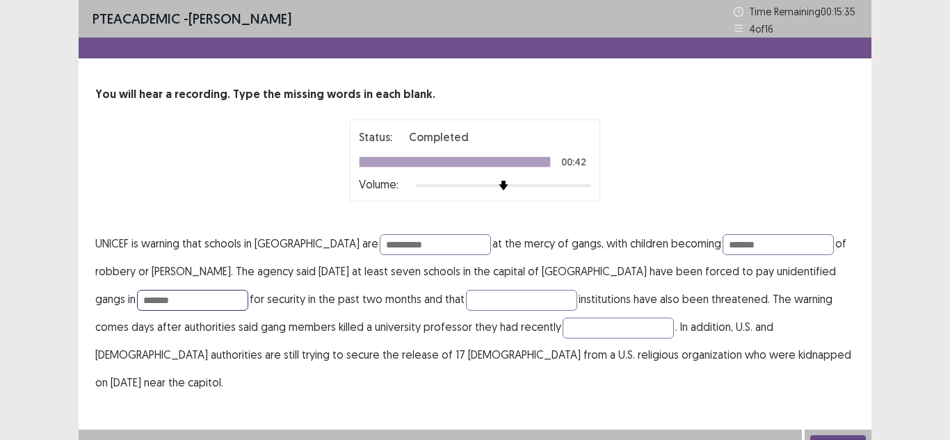
type input "*******"
type input "**********"
type input "********"
click at [836, 435] on button "Next" at bounding box center [838, 443] width 56 height 17
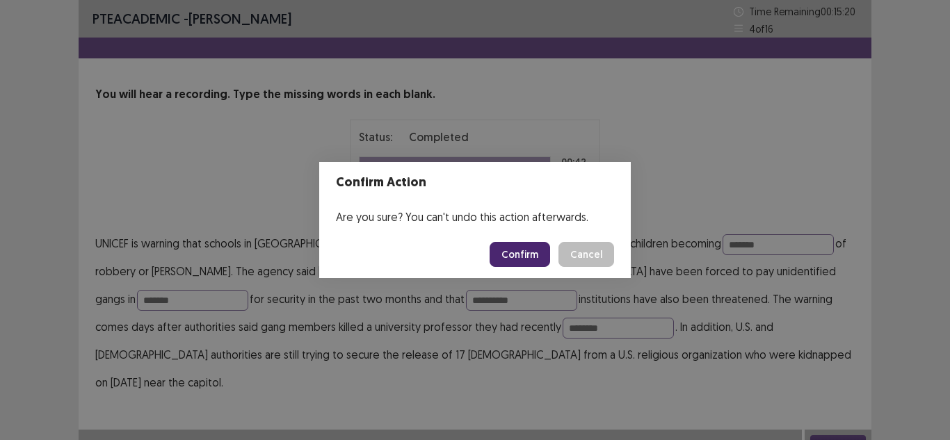
click at [521, 244] on button "Confirm" at bounding box center [519, 254] width 60 height 25
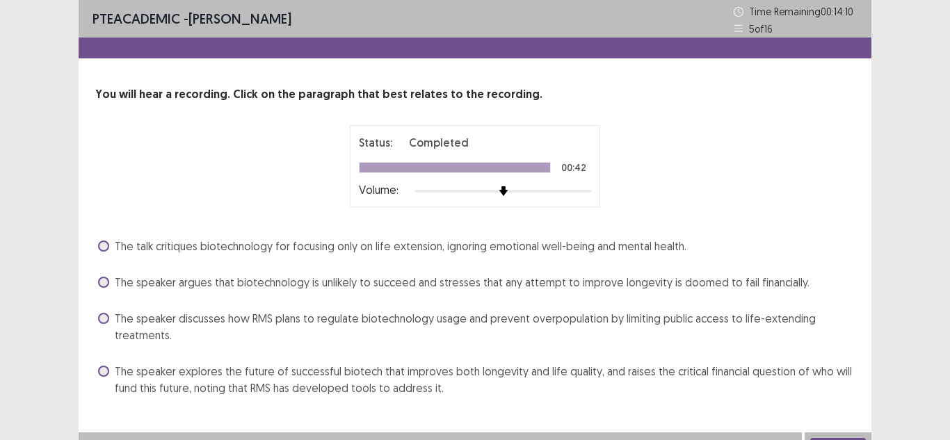
click at [105, 371] on span at bounding box center [103, 371] width 11 height 11
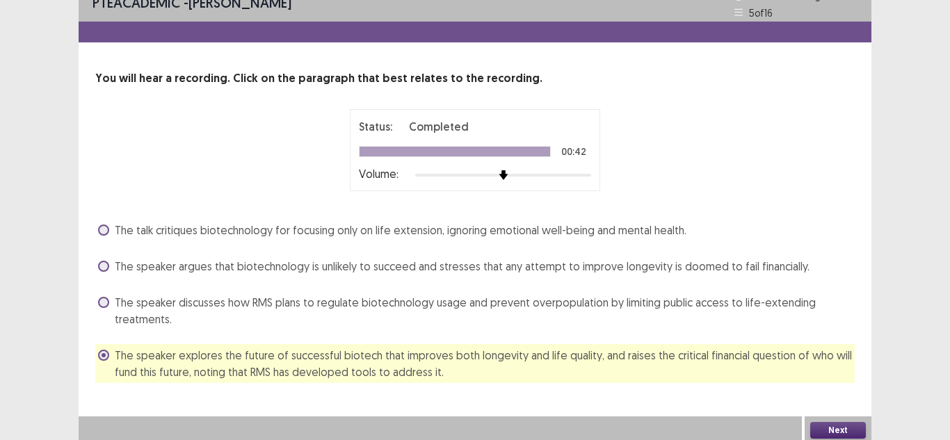
scroll to position [20, 0]
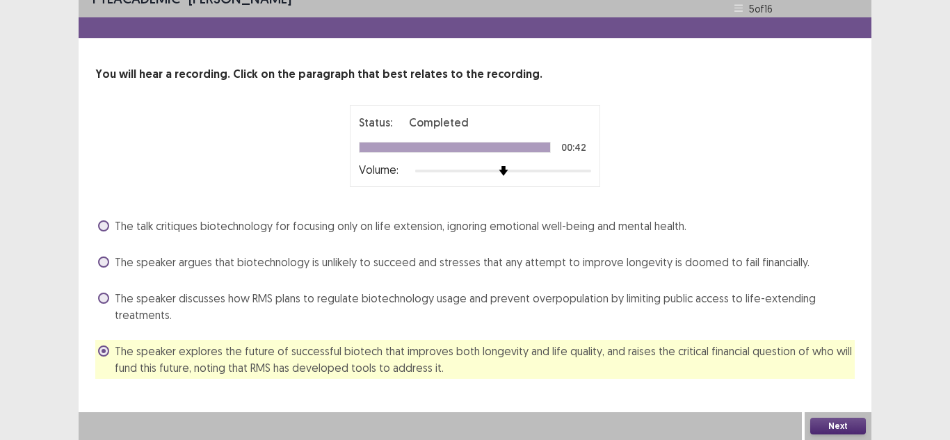
click at [839, 426] on button "Next" at bounding box center [838, 426] width 56 height 17
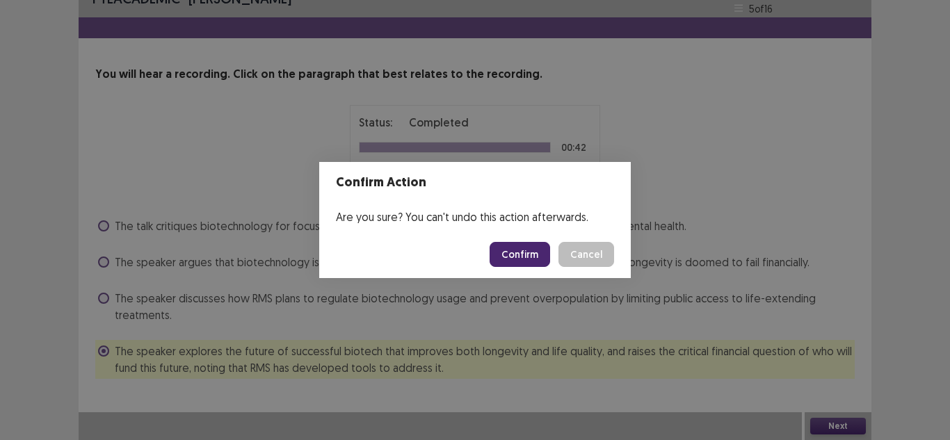
click at [536, 251] on button "Confirm" at bounding box center [519, 254] width 60 height 25
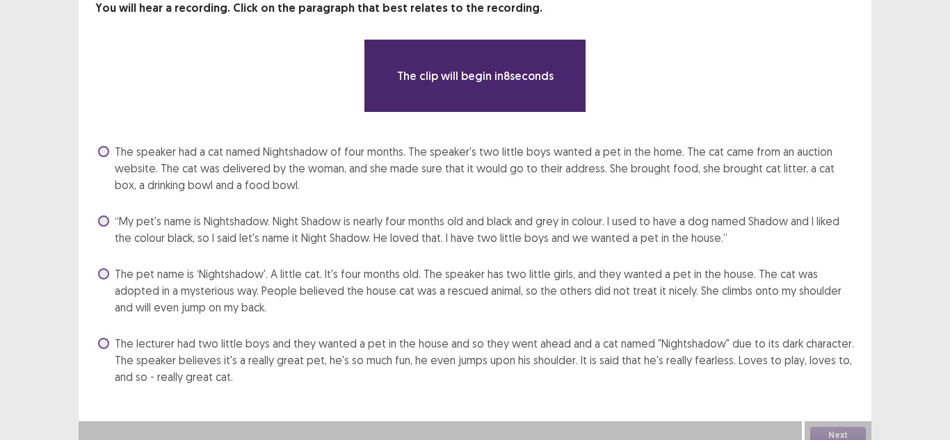
scroll to position [95, 0]
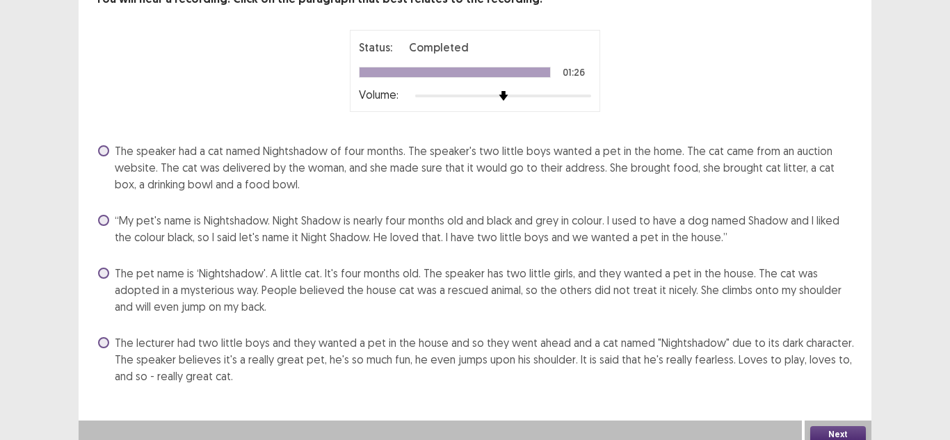
click at [213, 165] on span "The speaker had a cat named Nightshadow of four months. The speaker's two littl…" at bounding box center [485, 168] width 740 height 50
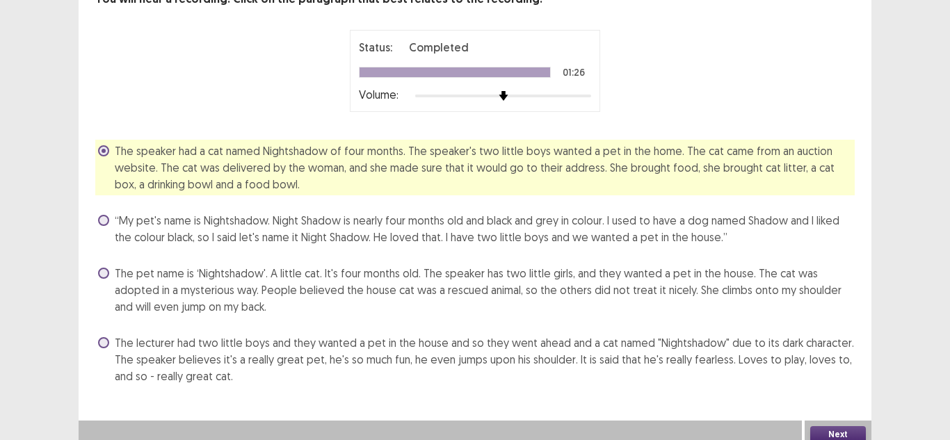
click at [829, 430] on button "Next" at bounding box center [838, 434] width 56 height 17
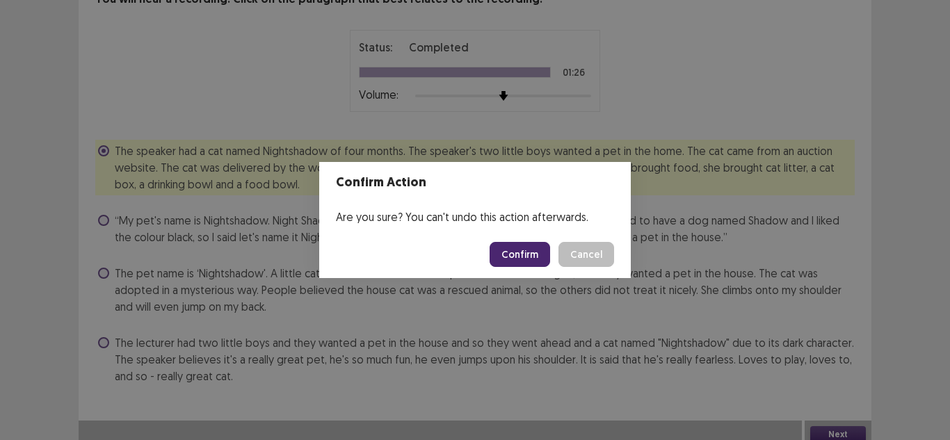
click at [514, 261] on button "Confirm" at bounding box center [519, 254] width 60 height 25
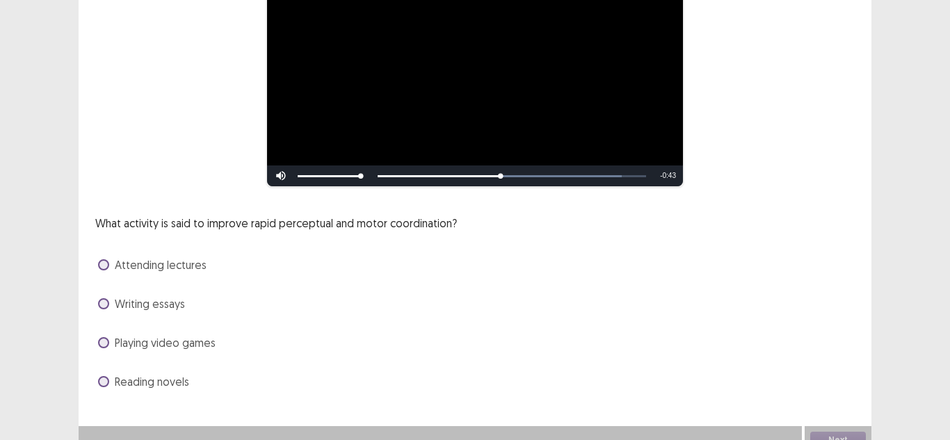
scroll to position [187, 0]
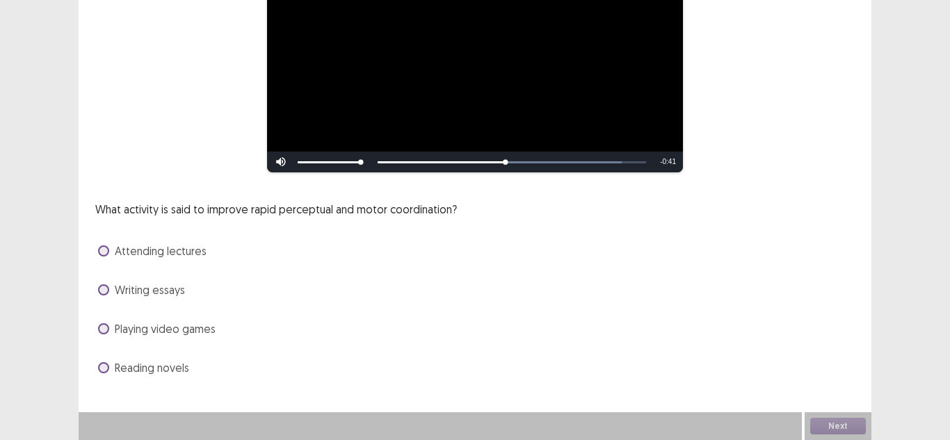
click at [105, 331] on span at bounding box center [103, 328] width 11 height 11
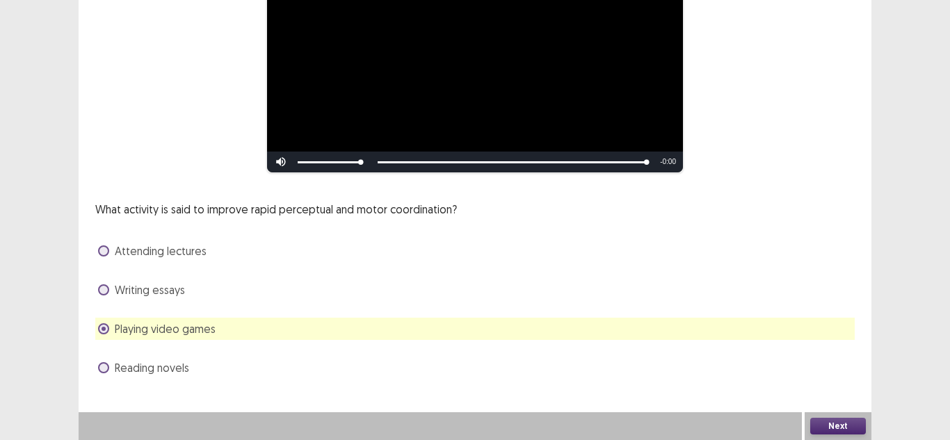
click at [836, 424] on button "Next" at bounding box center [838, 426] width 56 height 17
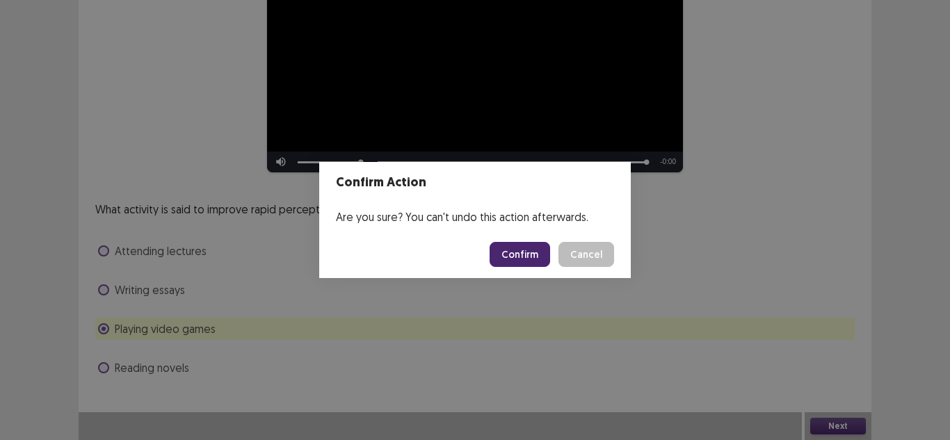
click at [519, 247] on button "Confirm" at bounding box center [519, 254] width 60 height 25
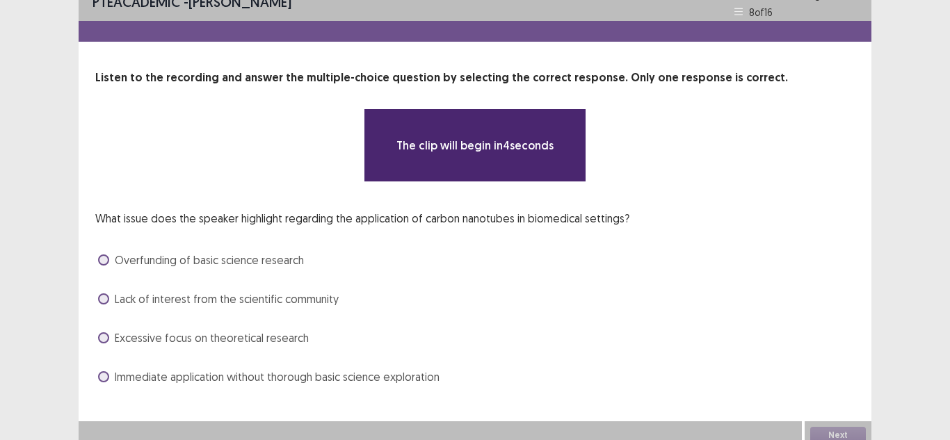
scroll to position [26, 0]
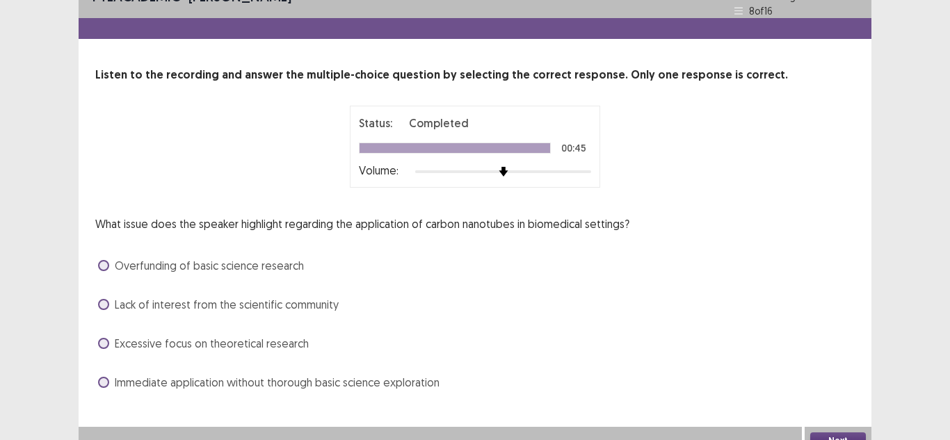
click at [350, 378] on span "Immediate application without thorough basic science exploration" at bounding box center [277, 382] width 325 height 17
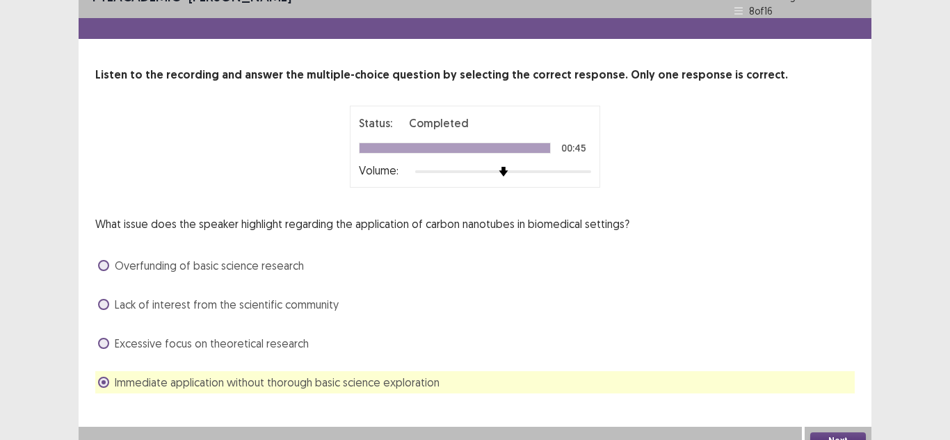
click at [844, 432] on button "Next" at bounding box center [838, 440] width 56 height 17
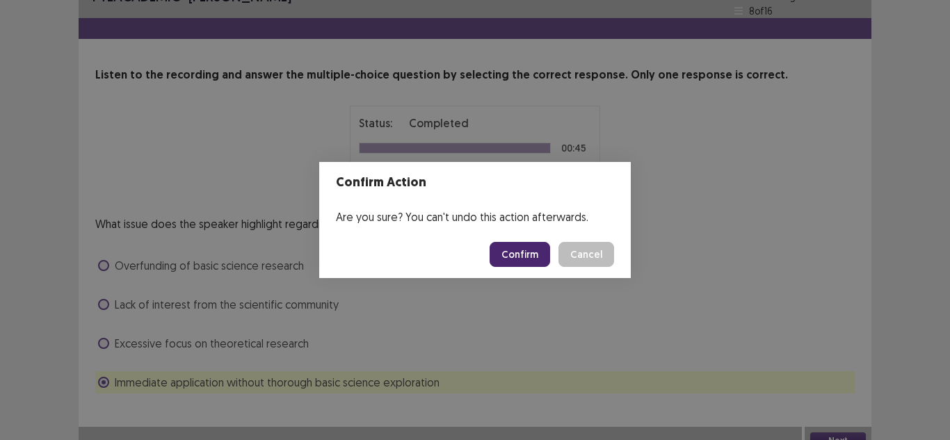
click at [537, 256] on button "Confirm" at bounding box center [519, 254] width 60 height 25
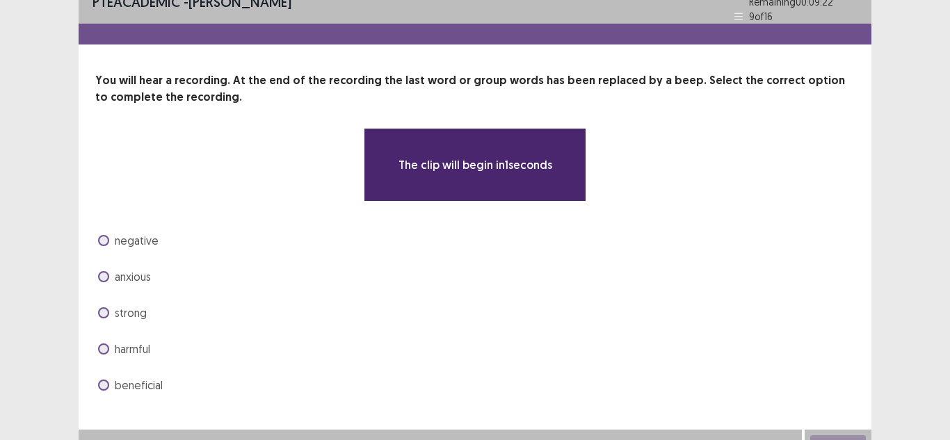
scroll to position [31, 0]
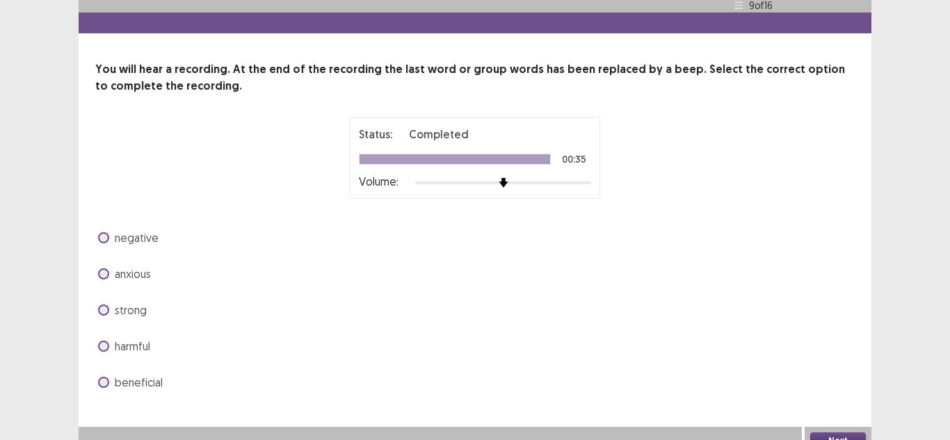
click at [104, 380] on span at bounding box center [103, 382] width 11 height 11
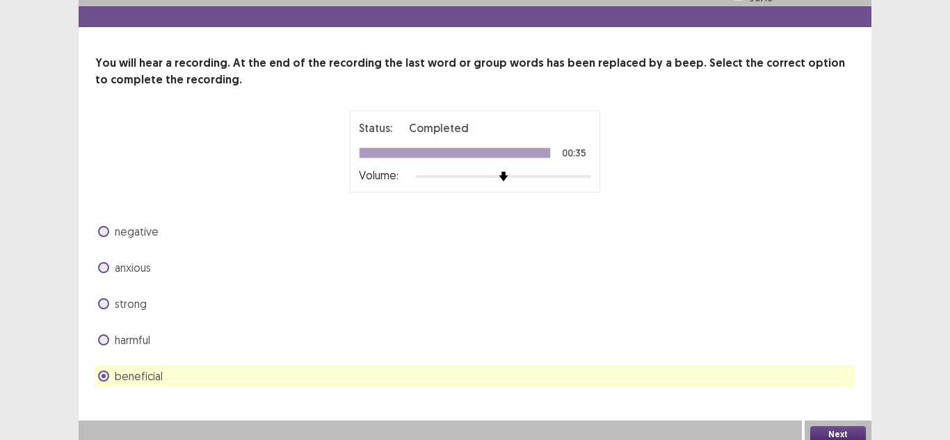
click at [850, 430] on button "Next" at bounding box center [838, 434] width 56 height 17
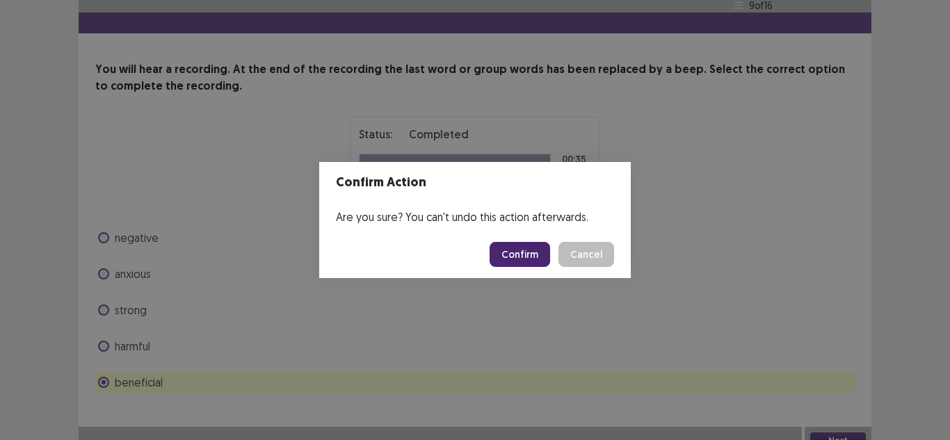
click at [507, 254] on button "Confirm" at bounding box center [519, 254] width 60 height 25
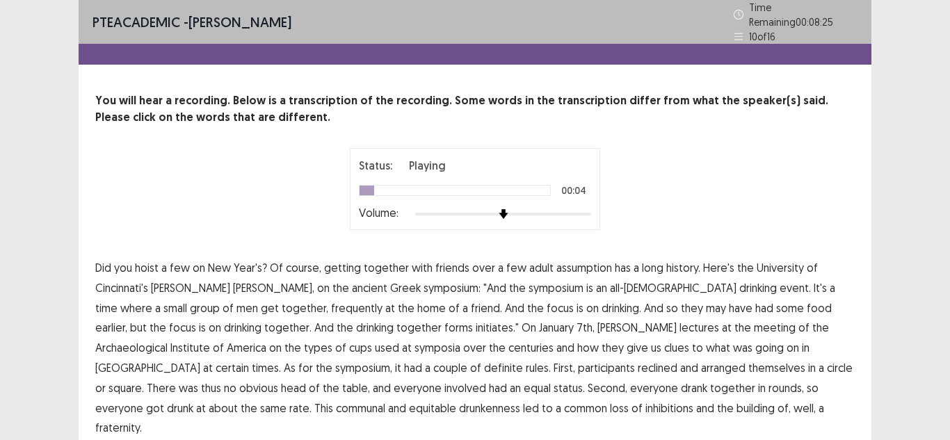
click at [565, 263] on span "assumption" at bounding box center [584, 267] width 56 height 17
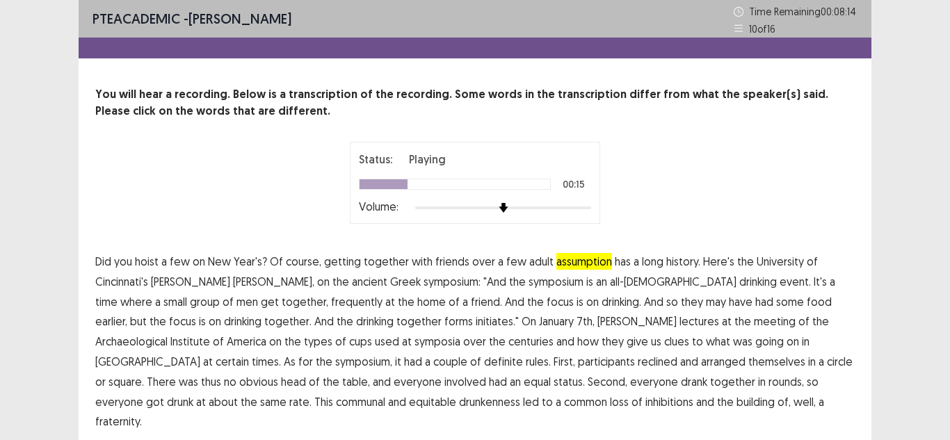
click at [331, 304] on span "frequently" at bounding box center [356, 301] width 51 height 17
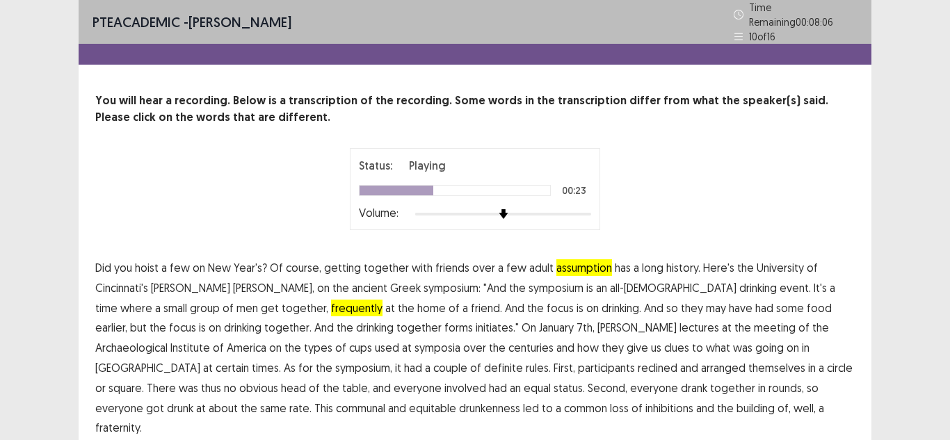
click at [476, 322] on span "initiates."" at bounding box center [497, 327] width 43 height 17
click at [249, 359] on span "certain" at bounding box center [232, 367] width 33 height 17
click at [459, 407] on span "drunkenness" at bounding box center [489, 408] width 61 height 17
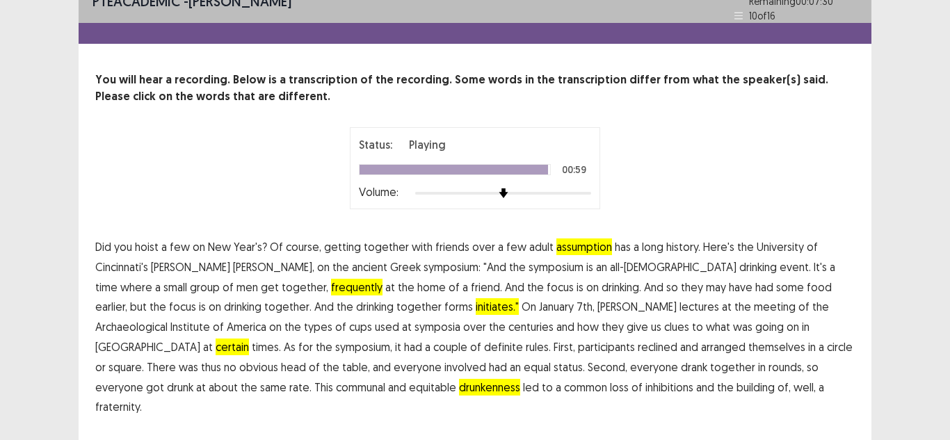
scroll to position [33, 0]
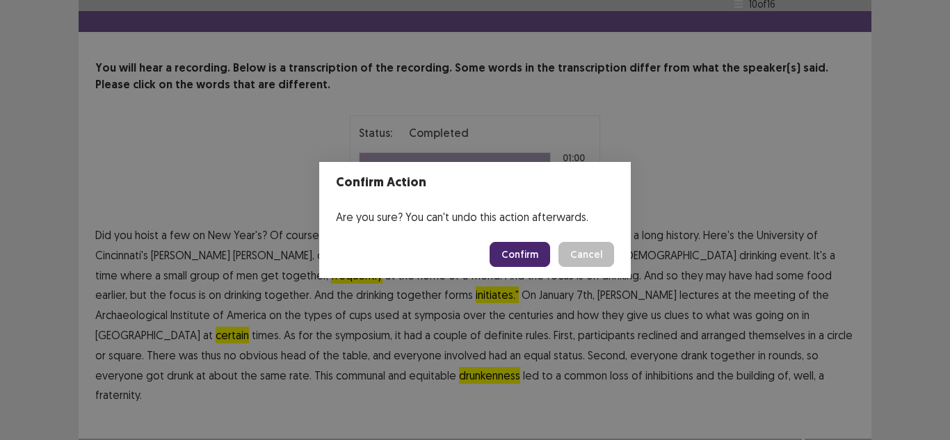
click at [508, 249] on button "Confirm" at bounding box center [519, 254] width 60 height 25
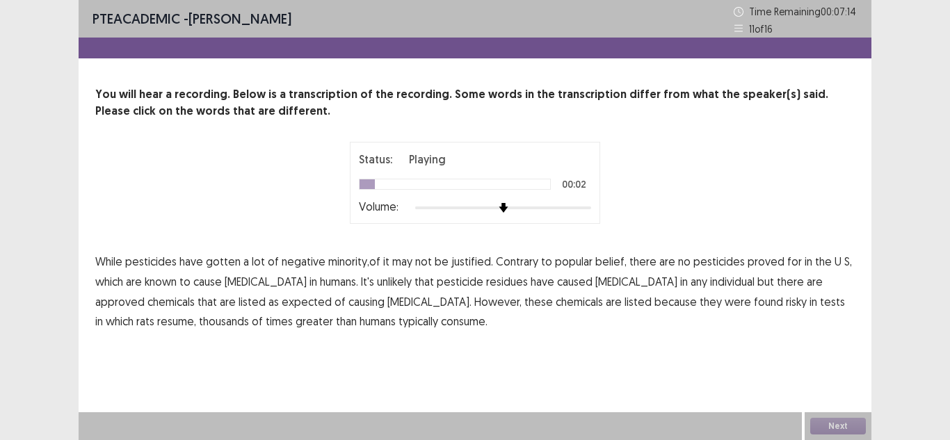
click at [348, 264] on span "minority,of" at bounding box center [354, 261] width 52 height 17
click at [383, 261] on span "it" at bounding box center [386, 261] width 6 height 17
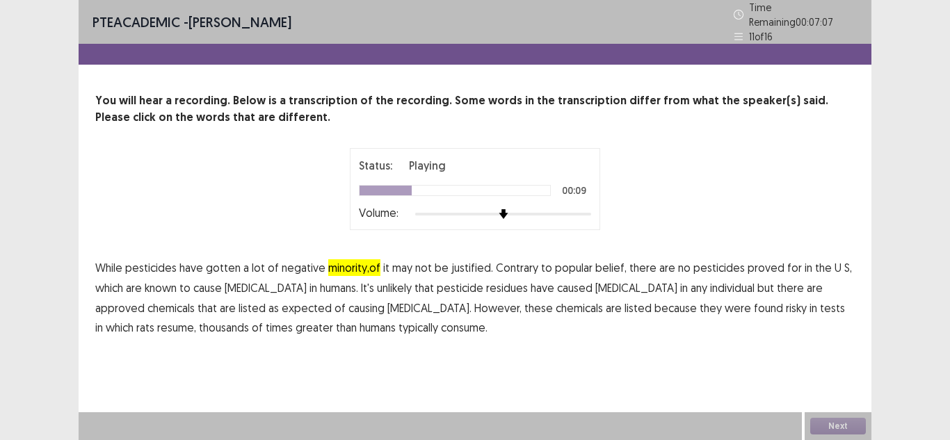
click at [383, 260] on span "it" at bounding box center [386, 267] width 6 height 17
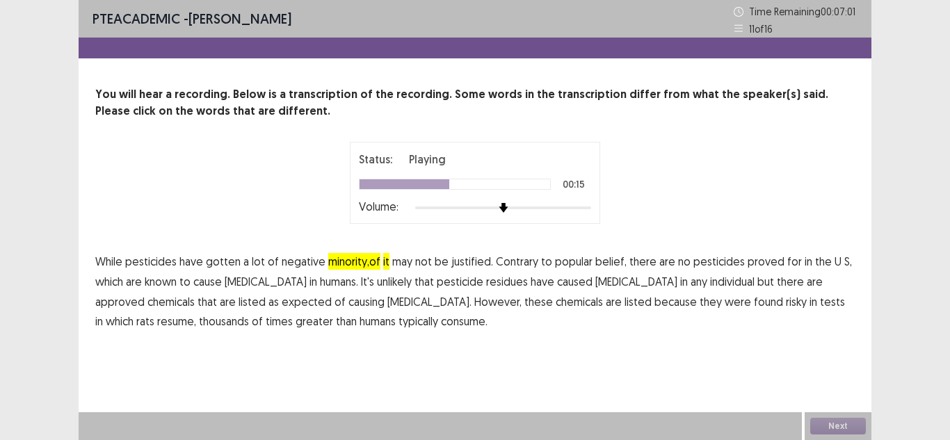
click at [486, 284] on span "residues" at bounding box center [507, 281] width 42 height 17
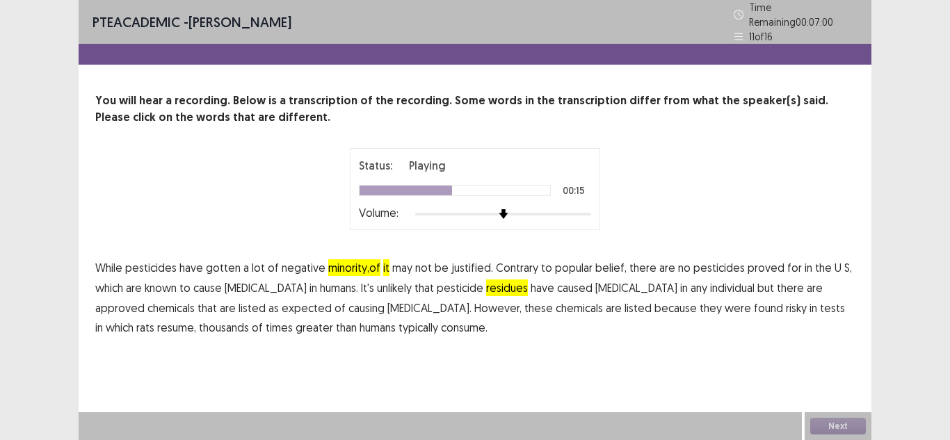
click at [486, 284] on span "residues" at bounding box center [507, 287] width 42 height 17
click at [196, 319] on span "resume," at bounding box center [176, 327] width 39 height 17
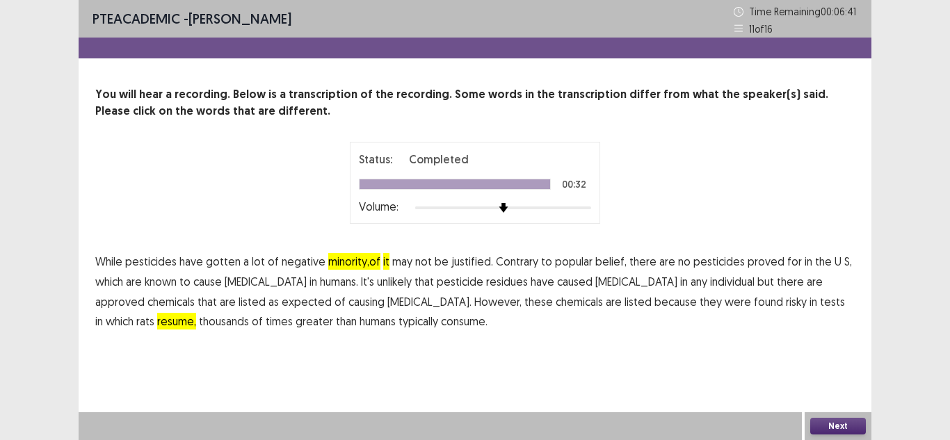
click at [842, 418] on button "Next" at bounding box center [838, 426] width 56 height 17
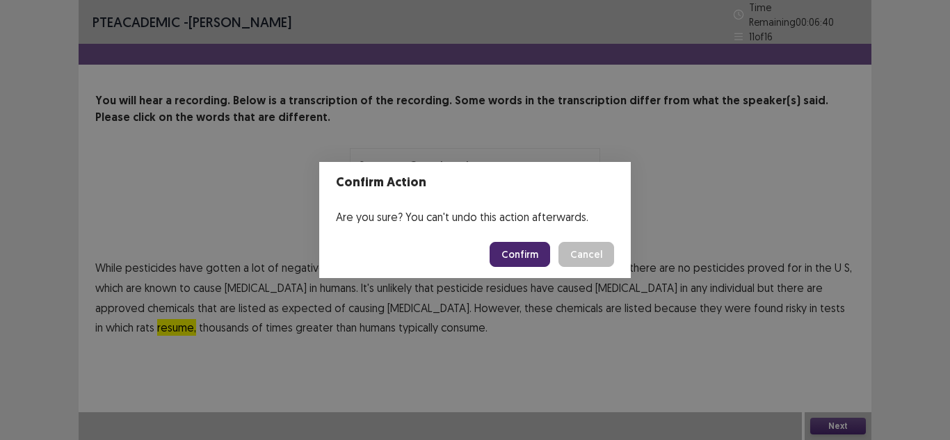
click at [517, 254] on button "Confirm" at bounding box center [519, 254] width 60 height 25
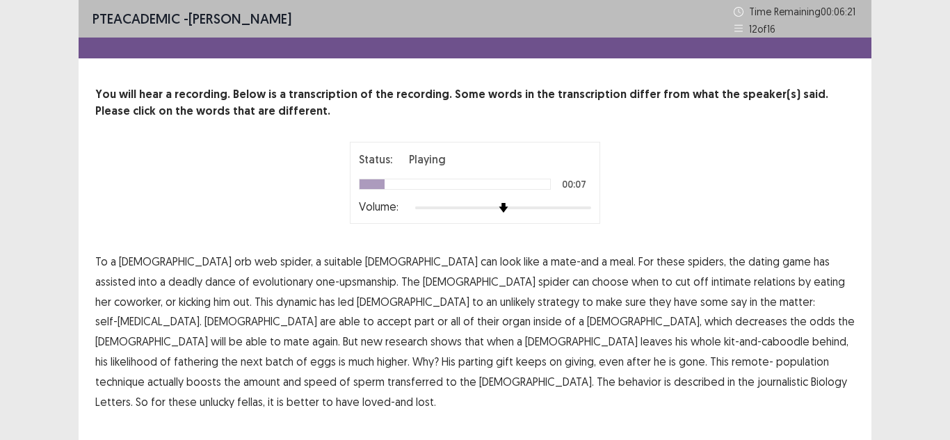
click at [136, 273] on span "assisted" at bounding box center [115, 281] width 40 height 17
click at [163, 293] on span "coworker," at bounding box center [138, 301] width 49 height 17
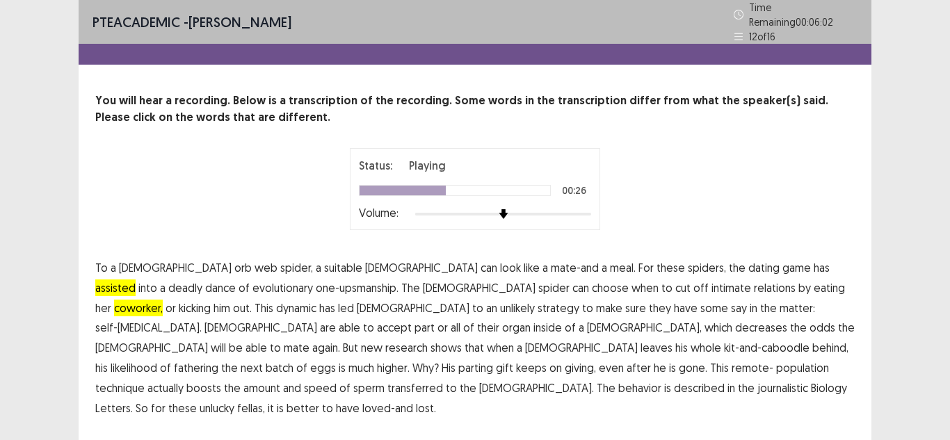
click at [412, 319] on span "accept" at bounding box center [394, 327] width 35 height 17
click at [776, 365] on span "population" at bounding box center [802, 367] width 53 height 17
click at [757, 380] on span "journalistic" at bounding box center [782, 388] width 51 height 17
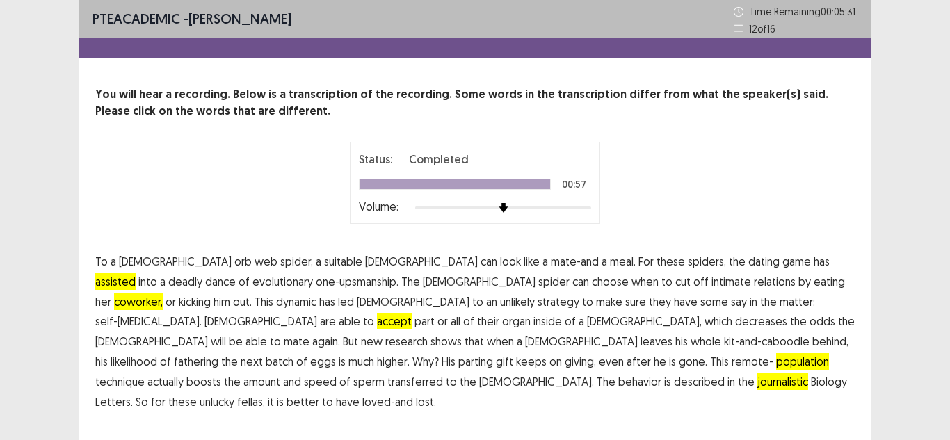
scroll to position [13, 0]
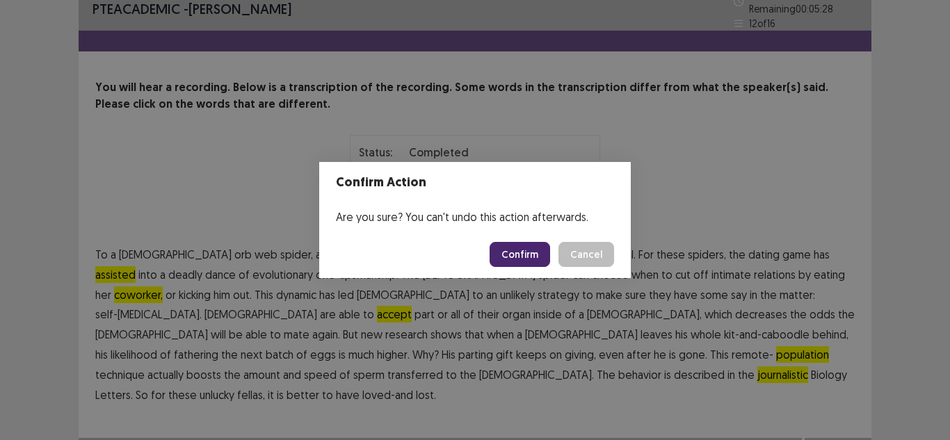
click at [536, 260] on button "Confirm" at bounding box center [519, 254] width 60 height 25
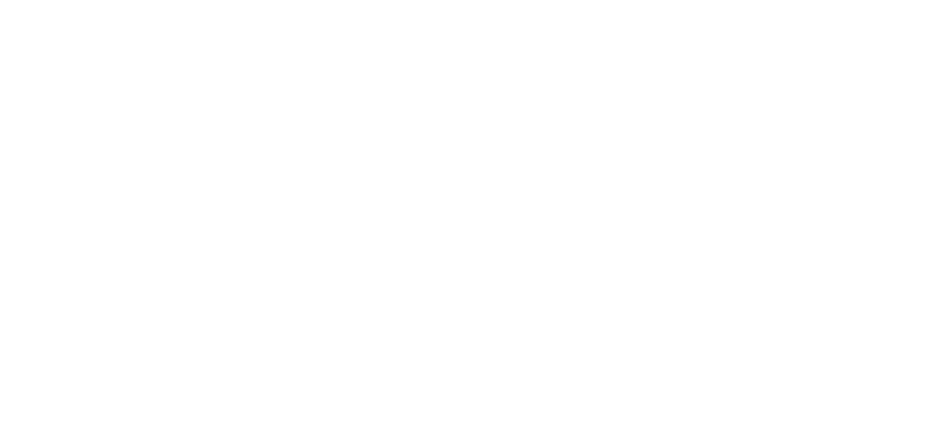
scroll to position [0, 0]
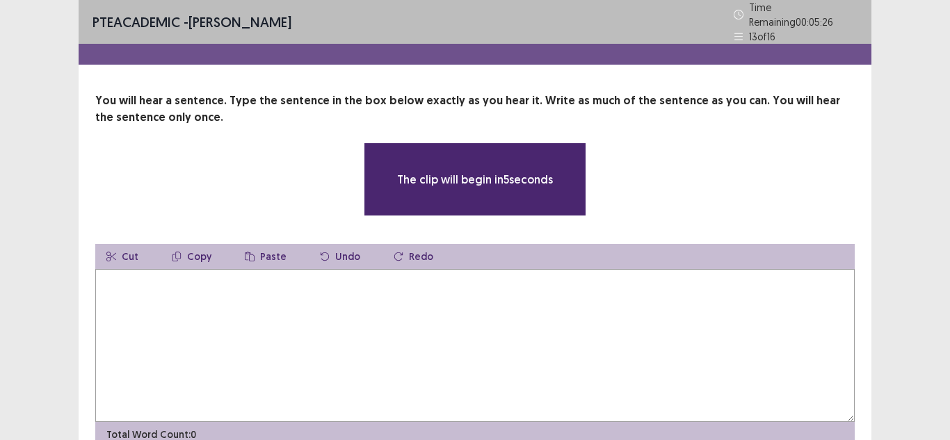
click at [151, 257] on div "Cut Copy Paste Undo Redo" at bounding box center [474, 256] width 759 height 25
click at [122, 276] on textarea at bounding box center [474, 345] width 759 height 153
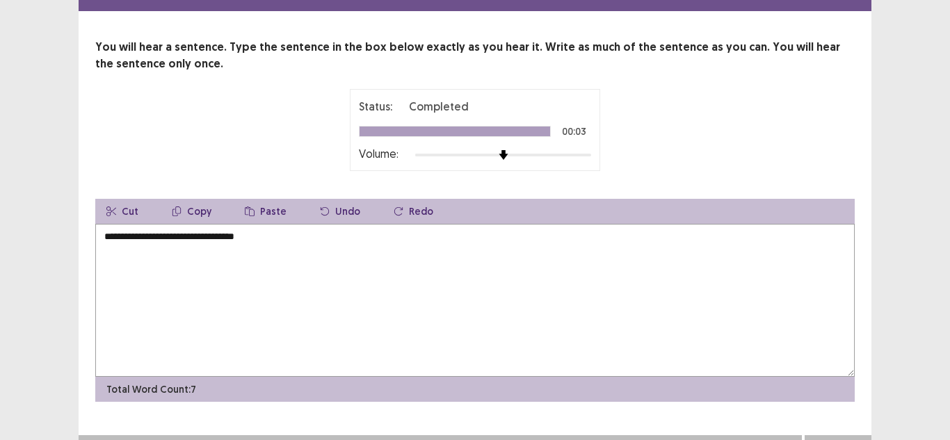
scroll to position [70, 0]
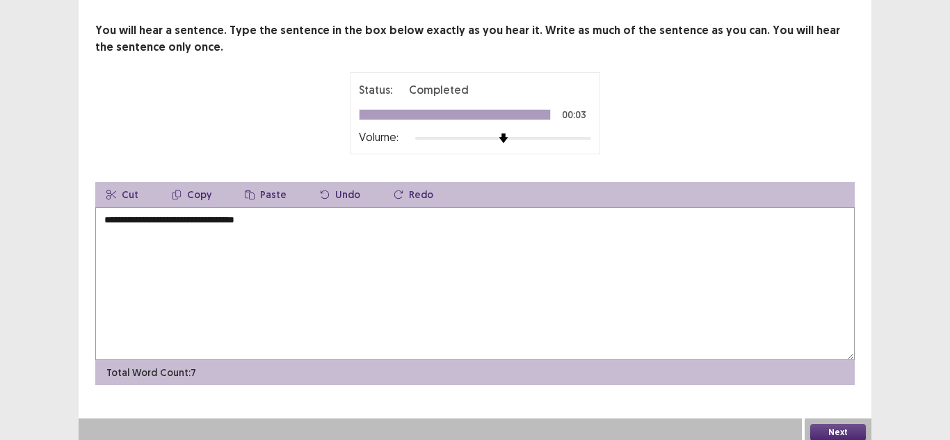
type textarea "**********"
click at [851, 424] on button "Next" at bounding box center [838, 432] width 56 height 17
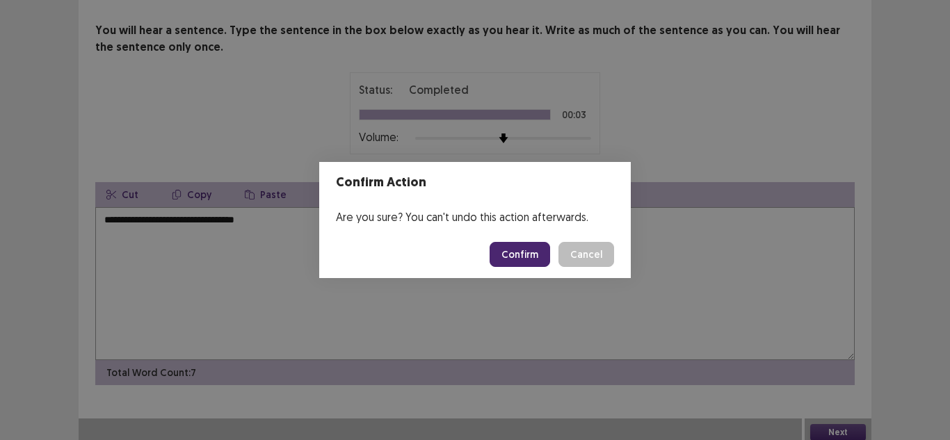
click at [541, 250] on button "Confirm" at bounding box center [519, 254] width 60 height 25
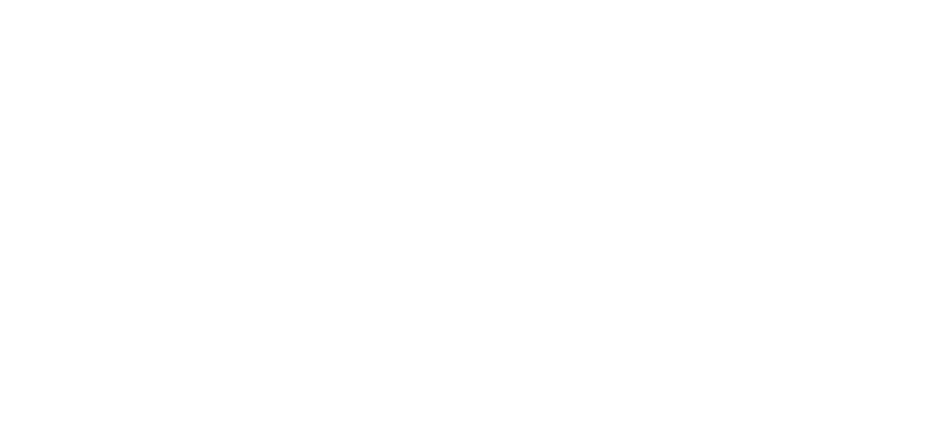
scroll to position [0, 0]
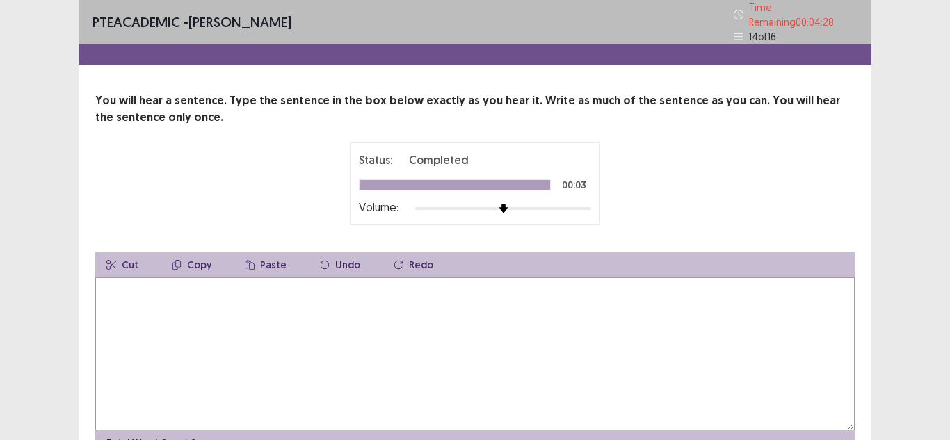
click at [482, 319] on textarea at bounding box center [474, 353] width 759 height 153
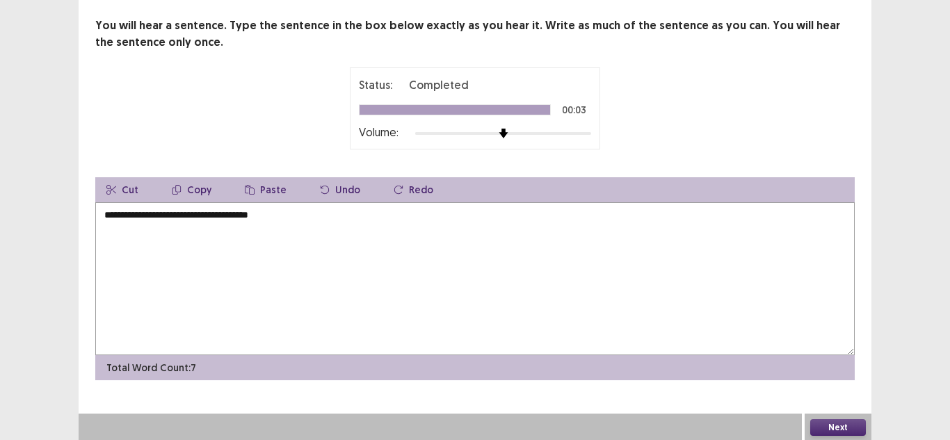
scroll to position [70, 0]
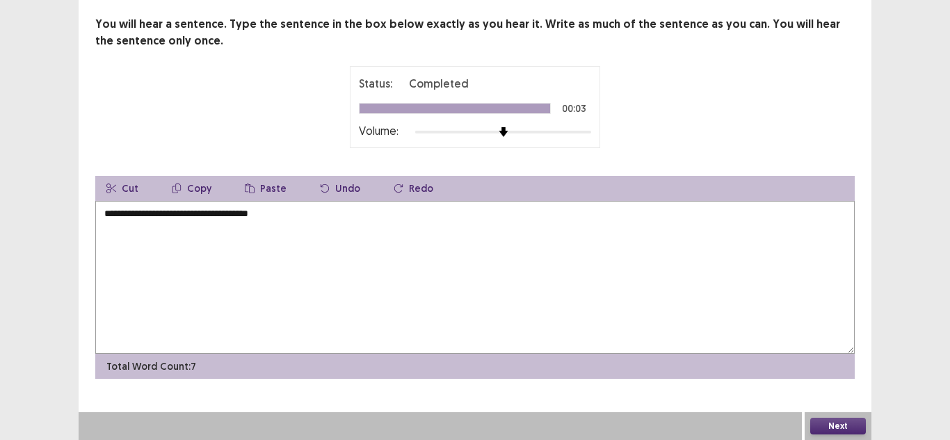
type textarea "**********"
click at [850, 419] on button "Next" at bounding box center [838, 426] width 56 height 17
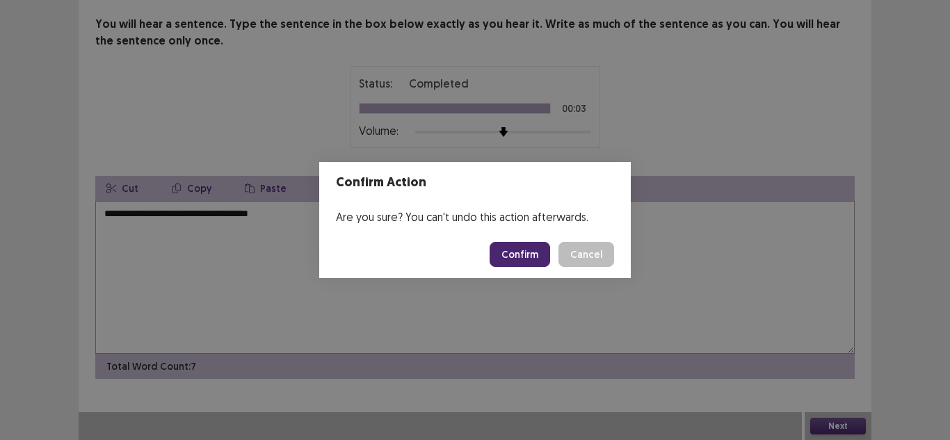
click at [526, 249] on button "Confirm" at bounding box center [519, 254] width 60 height 25
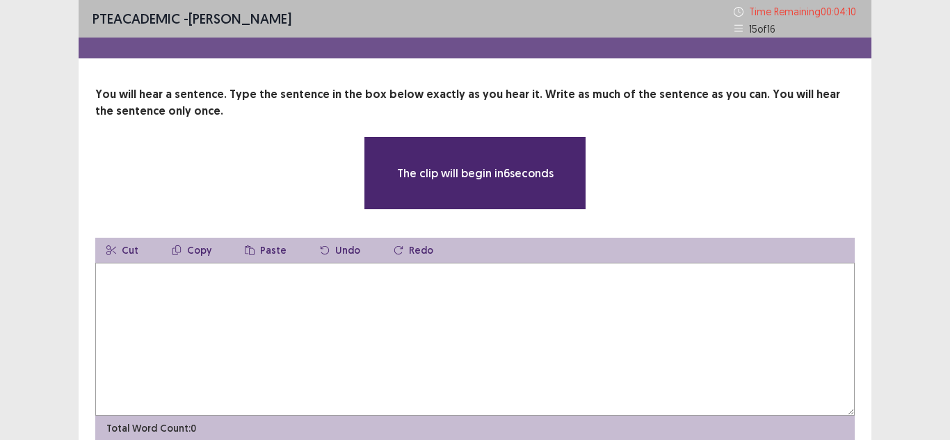
click at [263, 288] on textarea at bounding box center [474, 339] width 759 height 153
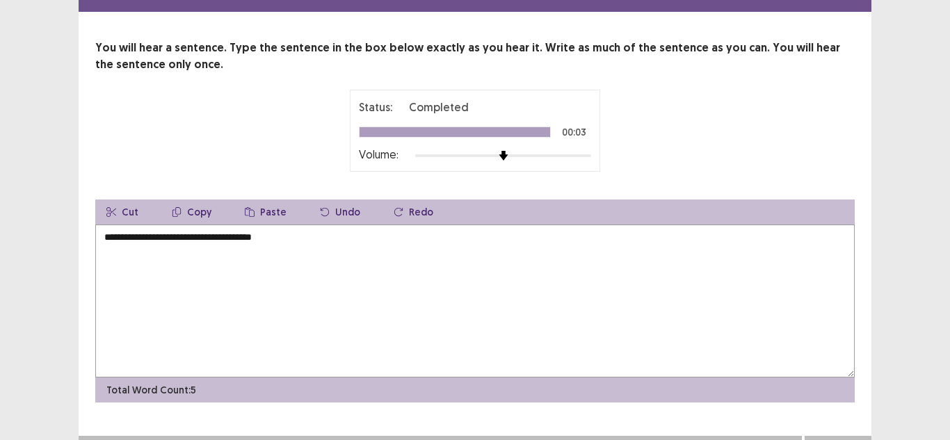
scroll to position [70, 0]
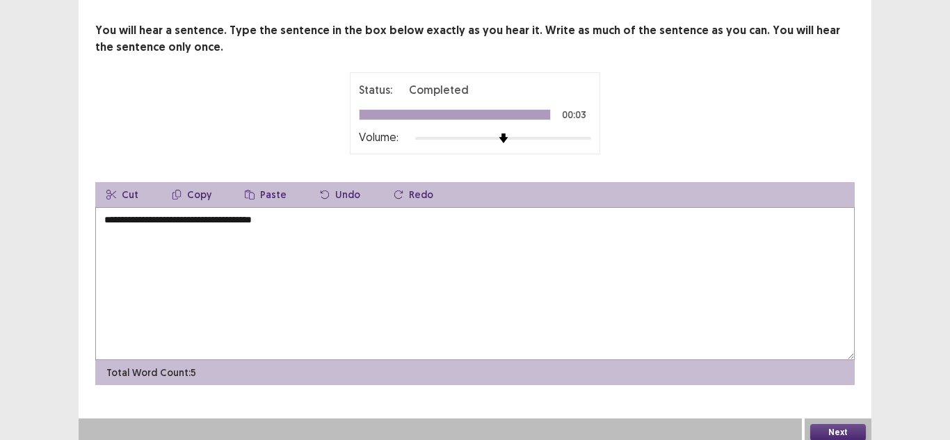
type textarea "**********"
click at [824, 424] on button "Next" at bounding box center [838, 432] width 56 height 17
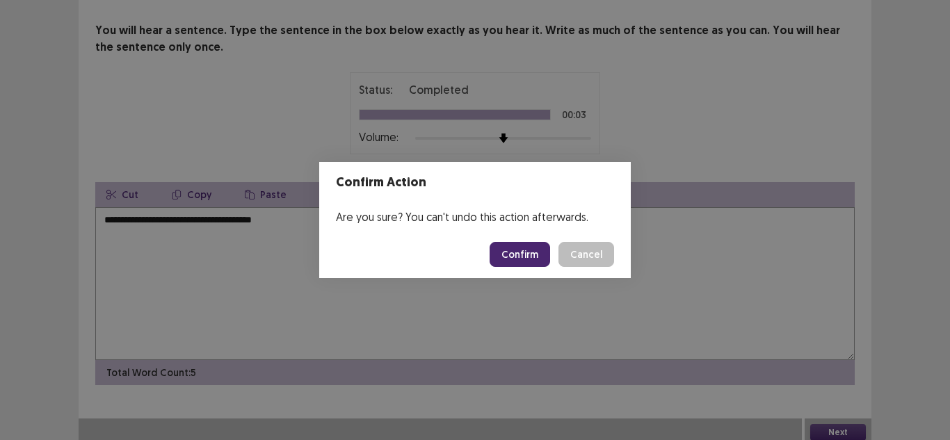
click at [517, 250] on button "Confirm" at bounding box center [519, 254] width 60 height 25
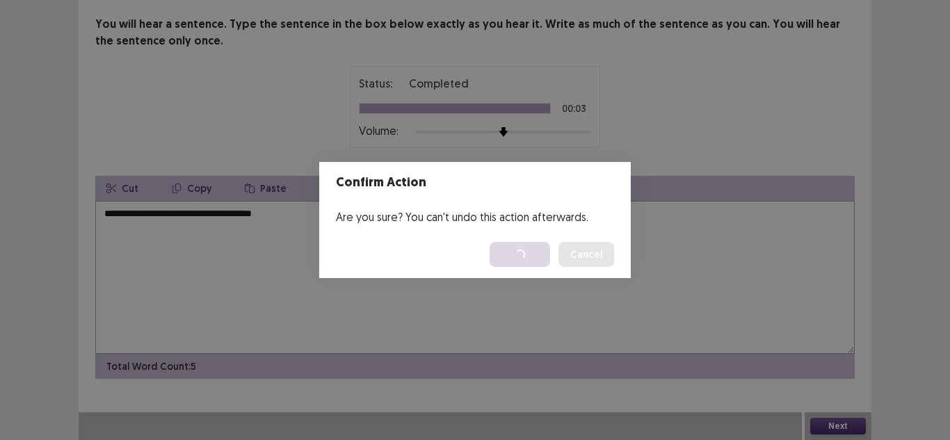
scroll to position [0, 0]
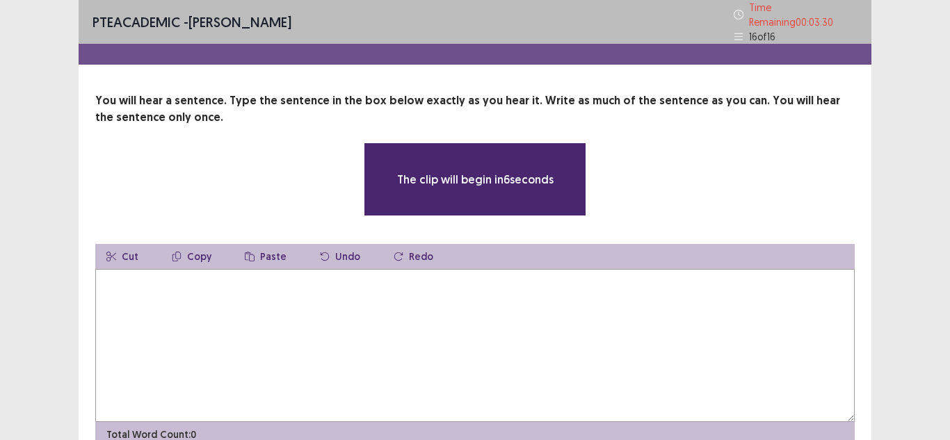
click at [276, 298] on textarea at bounding box center [474, 345] width 759 height 153
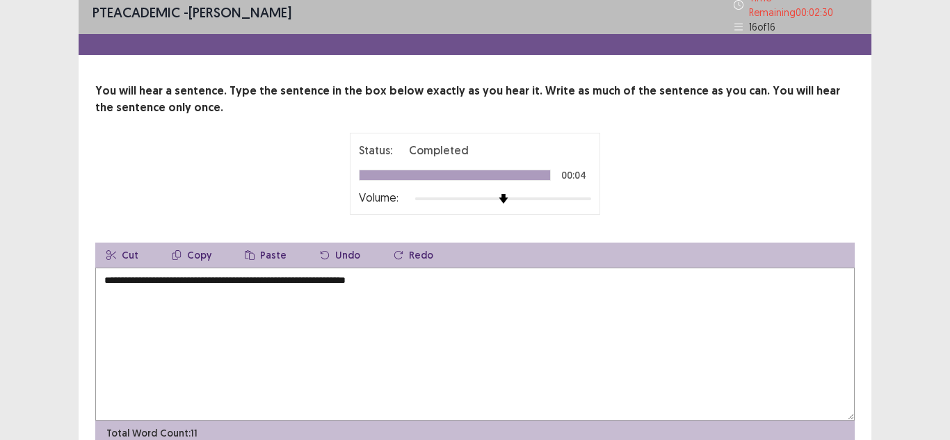
scroll to position [70, 0]
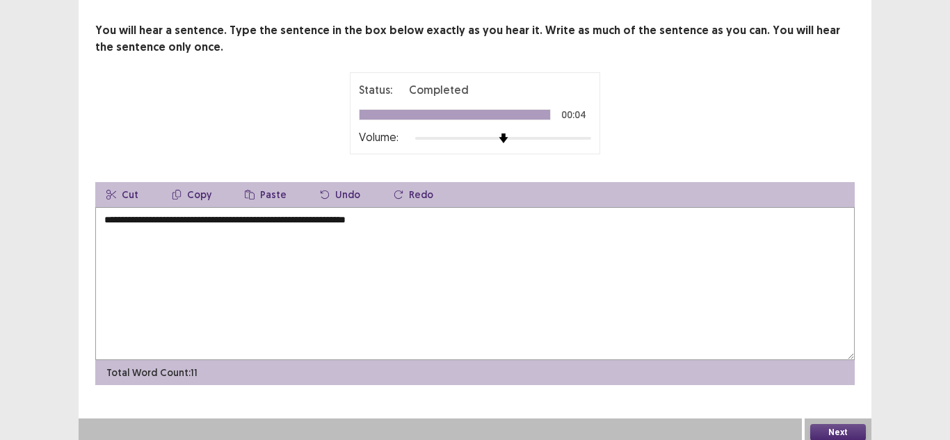
type textarea "**********"
click at [857, 426] on button "Next" at bounding box center [838, 432] width 56 height 17
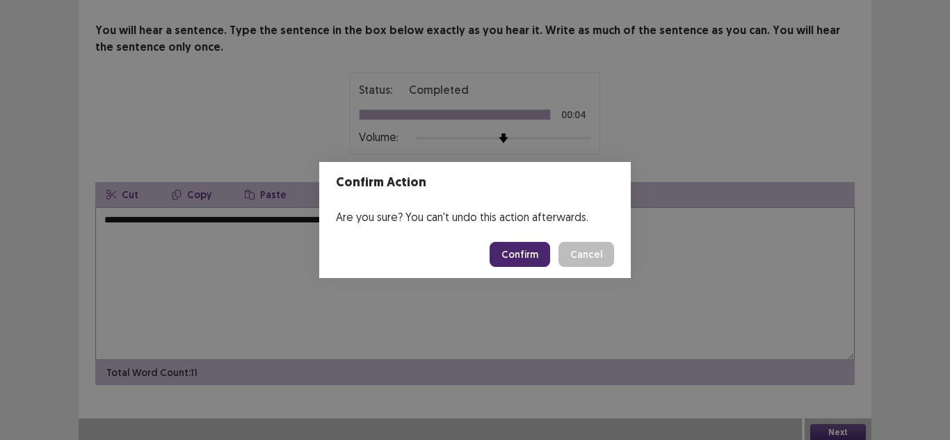
click at [539, 253] on button "Confirm" at bounding box center [519, 254] width 60 height 25
